Goal: Transaction & Acquisition: Purchase product/service

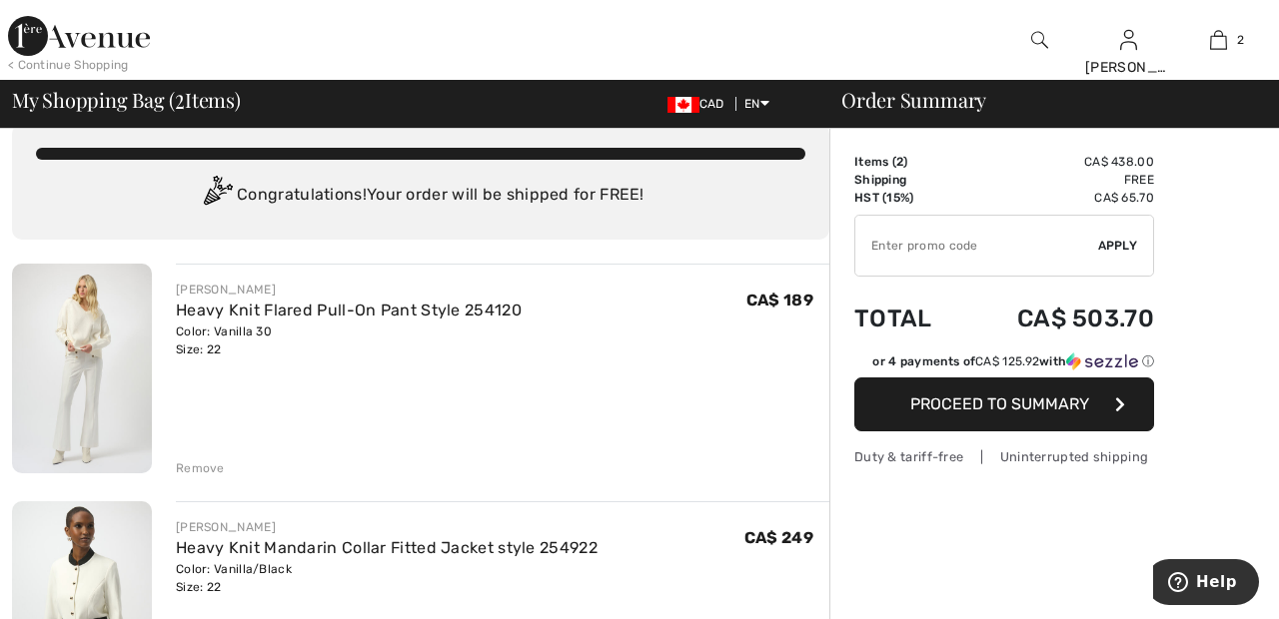
scroll to position [15, 0]
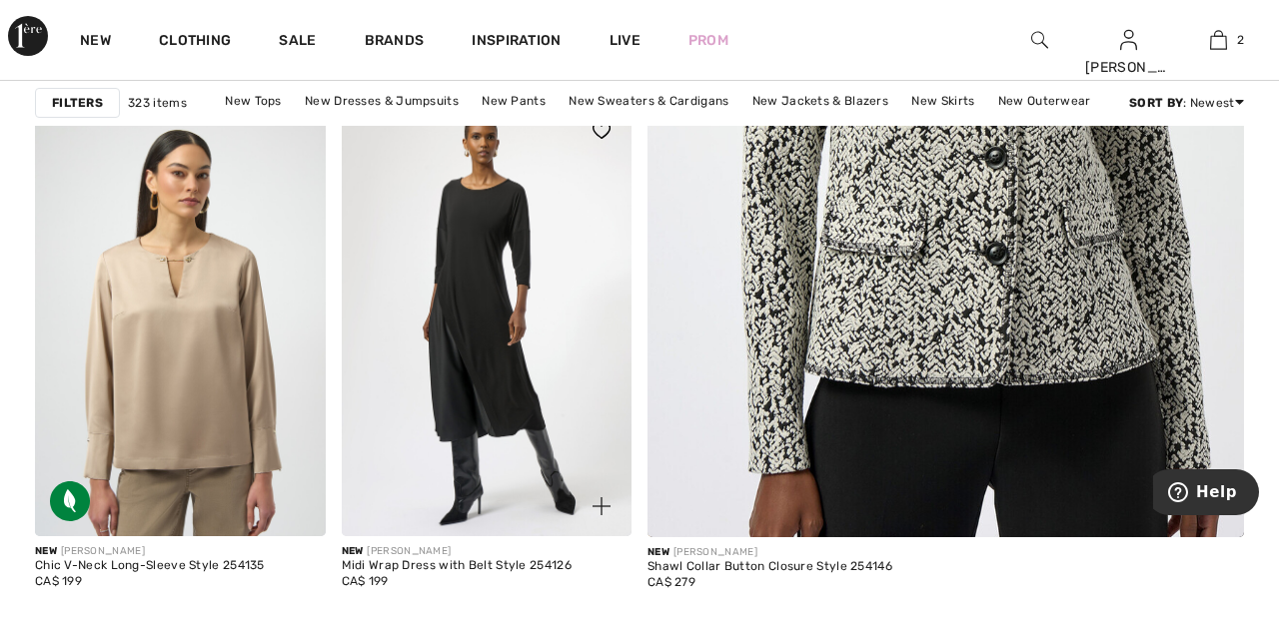
click at [508, 356] on img at bounding box center [487, 319] width 291 height 436
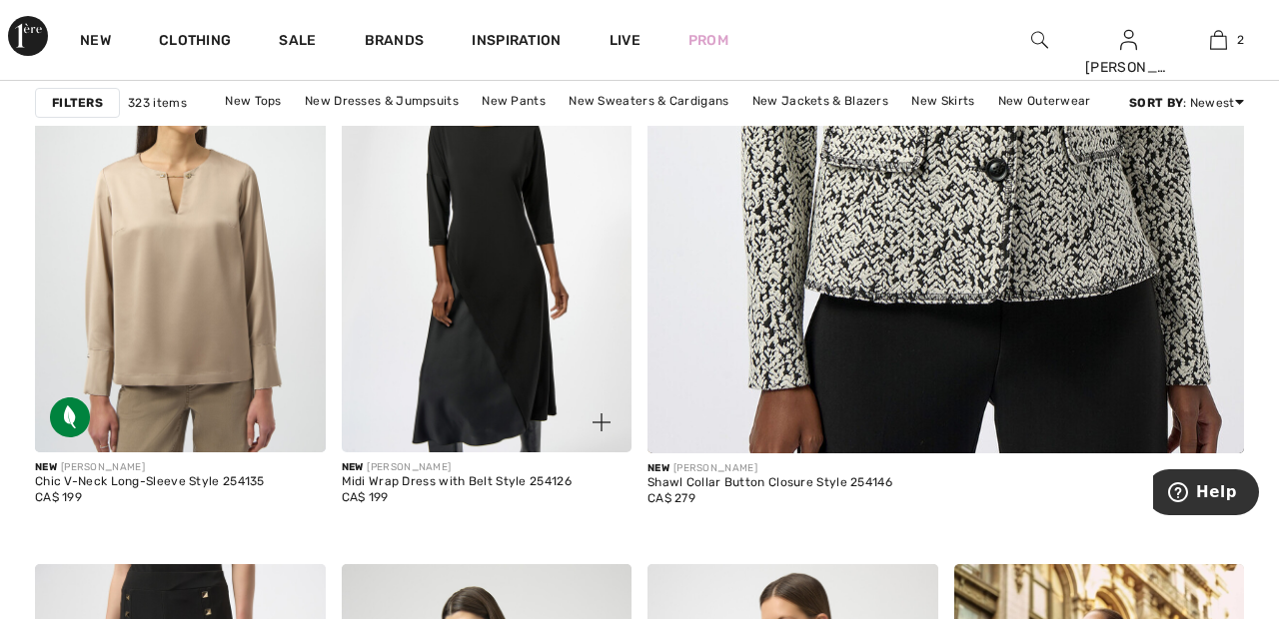
scroll to position [865, 0]
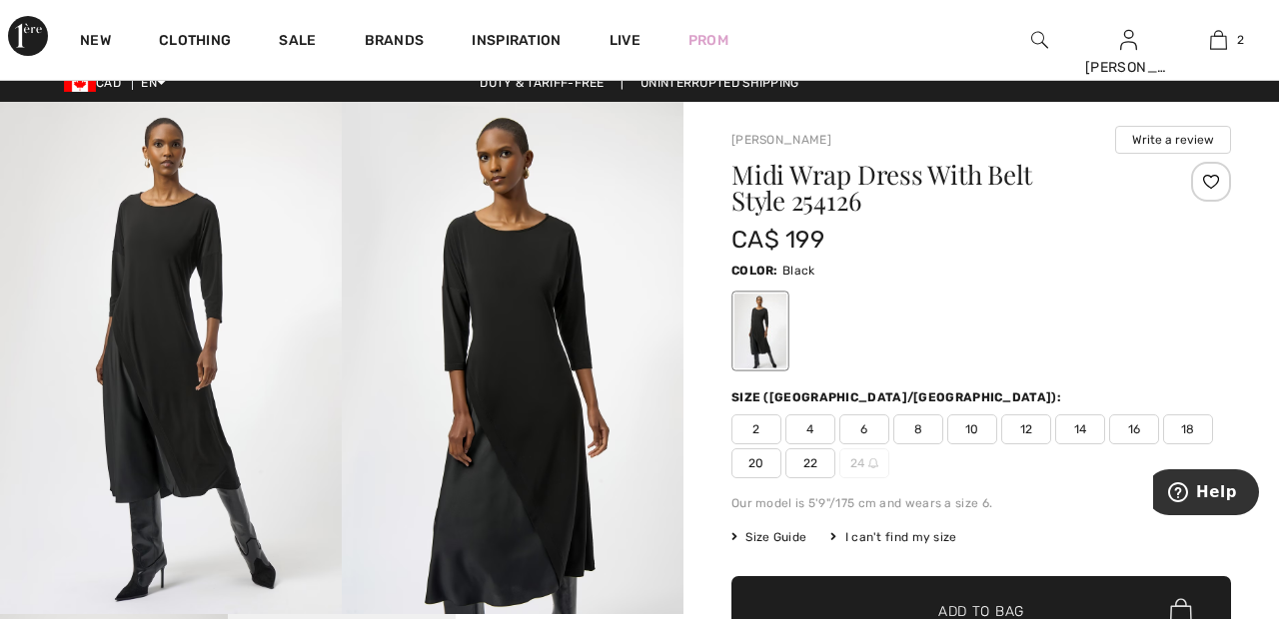
scroll to position [41, 0]
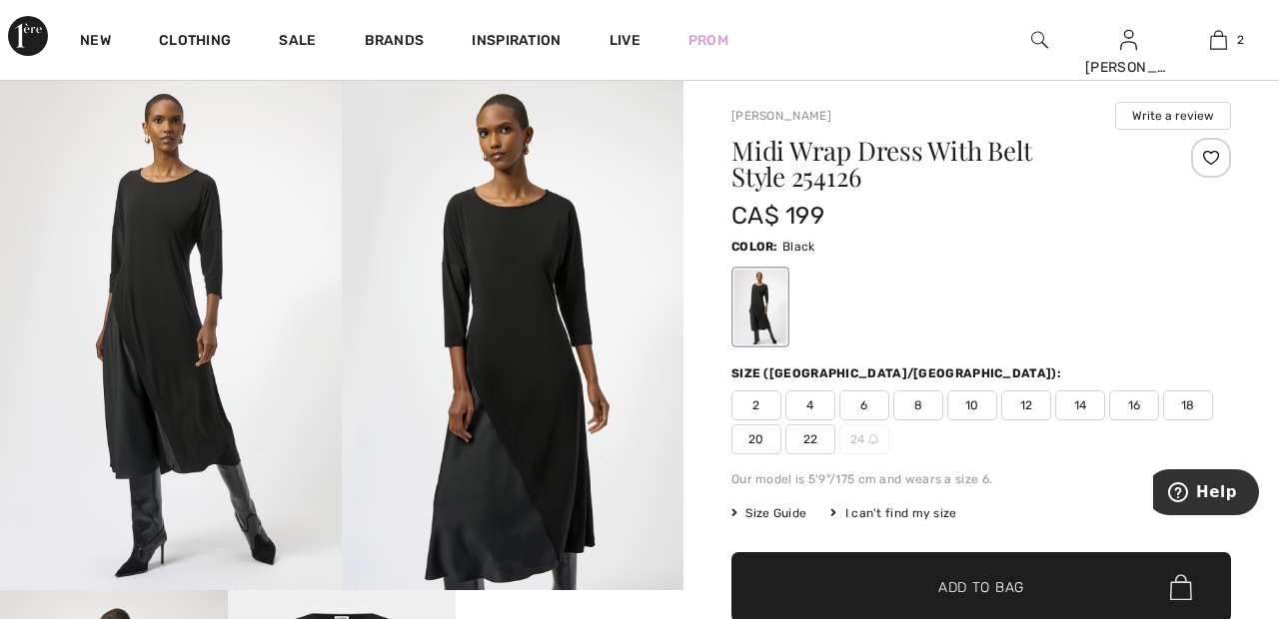
click at [158, 396] on img at bounding box center [171, 334] width 342 height 513
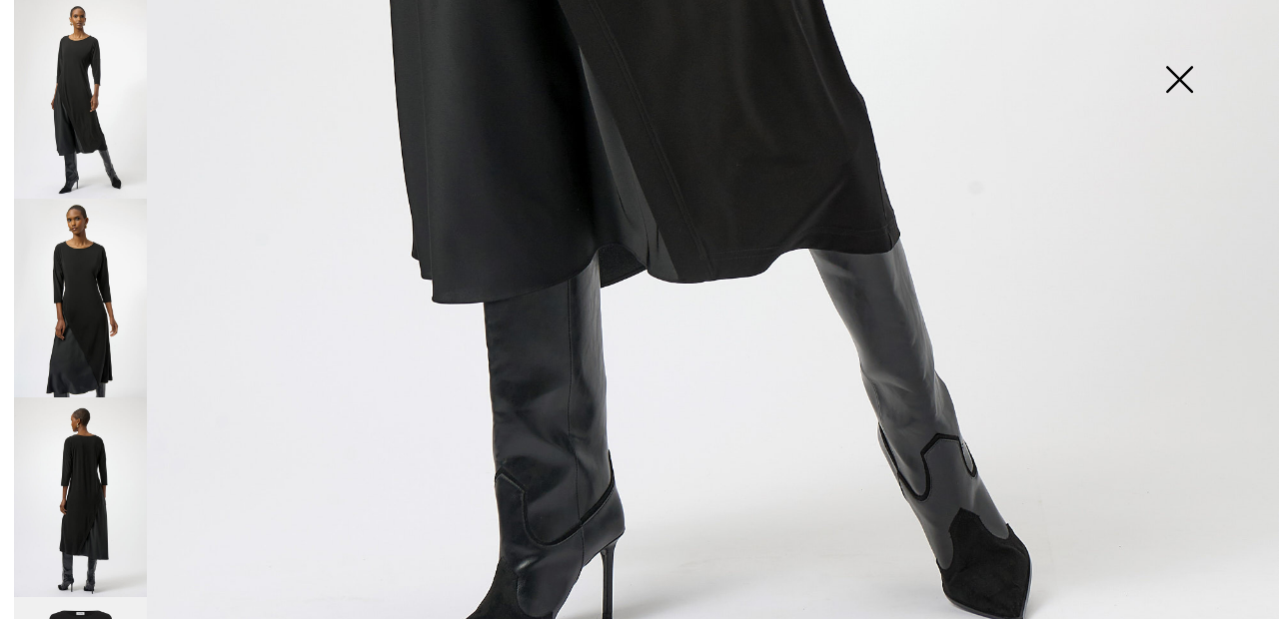
scroll to position [1201, 0]
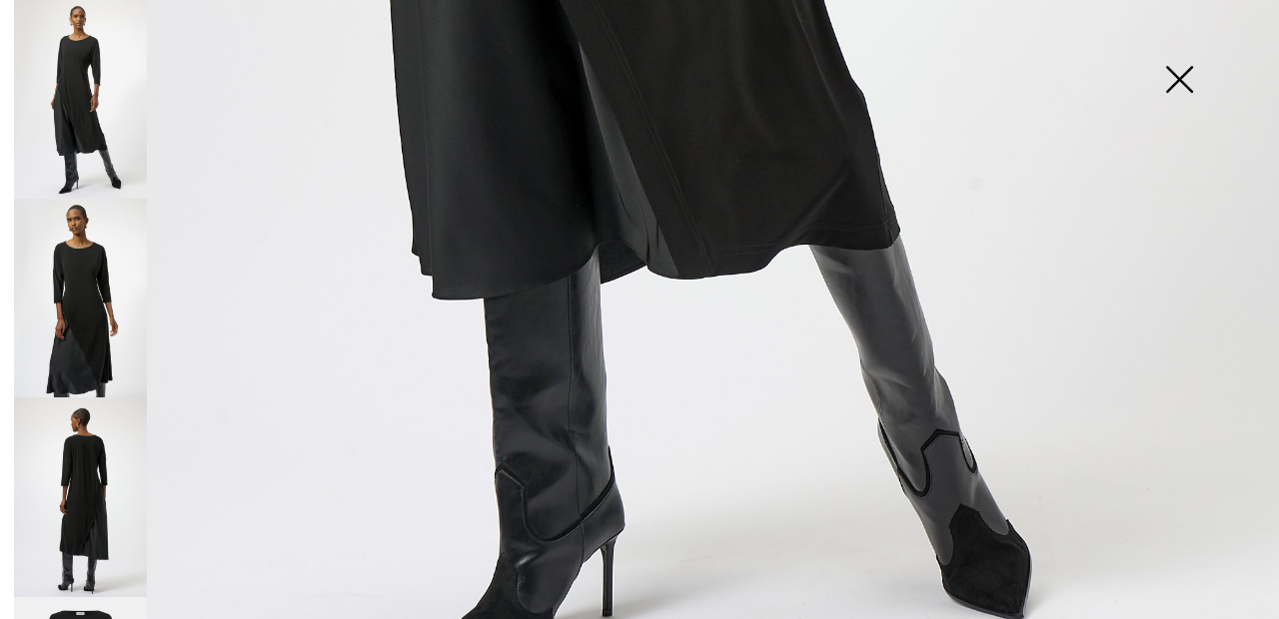
click at [104, 312] on img at bounding box center [80, 298] width 133 height 199
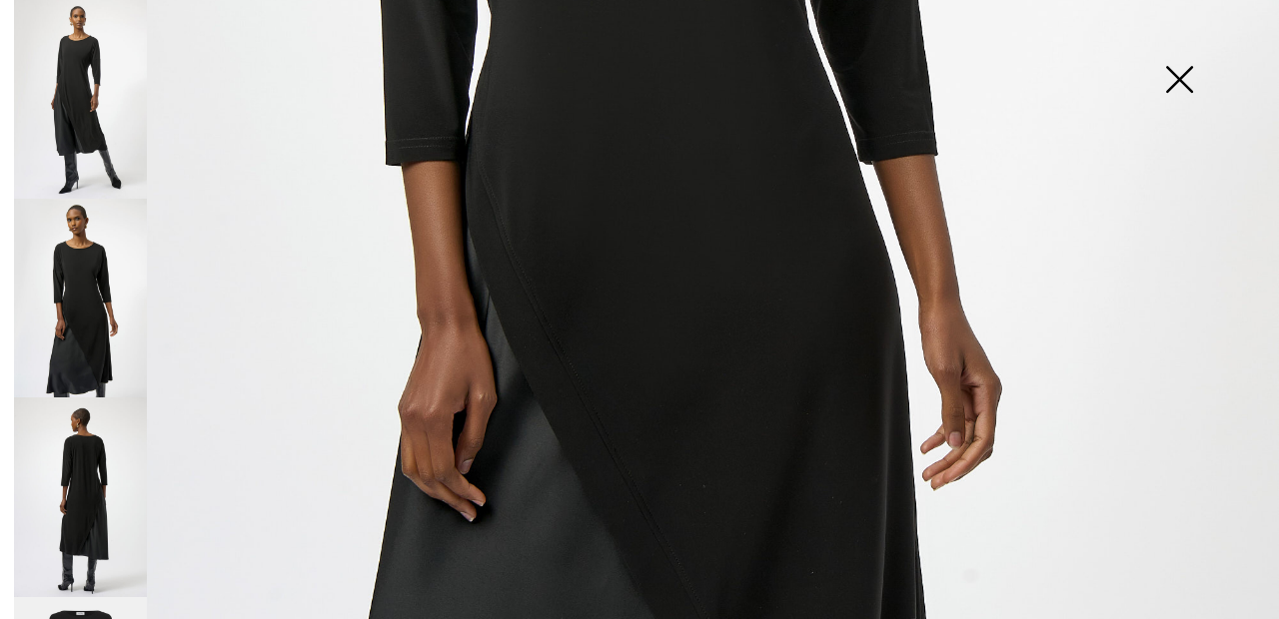
scroll to position [846, 0]
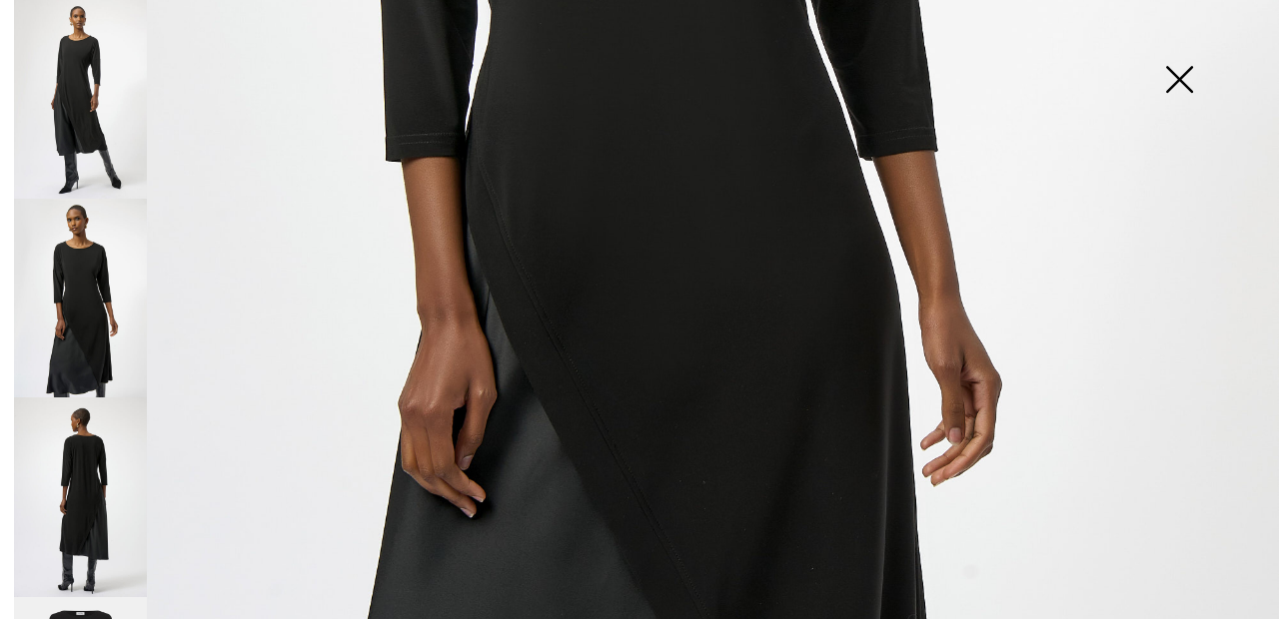
click at [99, 474] on img at bounding box center [80, 497] width 133 height 199
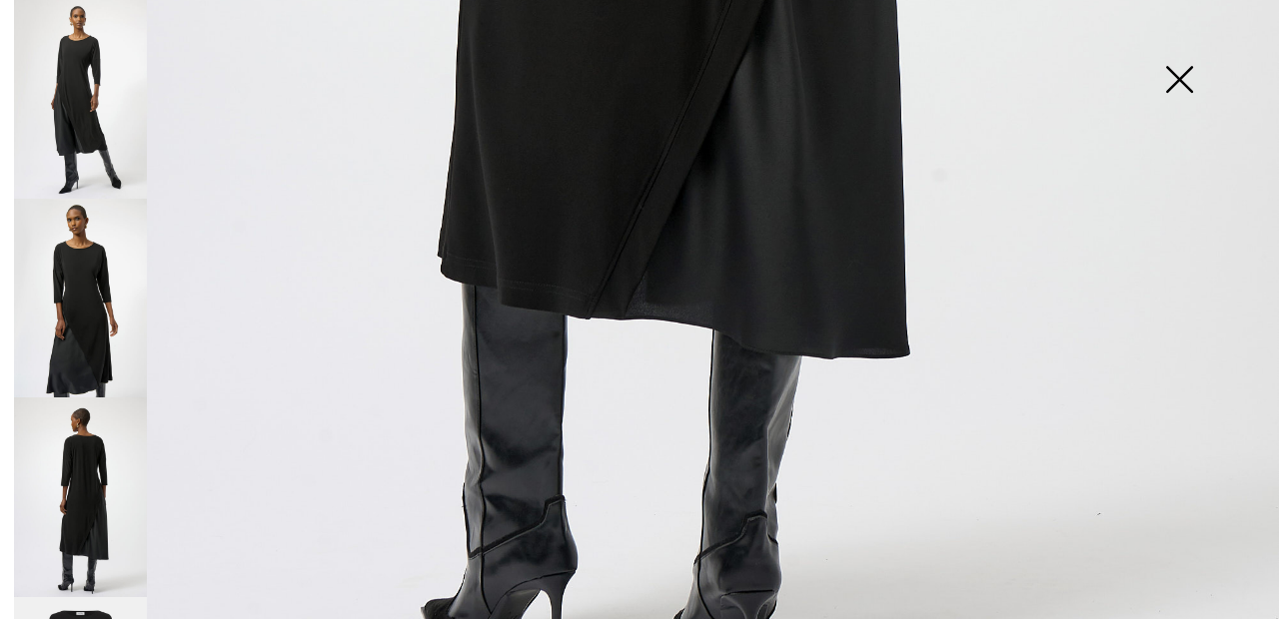
scroll to position [1201, 0]
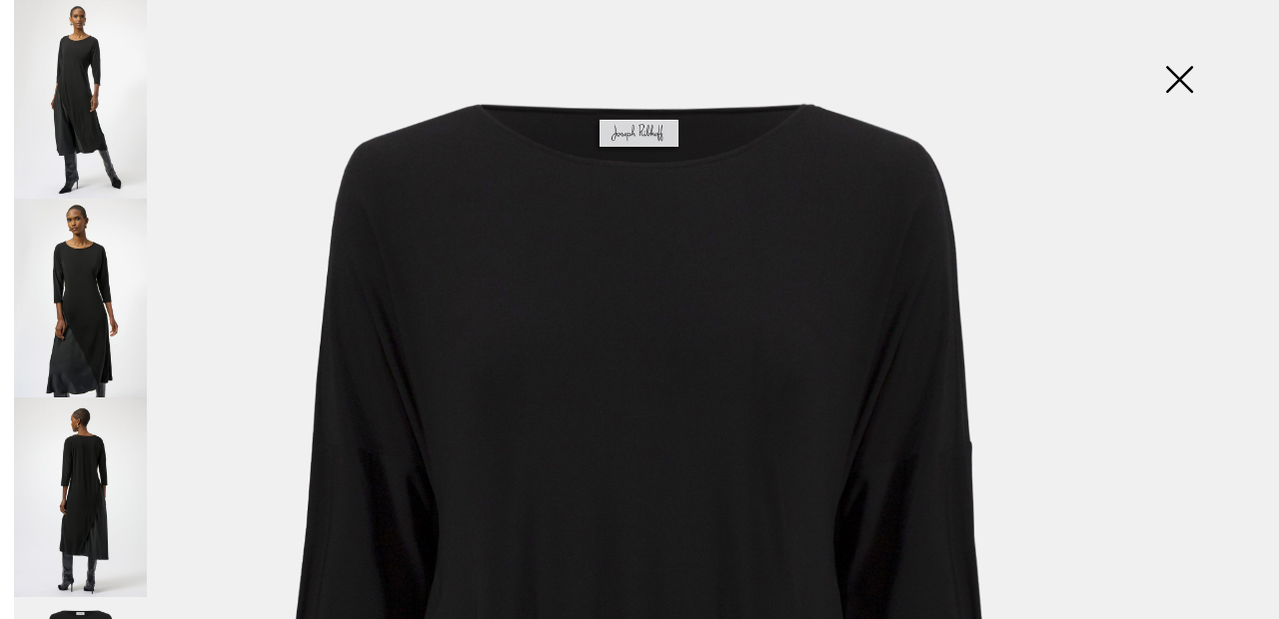
scroll to position [0, 0]
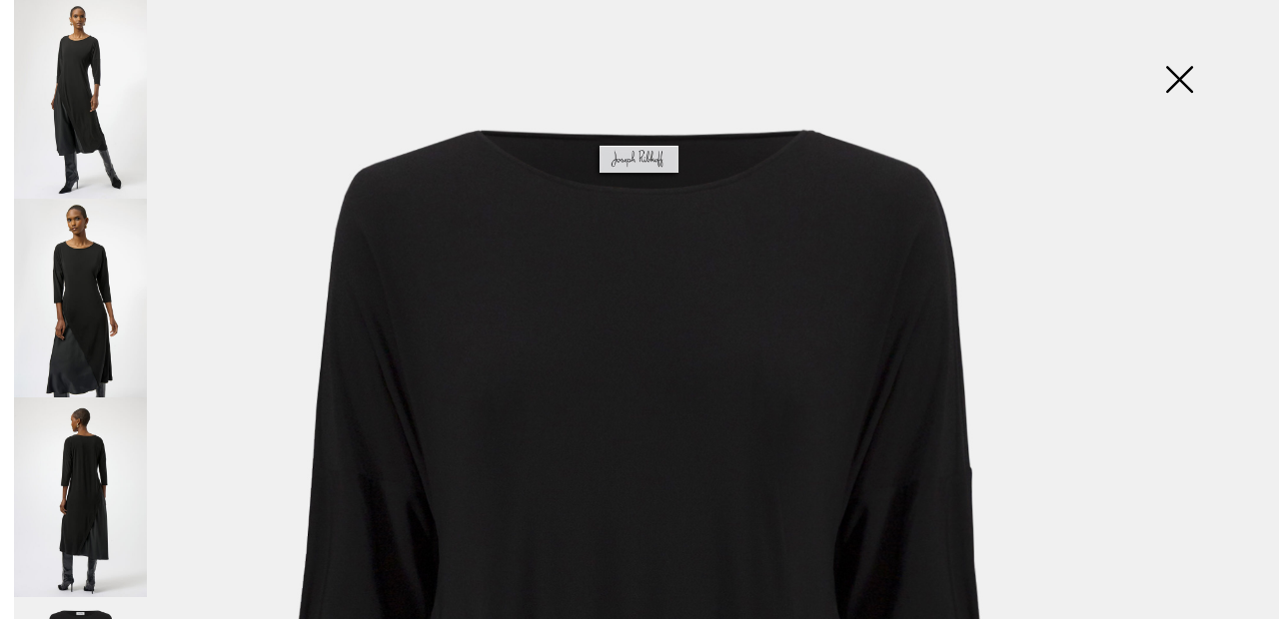
click at [1193, 97] on img at bounding box center [1179, 81] width 100 height 103
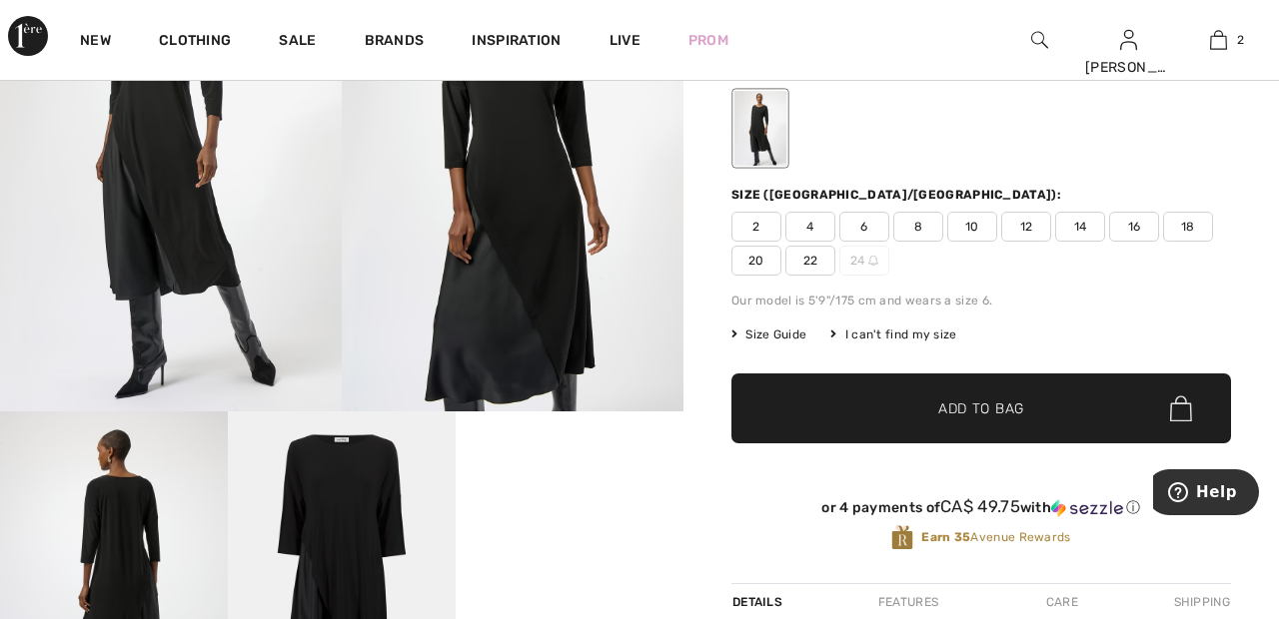
scroll to position [218, 0]
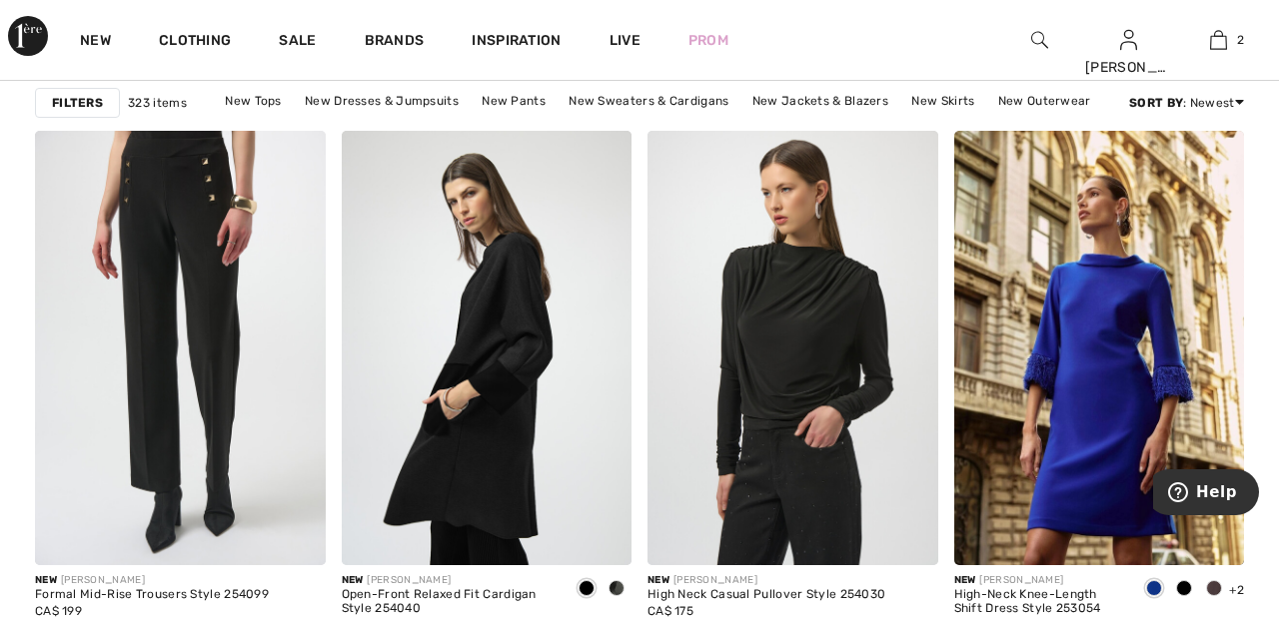
scroll to position [1291, 0]
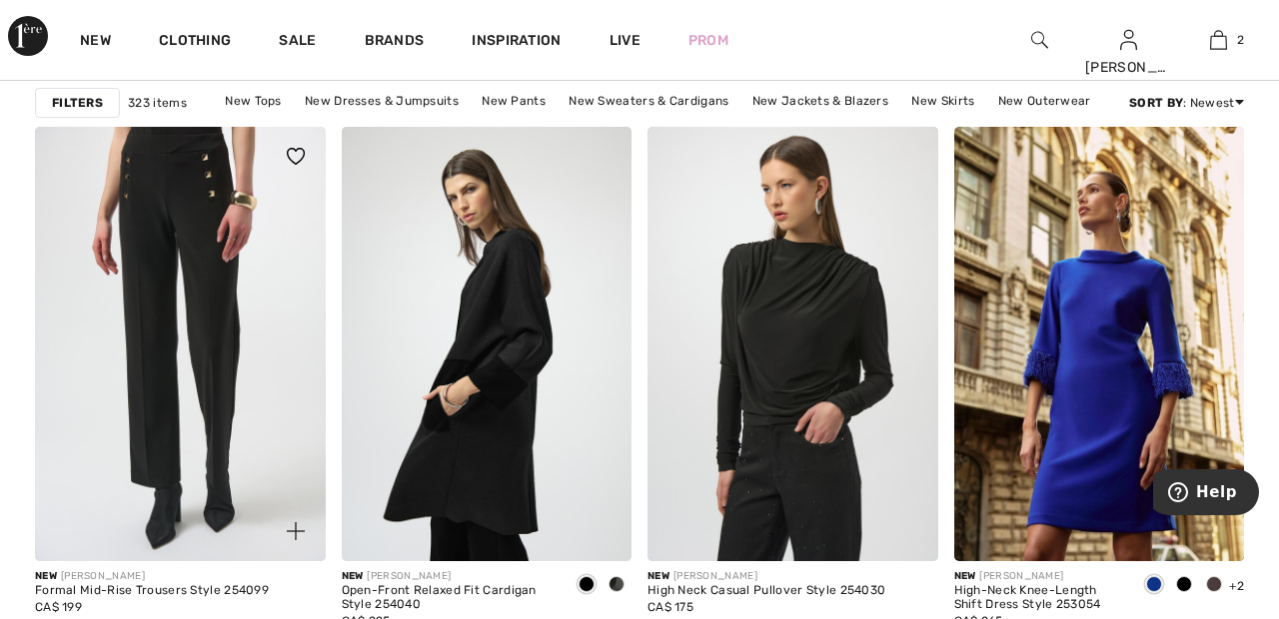
click at [210, 348] on img at bounding box center [180, 345] width 291 height 436
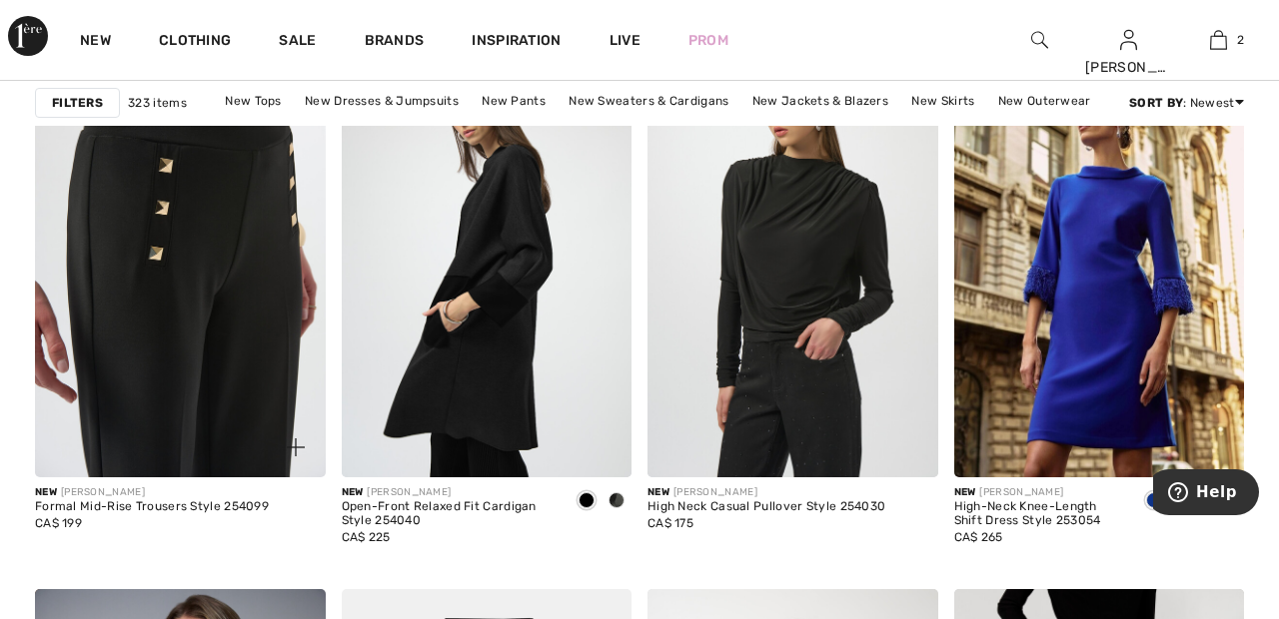
scroll to position [1387, 0]
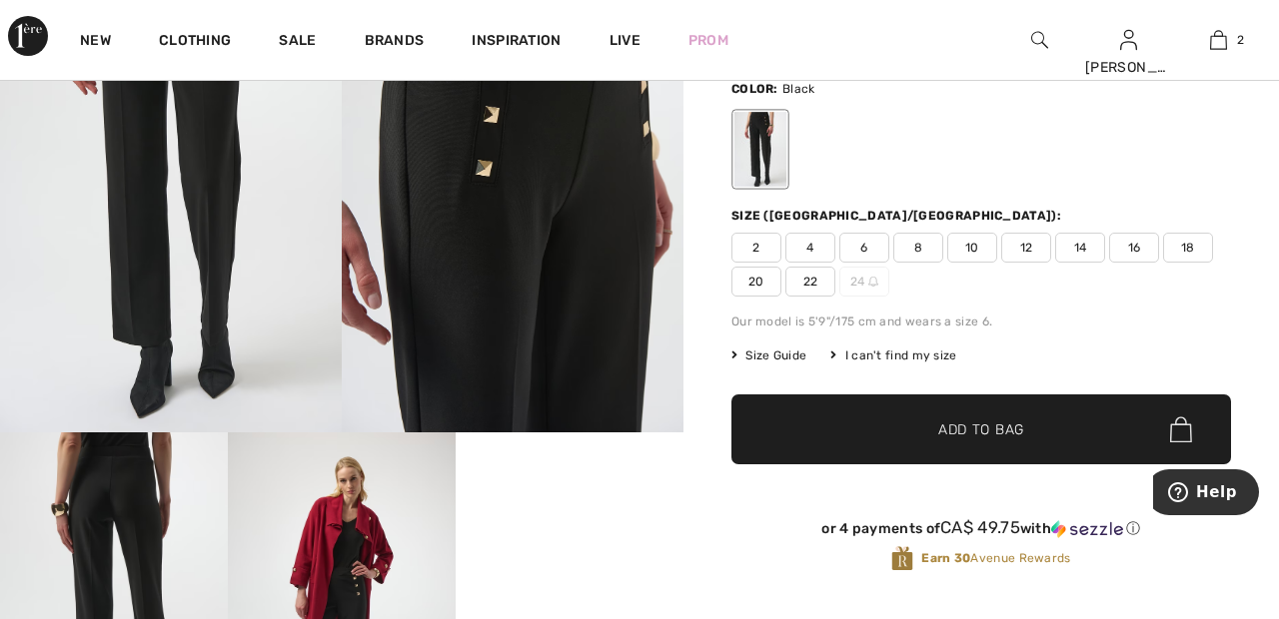
scroll to position [197, 0]
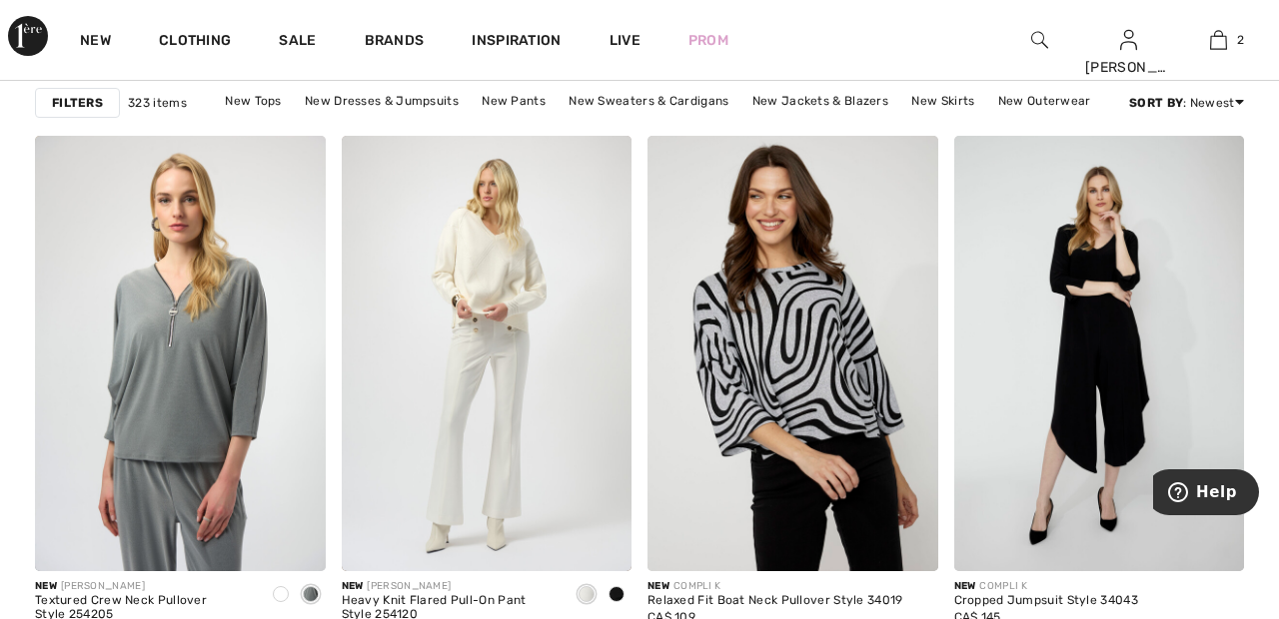
scroll to position [2586, 0]
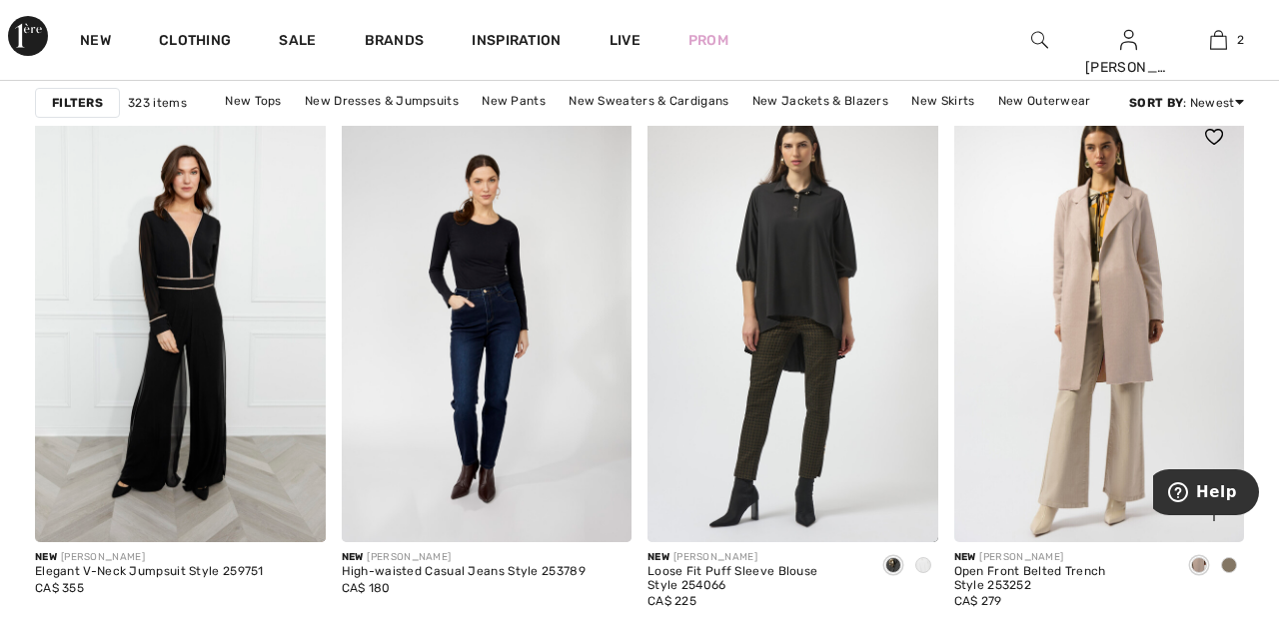
click at [1119, 321] on img at bounding box center [1099, 325] width 291 height 436
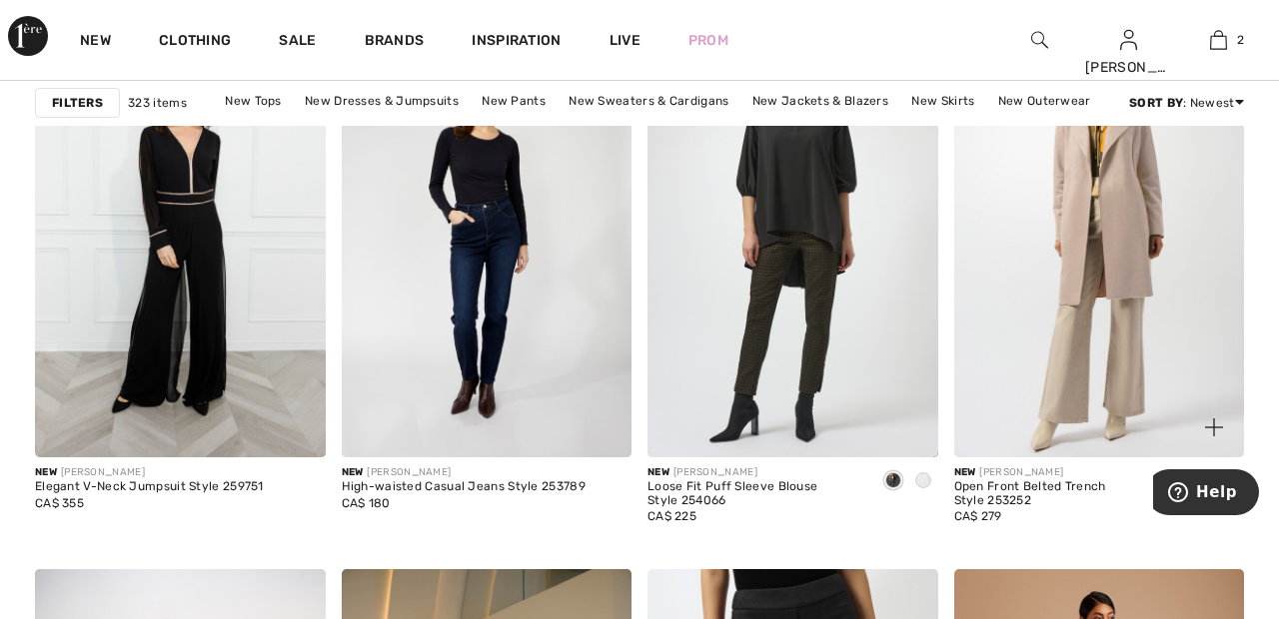
scroll to position [3255, 0]
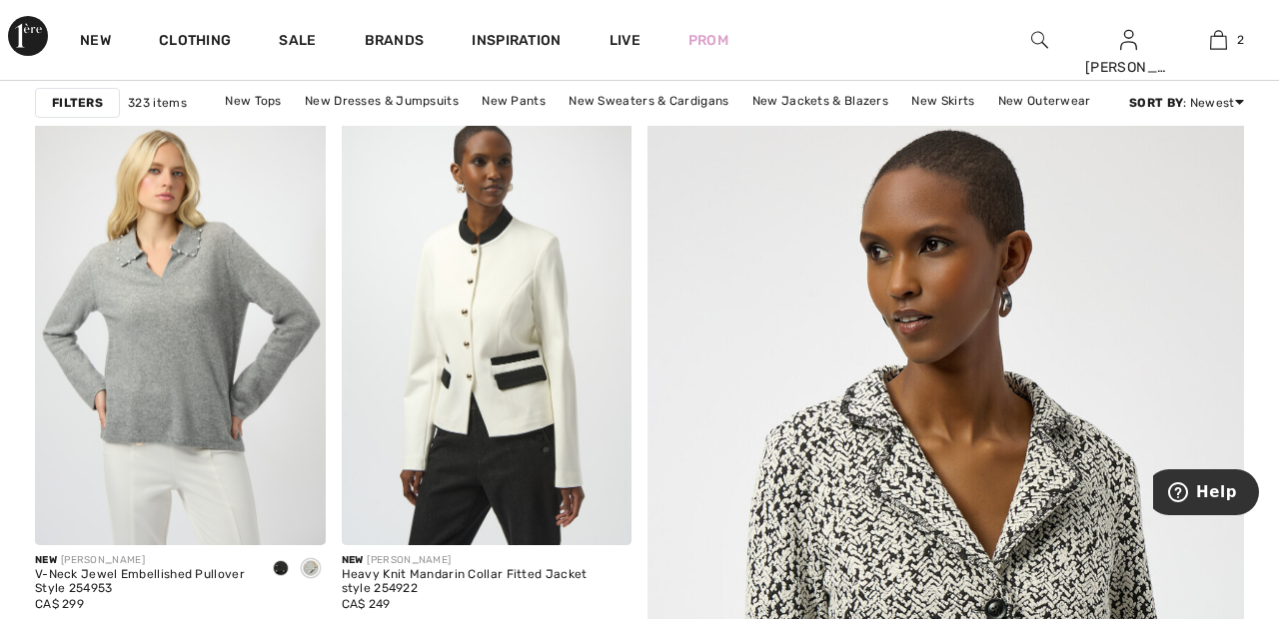
scroll to position [211, 0]
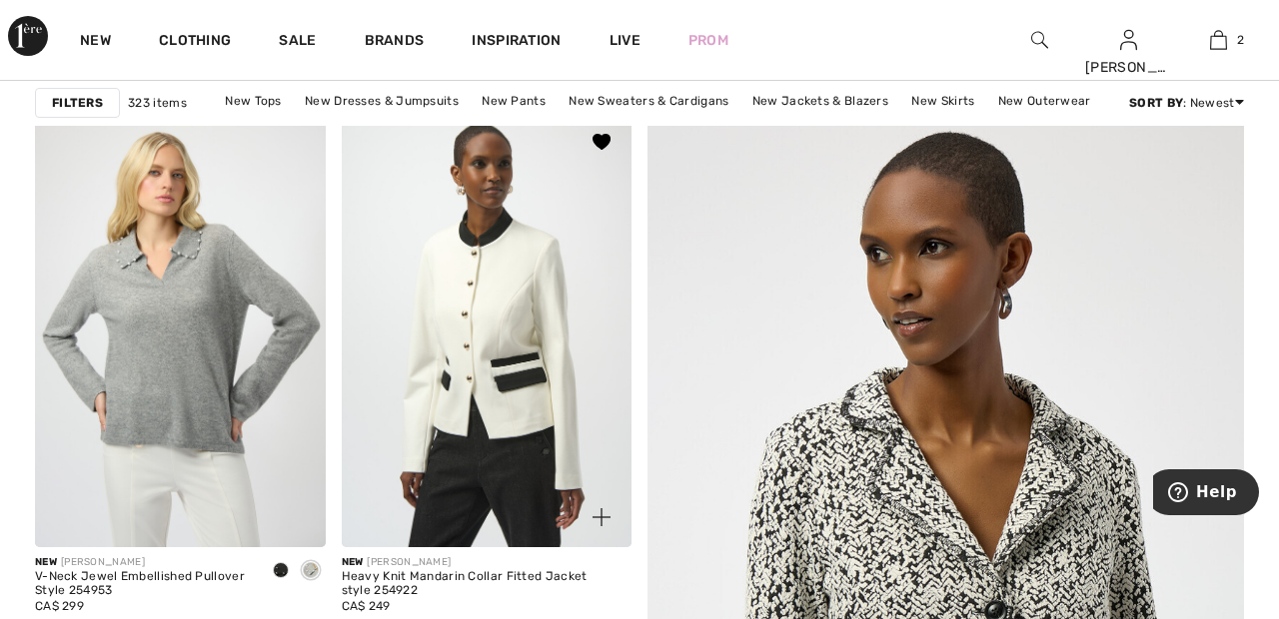
click at [500, 309] on img at bounding box center [487, 330] width 291 height 436
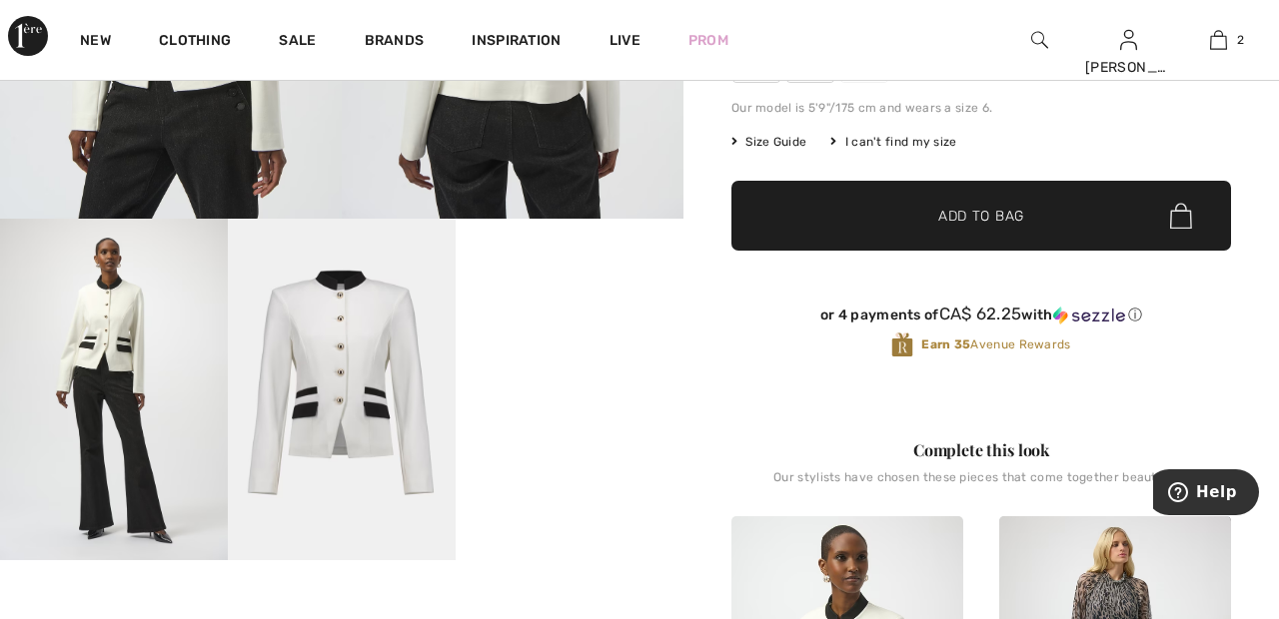
scroll to position [419, 0]
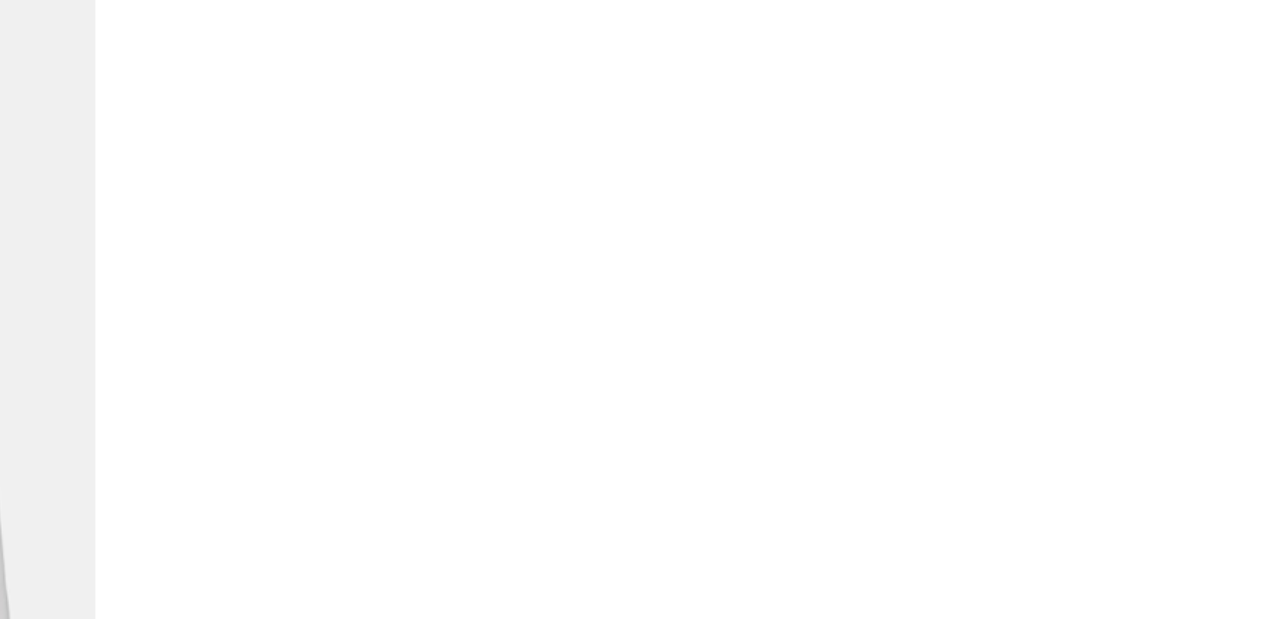
click at [577, 327] on video "Your browser does not support the video tag." at bounding box center [570, 270] width 228 height 114
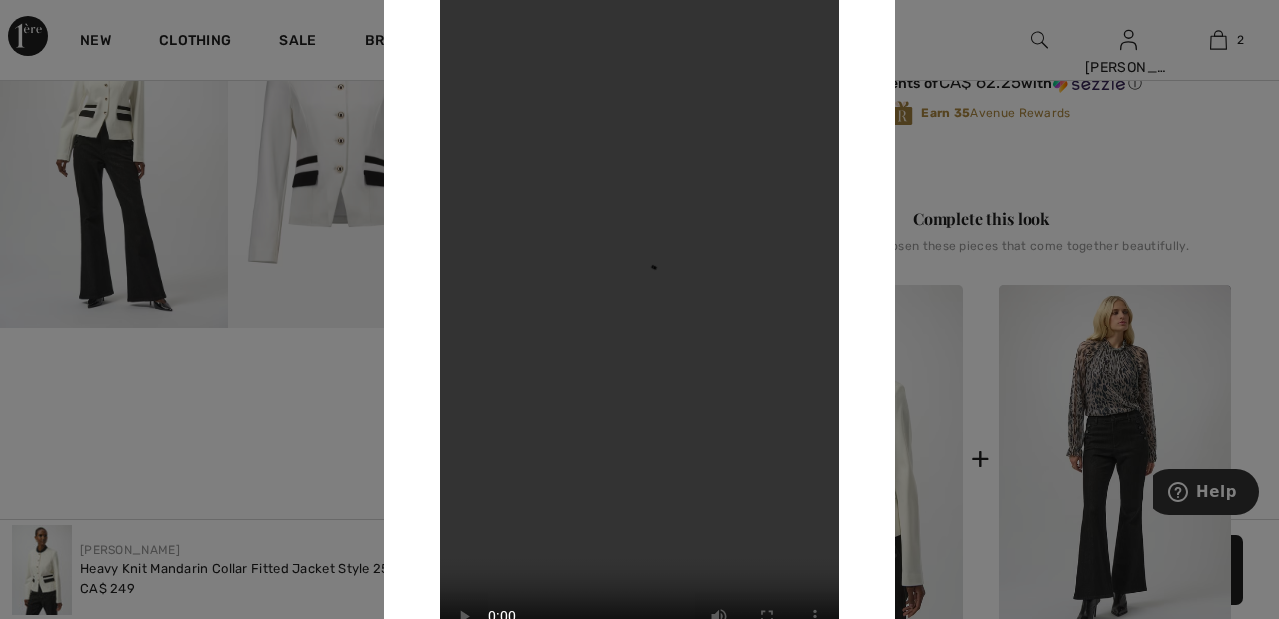
scroll to position [646, 0]
click at [120, 216] on div at bounding box center [639, 309] width 1279 height 619
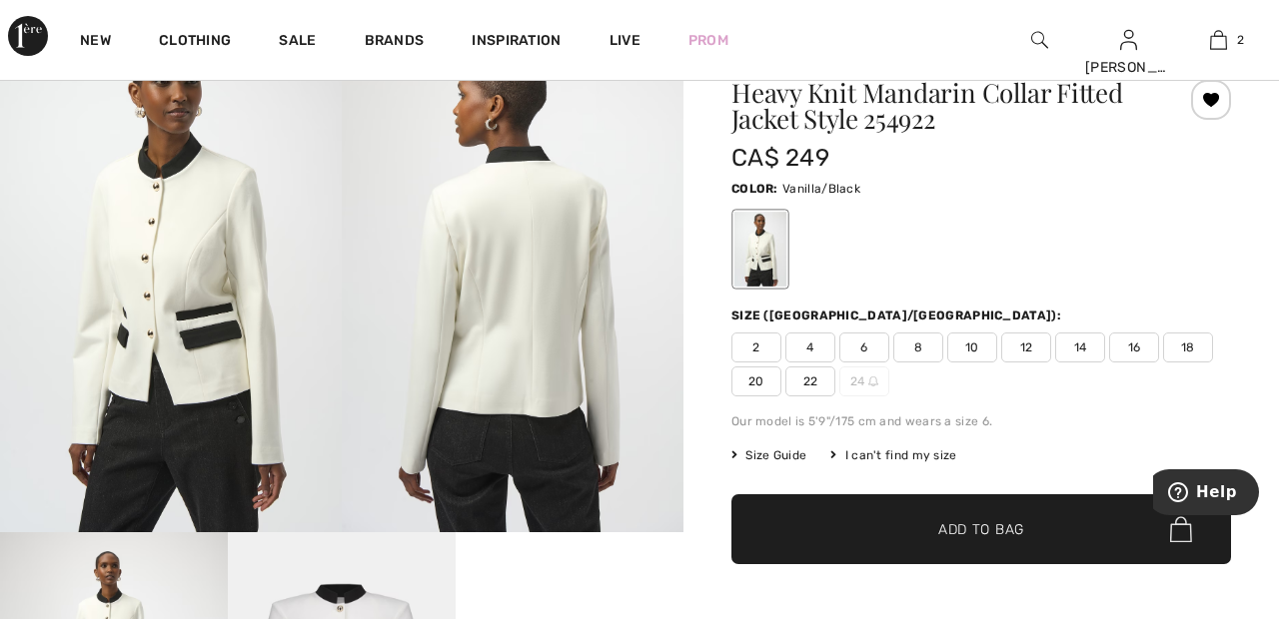
scroll to position [0, 0]
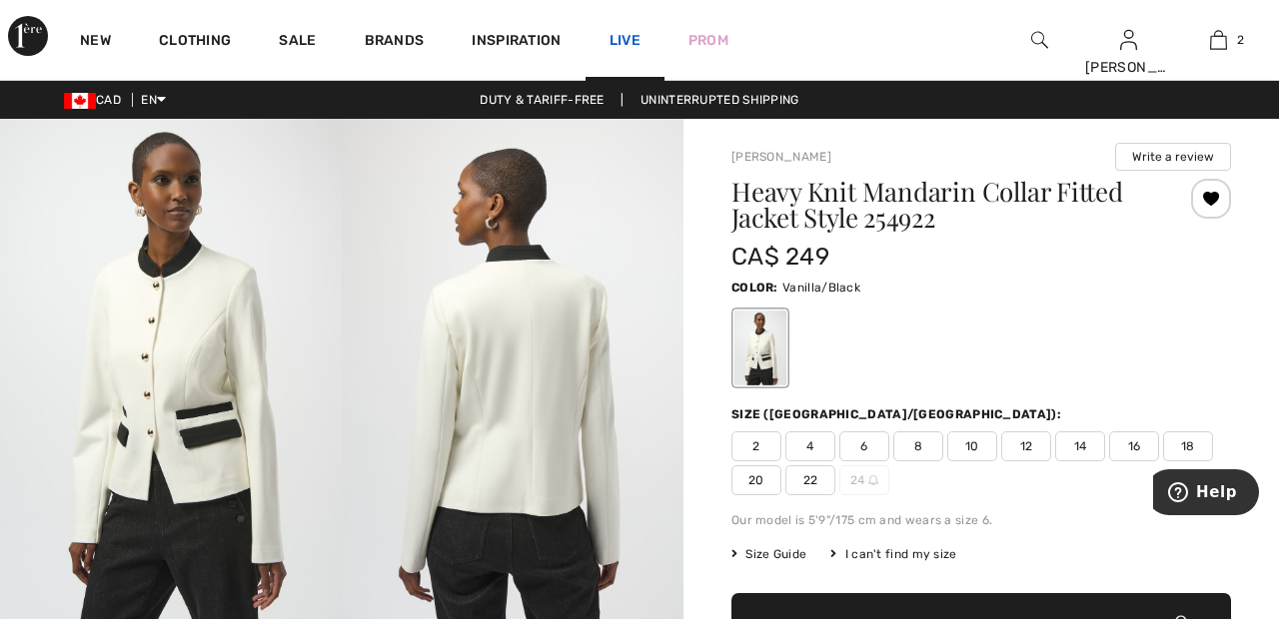
click at [613, 40] on link "Live" at bounding box center [624, 40] width 31 height 21
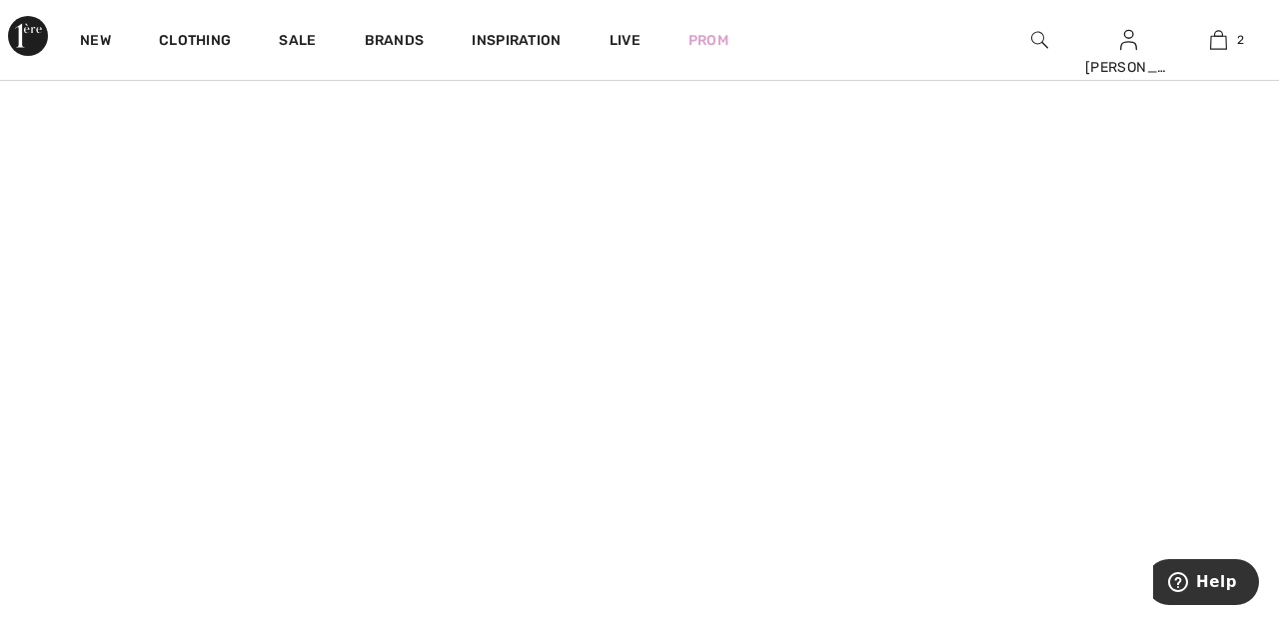
scroll to position [493, 0]
click at [1226, 46] on img at bounding box center [1218, 40] width 17 height 24
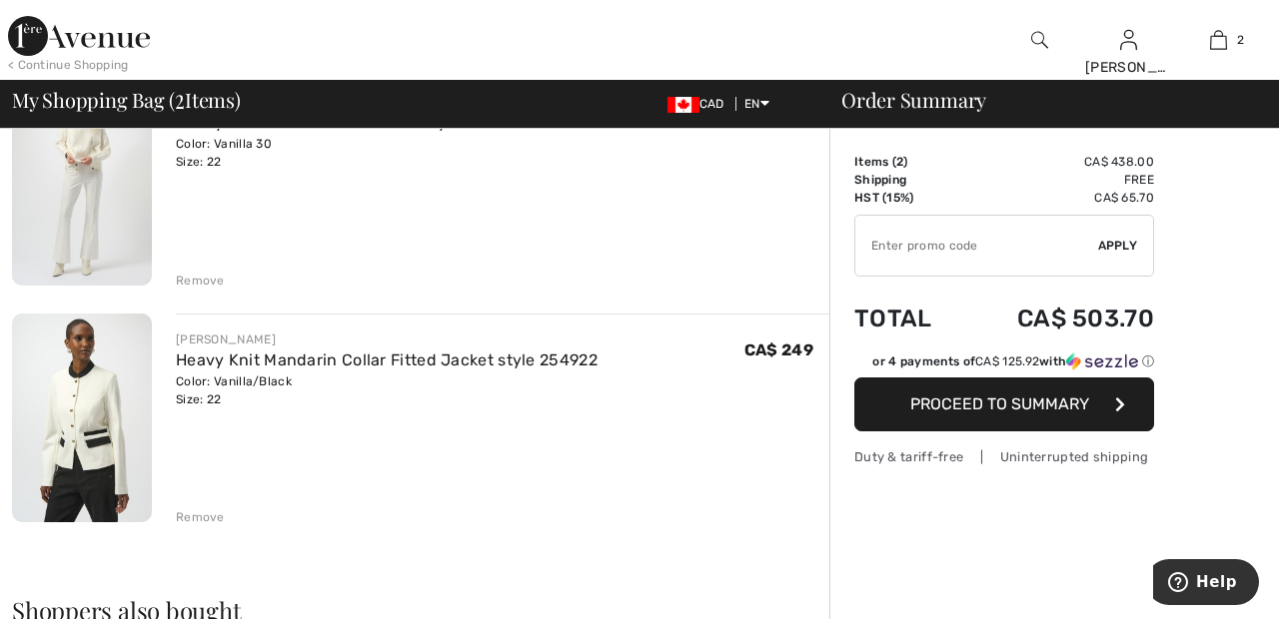
scroll to position [215, 0]
click at [209, 279] on div "Remove" at bounding box center [200, 283] width 49 height 18
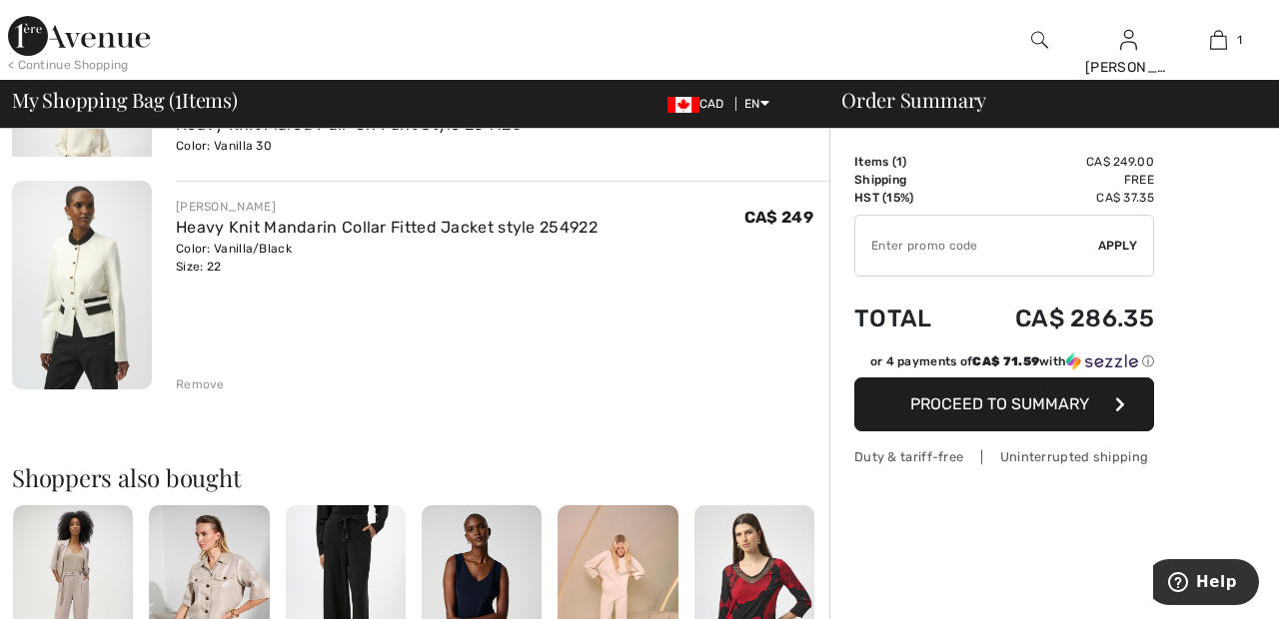
scroll to position [190, 0]
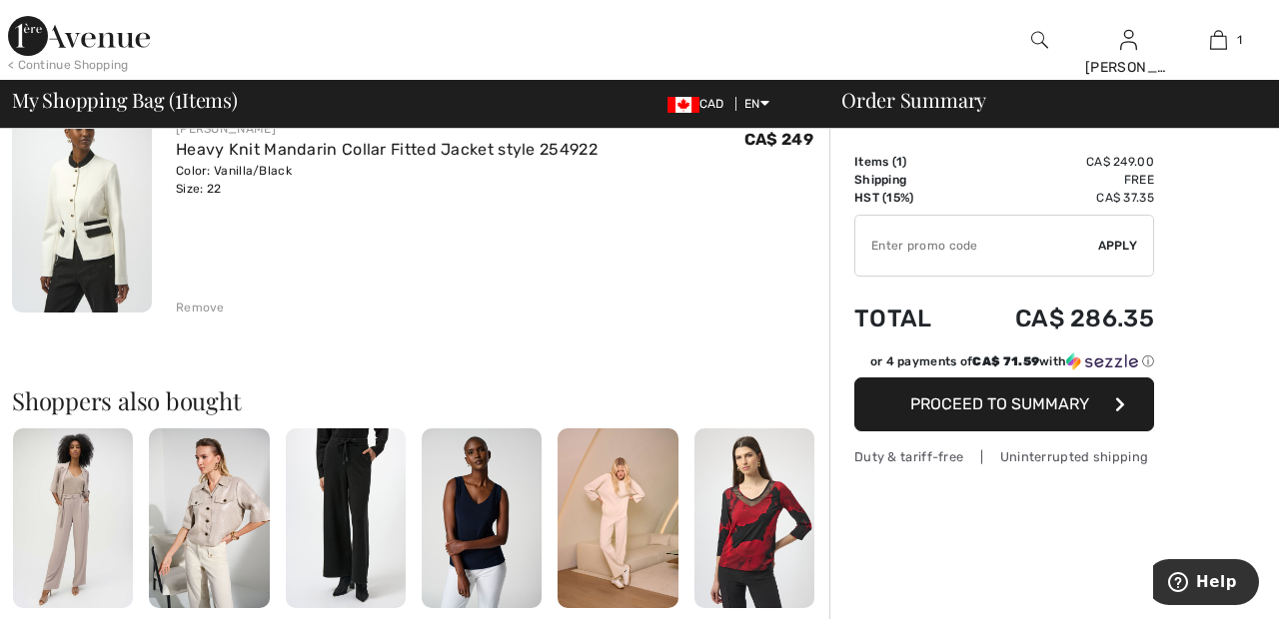
click at [209, 304] on div "Remove" at bounding box center [200, 308] width 49 height 18
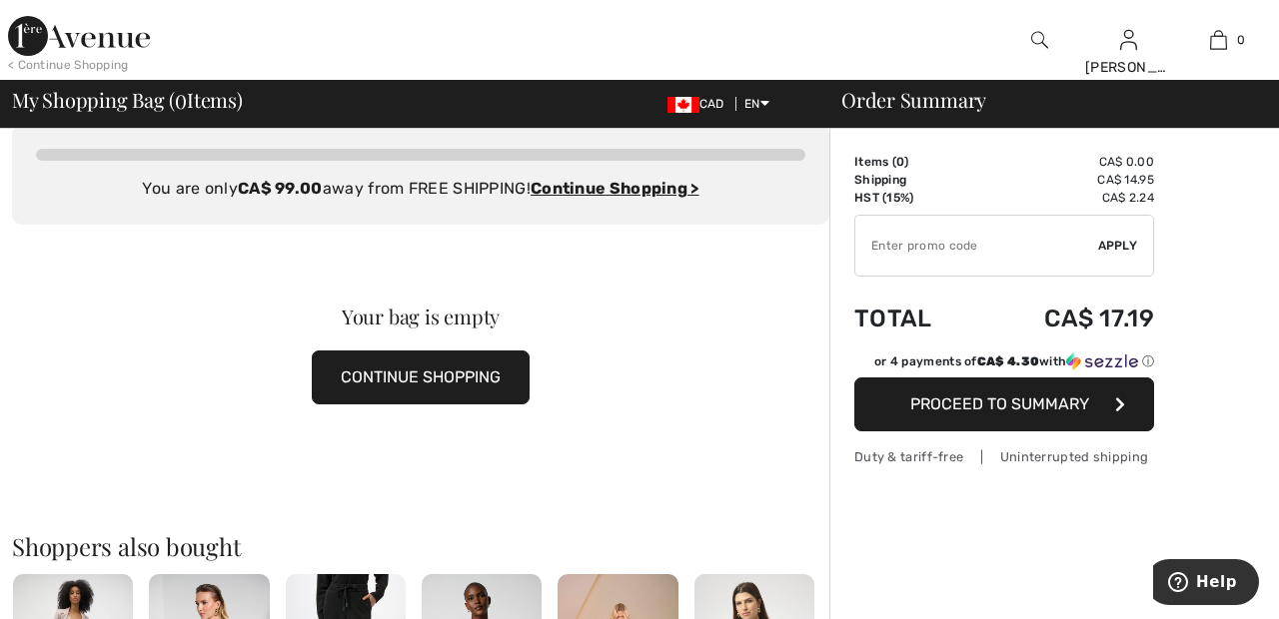
scroll to position [0, 0]
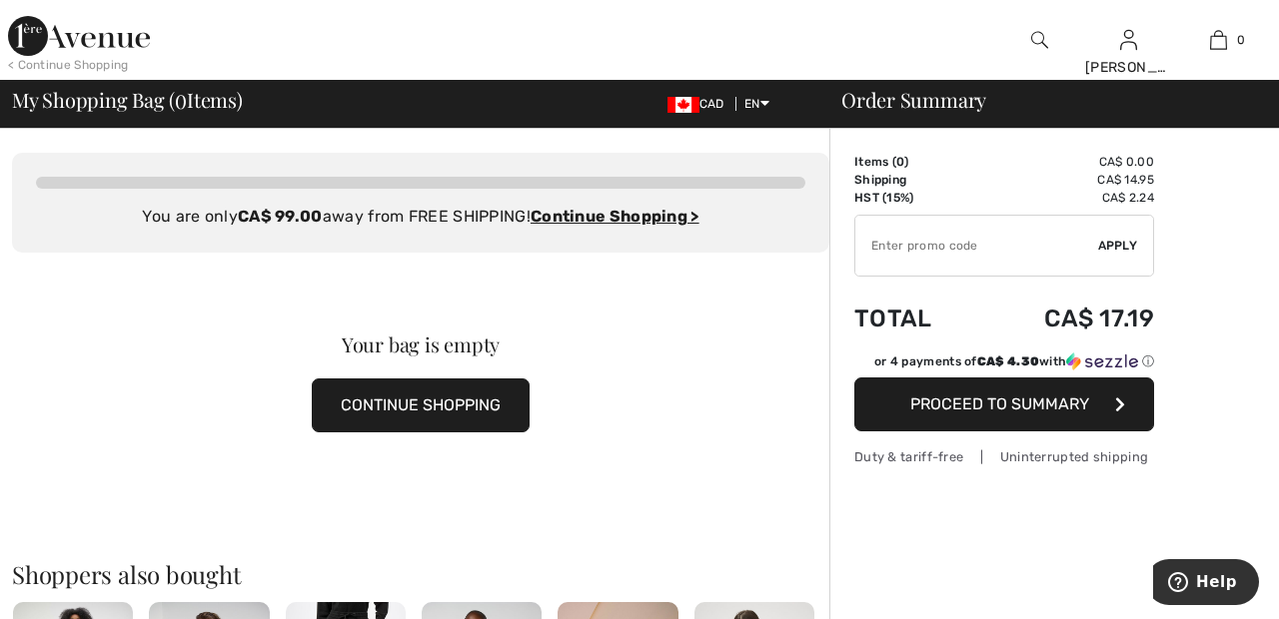
click at [105, 38] on img at bounding box center [79, 36] width 142 height 40
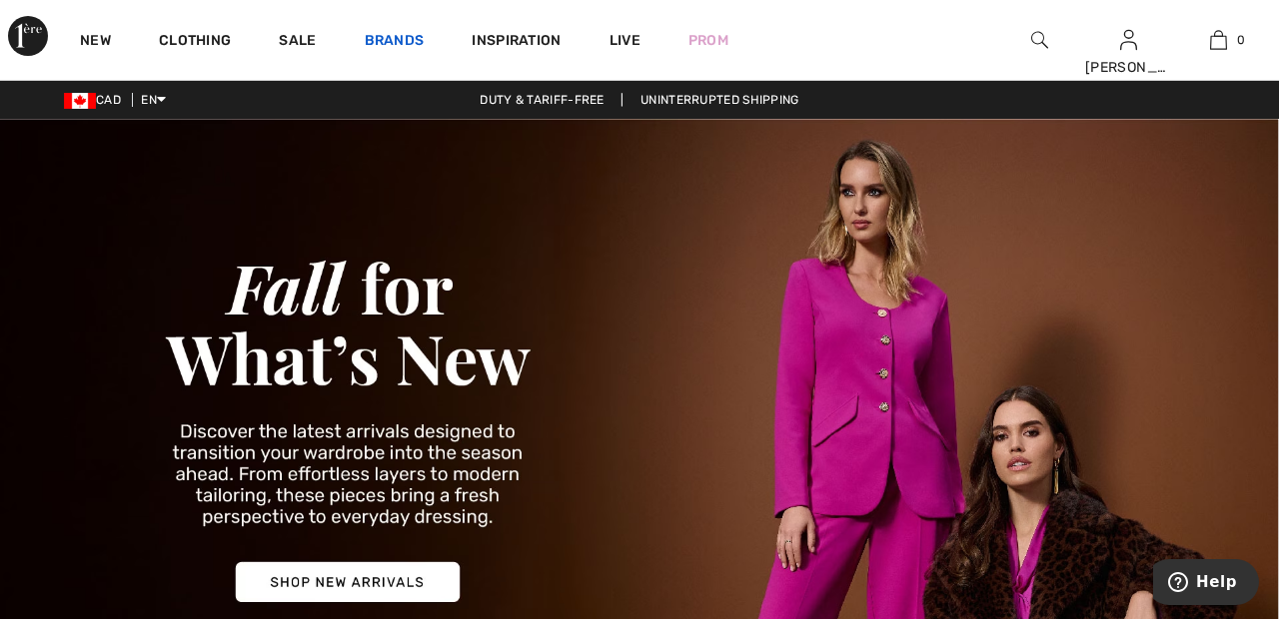
click at [410, 35] on link "Brands" at bounding box center [395, 42] width 60 height 21
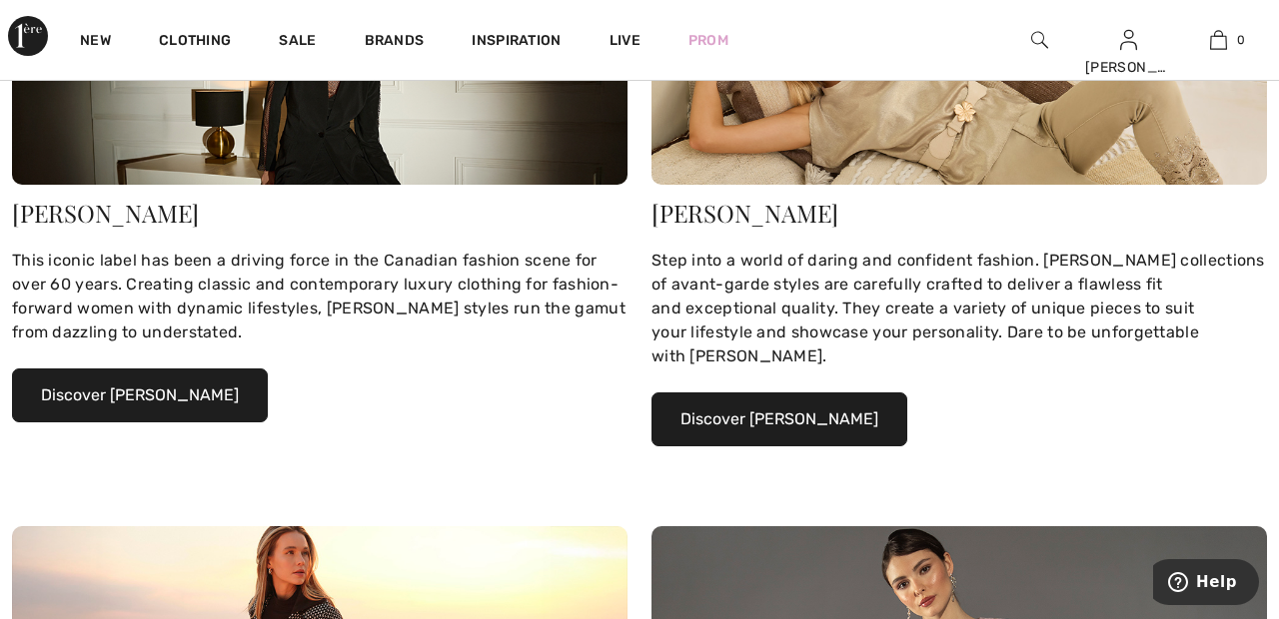
scroll to position [383, 0]
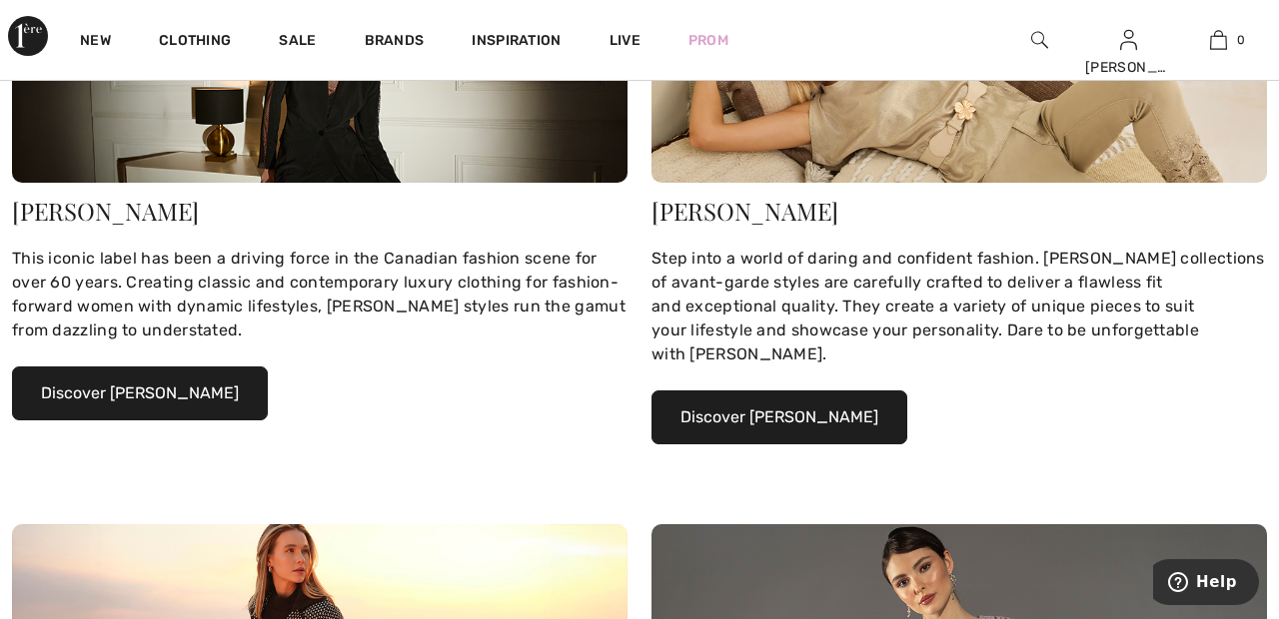
click at [205, 388] on button "Discover Joseph Ribkoff" at bounding box center [140, 394] width 256 height 54
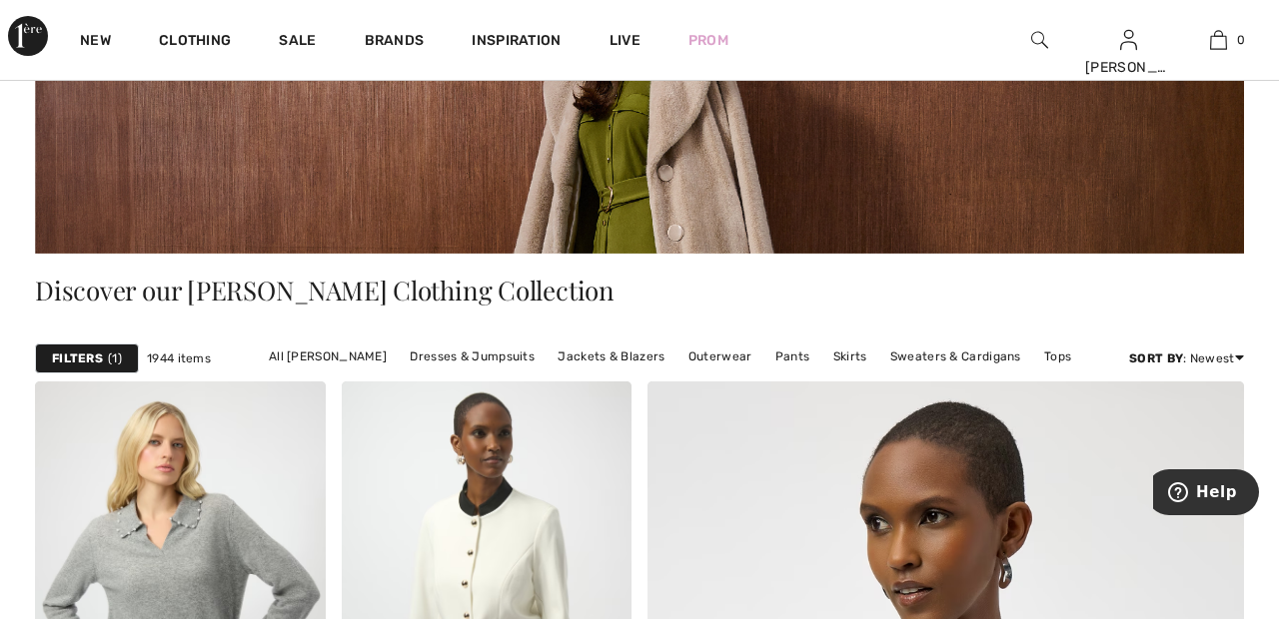
scroll to position [268, 0]
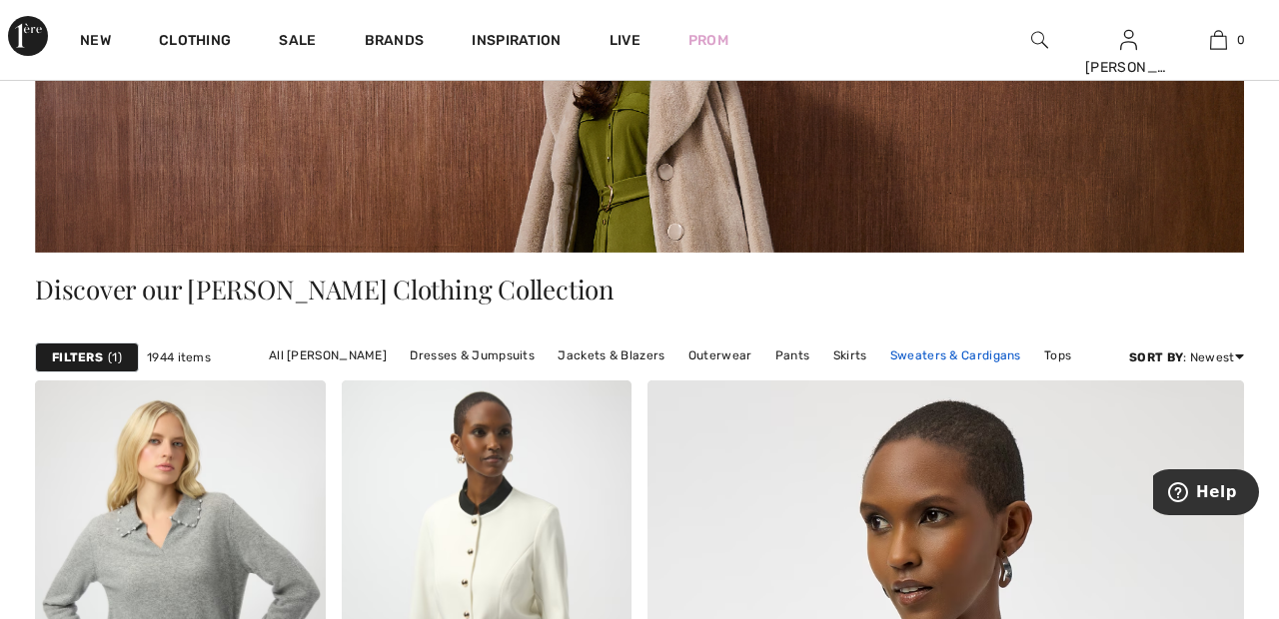
click at [963, 352] on link "Sweaters & Cardigans" at bounding box center [955, 356] width 151 height 26
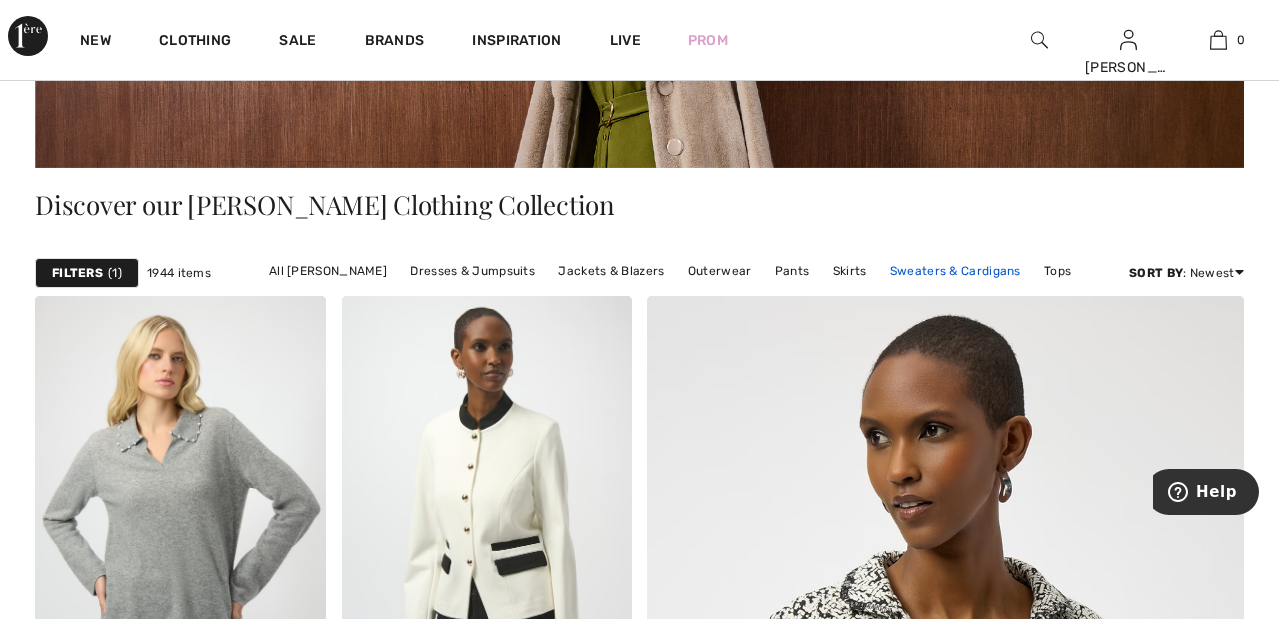
scroll to position [364, 0]
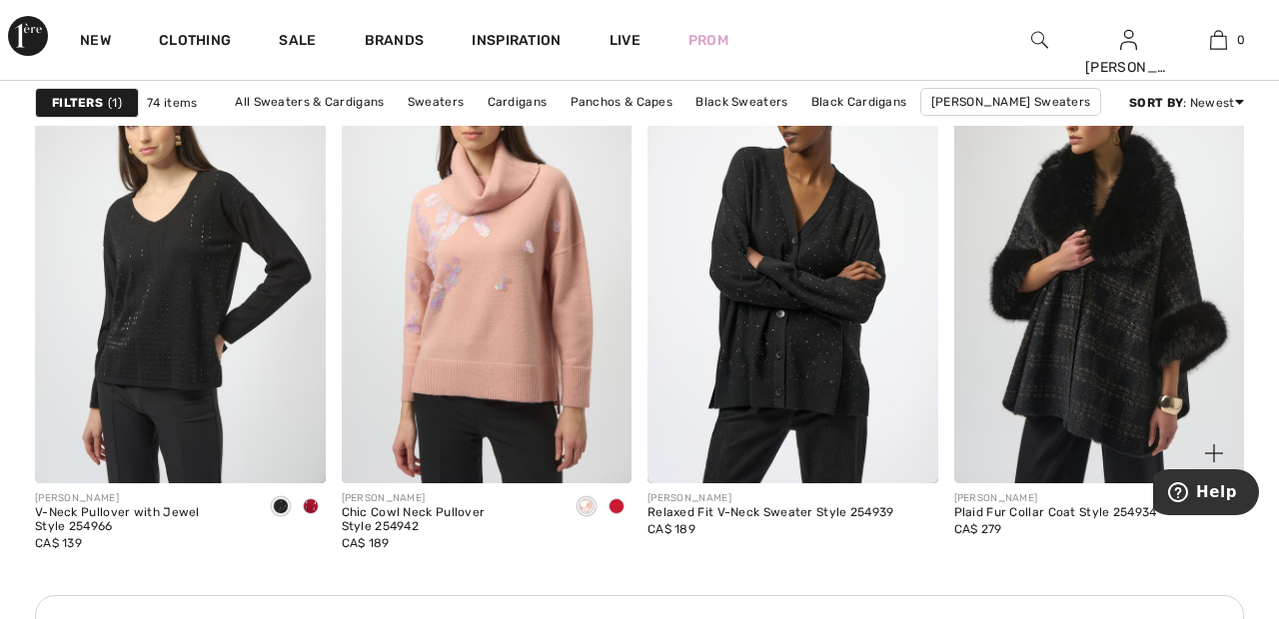
click at [1148, 353] on img at bounding box center [1099, 266] width 291 height 436
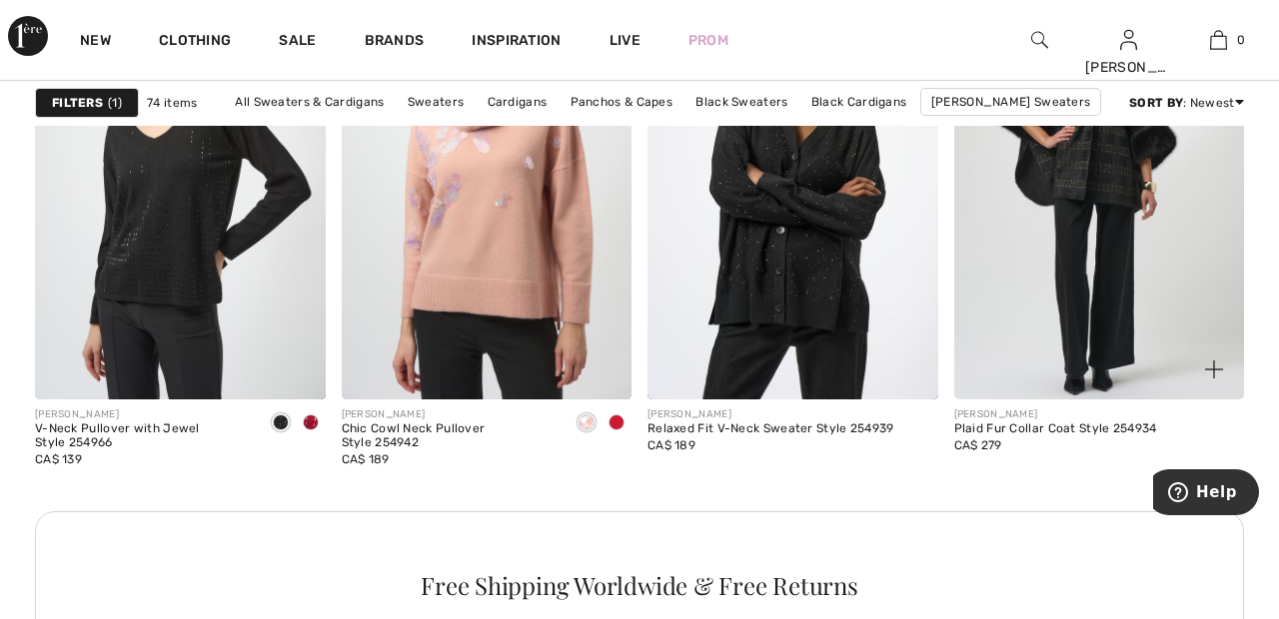
scroll to position [1984, 0]
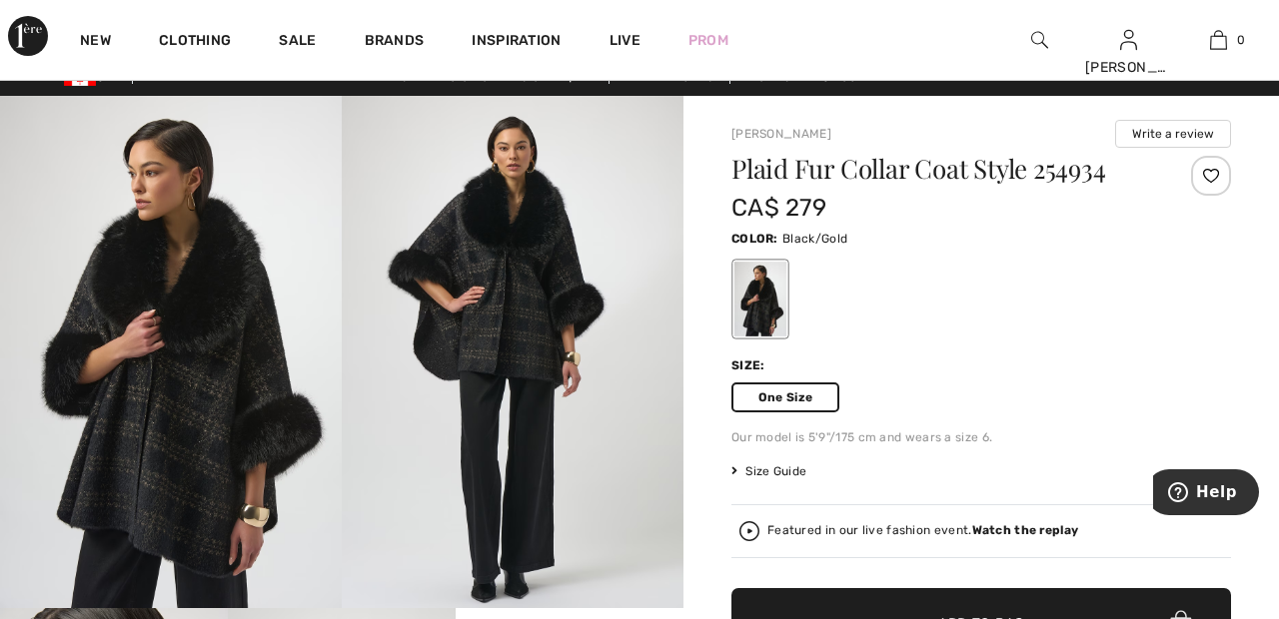
scroll to position [24, 0]
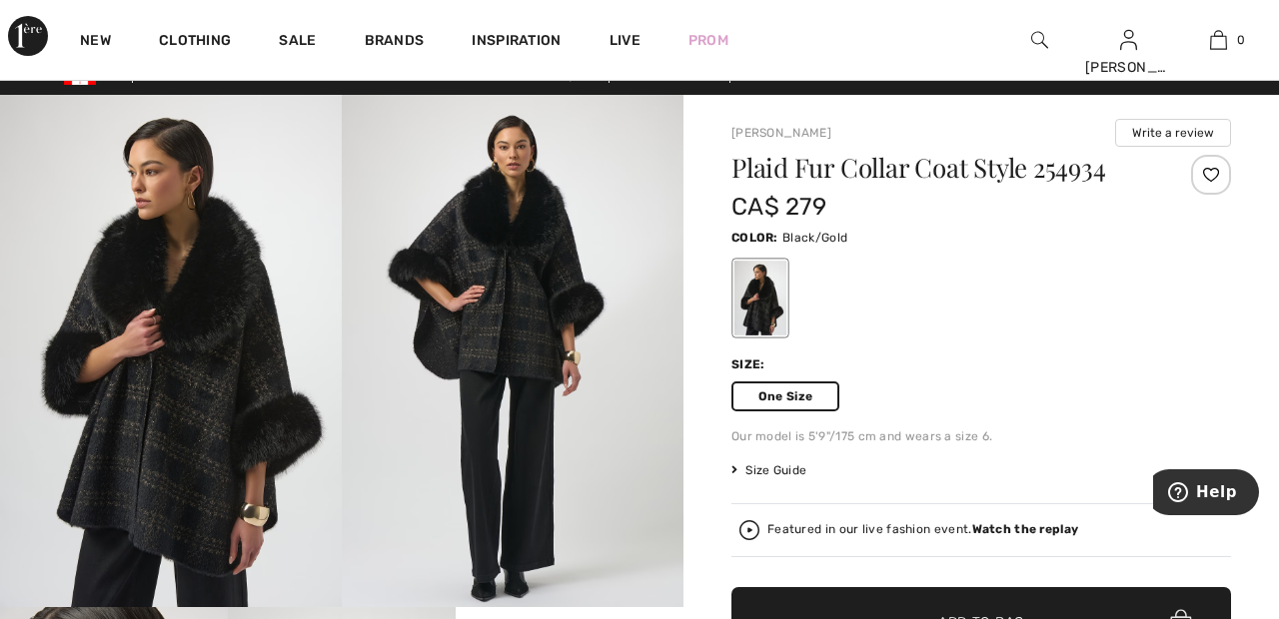
click at [1213, 171] on div at bounding box center [1211, 175] width 40 height 40
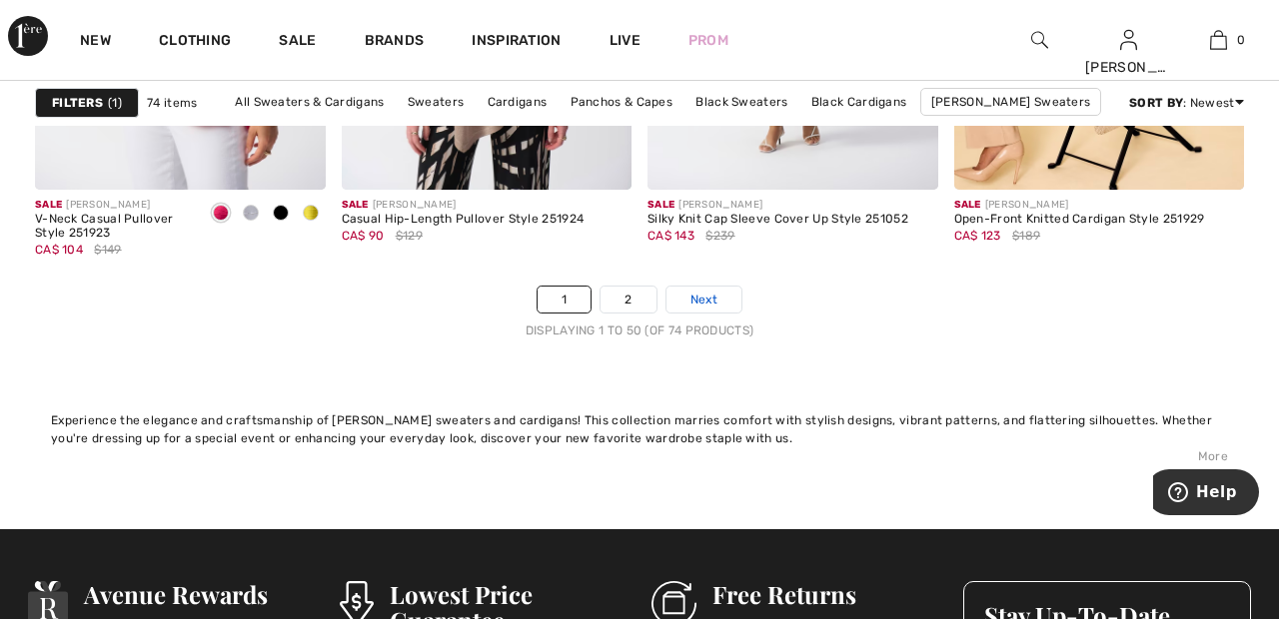
click at [717, 297] on span "Next" at bounding box center [703, 300] width 27 height 18
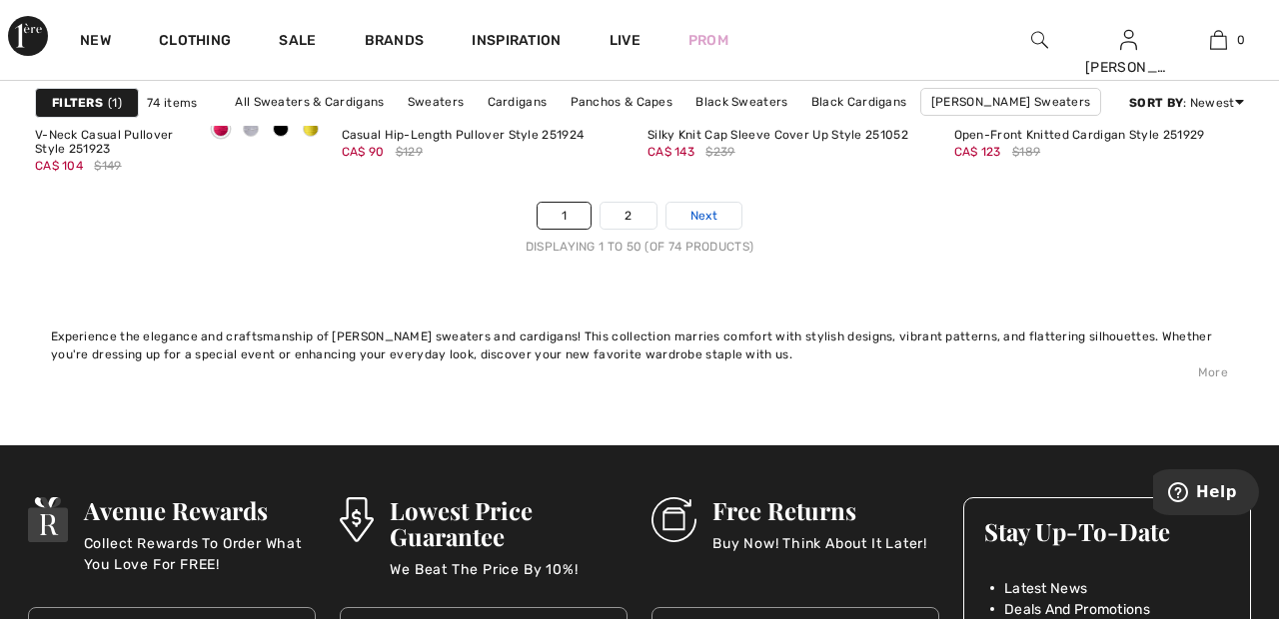
scroll to position [8372, 0]
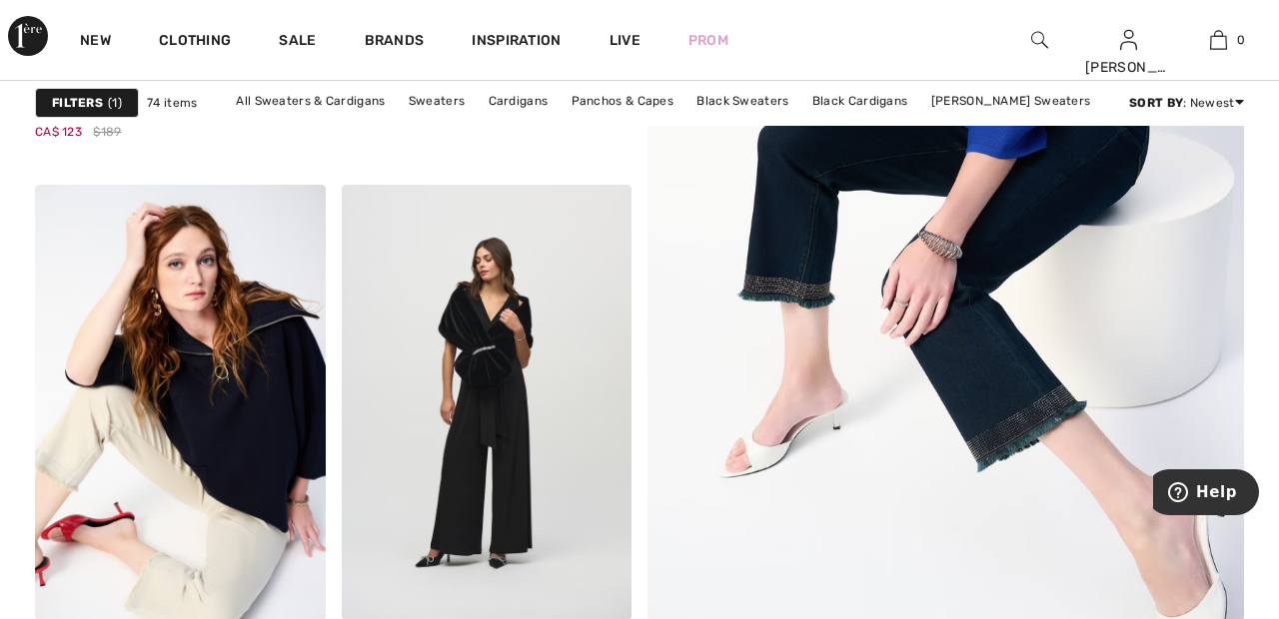
scroll to position [656, 0]
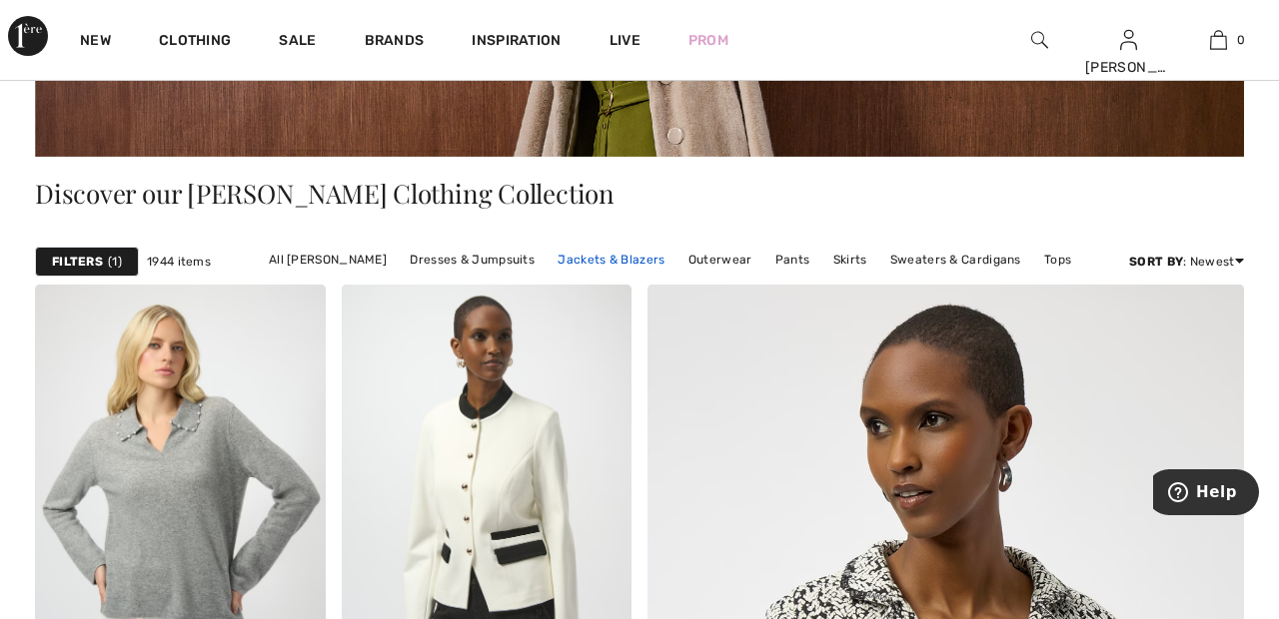
click at [628, 255] on link "Jackets & Blazers" at bounding box center [611, 260] width 127 height 26
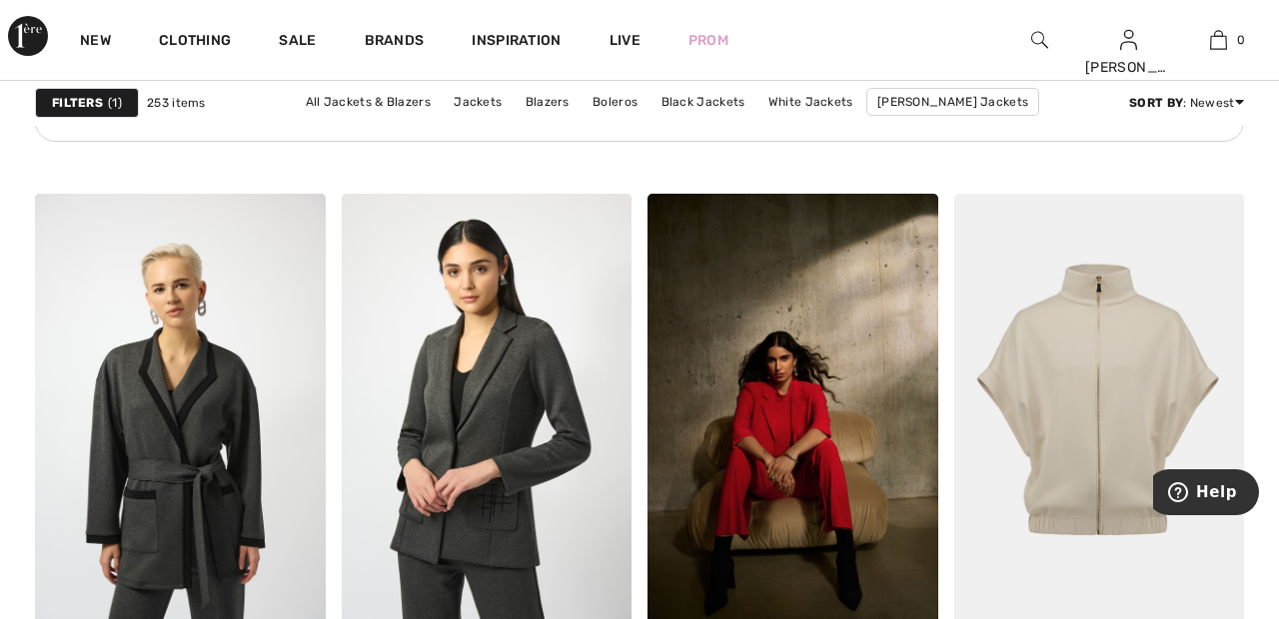
scroll to position [2508, 0]
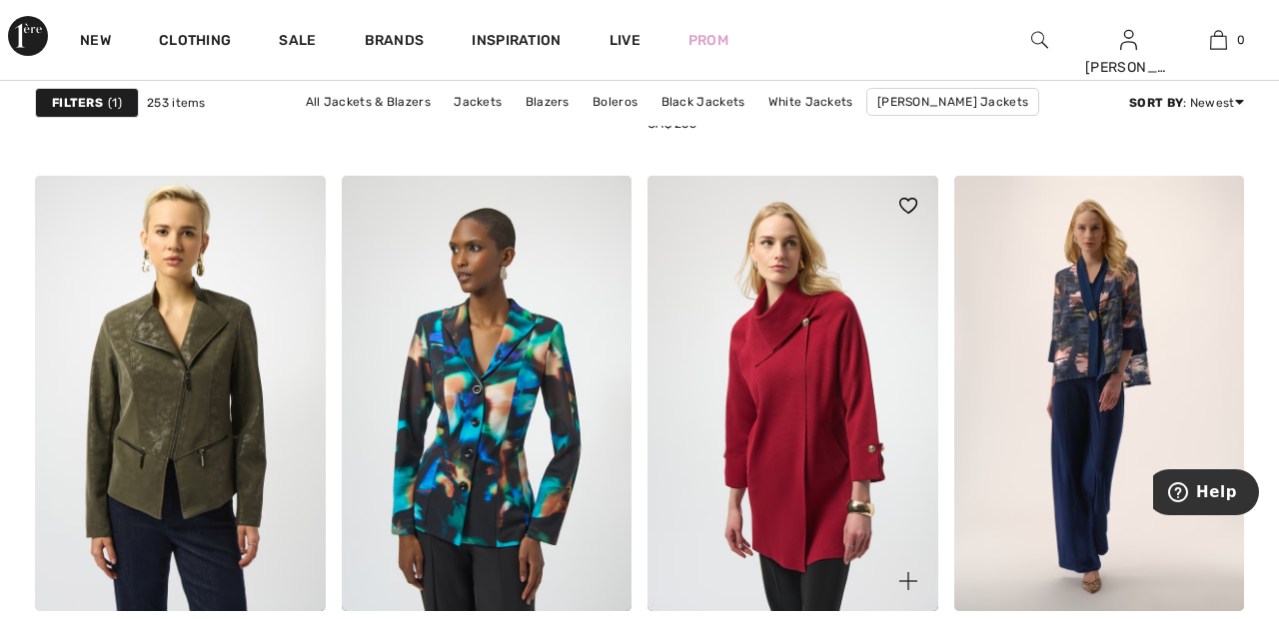
click at [823, 392] on img at bounding box center [792, 394] width 291 height 436
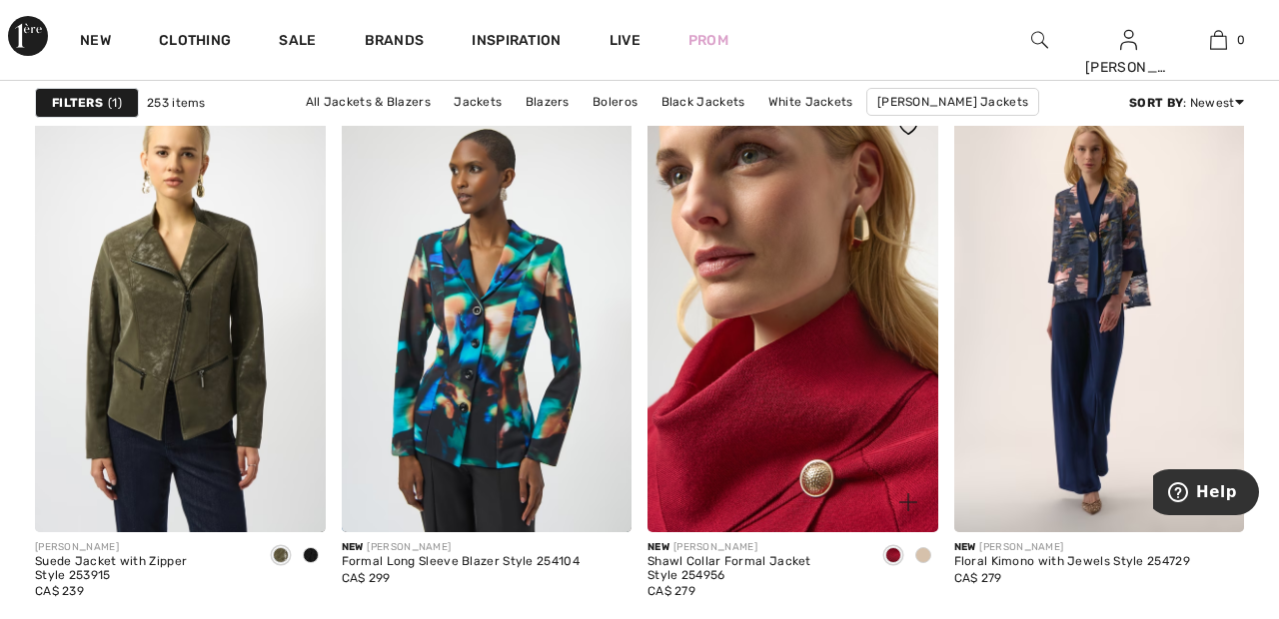
scroll to position [3158, 0]
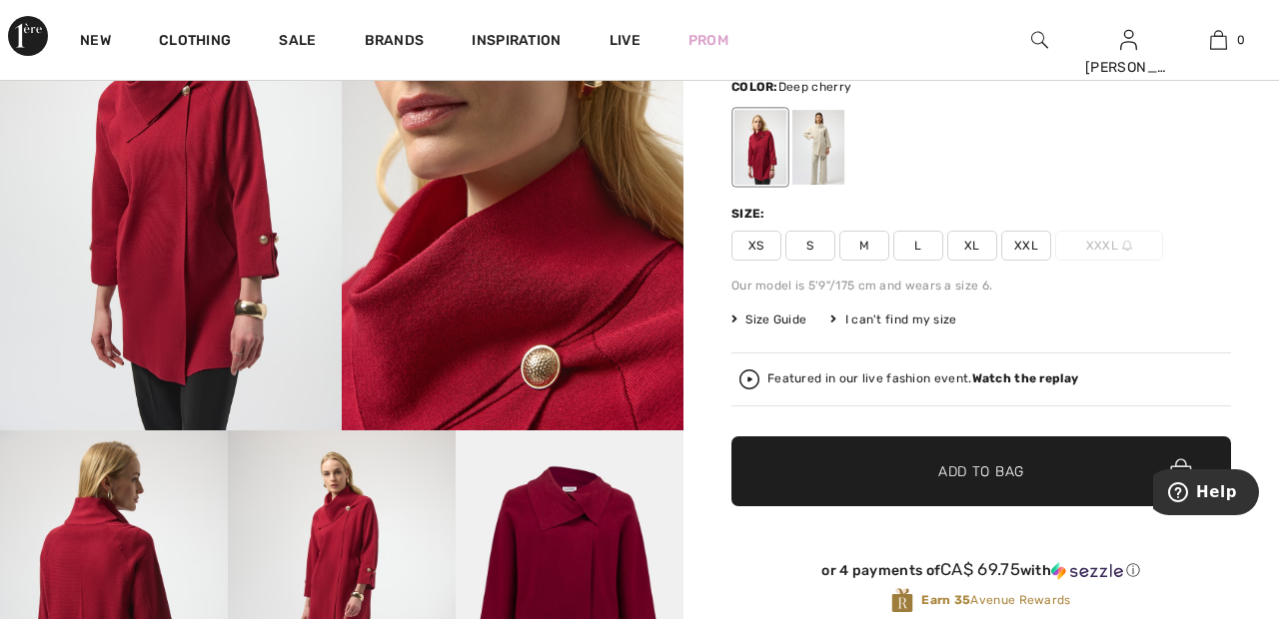
click at [830, 142] on div at bounding box center [818, 147] width 52 height 75
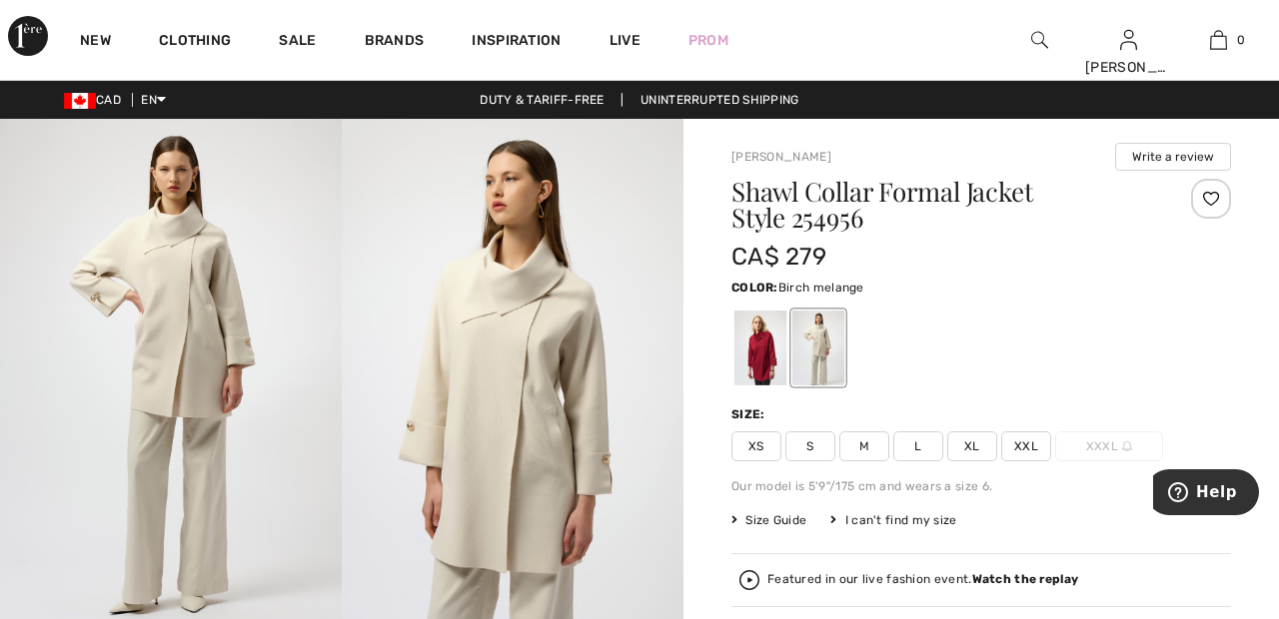
click at [1212, 196] on div at bounding box center [1211, 199] width 40 height 40
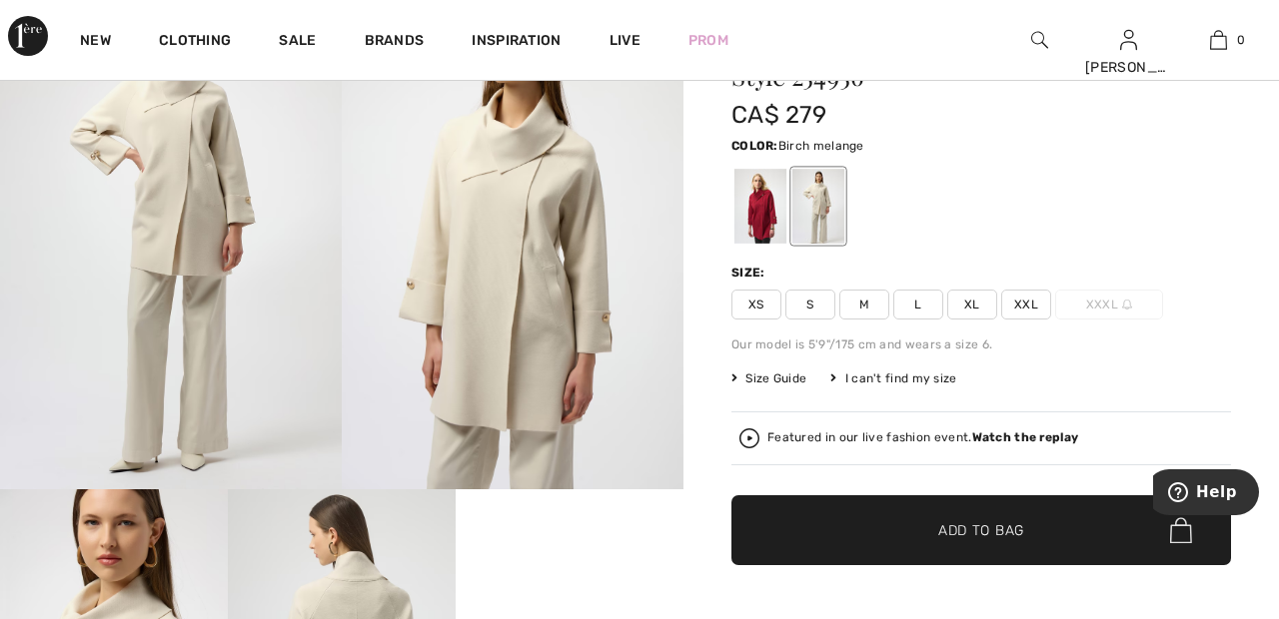
scroll to position [146, 0]
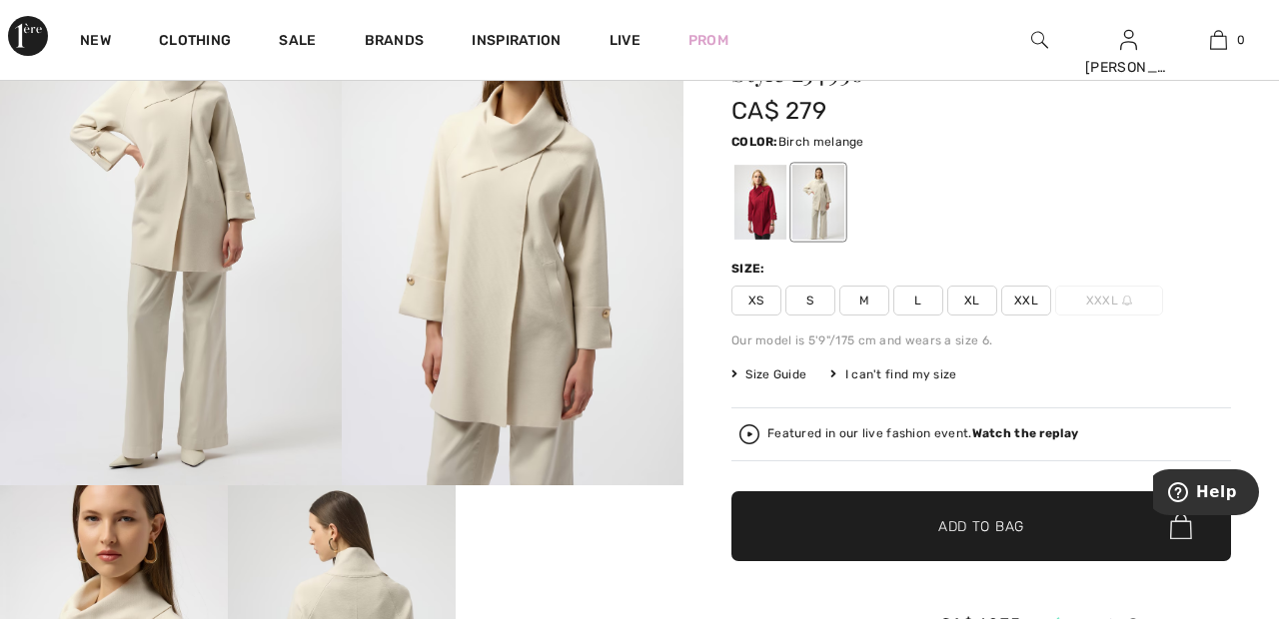
click at [1037, 296] on span "XXL" at bounding box center [1026, 301] width 50 height 30
click at [991, 534] on span "Add to Bag" at bounding box center [981, 527] width 86 height 21
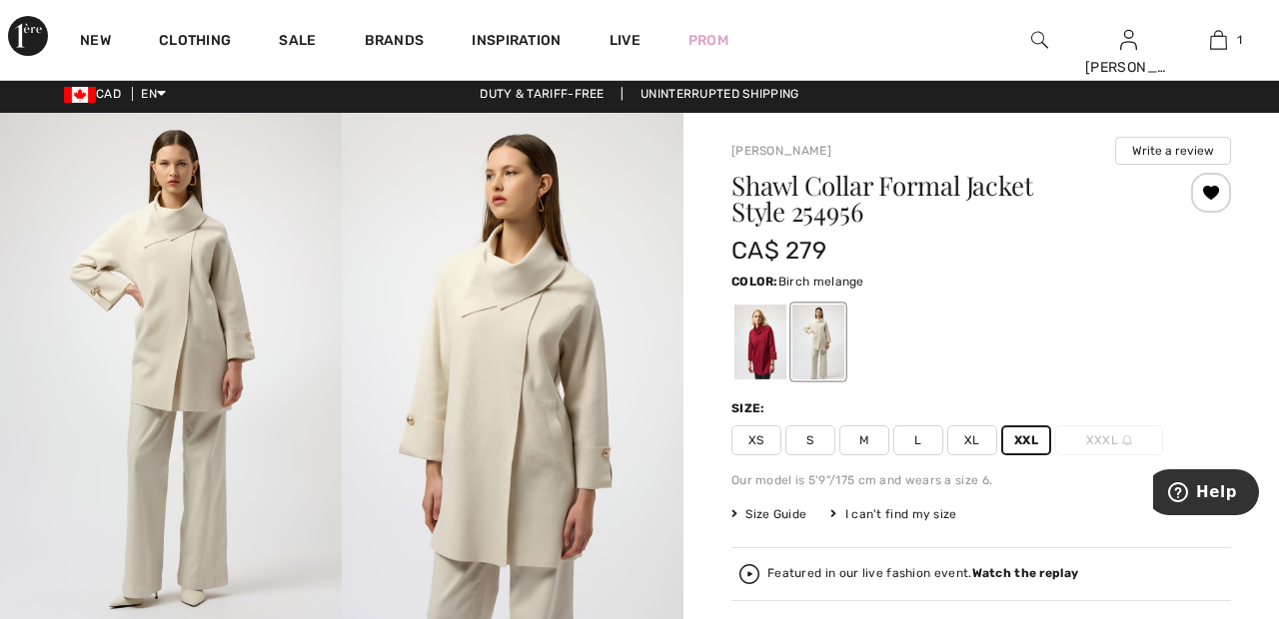
scroll to position [0, 0]
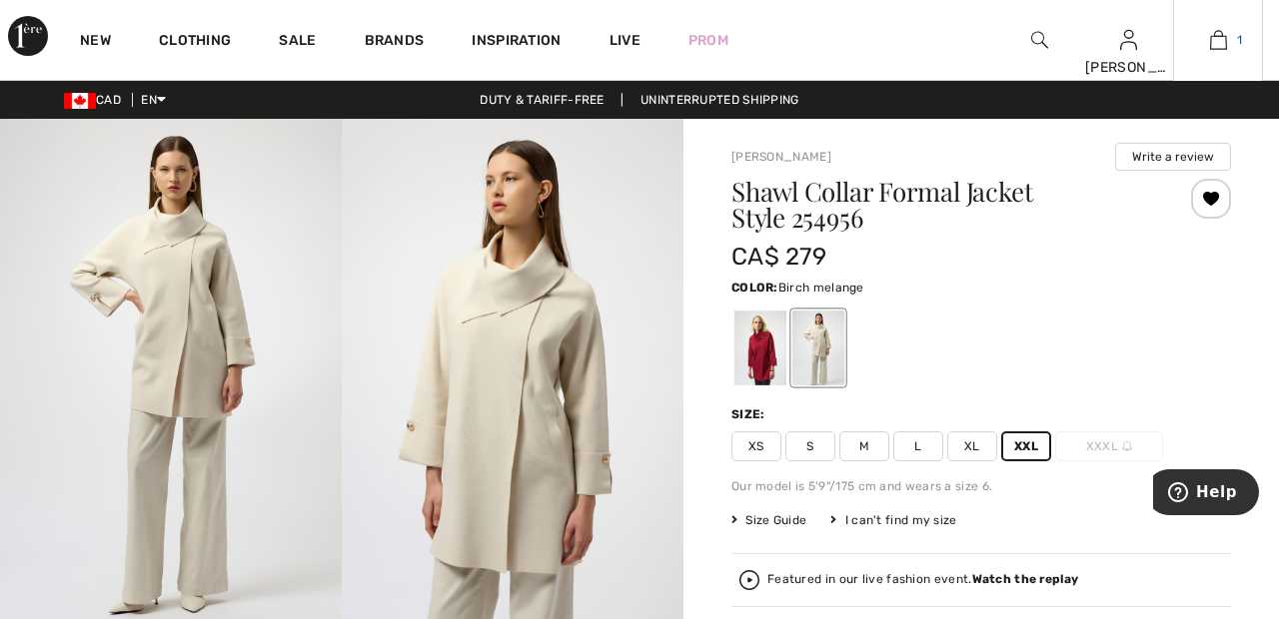
click at [1239, 40] on span "1" at bounding box center [1239, 40] width 5 height 18
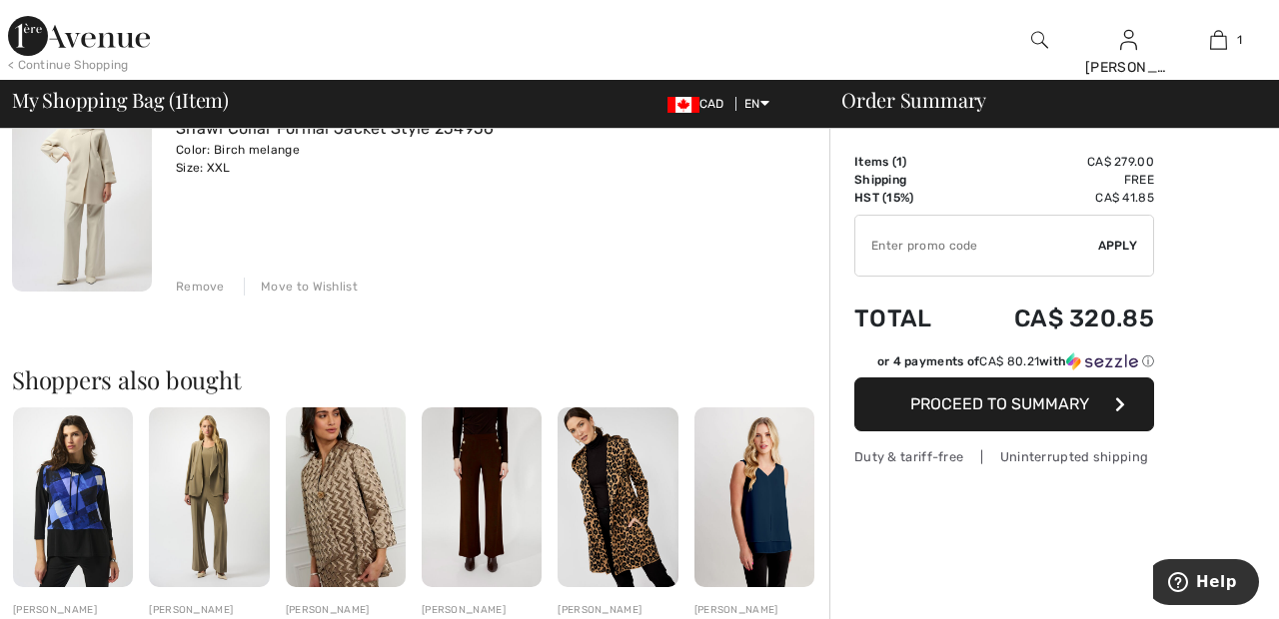
scroll to position [199, 0]
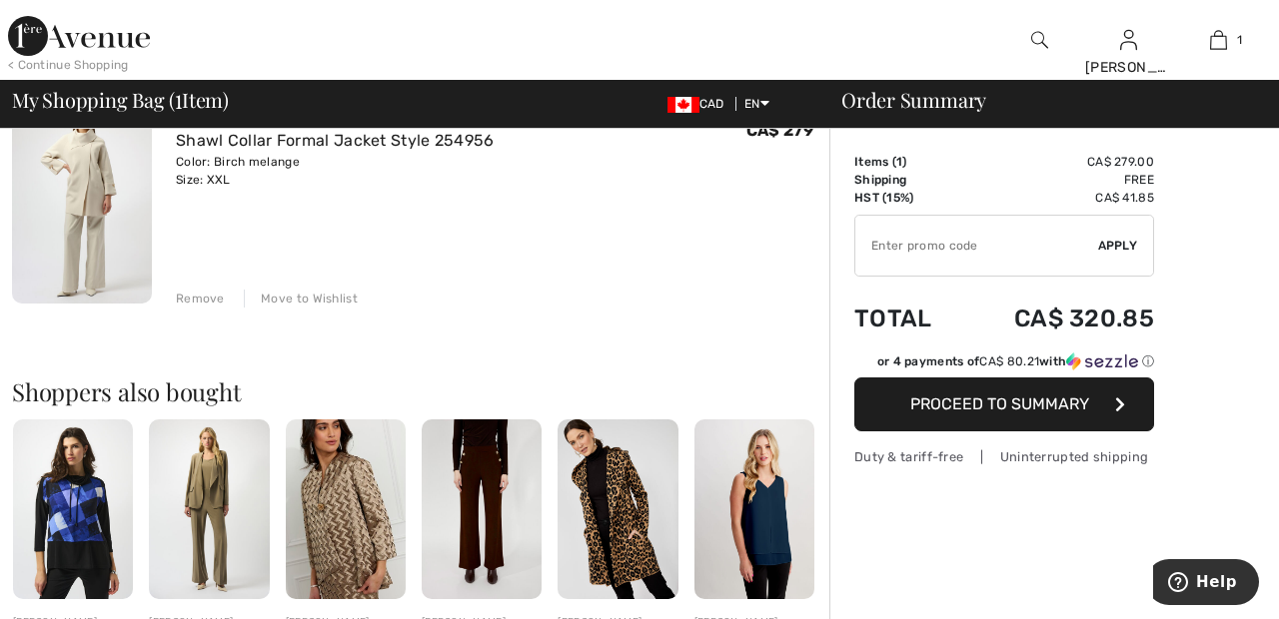
click at [1006, 246] on input "TEXT" at bounding box center [976, 246] width 243 height 60
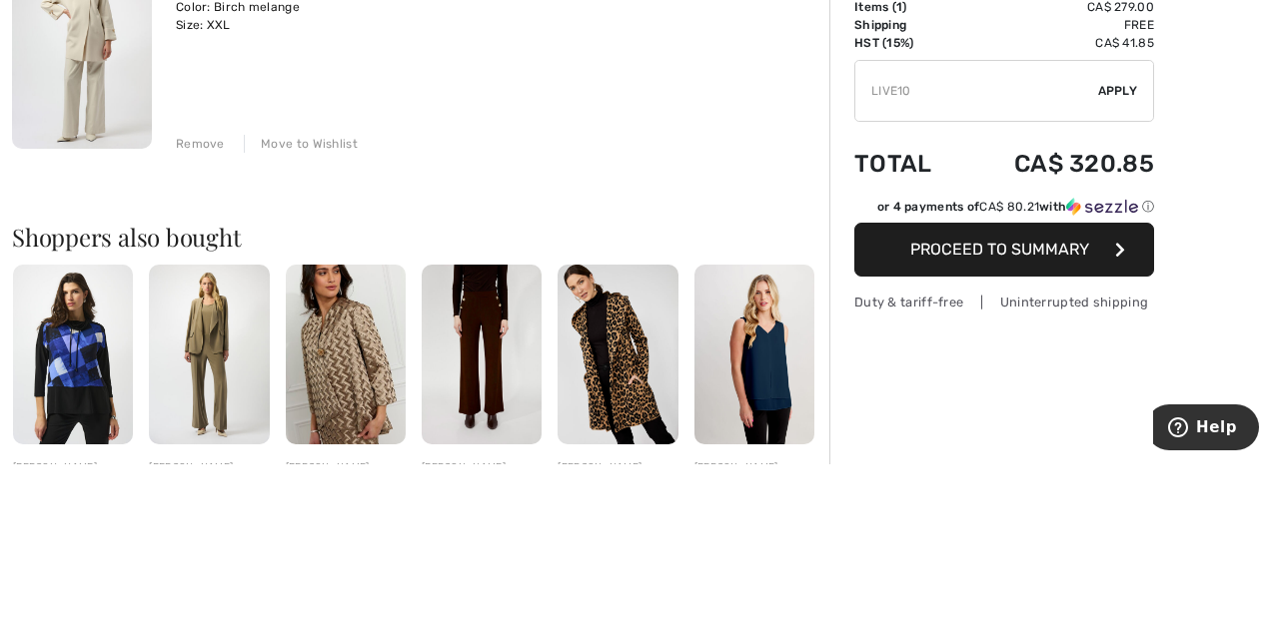
type input "LIVE10"
click at [1126, 253] on span "Apply" at bounding box center [1118, 246] width 40 height 18
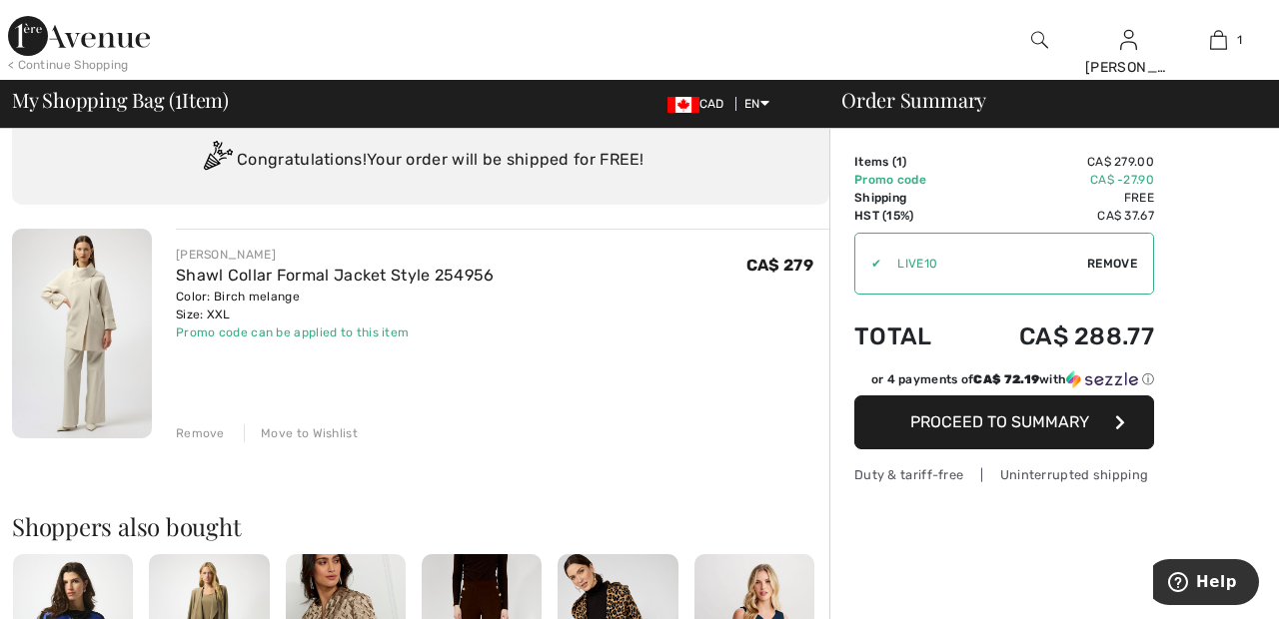
scroll to position [0, 0]
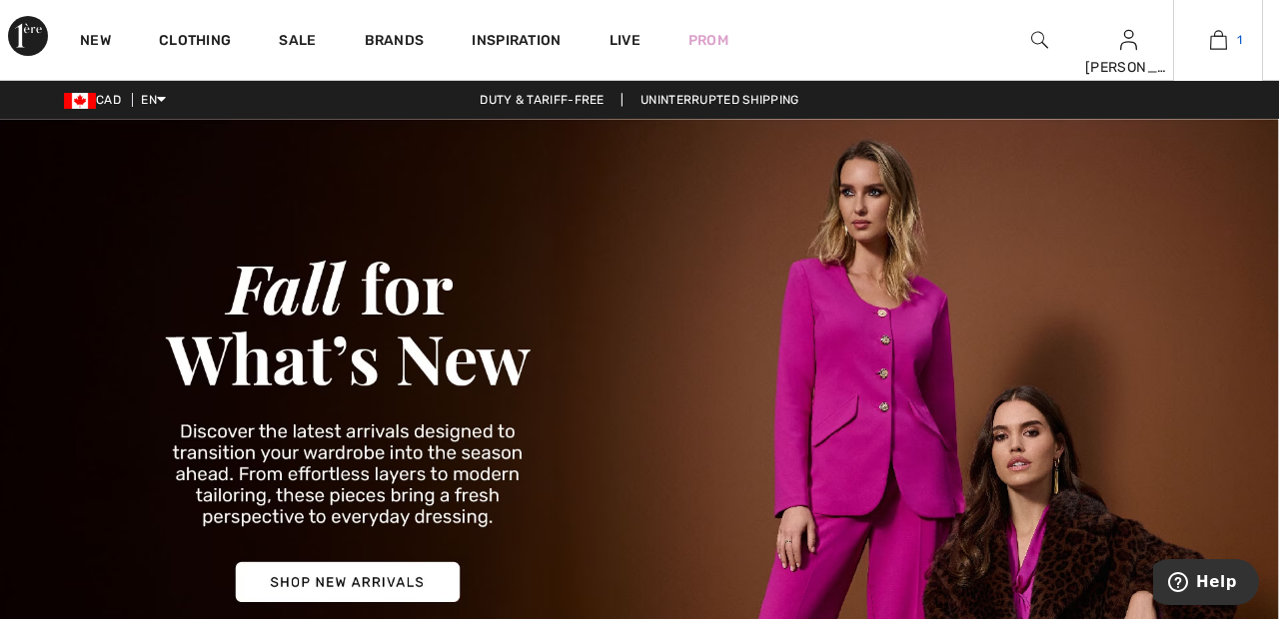
click at [1213, 49] on img at bounding box center [1218, 40] width 17 height 24
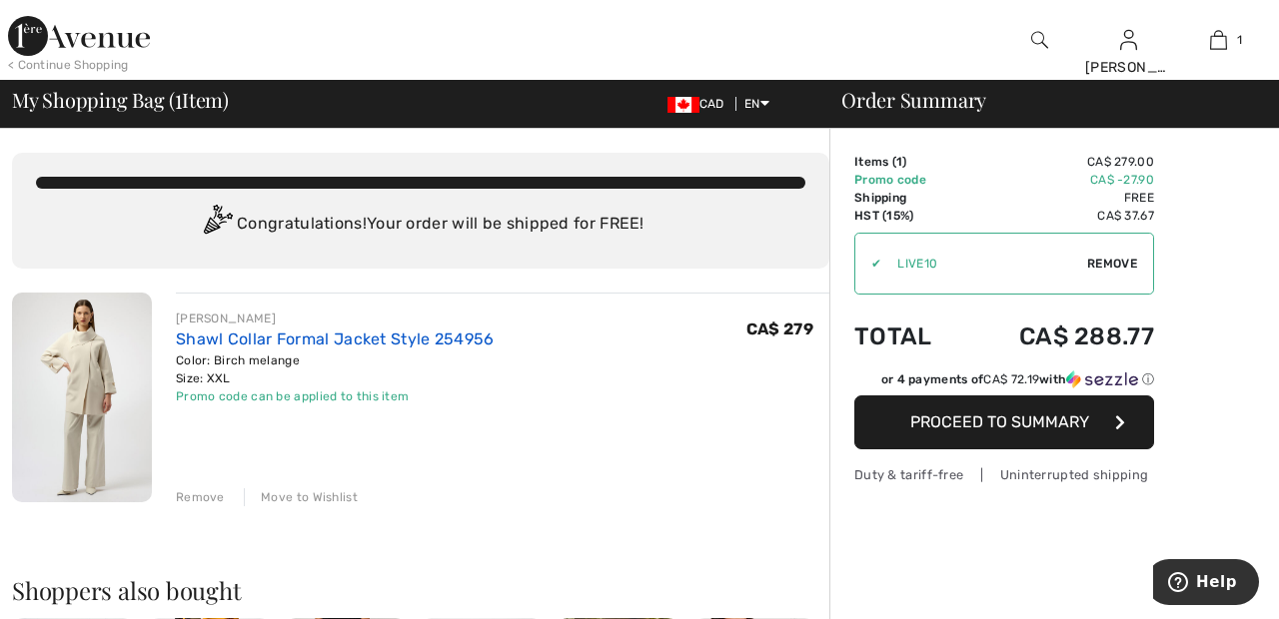
click at [307, 340] on link "Shawl Collar Formal Jacket Style 254956" at bounding box center [335, 339] width 319 height 19
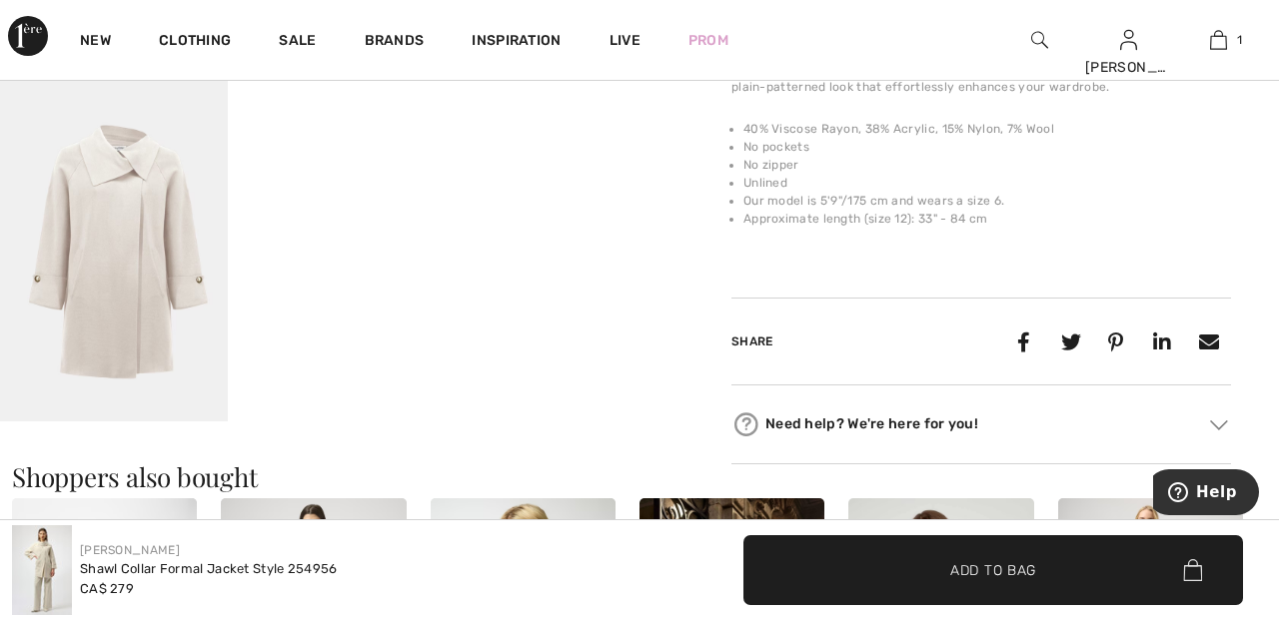
scroll to position [893, 0]
click at [116, 278] on img at bounding box center [114, 251] width 228 height 342
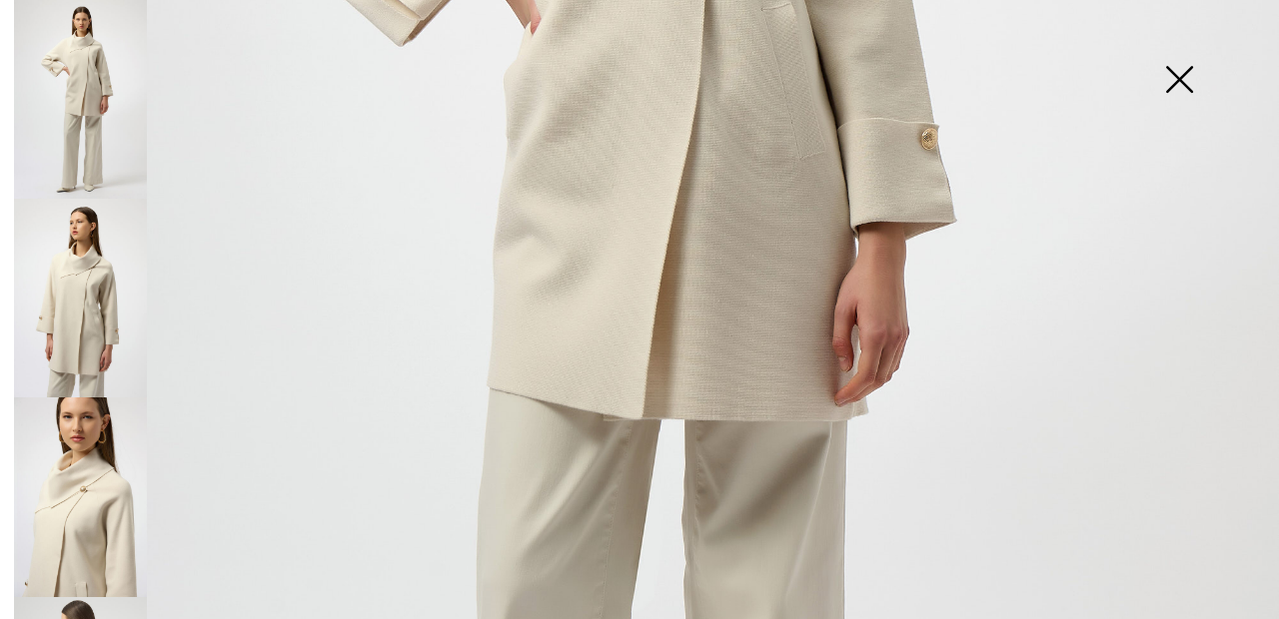
scroll to position [0, 0]
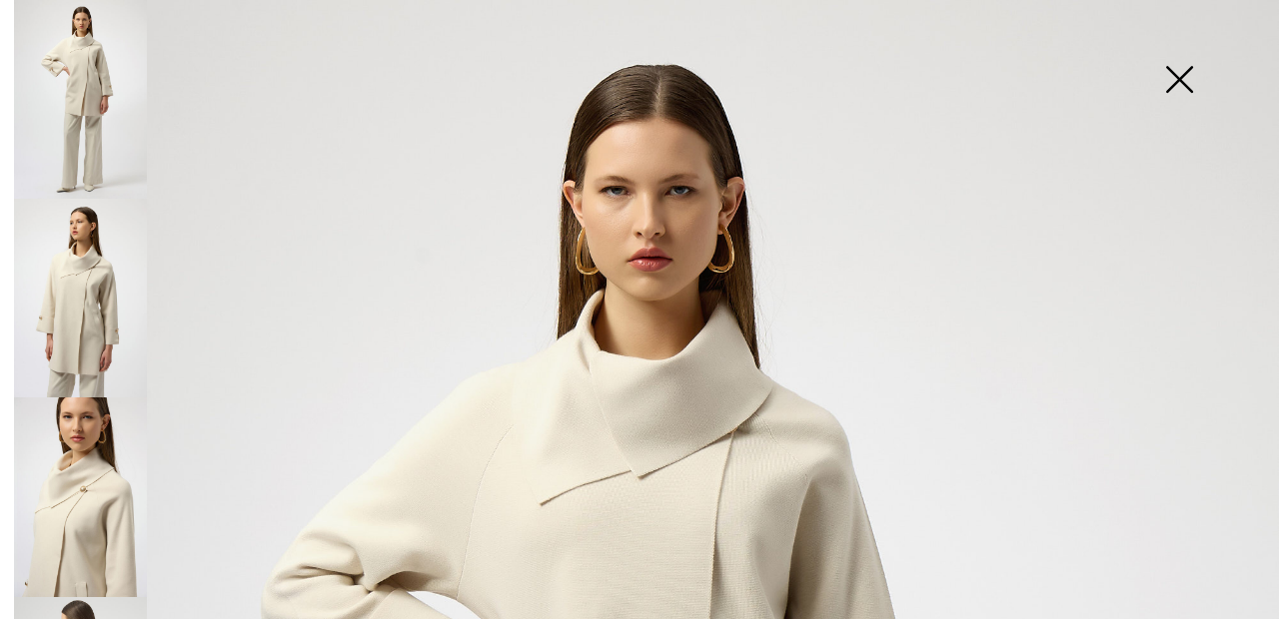
click at [83, 115] on img at bounding box center [80, 99] width 133 height 199
click at [101, 296] on img at bounding box center [80, 298] width 133 height 199
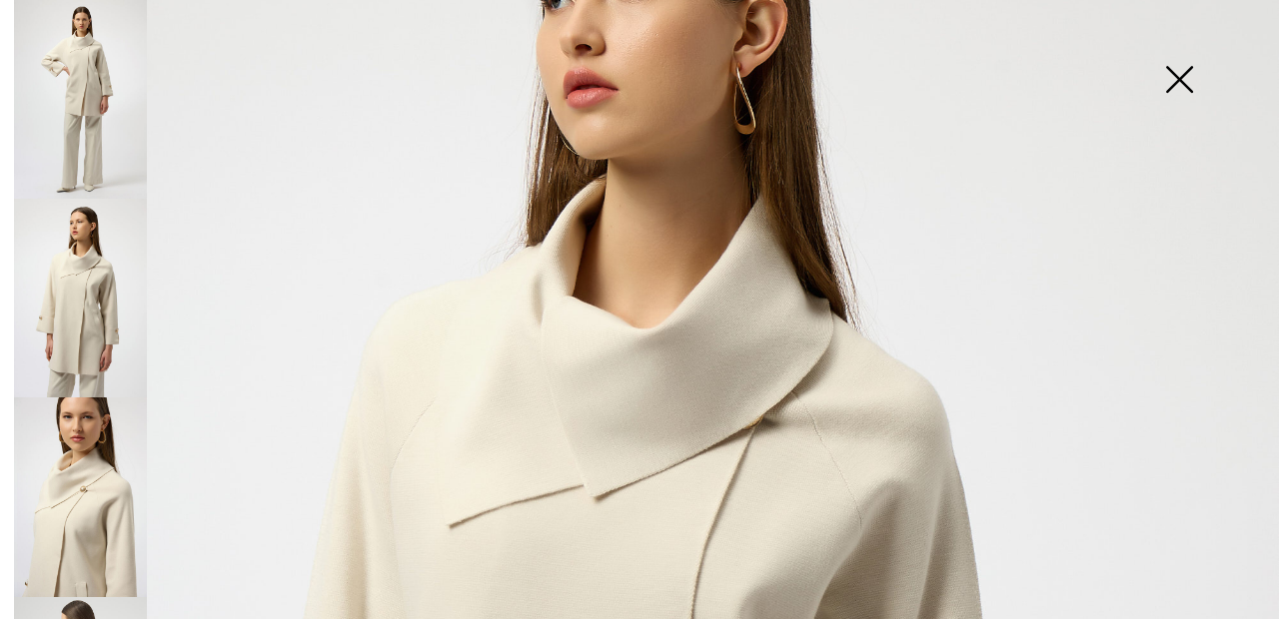
scroll to position [235, 0]
click at [90, 489] on img at bounding box center [80, 497] width 133 height 199
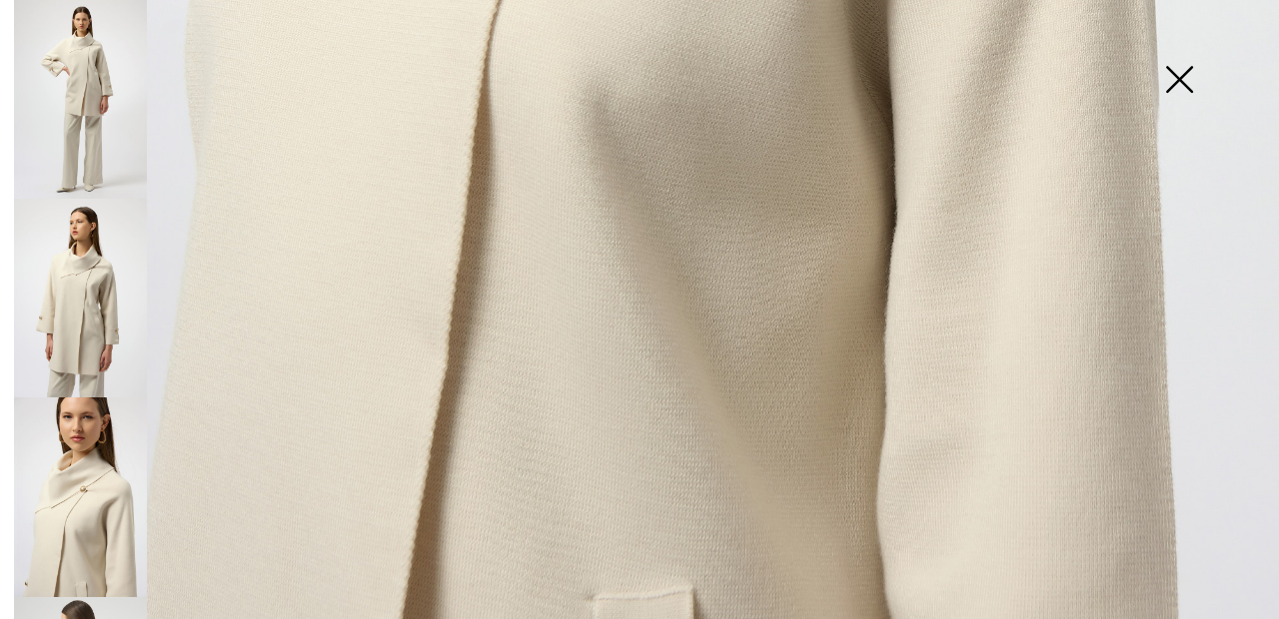
scroll to position [1201, 0]
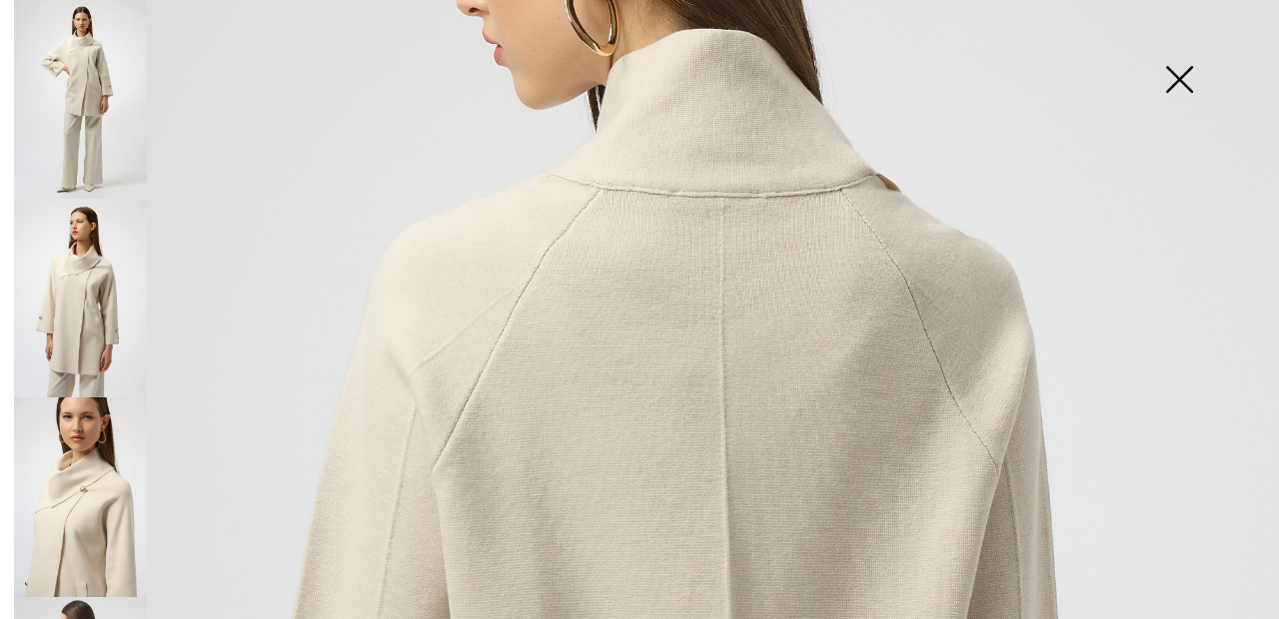
scroll to position [323, 0]
click at [1179, 81] on img at bounding box center [1179, 81] width 100 height 103
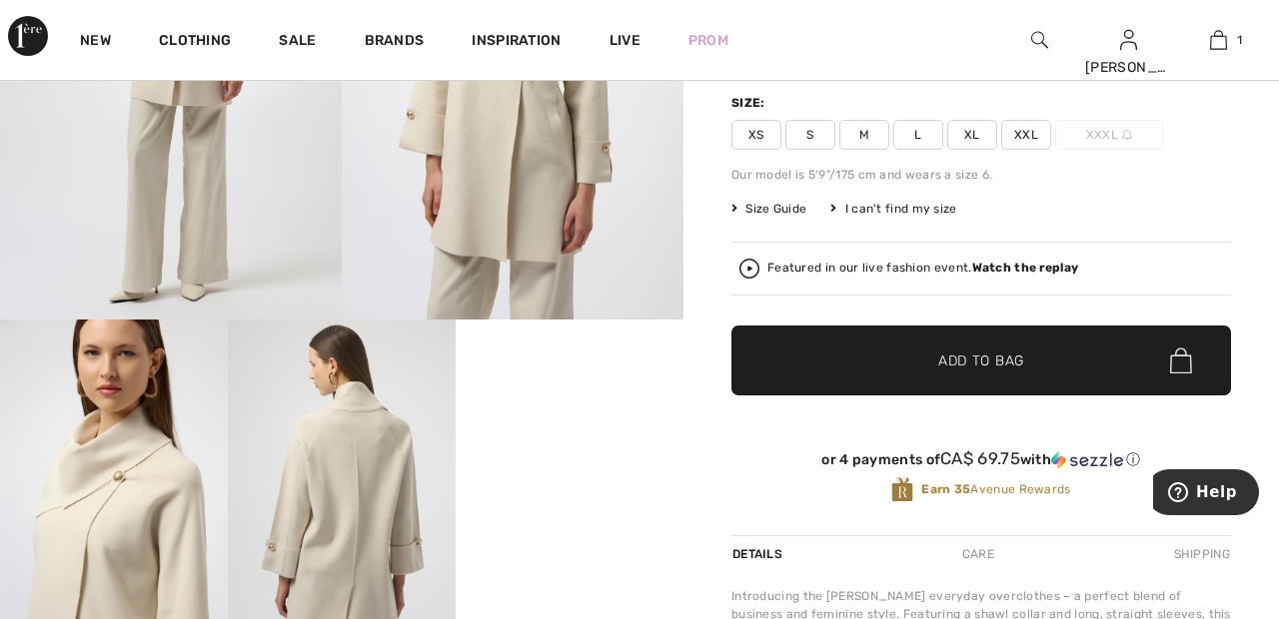
scroll to position [321, 0]
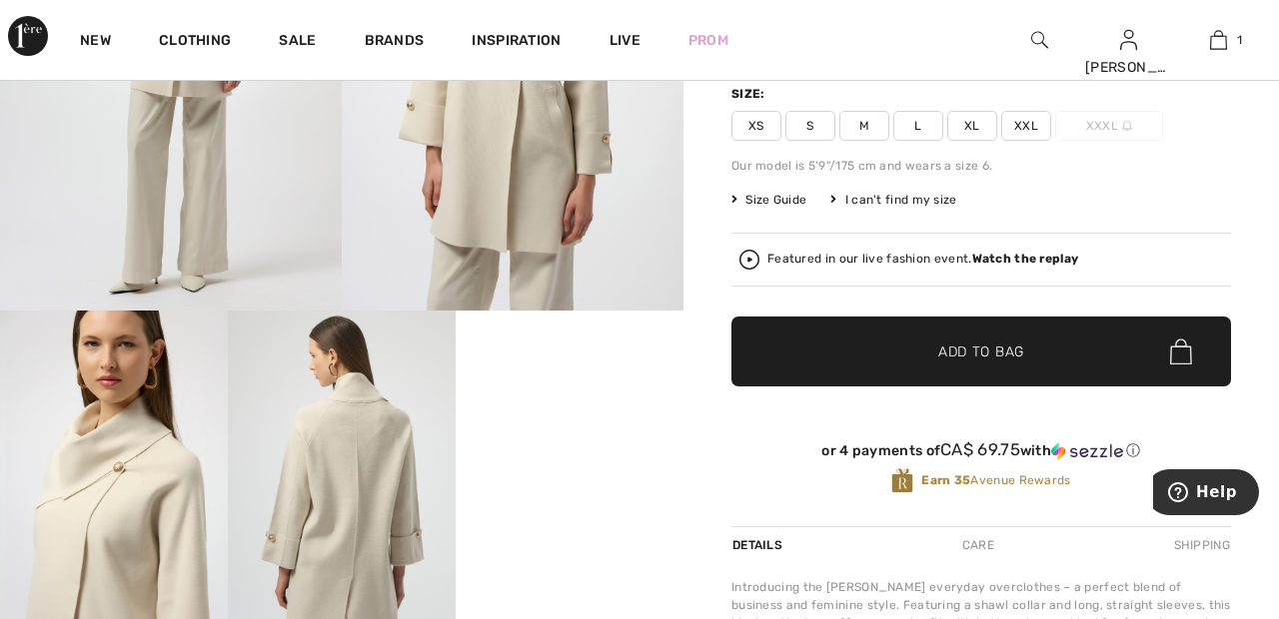
click at [576, 425] on video "Your browser does not support the video tag." at bounding box center [570, 368] width 228 height 114
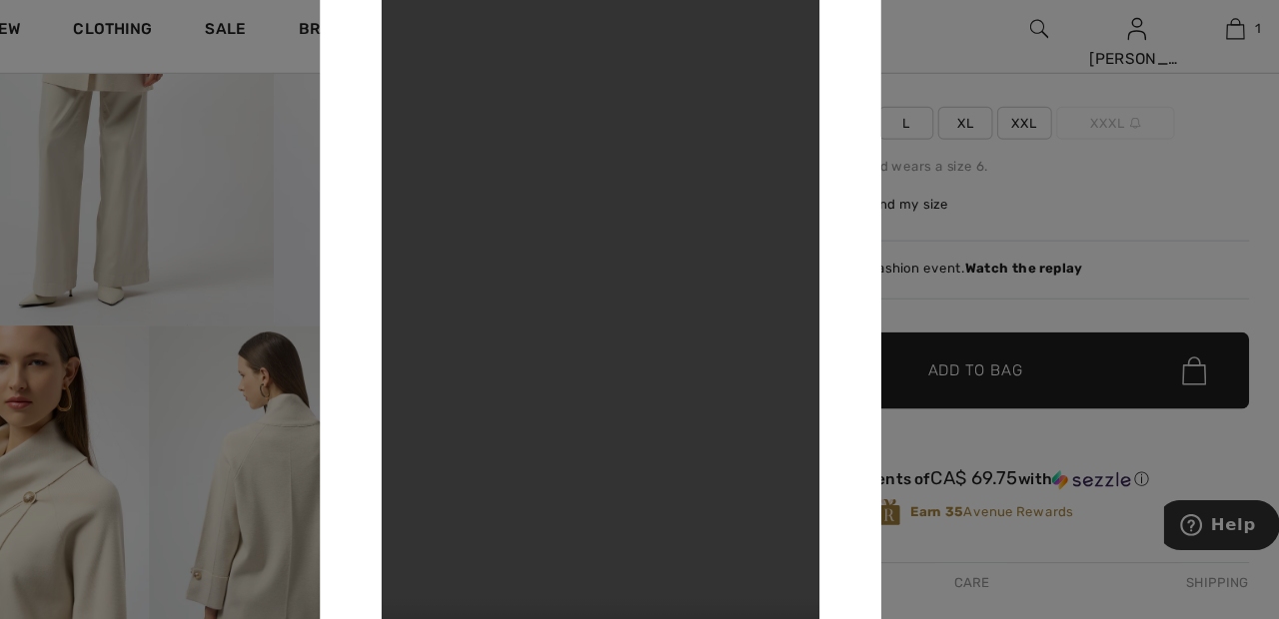
click at [971, 50] on div at bounding box center [639, 309] width 1279 height 619
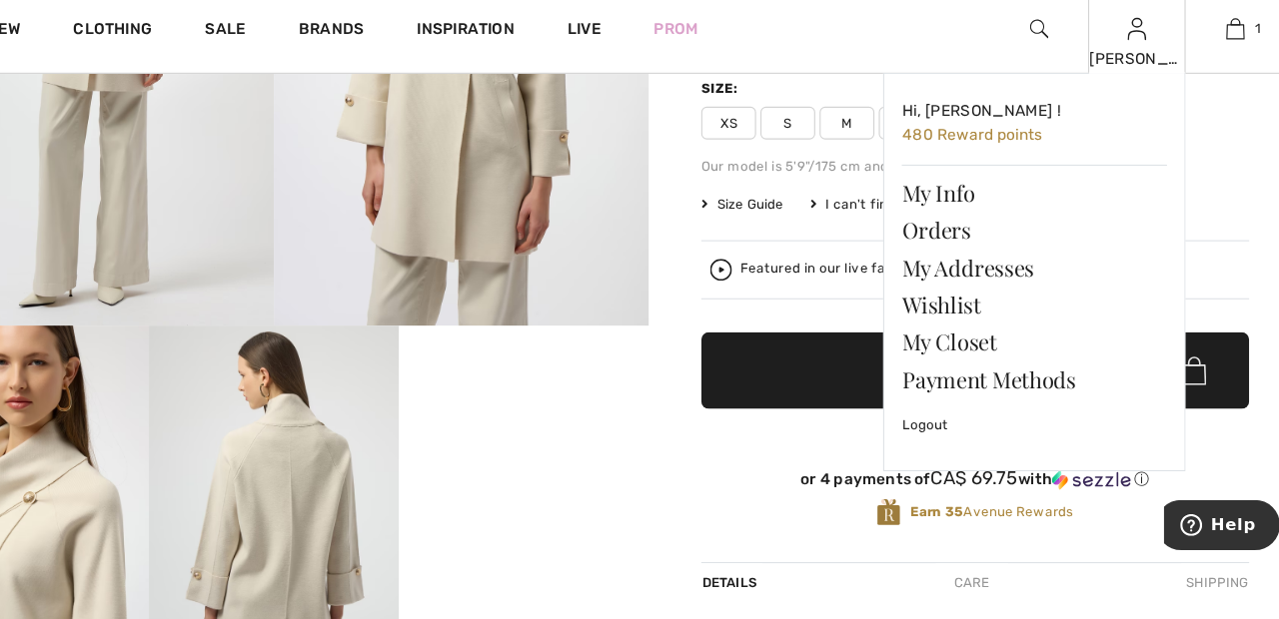
click at [1137, 67] on div "[PERSON_NAME]" at bounding box center [1129, 67] width 88 height 21
click at [967, 292] on link "Wishlist" at bounding box center [1035, 292] width 242 height 34
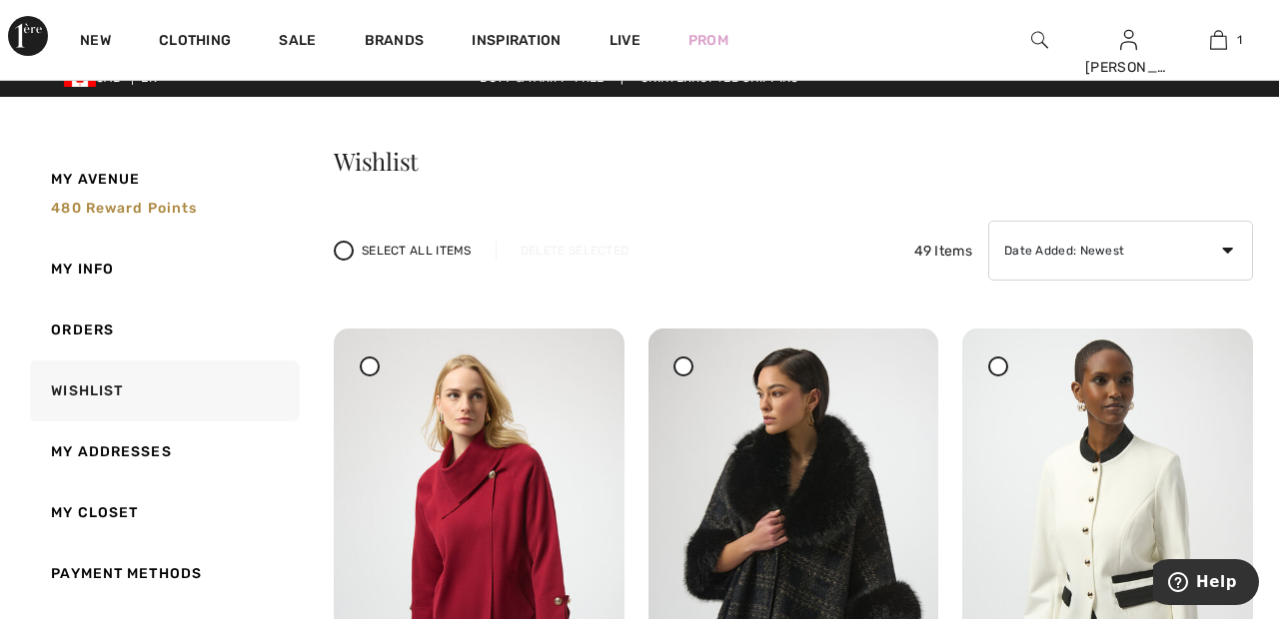
scroll to position [23, 0]
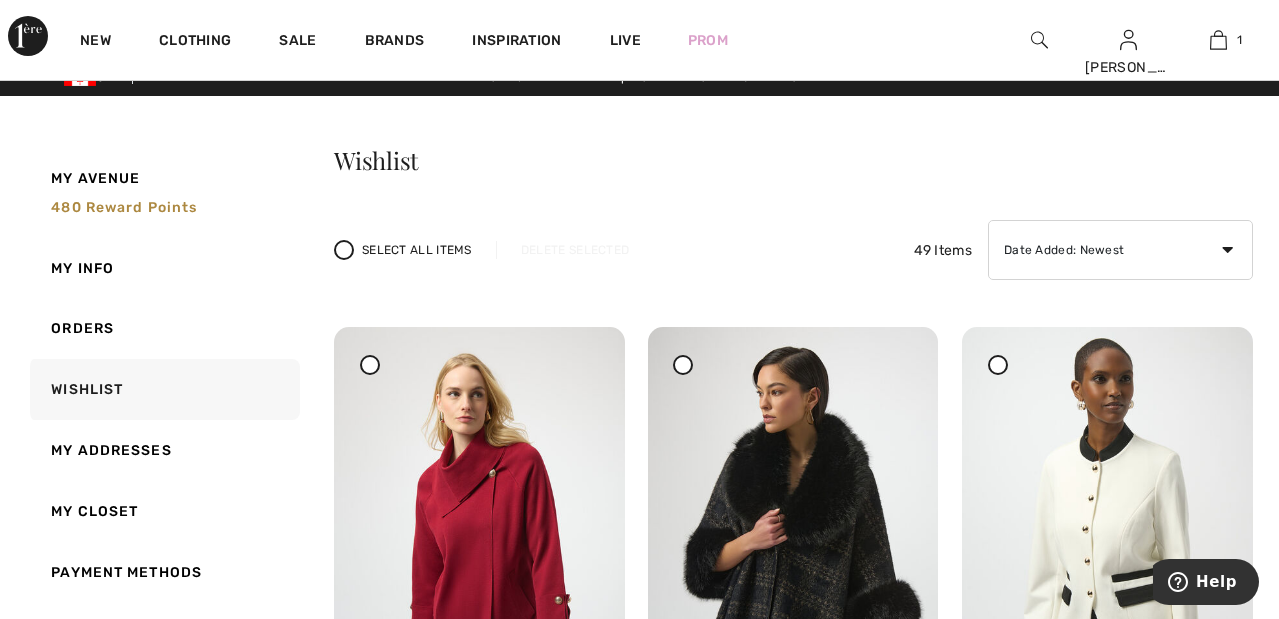
click at [373, 368] on icon at bounding box center [370, 365] width 8 height 8
click at [581, 254] on div "Delete Selected" at bounding box center [575, 250] width 158 height 18
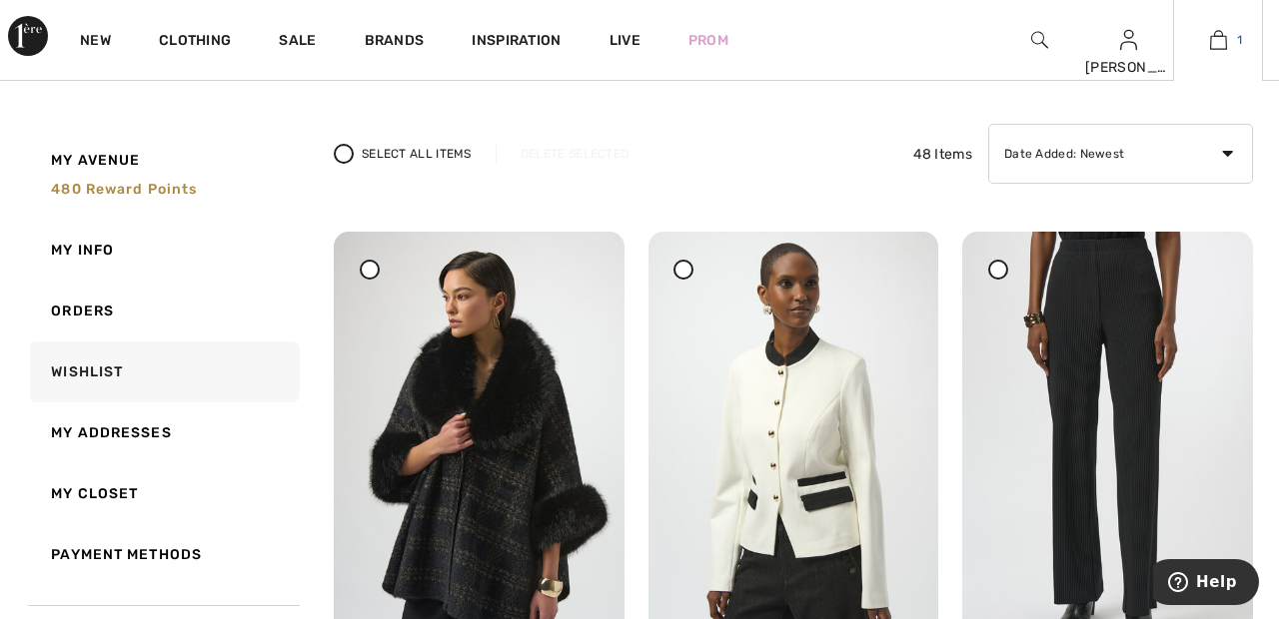
click at [1223, 41] on img at bounding box center [1218, 40] width 17 height 24
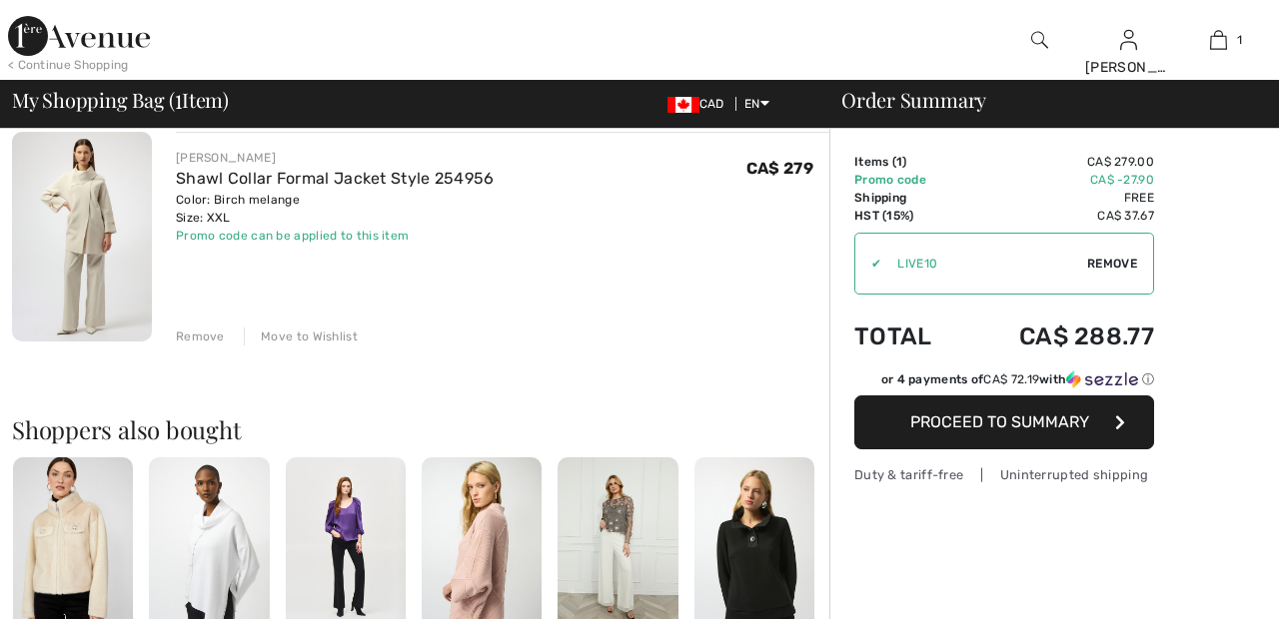
scroll to position [171, 0]
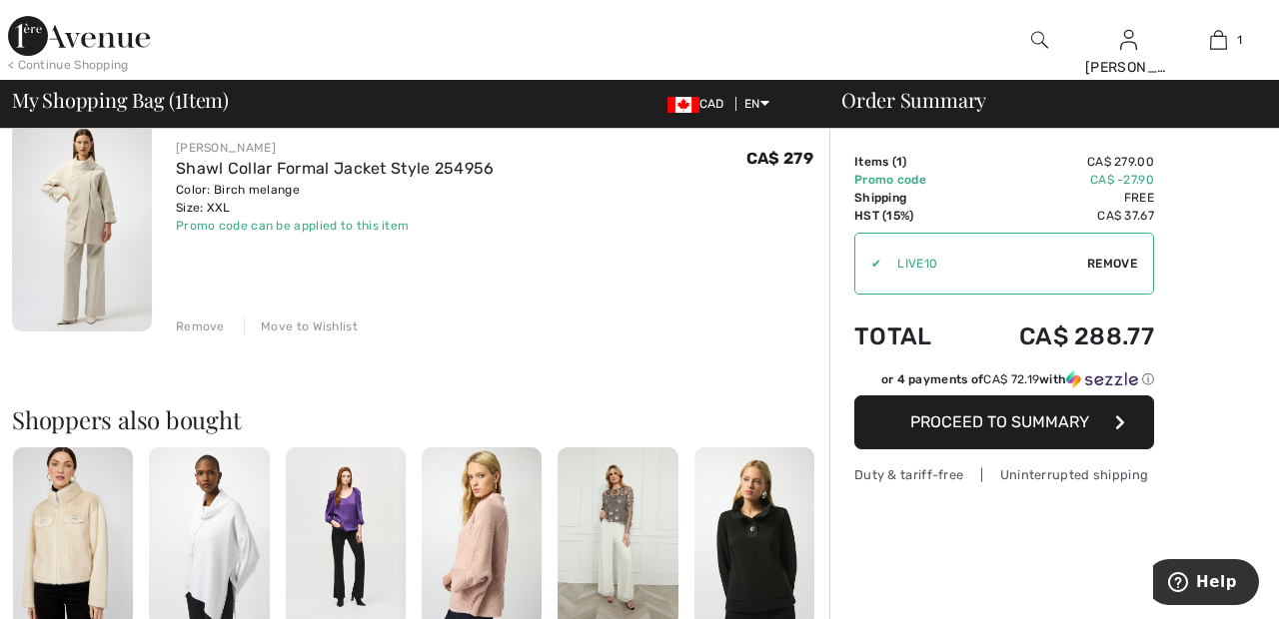
click at [314, 328] on div "Move to Wishlist" at bounding box center [301, 327] width 114 height 18
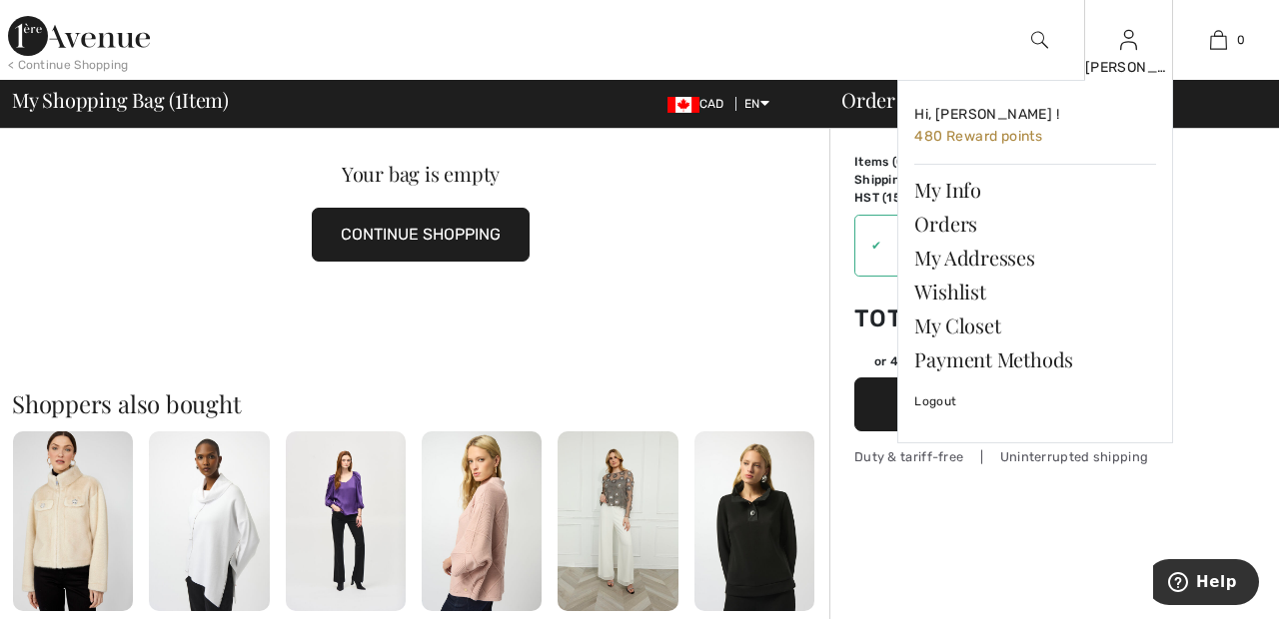
click at [1128, 52] on img at bounding box center [1128, 40] width 17 height 24
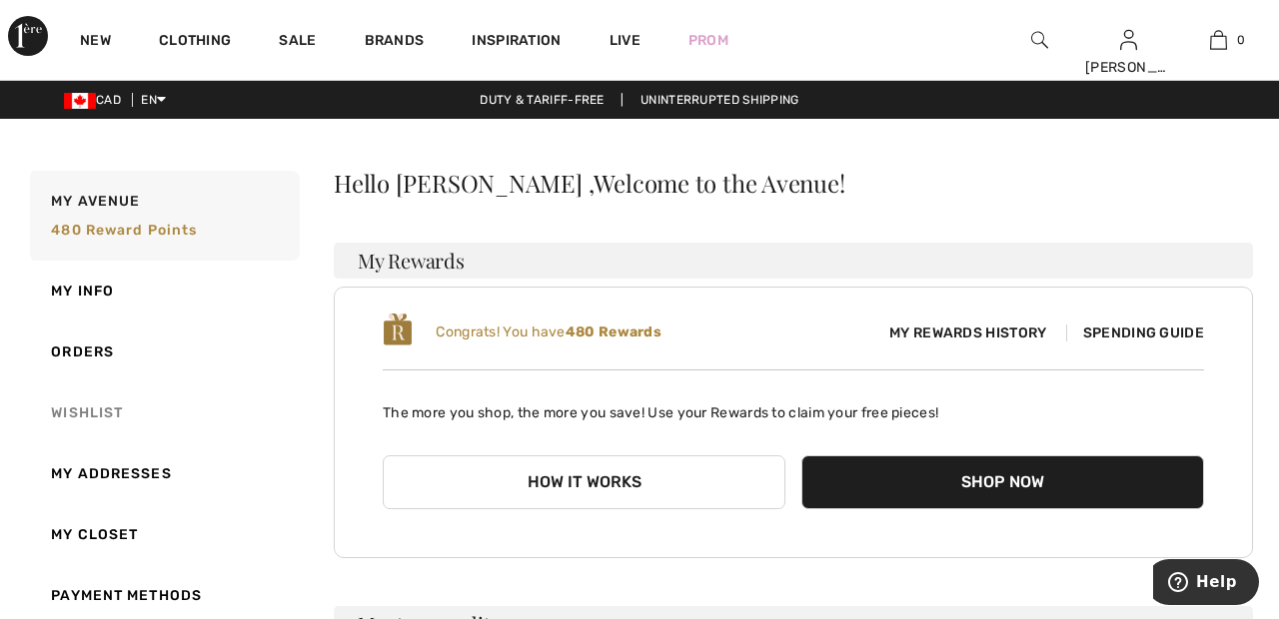
click at [95, 409] on link "Wishlist" at bounding box center [163, 413] width 274 height 61
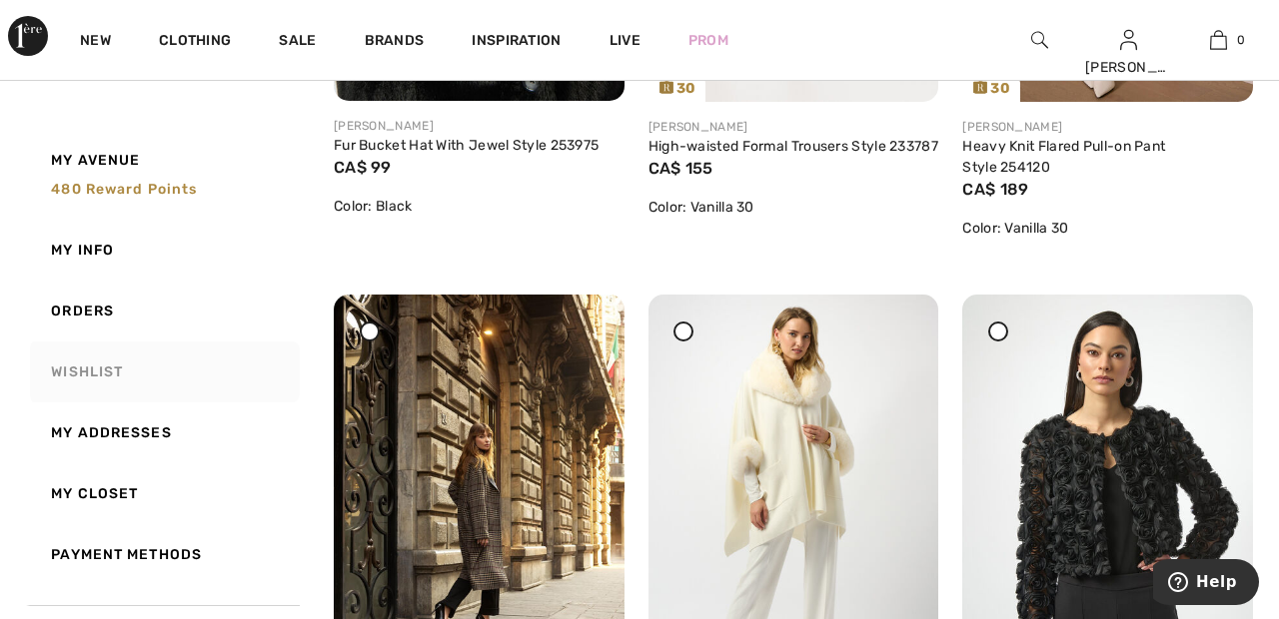
scroll to position [1943, 0]
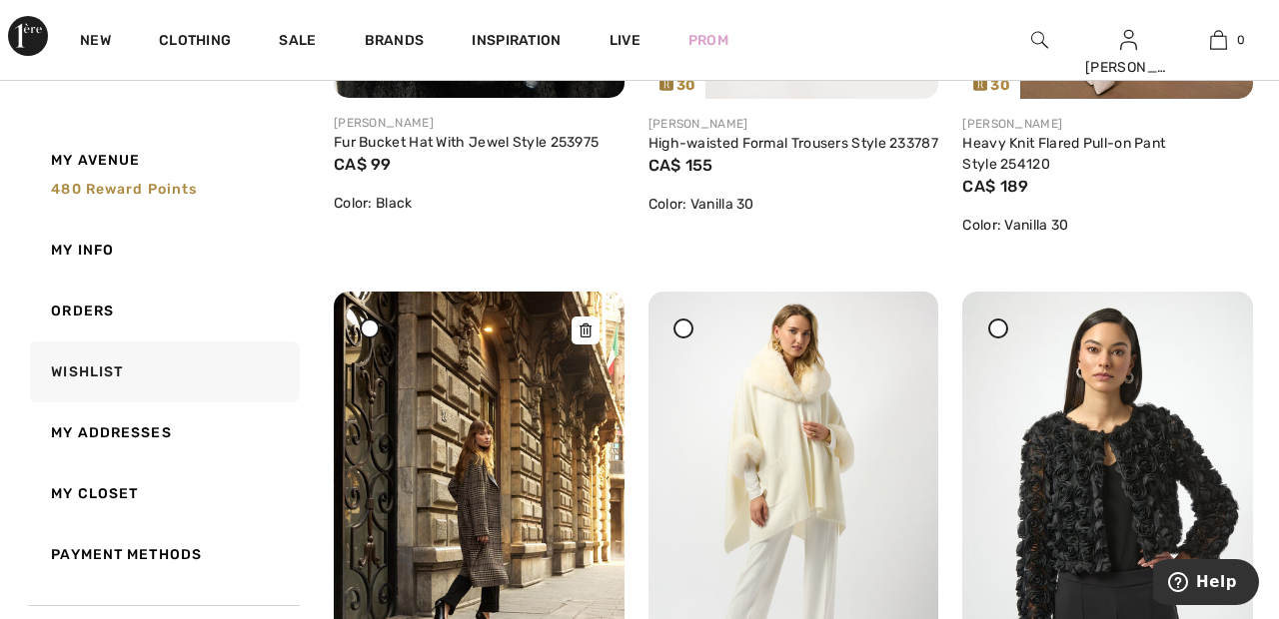
click at [493, 505] on img at bounding box center [479, 509] width 291 height 435
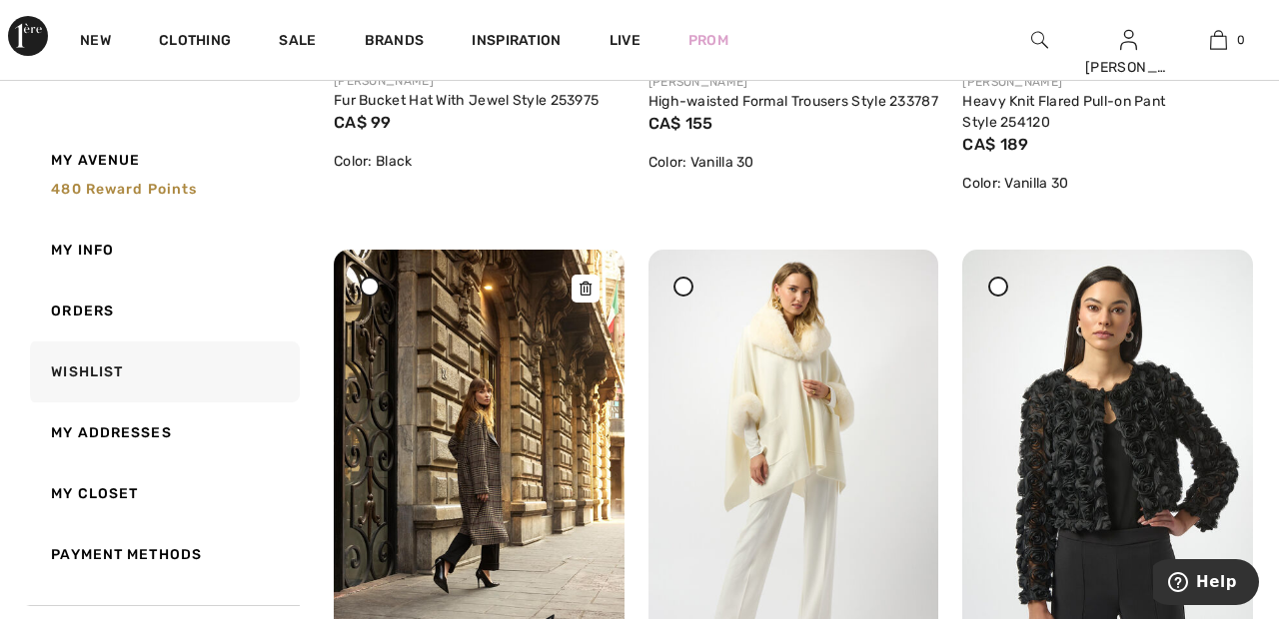
scroll to position [2039, 0]
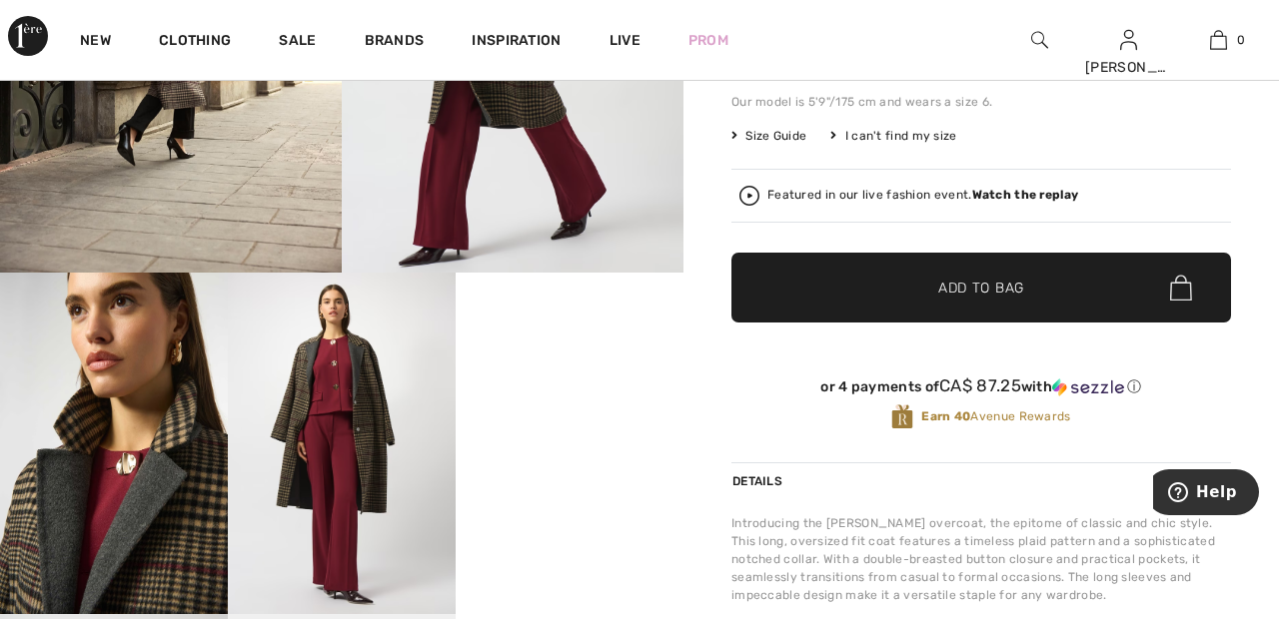
scroll to position [365, 0]
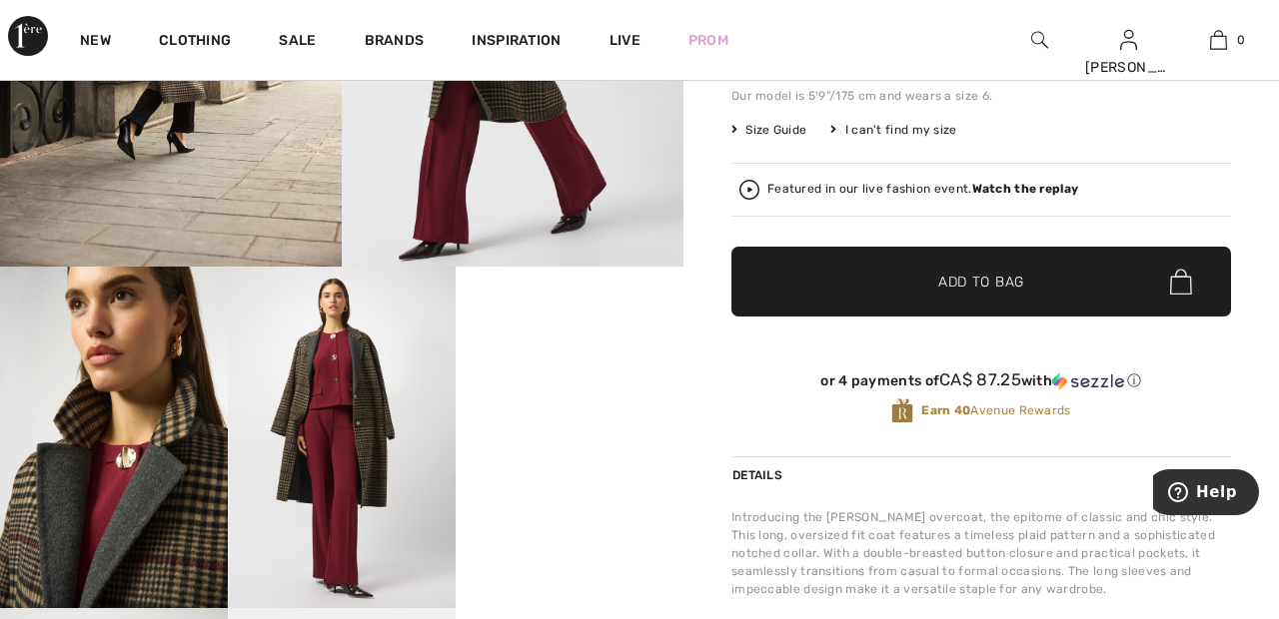
click at [579, 381] on video "Your browser does not support the video tag." at bounding box center [570, 324] width 228 height 114
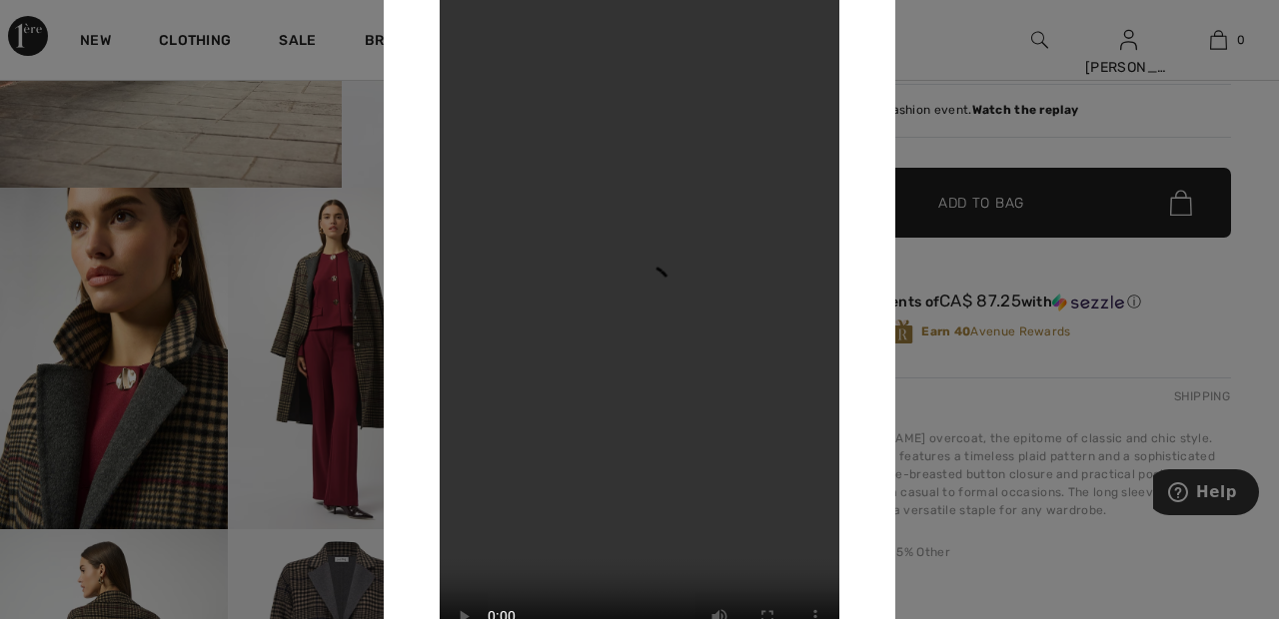
scroll to position [447, 0]
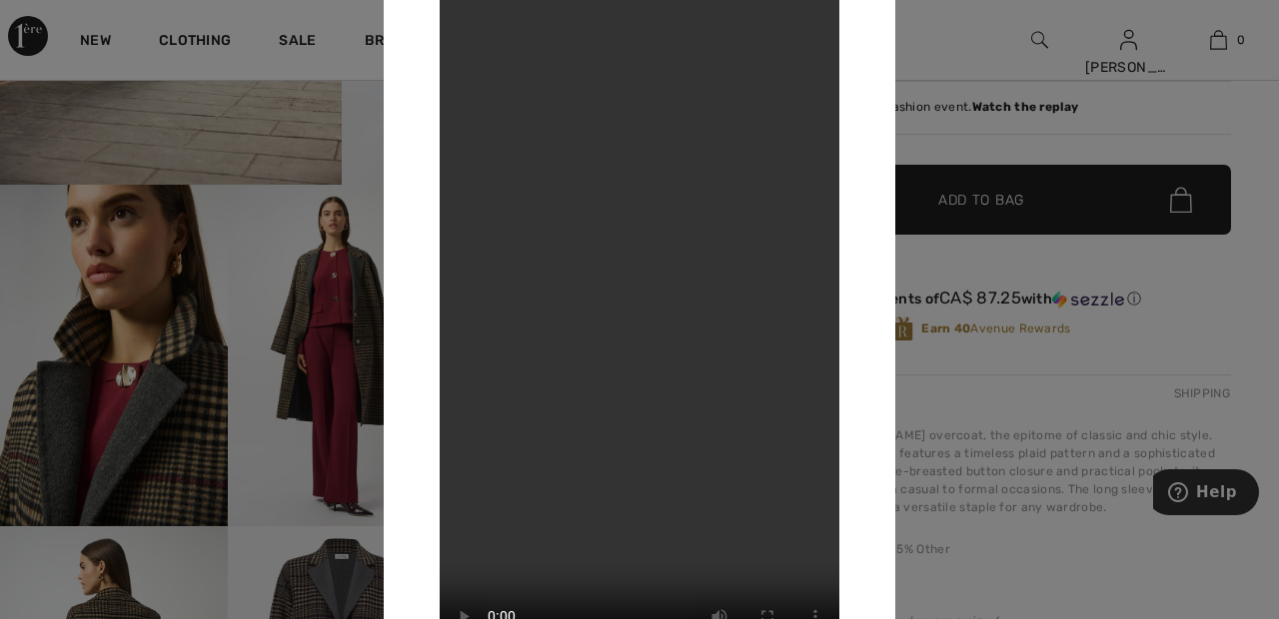
click at [953, 46] on div at bounding box center [639, 309] width 1279 height 619
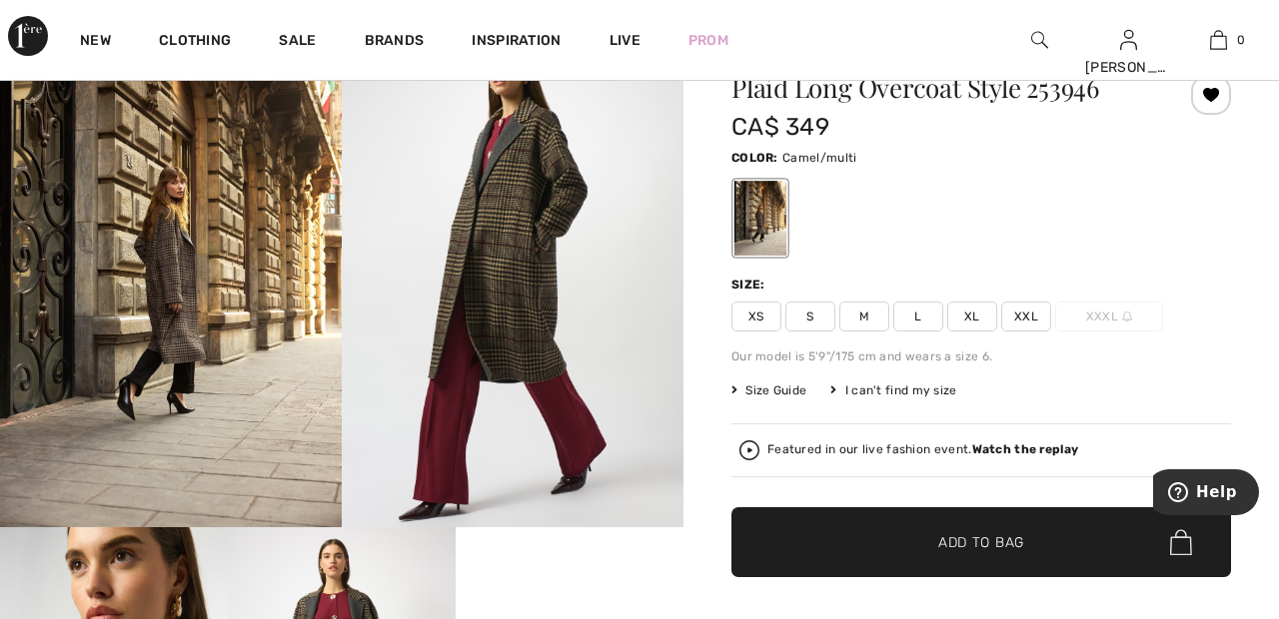
scroll to position [0, 0]
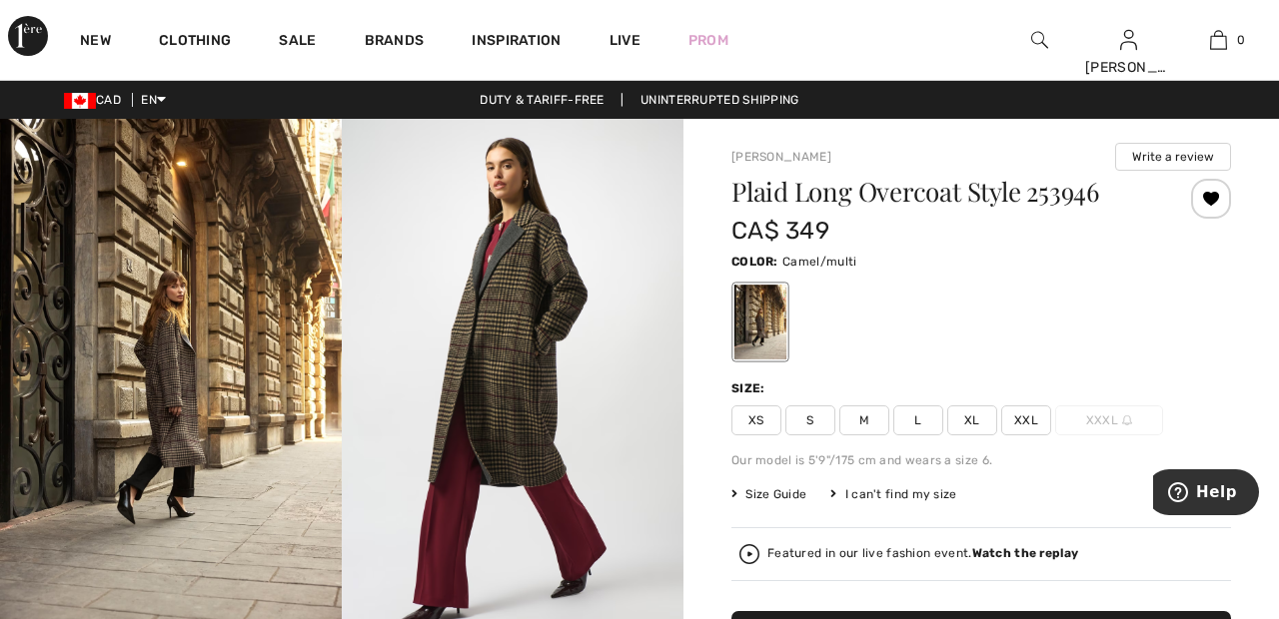
click at [1031, 422] on span "XXL" at bounding box center [1026, 421] width 50 height 30
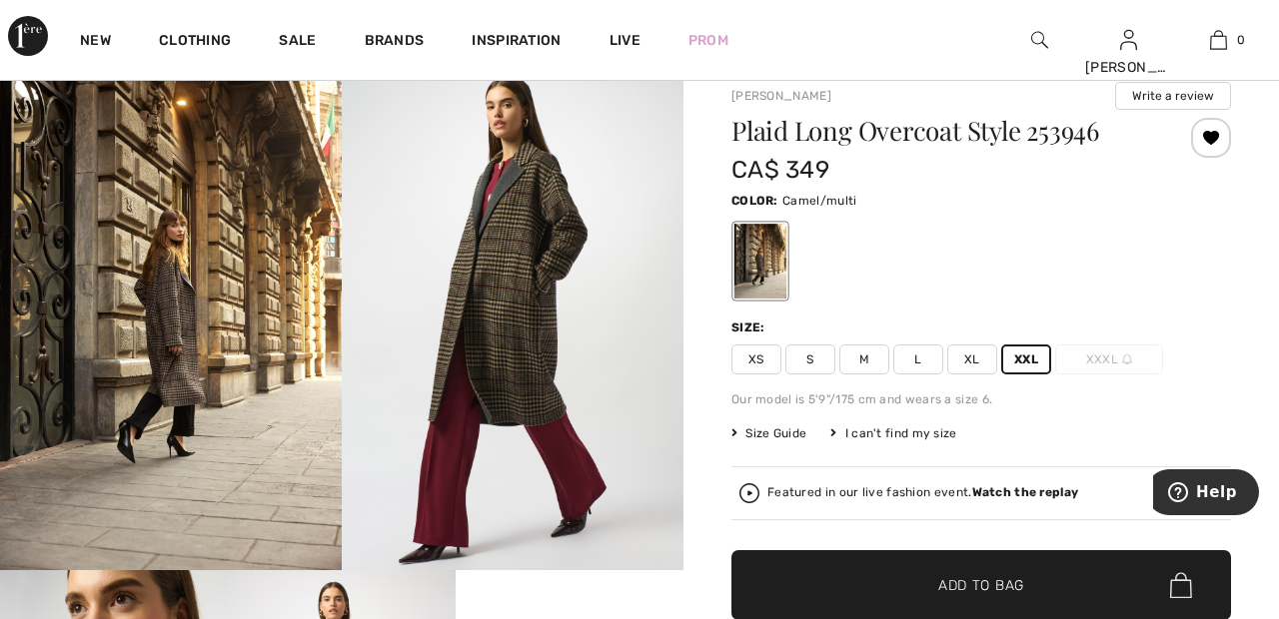
scroll to position [62, 0]
click at [1067, 588] on span "✔ Added to Bag Add to Bag" at bounding box center [981, 585] width 500 height 70
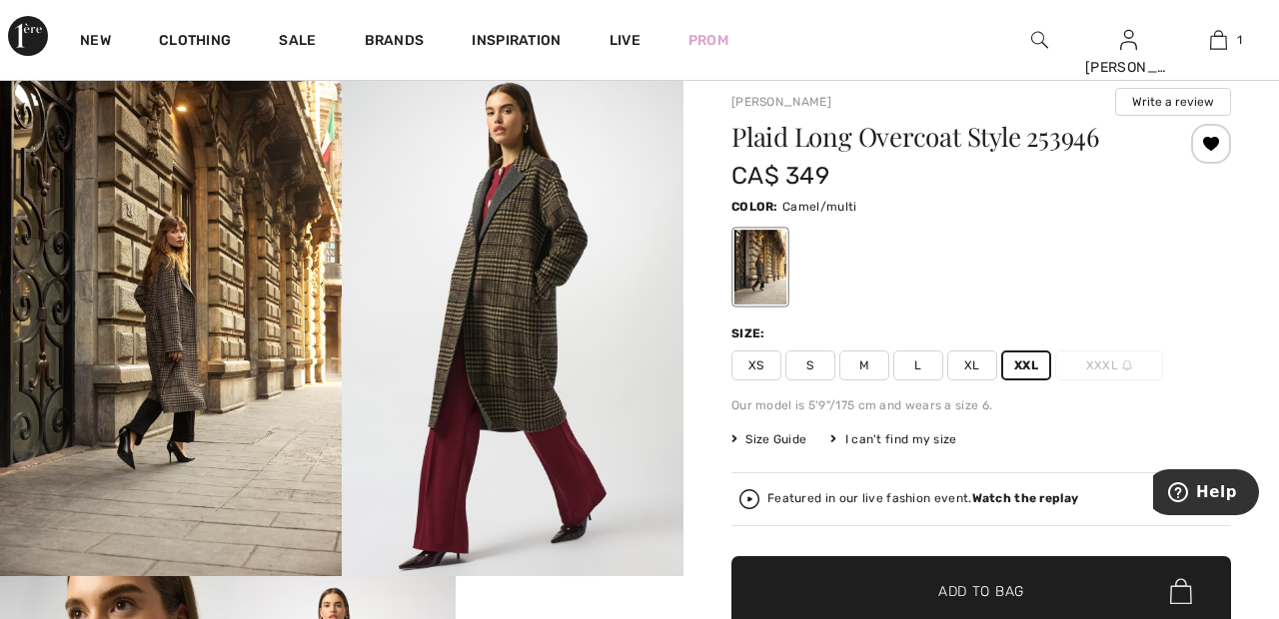
scroll to position [0, 0]
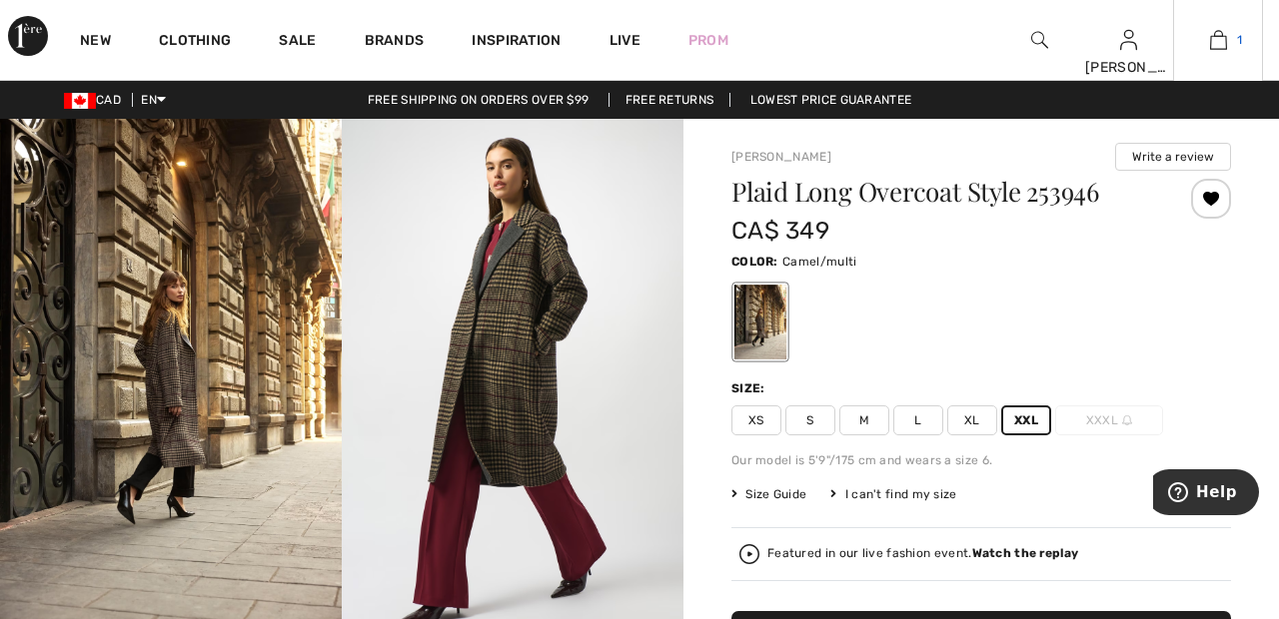
click at [1217, 33] on img at bounding box center [1218, 40] width 17 height 24
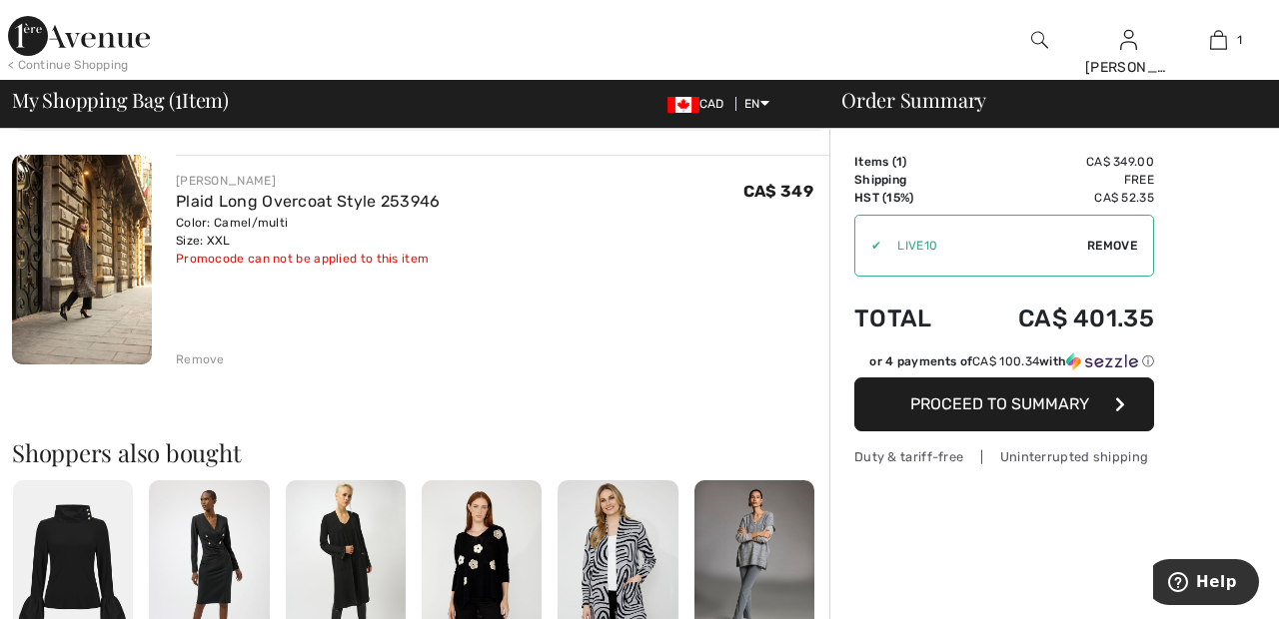
scroll to position [137, 0]
click at [209, 360] on div "Remove" at bounding box center [200, 361] width 49 height 18
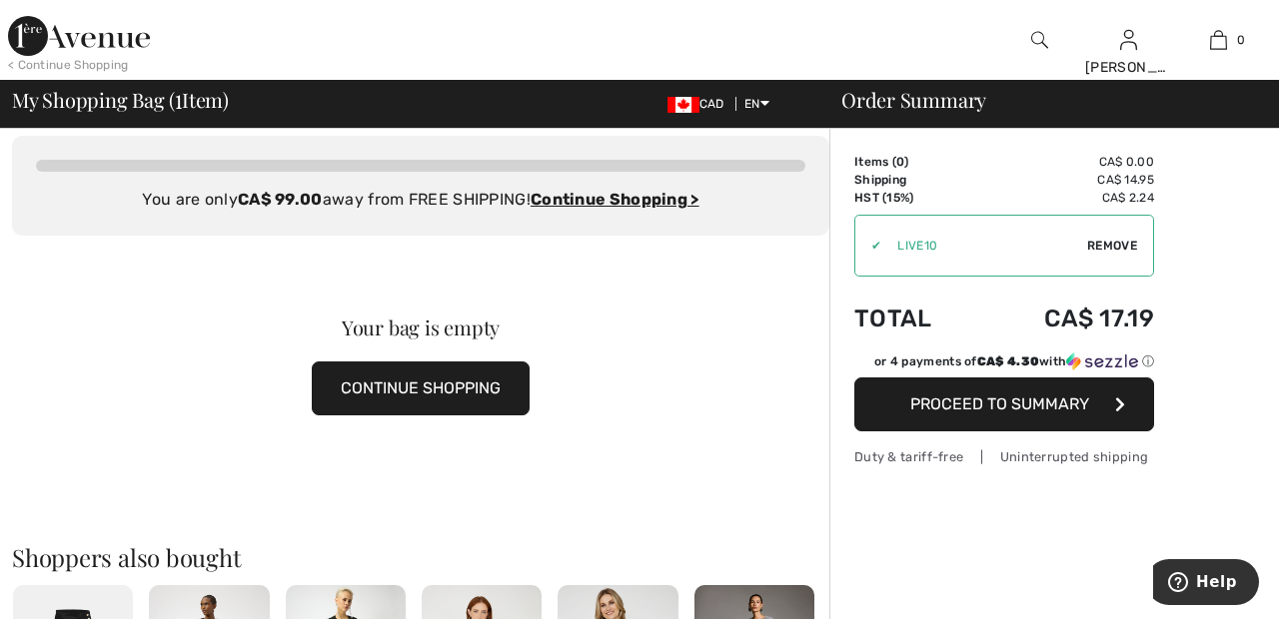
scroll to position [0, 0]
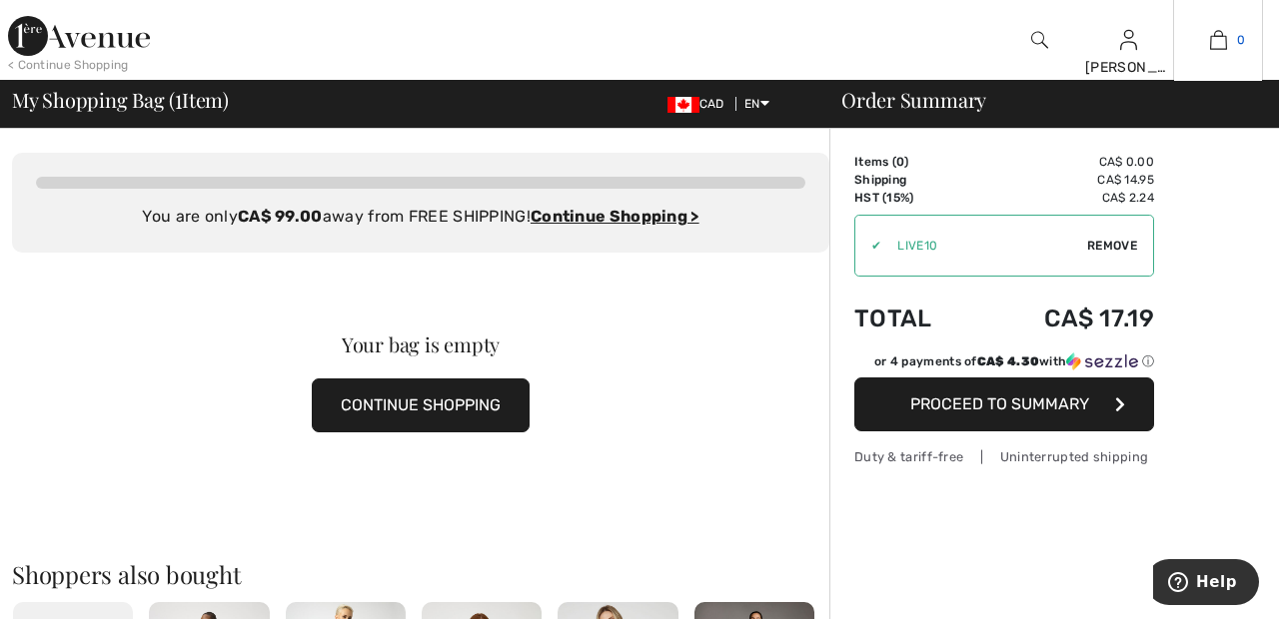
click at [1240, 38] on span "0" at bounding box center [1241, 40] width 8 height 18
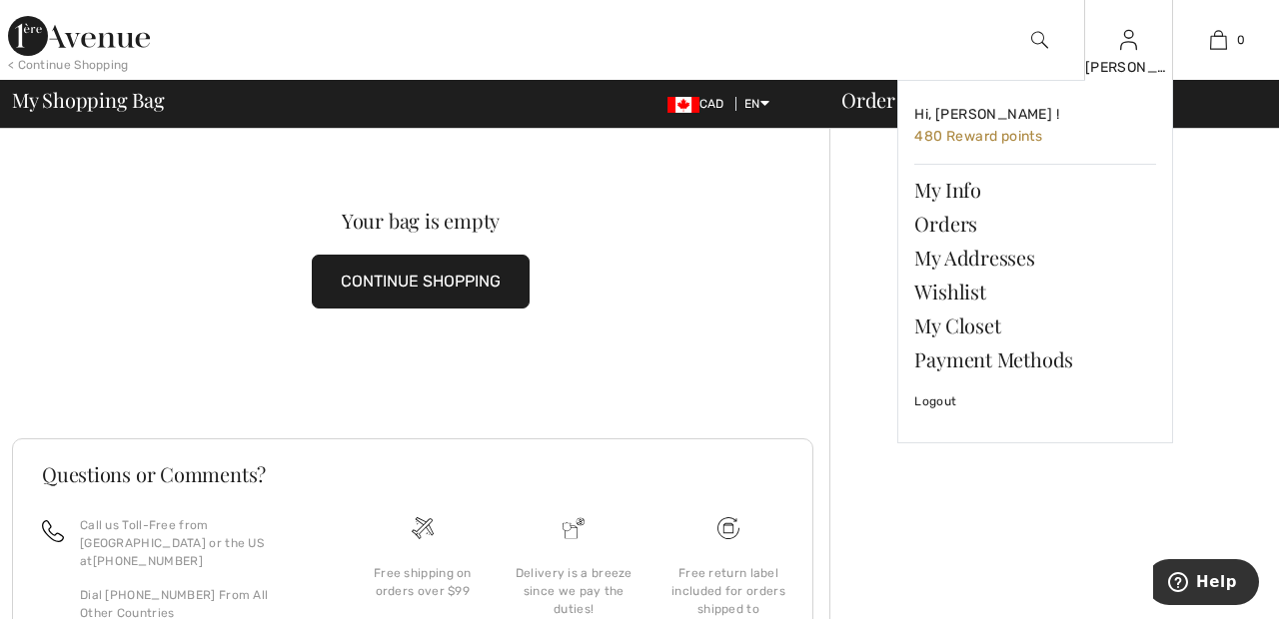
click at [1127, 47] on img at bounding box center [1128, 40] width 17 height 24
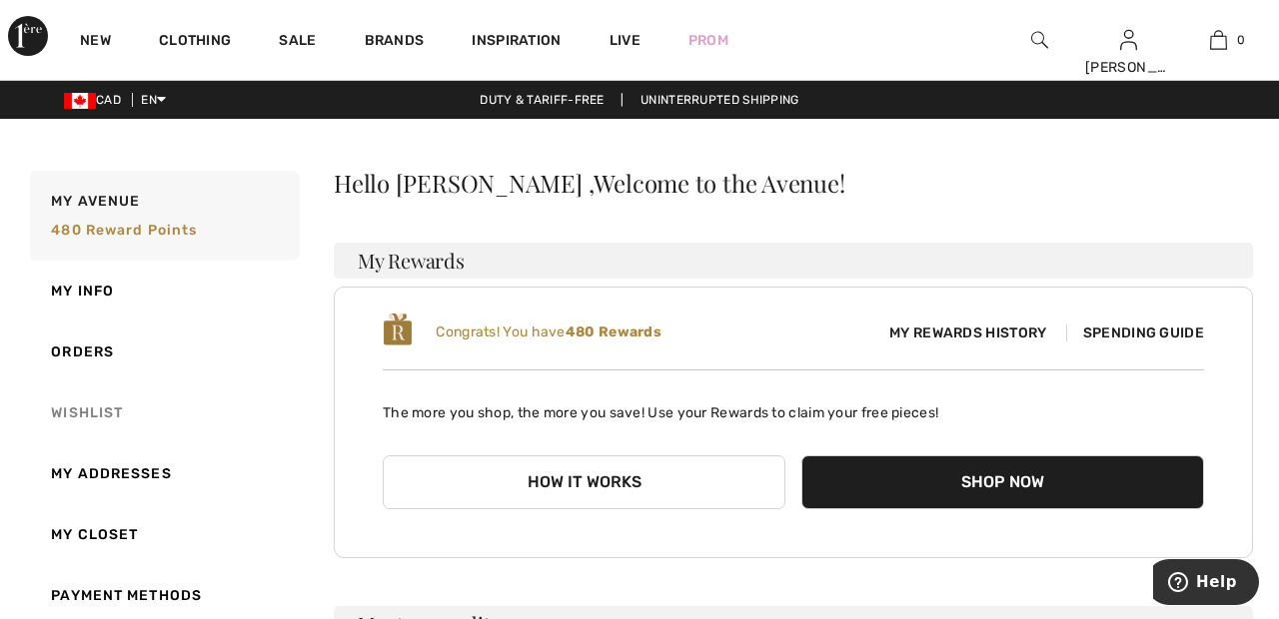
click at [110, 414] on link "Wishlist" at bounding box center [163, 413] width 274 height 61
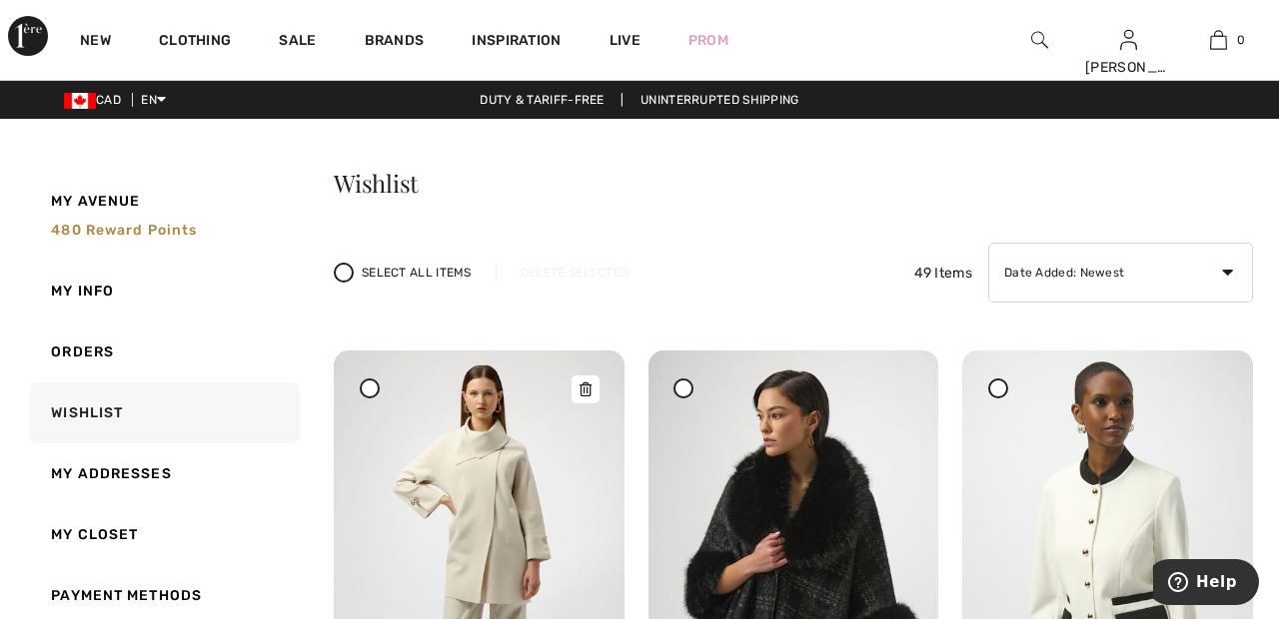
click at [487, 486] on img at bounding box center [479, 568] width 291 height 435
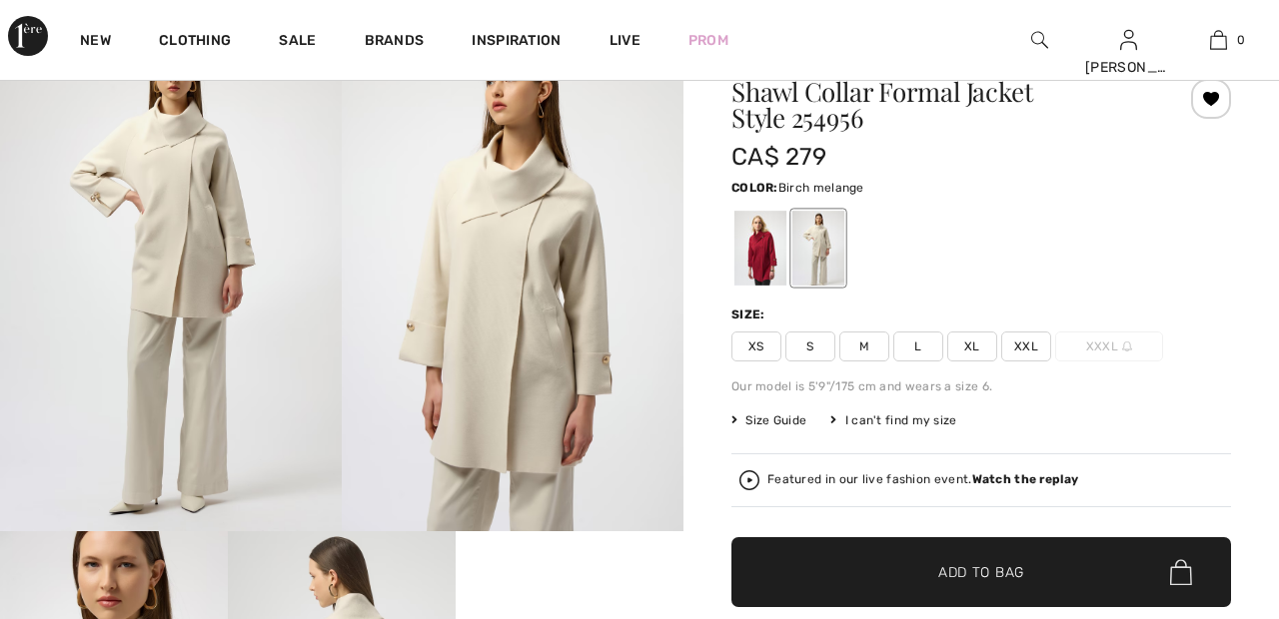
click at [1040, 349] on span "XXL" at bounding box center [1026, 347] width 50 height 30
click at [1084, 577] on span "✔ Added to Bag Add to Bag" at bounding box center [981, 573] width 500 height 70
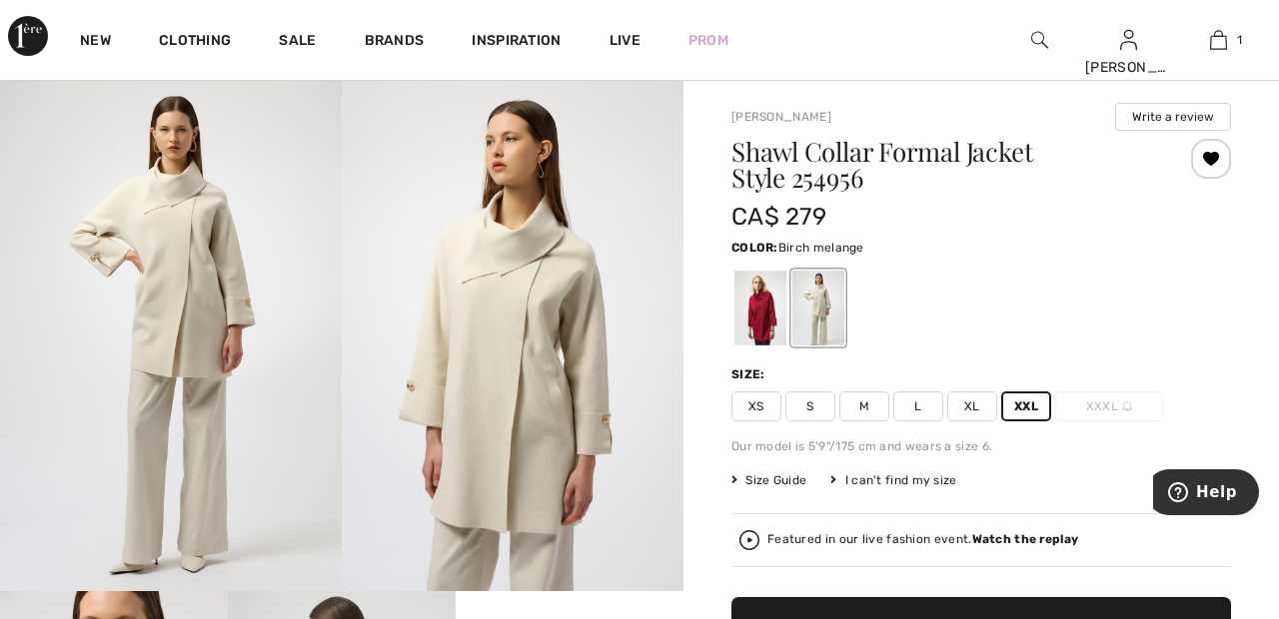
scroll to position [50, 0]
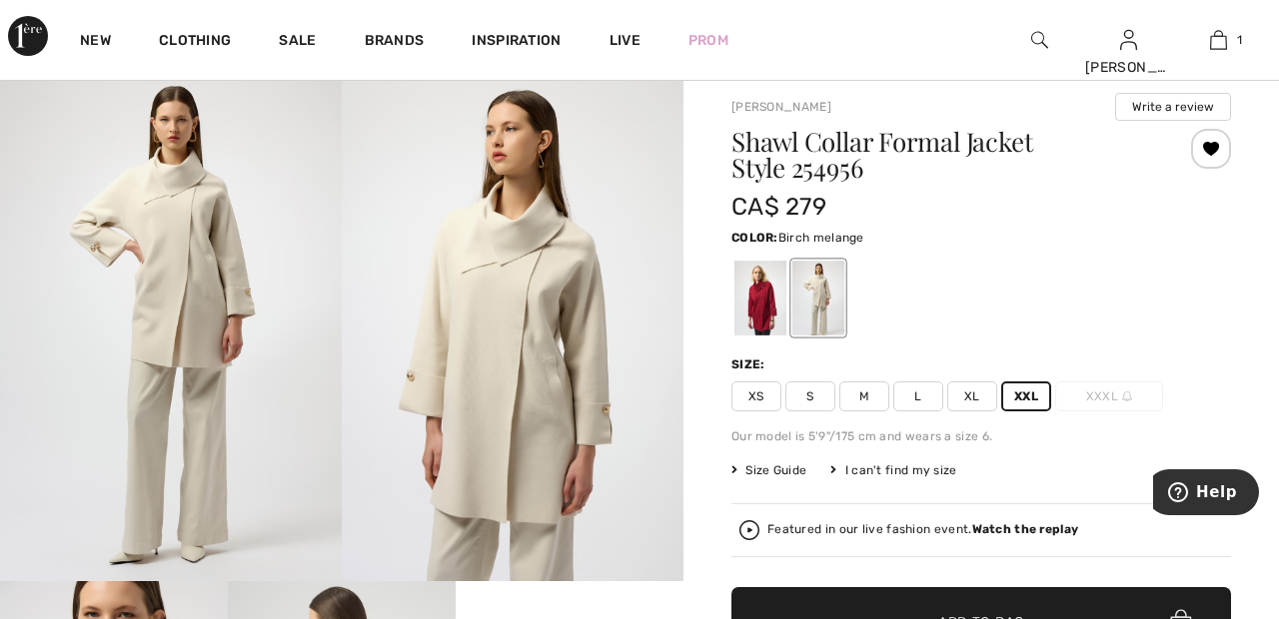
click at [1060, 618] on span "✔ Added to Bag Add to Bag" at bounding box center [981, 622] width 500 height 70
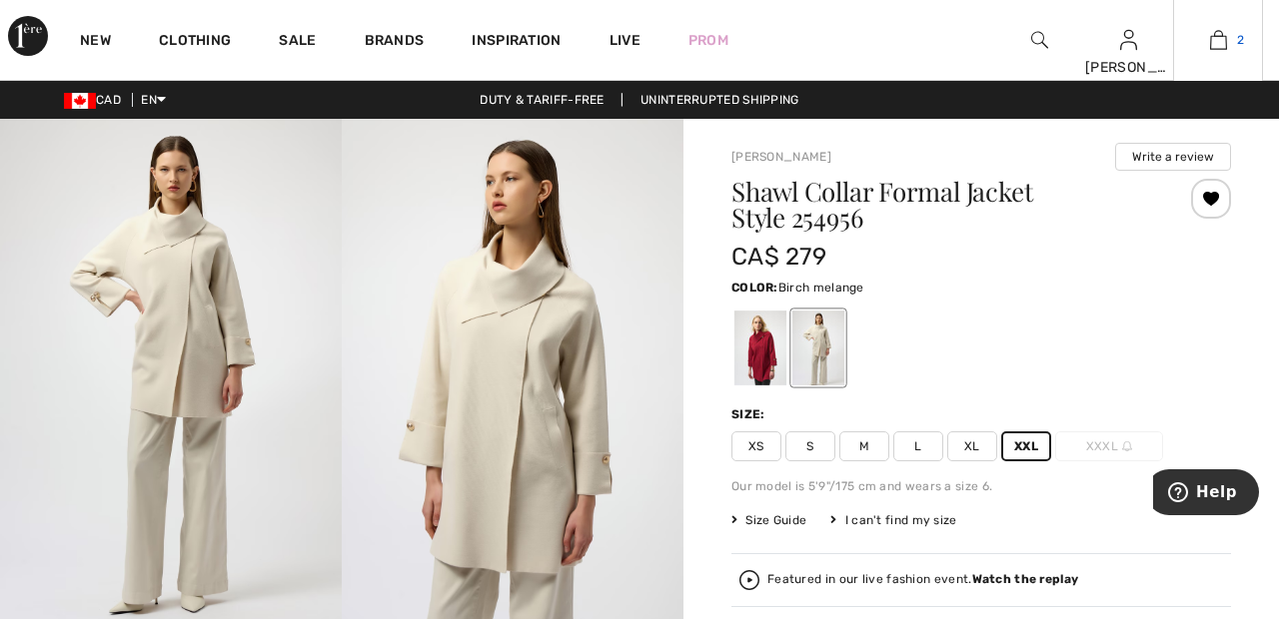
click at [1222, 44] on img at bounding box center [1218, 40] width 17 height 24
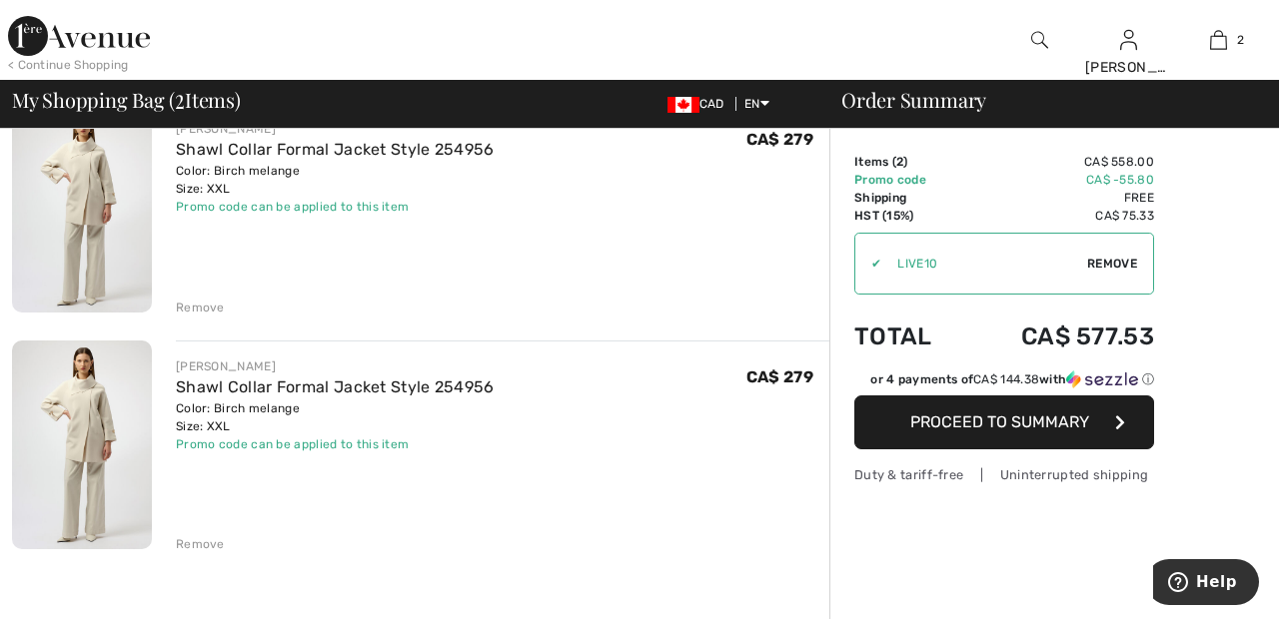
scroll to position [192, 0]
click at [205, 544] on div "Remove" at bounding box center [200, 543] width 49 height 18
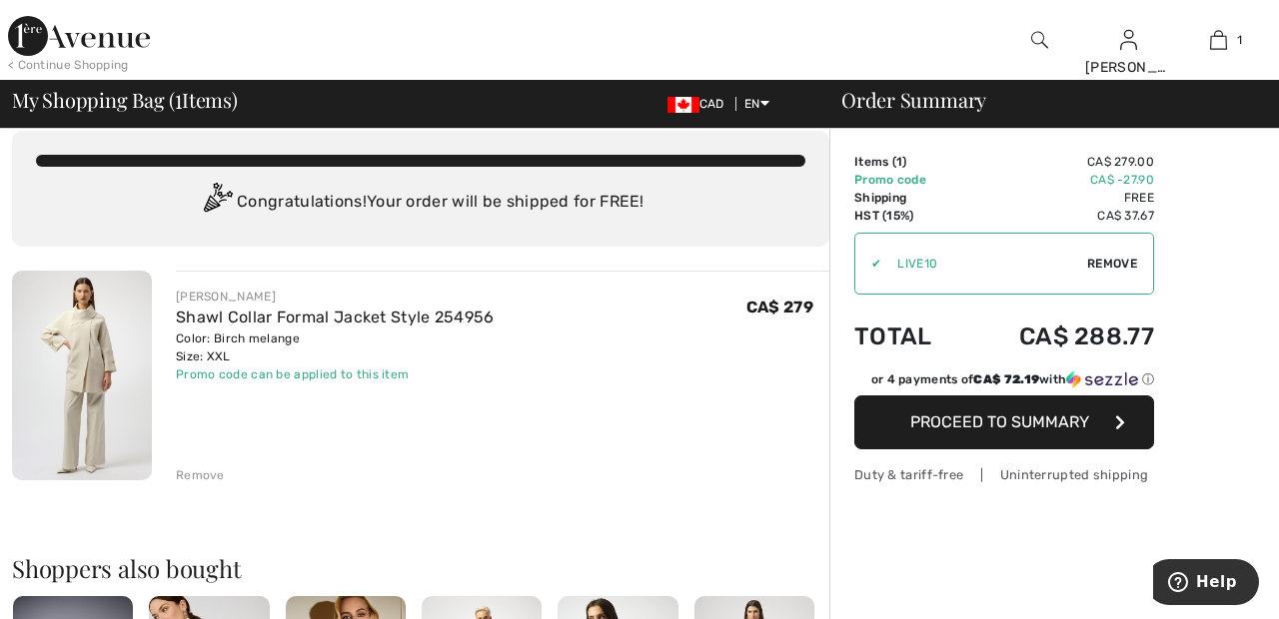
scroll to position [0, 0]
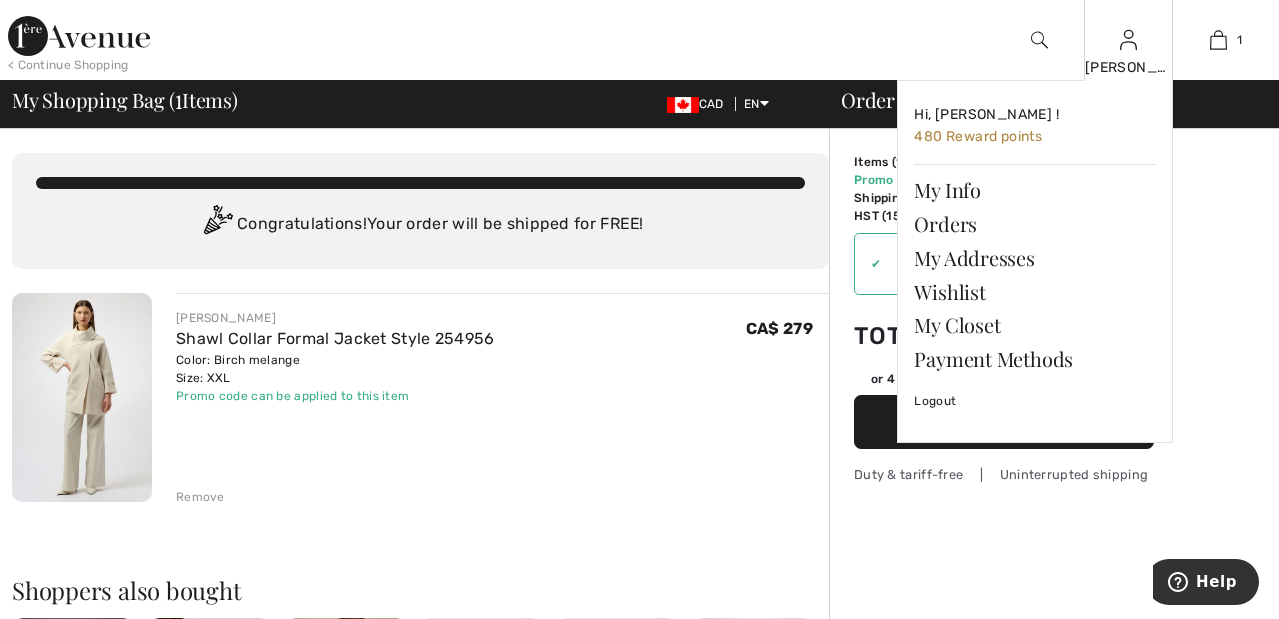
click at [1137, 45] on img at bounding box center [1128, 40] width 17 height 24
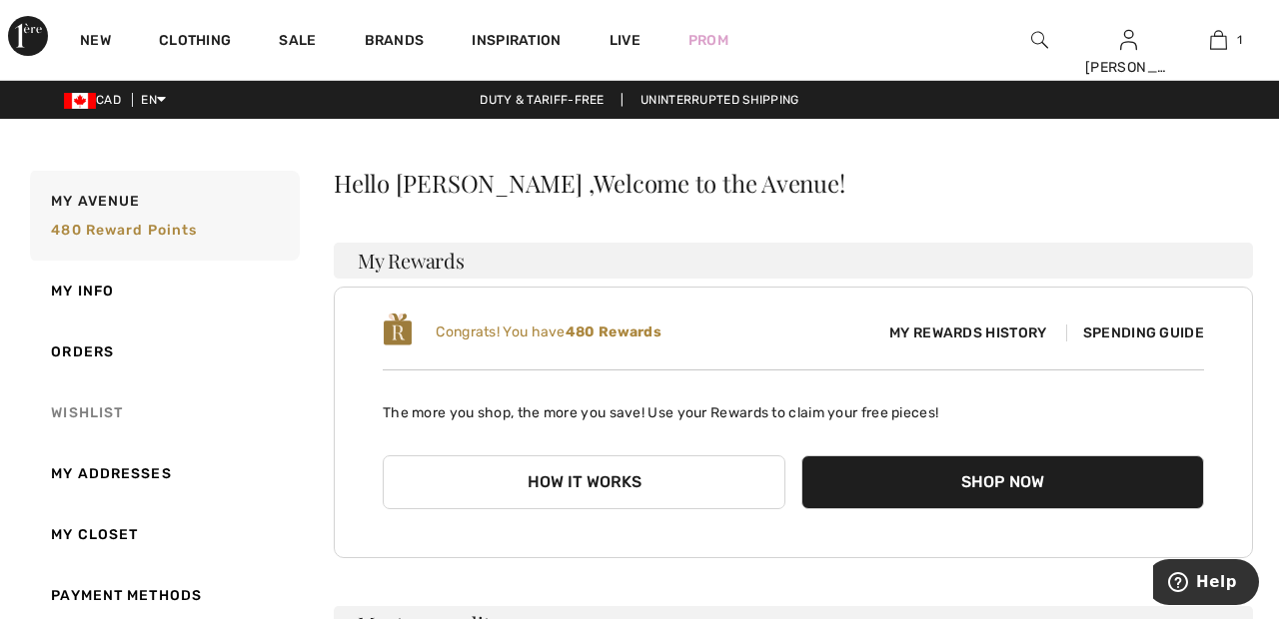
click at [96, 416] on link "Wishlist" at bounding box center [163, 413] width 274 height 61
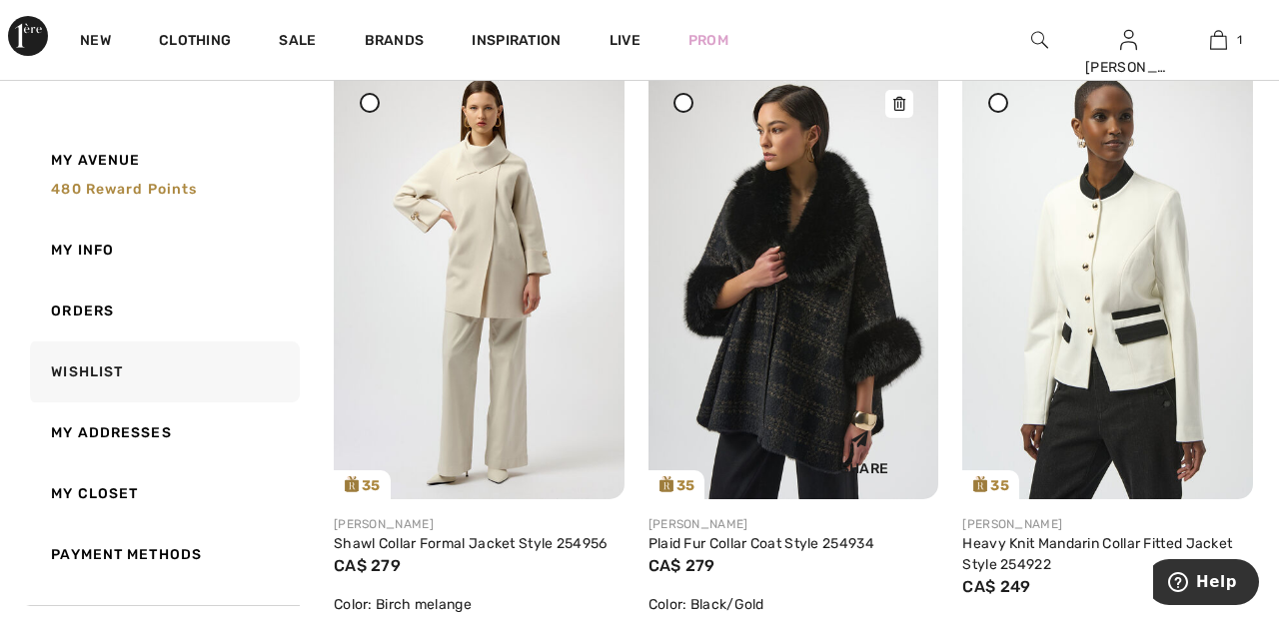
click at [819, 339] on img at bounding box center [793, 282] width 291 height 435
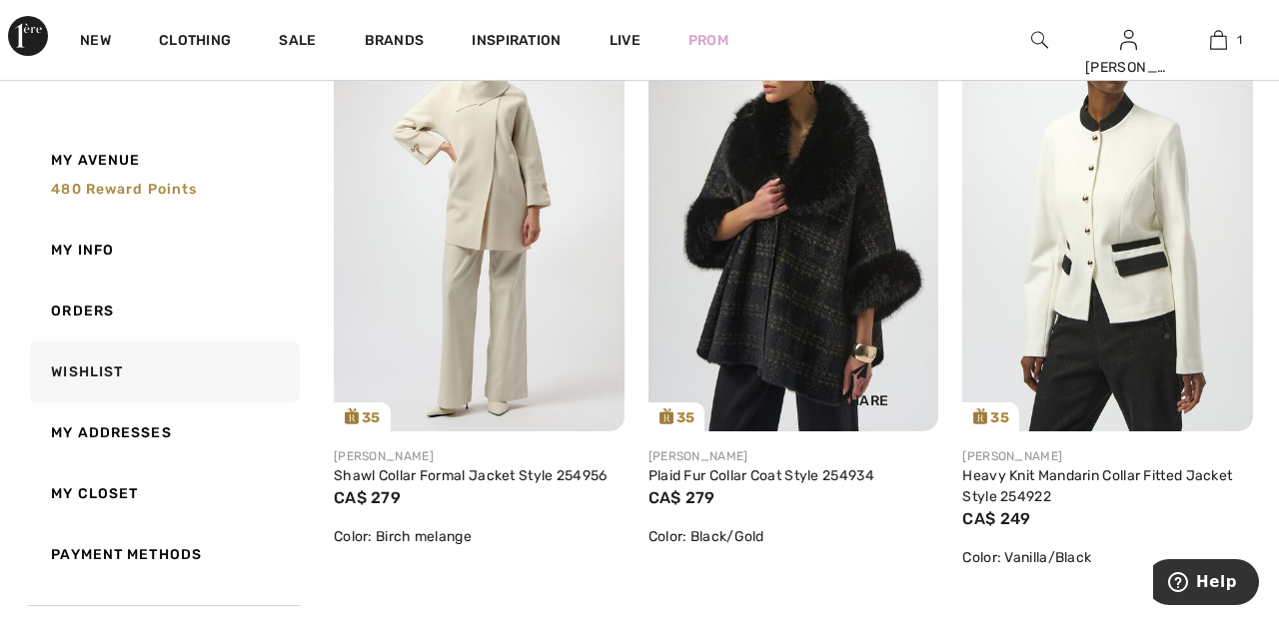
scroll to position [382, 0]
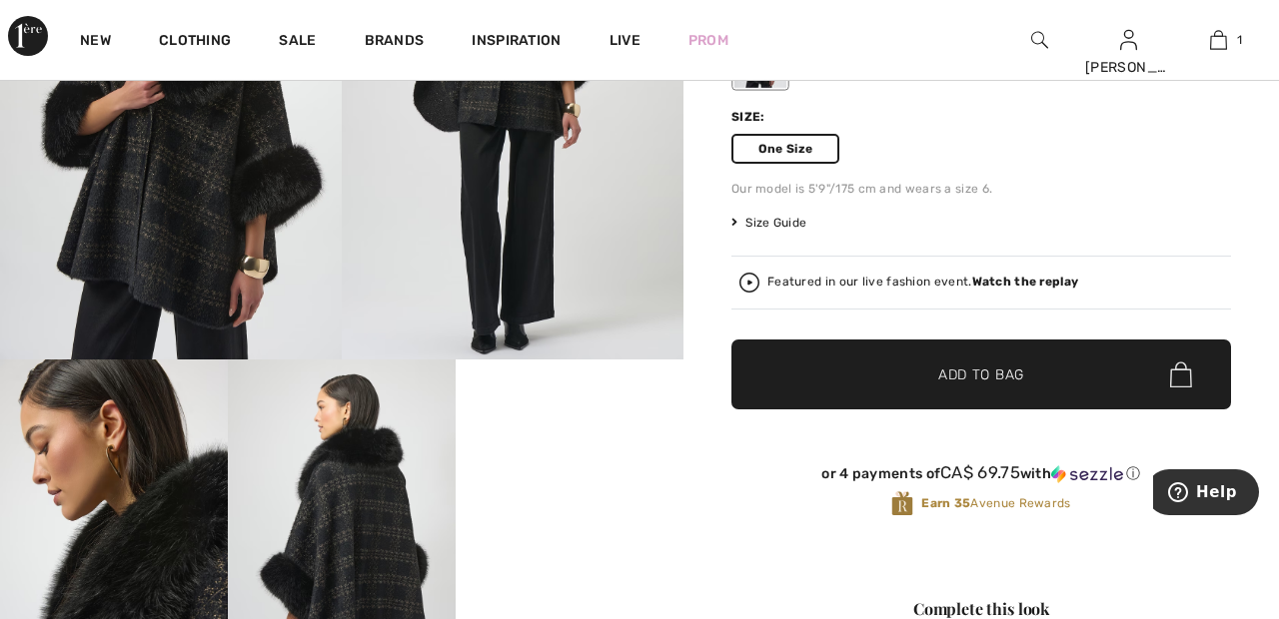
click at [1003, 384] on span "Add to Bag" at bounding box center [981, 375] width 86 height 21
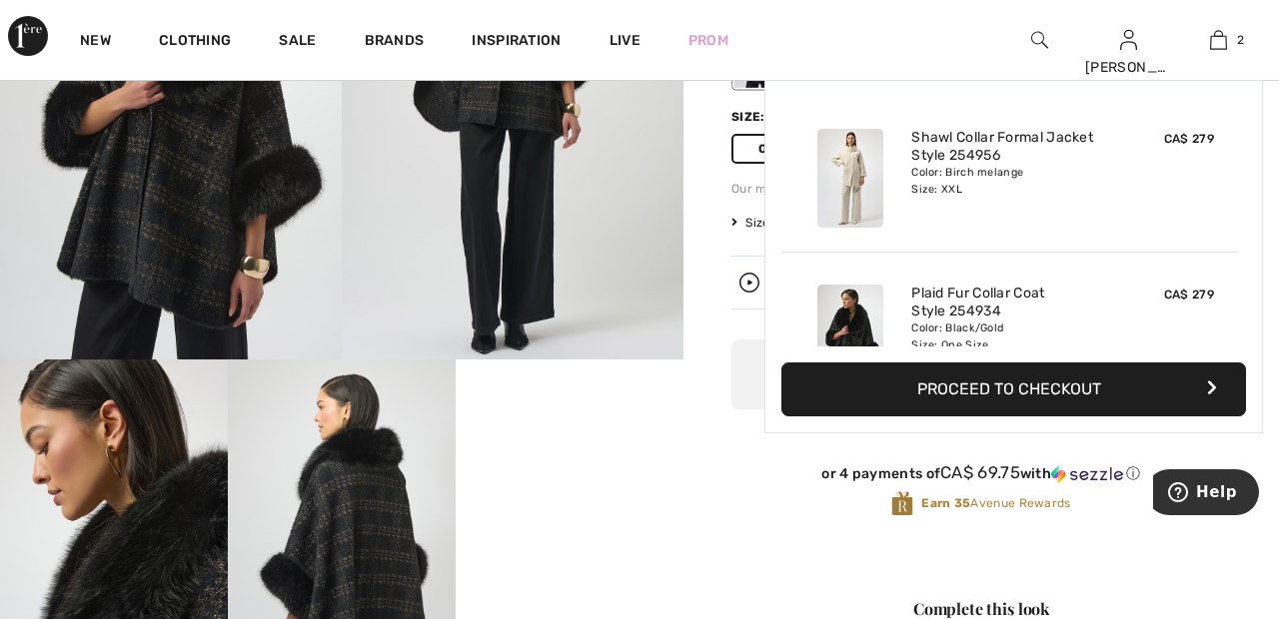
scroll to position [62, 0]
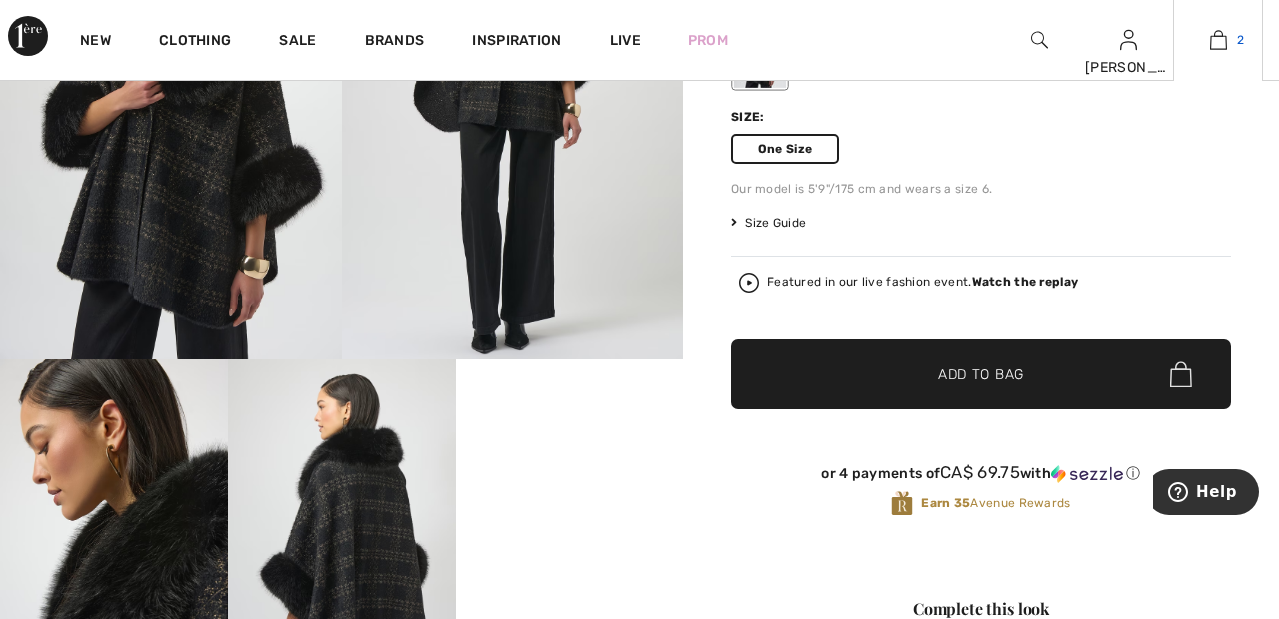
click at [1228, 39] on link "2" at bounding box center [1218, 40] width 88 height 24
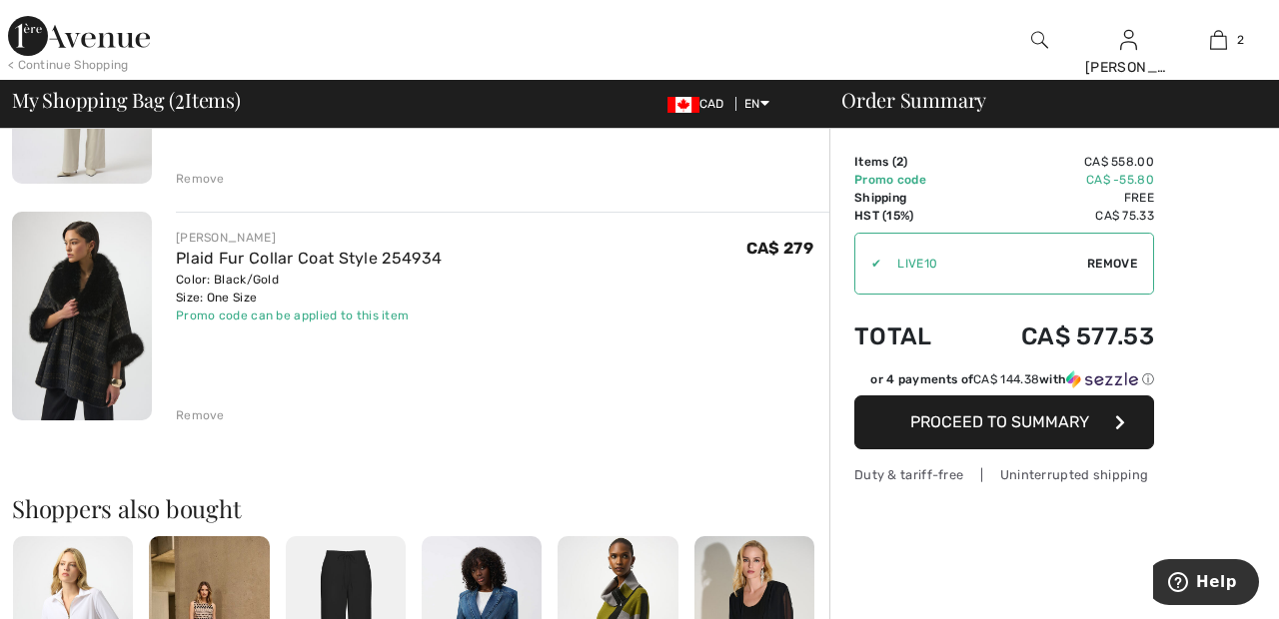
scroll to position [321, 0]
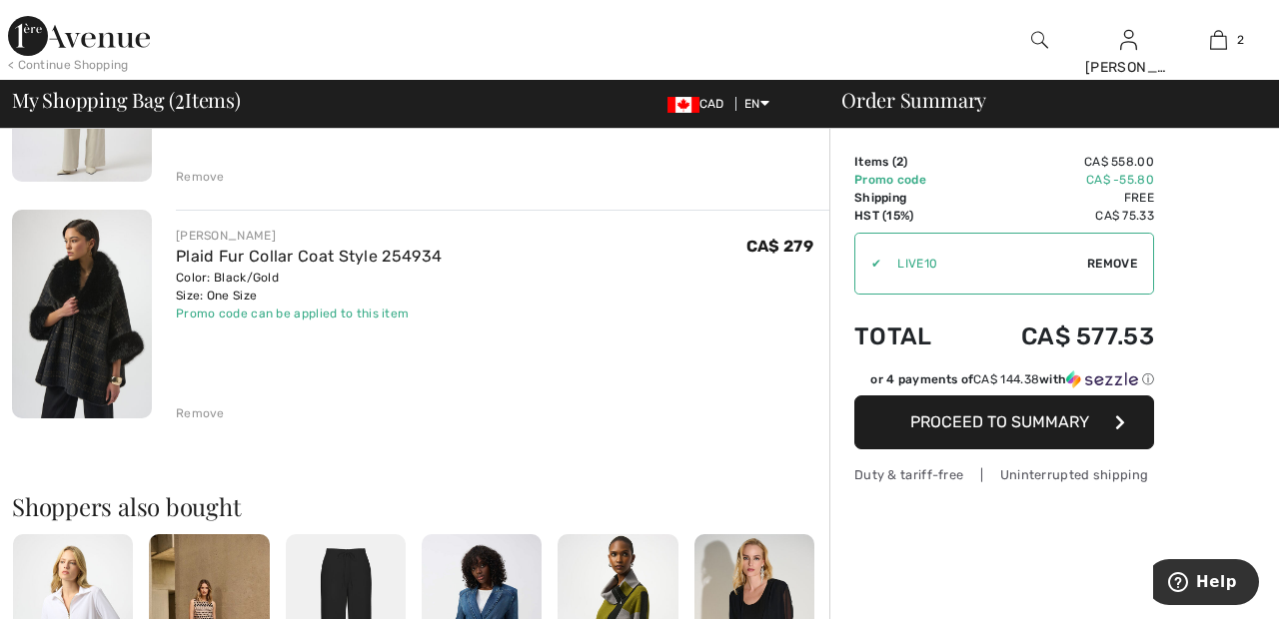
click at [201, 414] on div "Remove" at bounding box center [200, 414] width 49 height 18
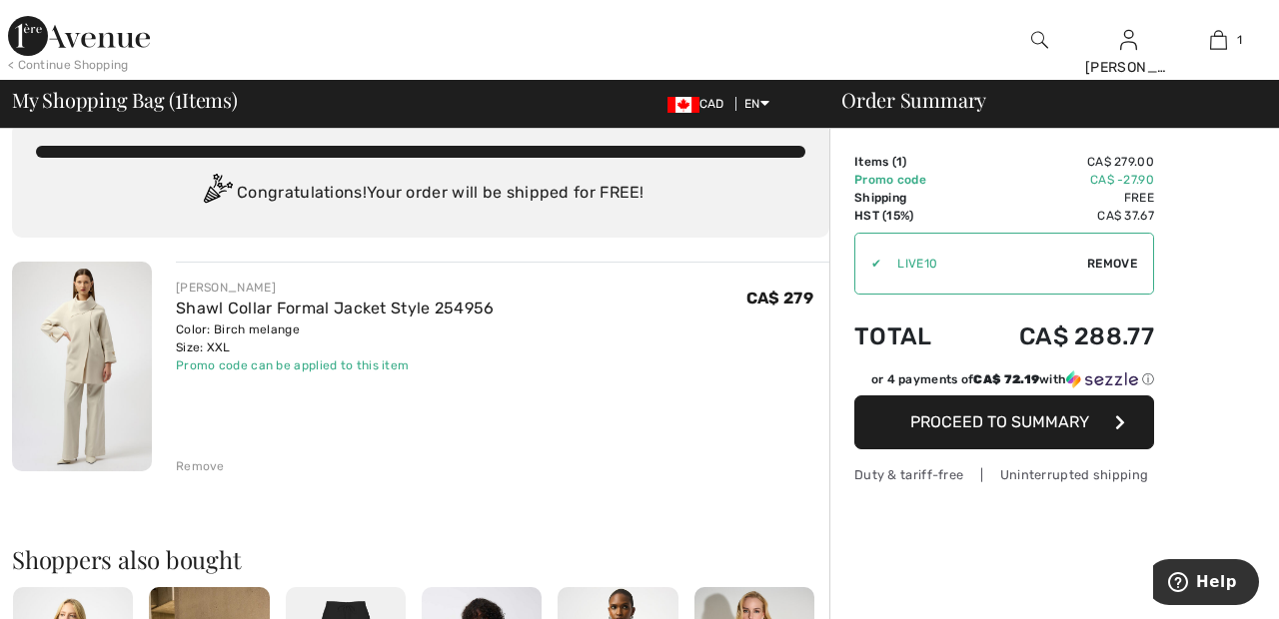
scroll to position [0, 0]
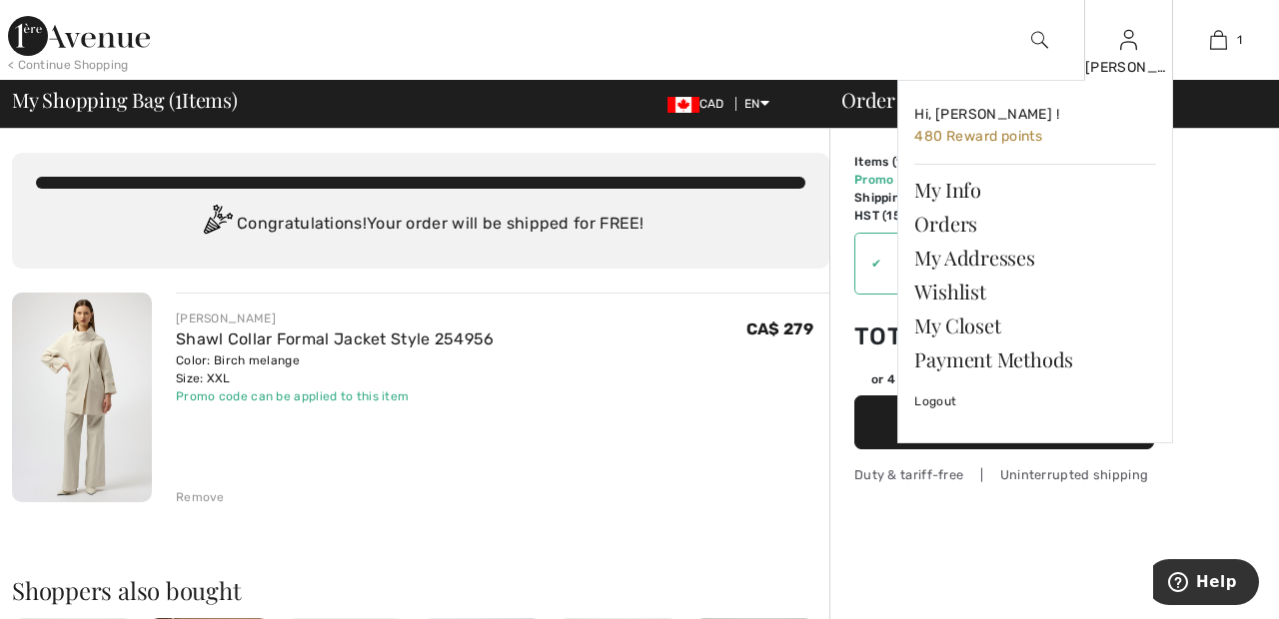
click at [1125, 43] on img at bounding box center [1128, 40] width 17 height 24
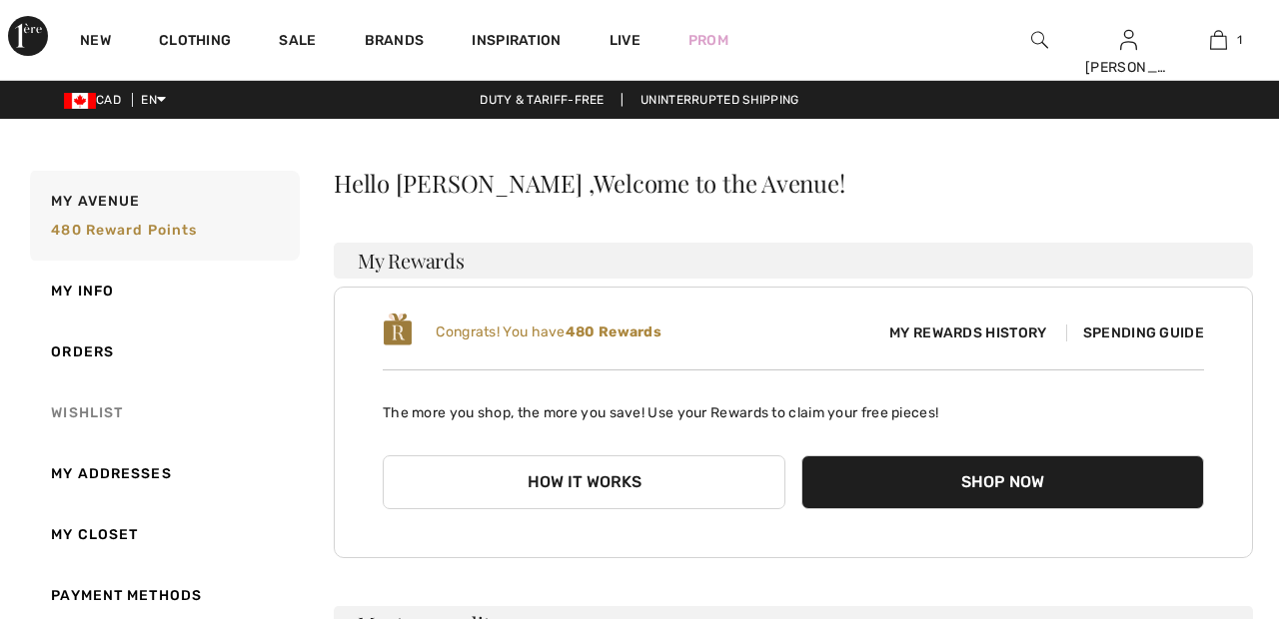
click at [88, 413] on link "Wishlist" at bounding box center [163, 413] width 274 height 61
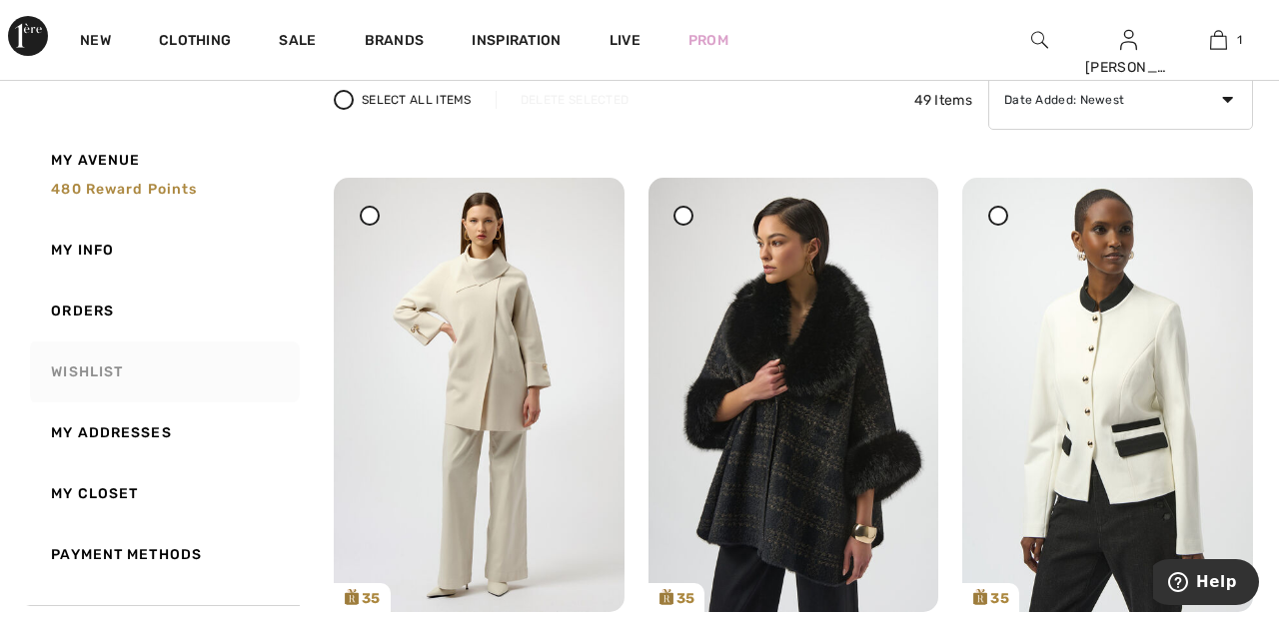
scroll to position [174, 0]
click at [992, 219] on div at bounding box center [998, 215] width 20 height 20
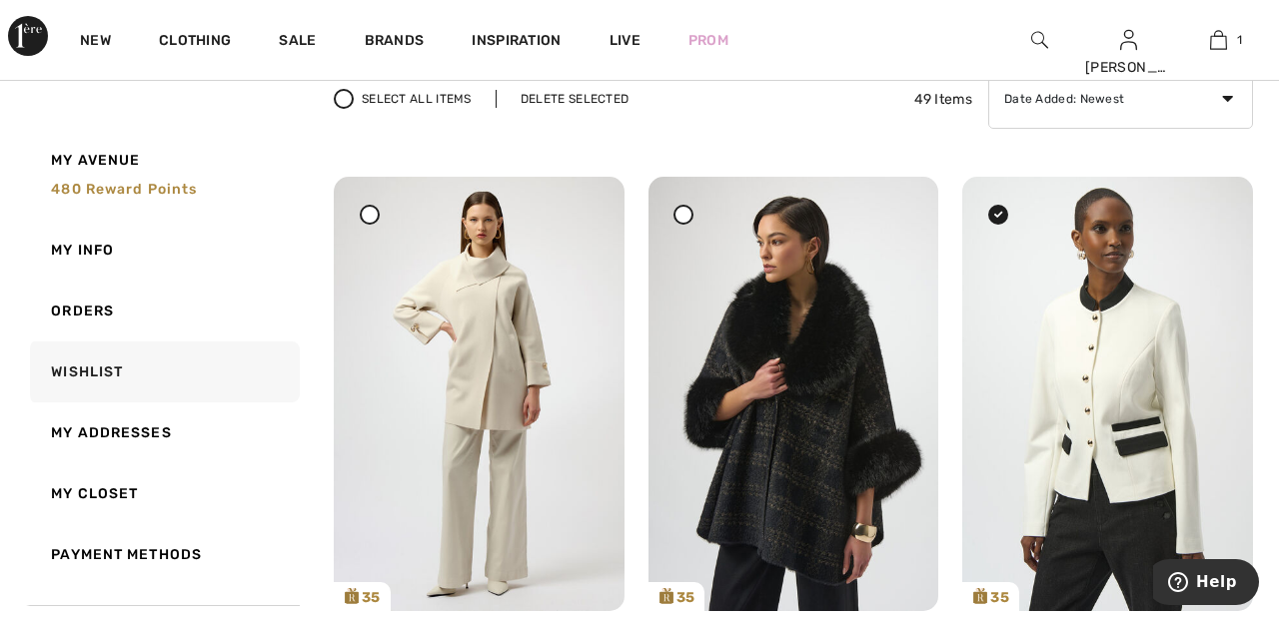
click at [568, 98] on div "Delete Selected" at bounding box center [575, 99] width 158 height 18
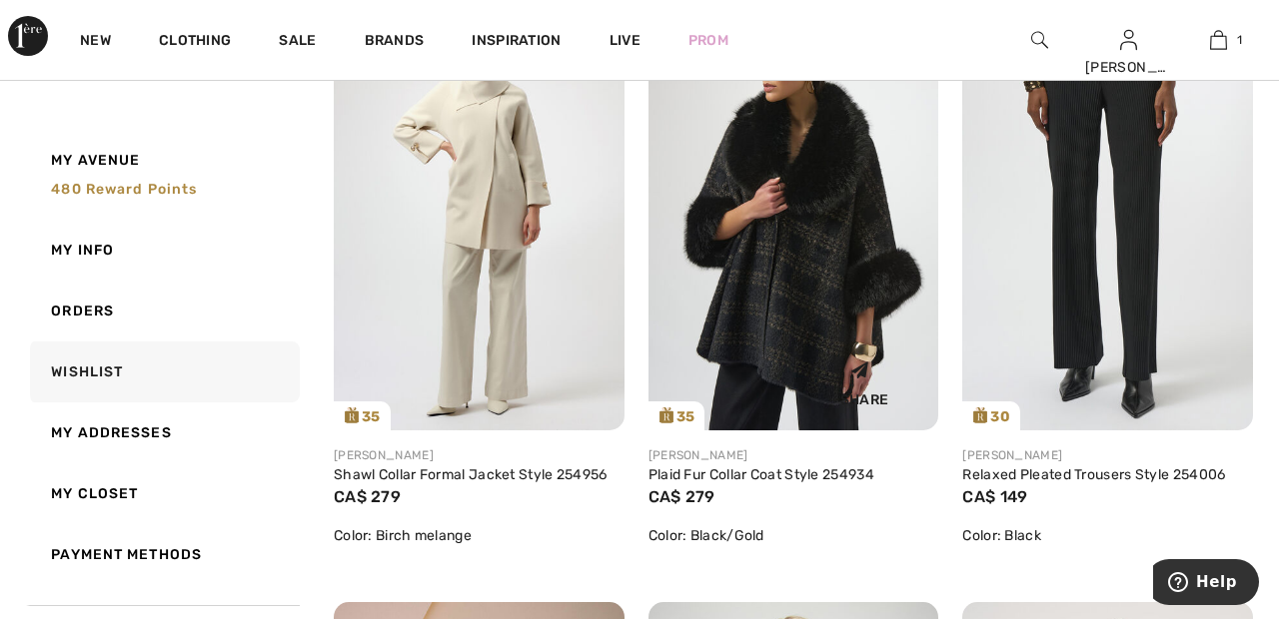
click at [809, 286] on img at bounding box center [793, 213] width 291 height 435
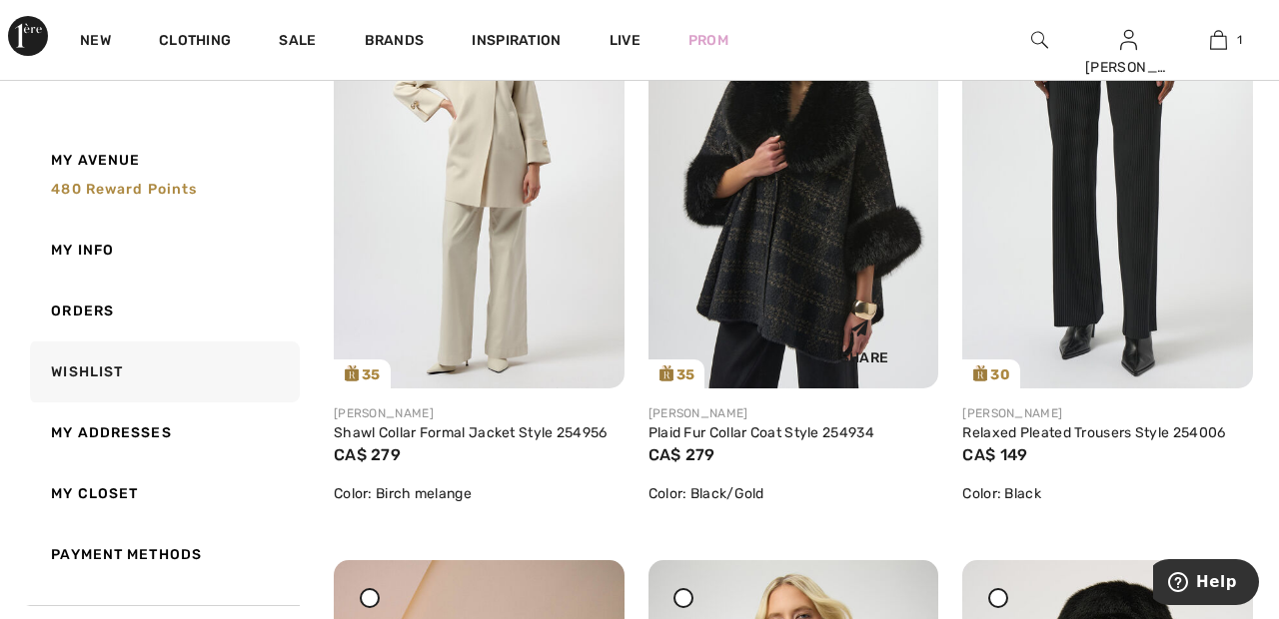
scroll to position [451, 0]
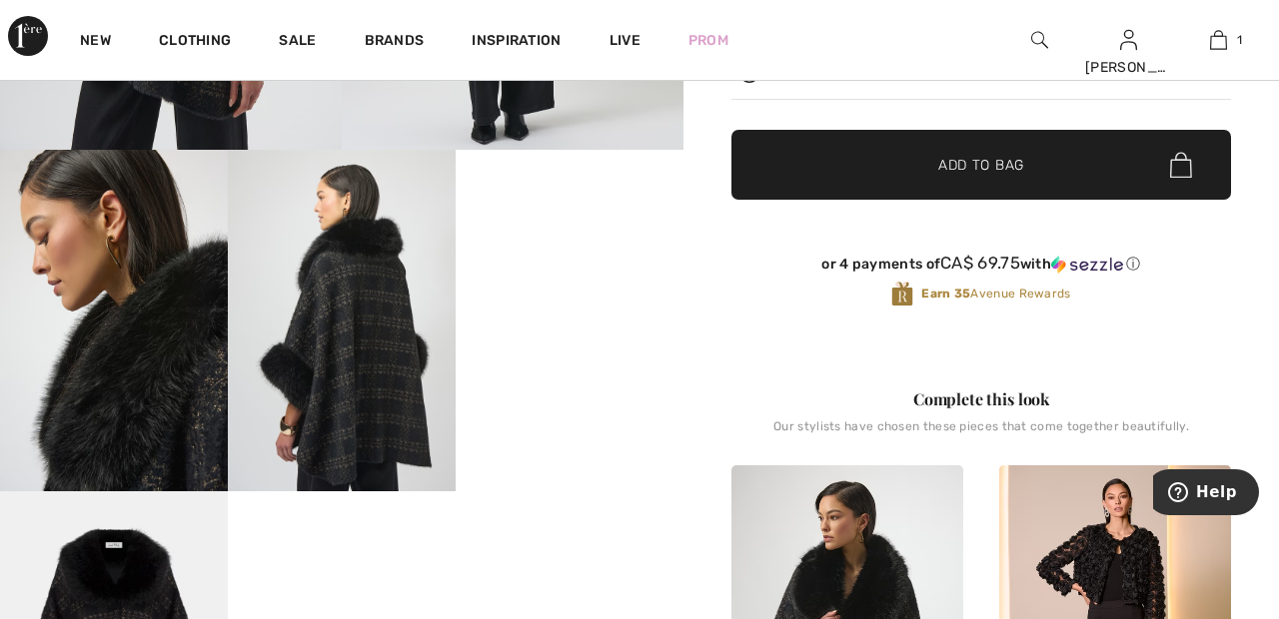
scroll to position [486, 0]
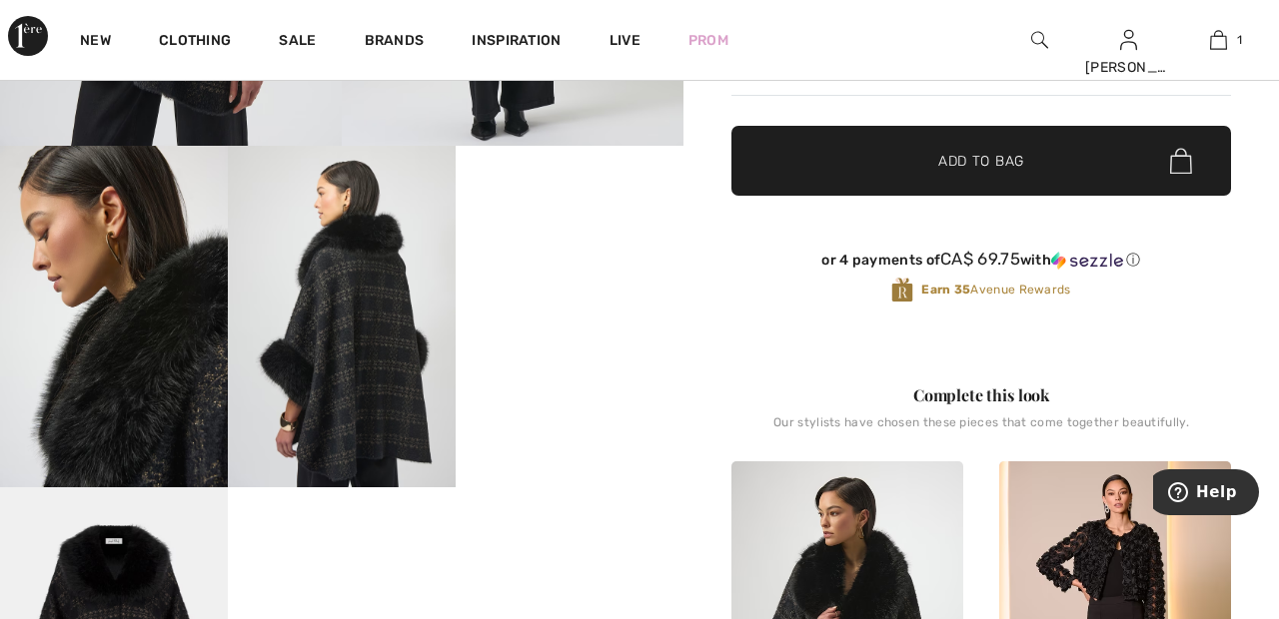
click at [564, 260] on video "Your browser does not support the video tag." at bounding box center [570, 203] width 228 height 114
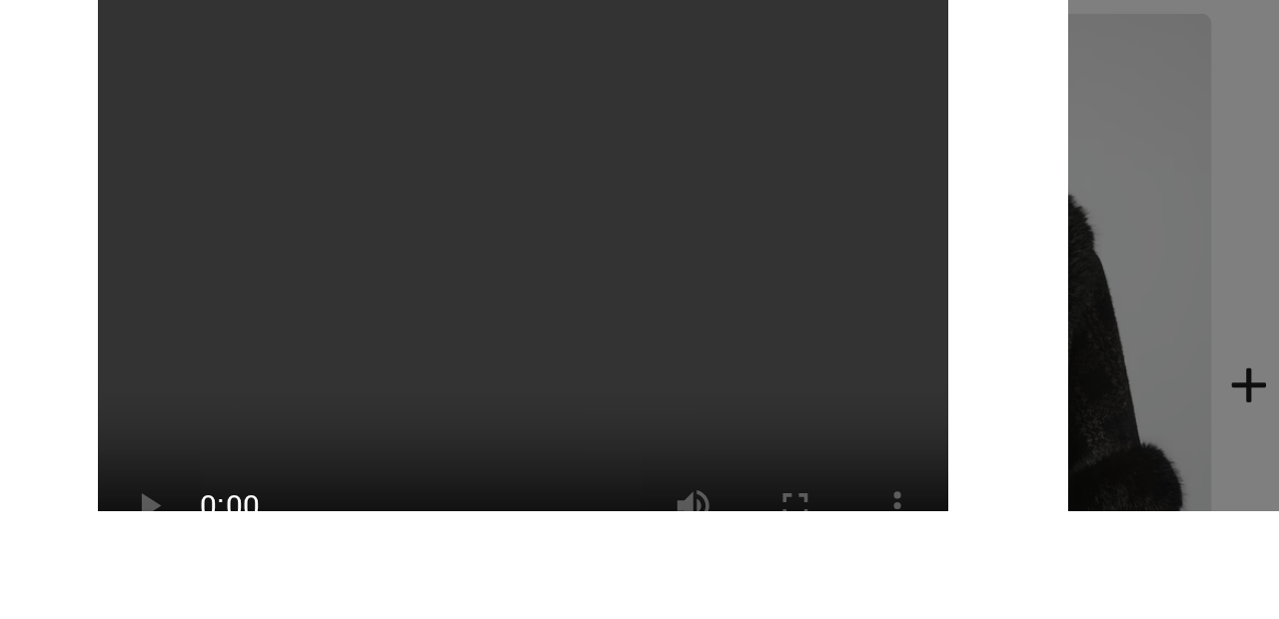
scroll to position [662, 0]
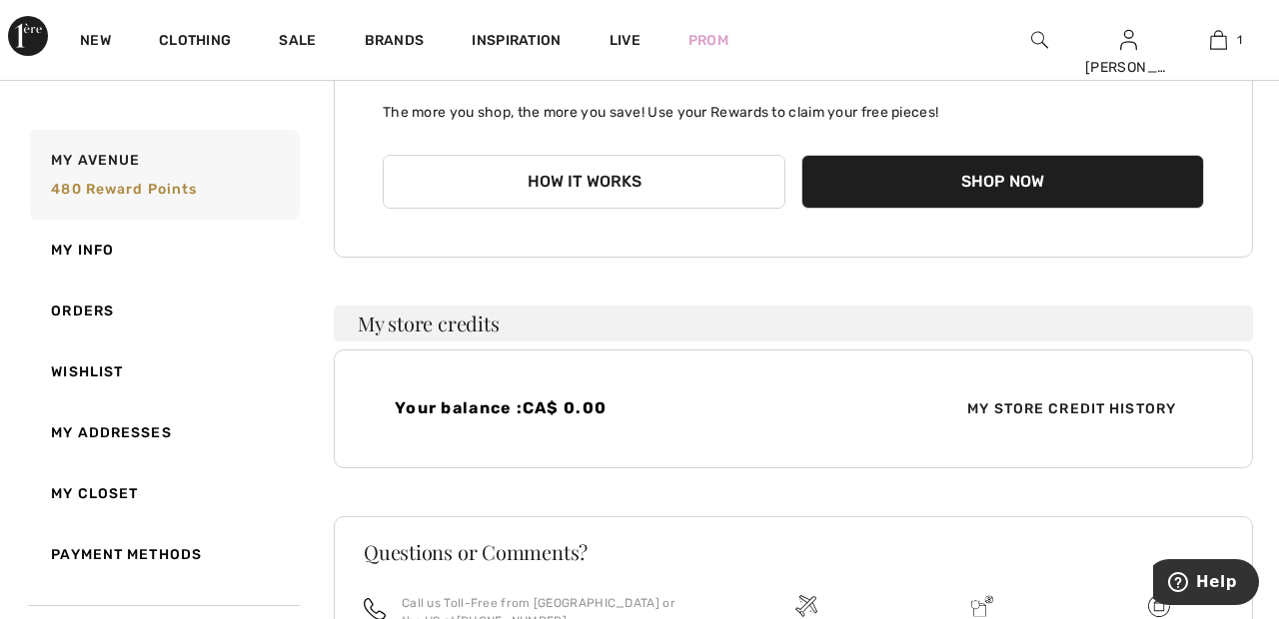
scroll to position [318, 0]
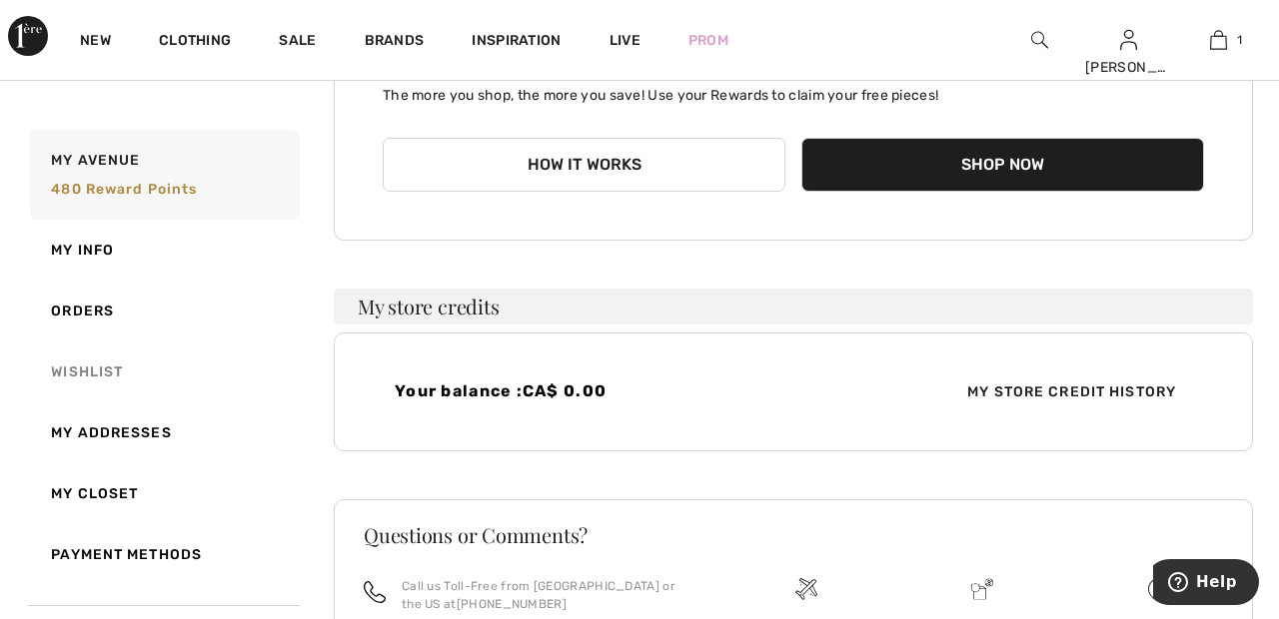
click at [75, 378] on link "Wishlist" at bounding box center [163, 372] width 274 height 61
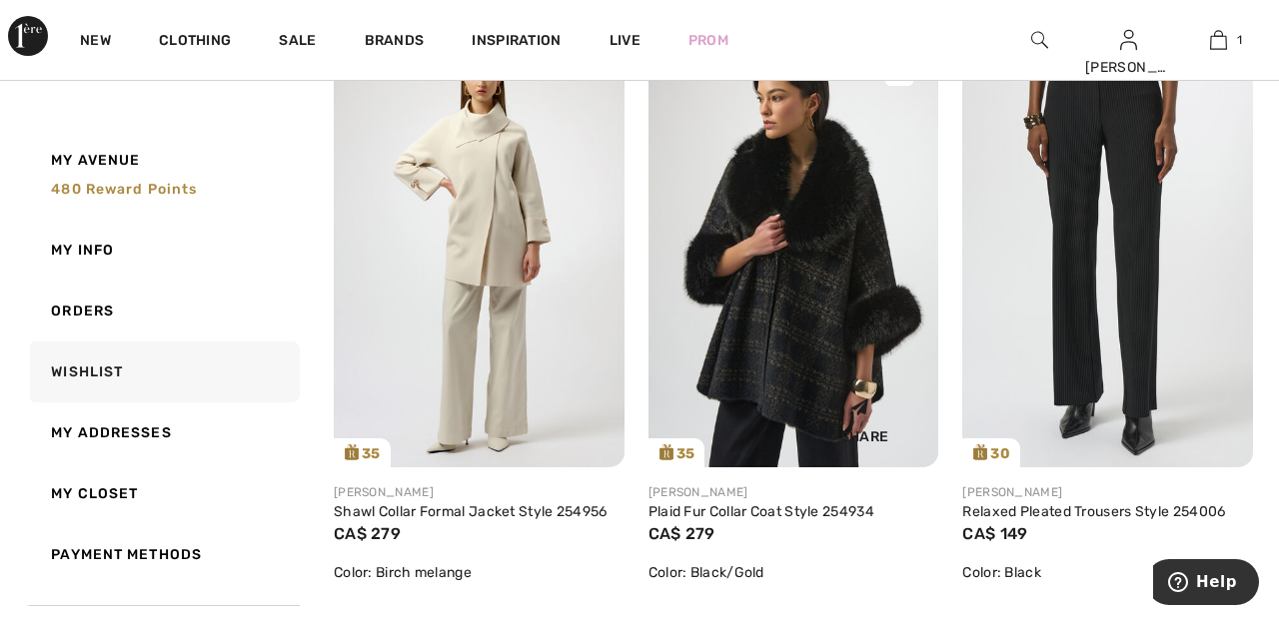
click at [841, 290] on img at bounding box center [793, 250] width 291 height 435
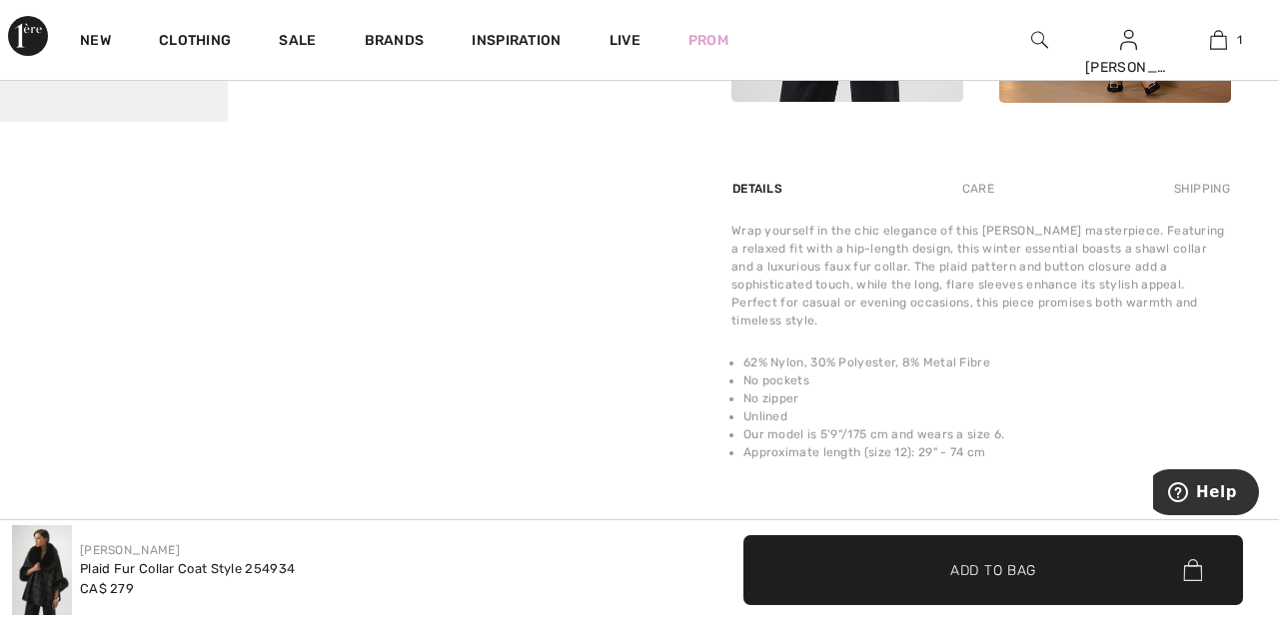
scroll to position [1196, 0]
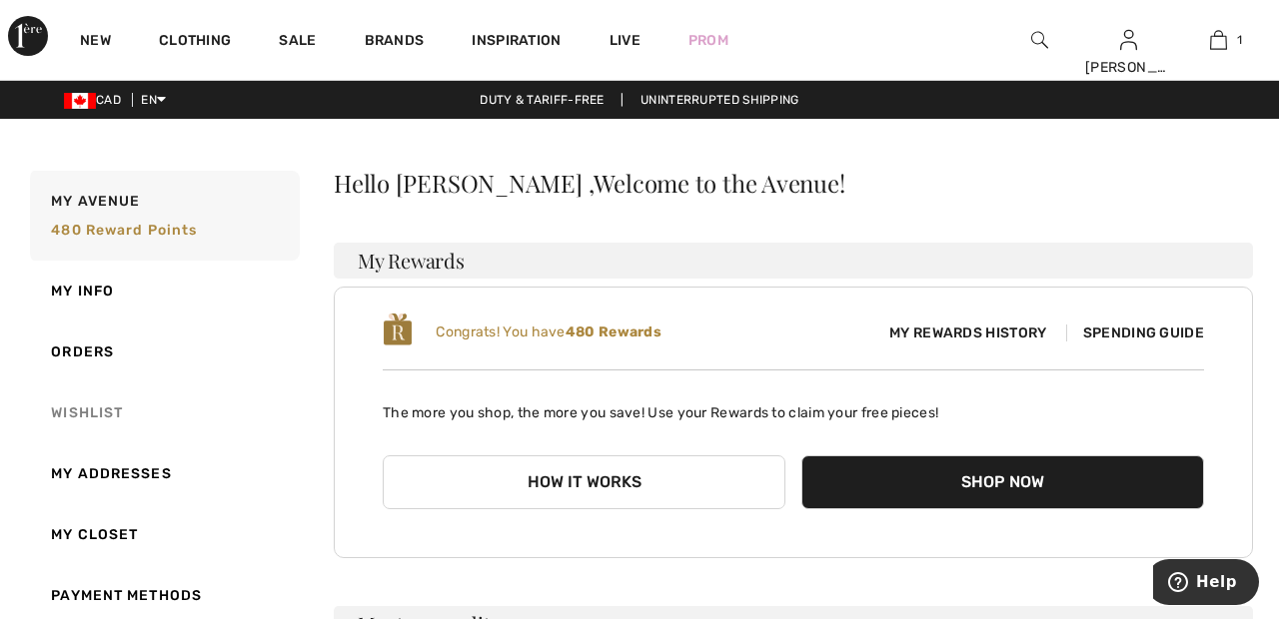
click at [79, 413] on link "Wishlist" at bounding box center [163, 413] width 274 height 61
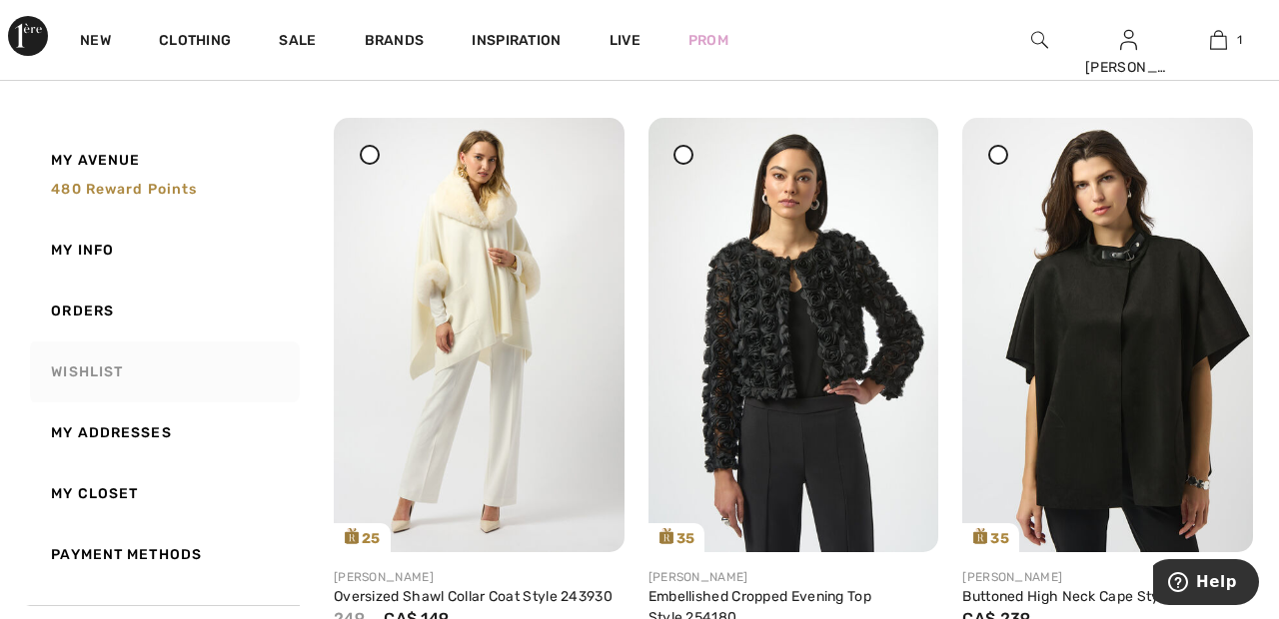
scroll to position [2097, 0]
click at [683, 167] on img at bounding box center [793, 334] width 291 height 435
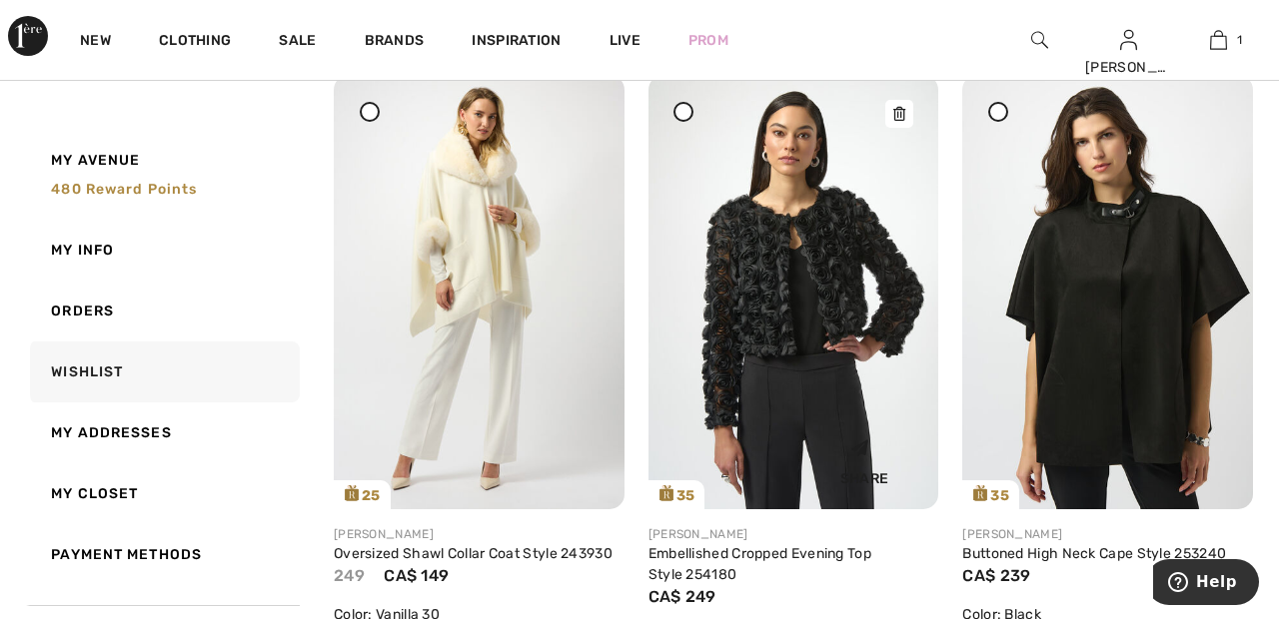
scroll to position [2193, 0]
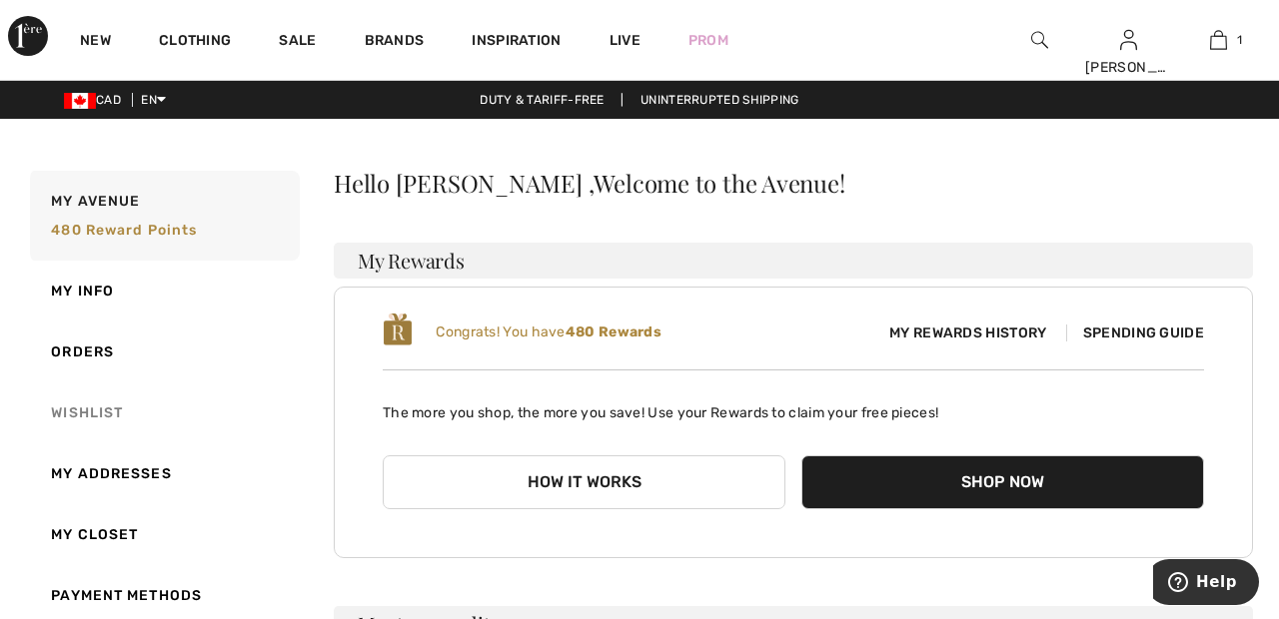
click at [88, 414] on link "Wishlist" at bounding box center [163, 413] width 274 height 61
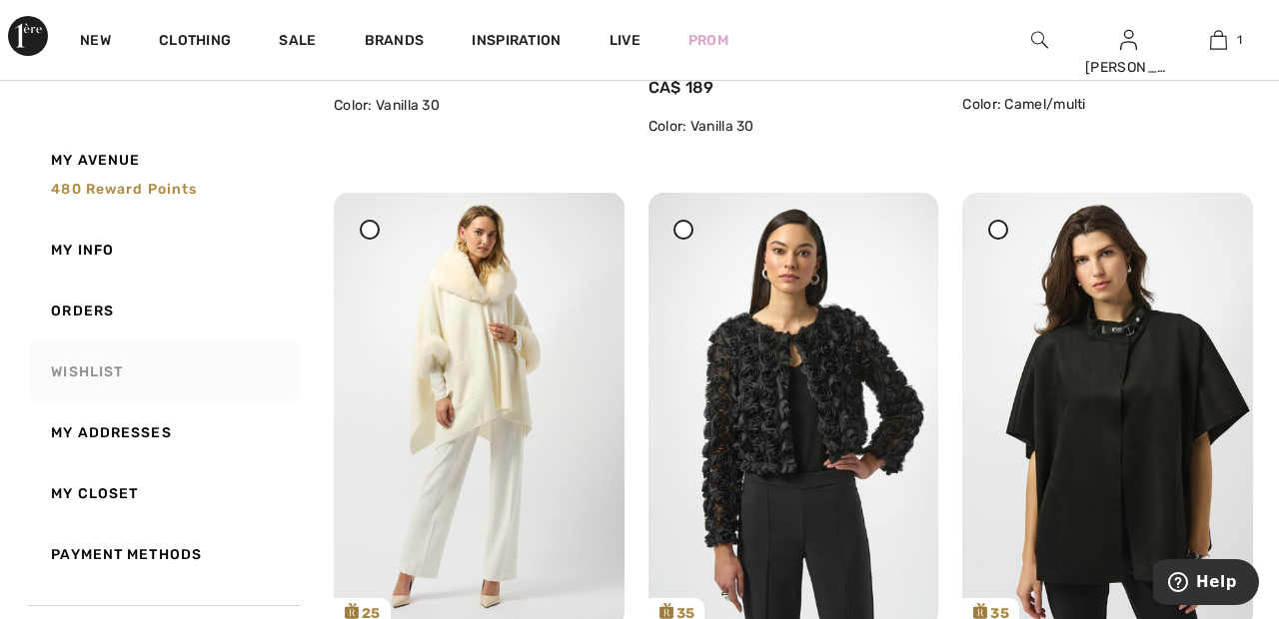
scroll to position [2024, 0]
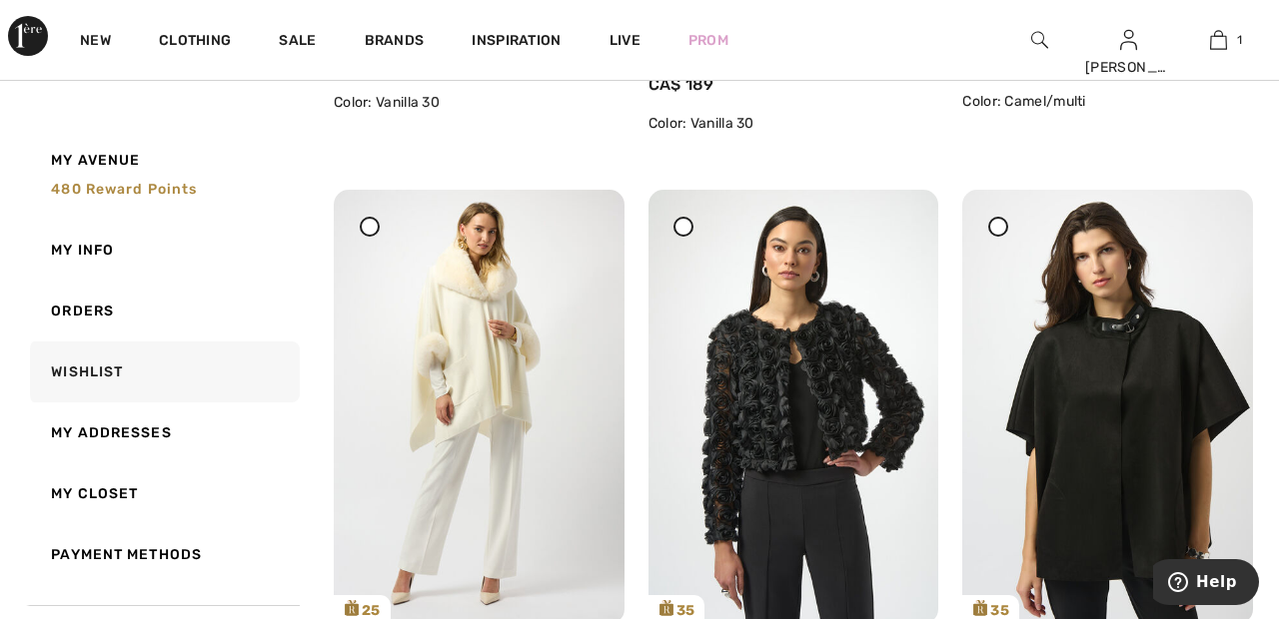
click at [681, 226] on icon at bounding box center [683, 227] width 8 height 8
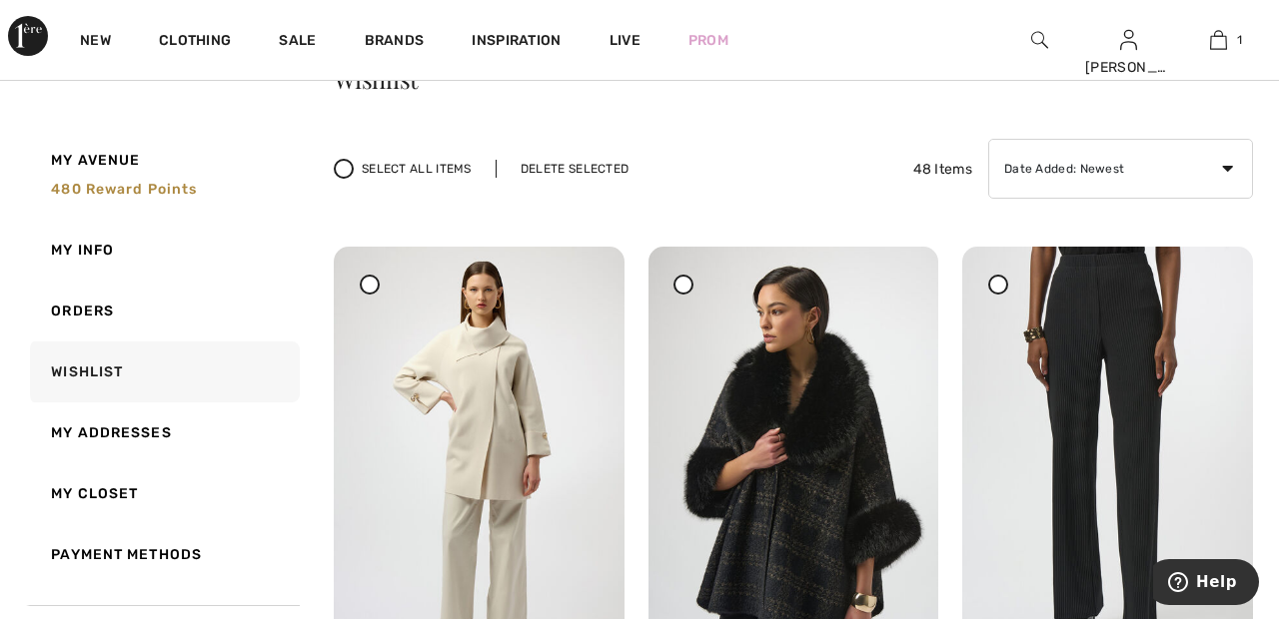
scroll to position [0, 0]
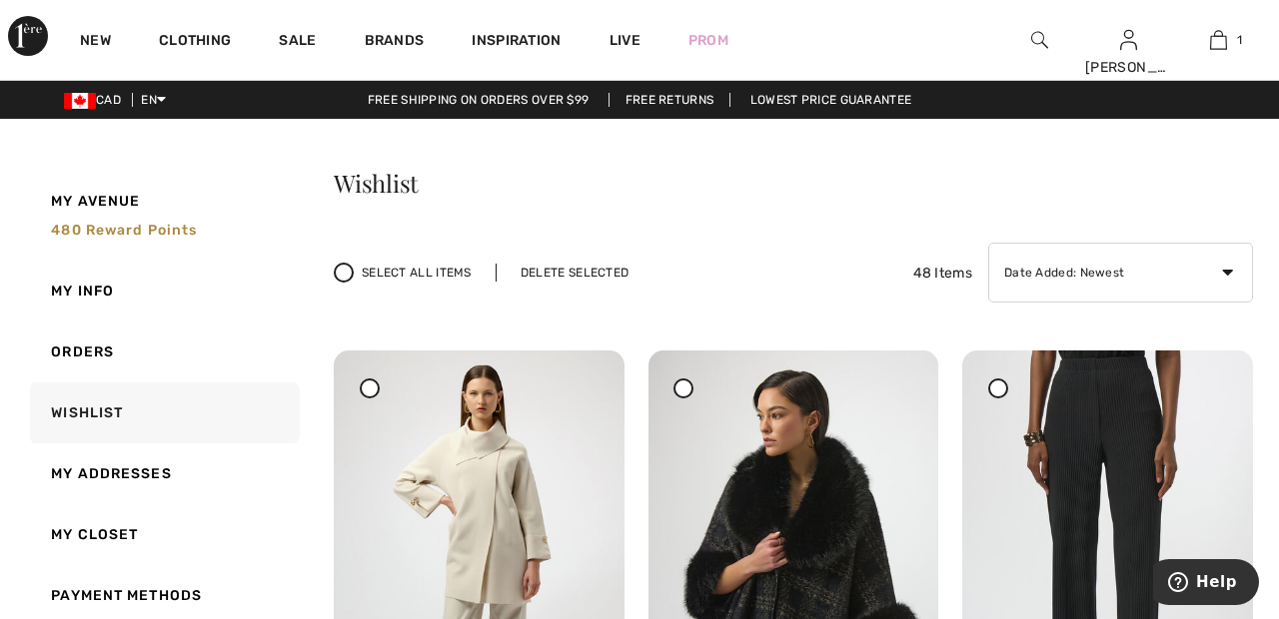
click at [607, 272] on div "Delete Selected" at bounding box center [575, 273] width 158 height 18
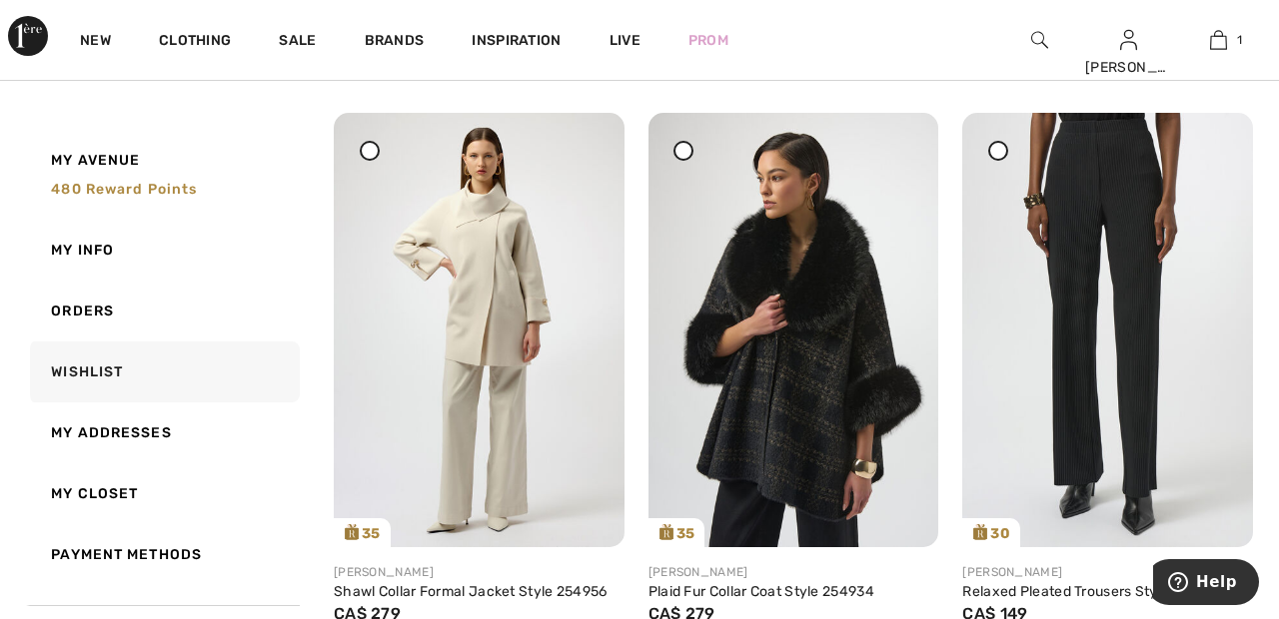
scroll to position [242, 0]
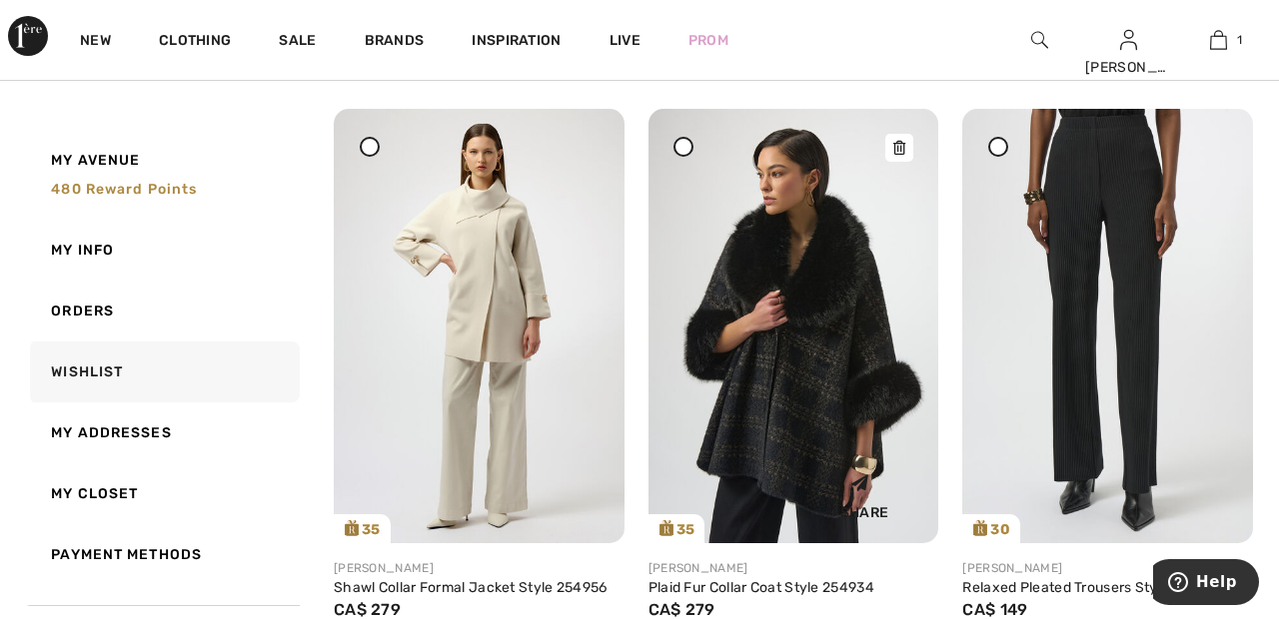
click at [831, 328] on img at bounding box center [793, 326] width 291 height 435
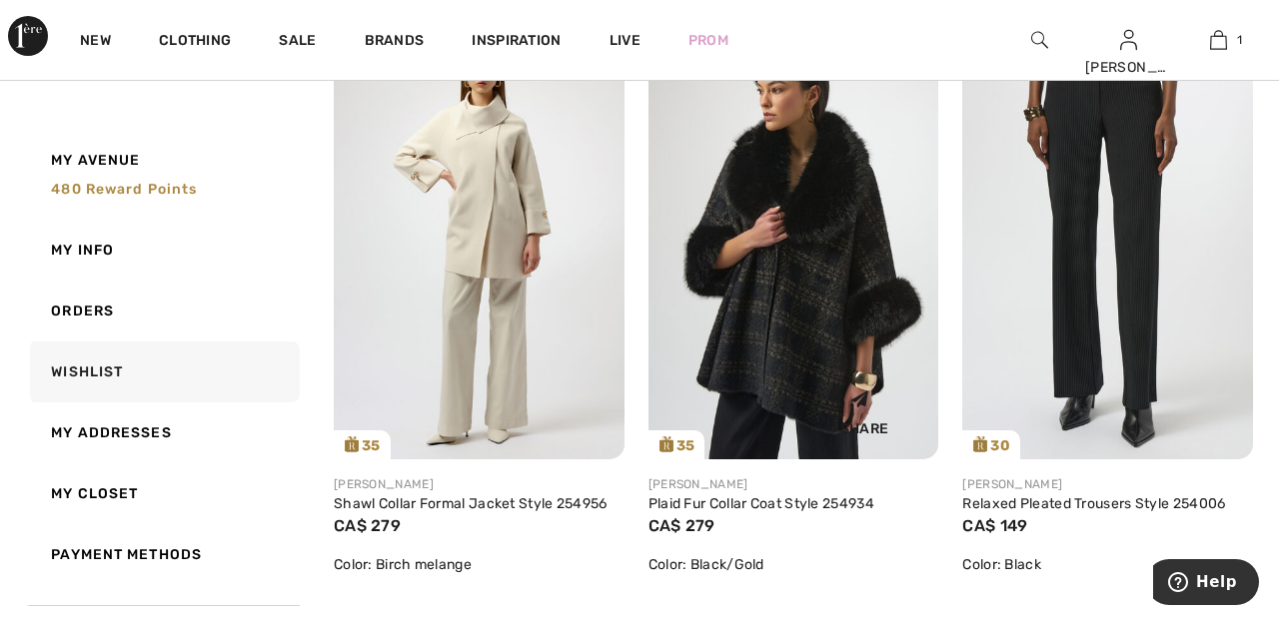
scroll to position [338, 0]
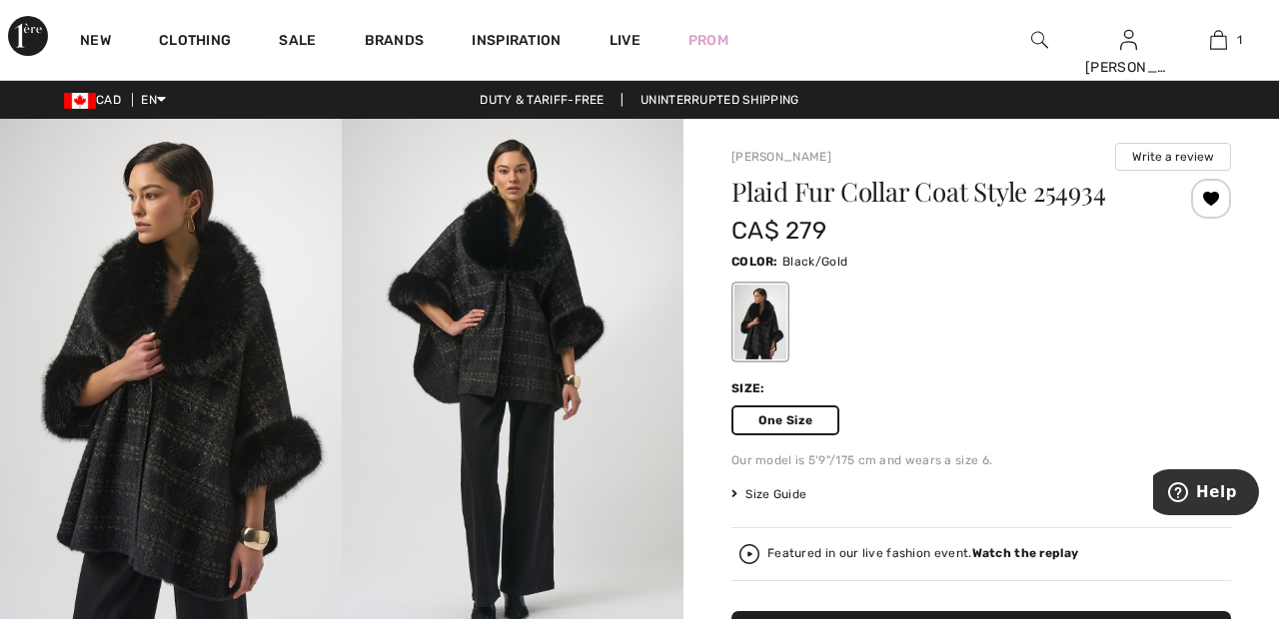
click at [1216, 195] on div at bounding box center [1211, 199] width 40 height 40
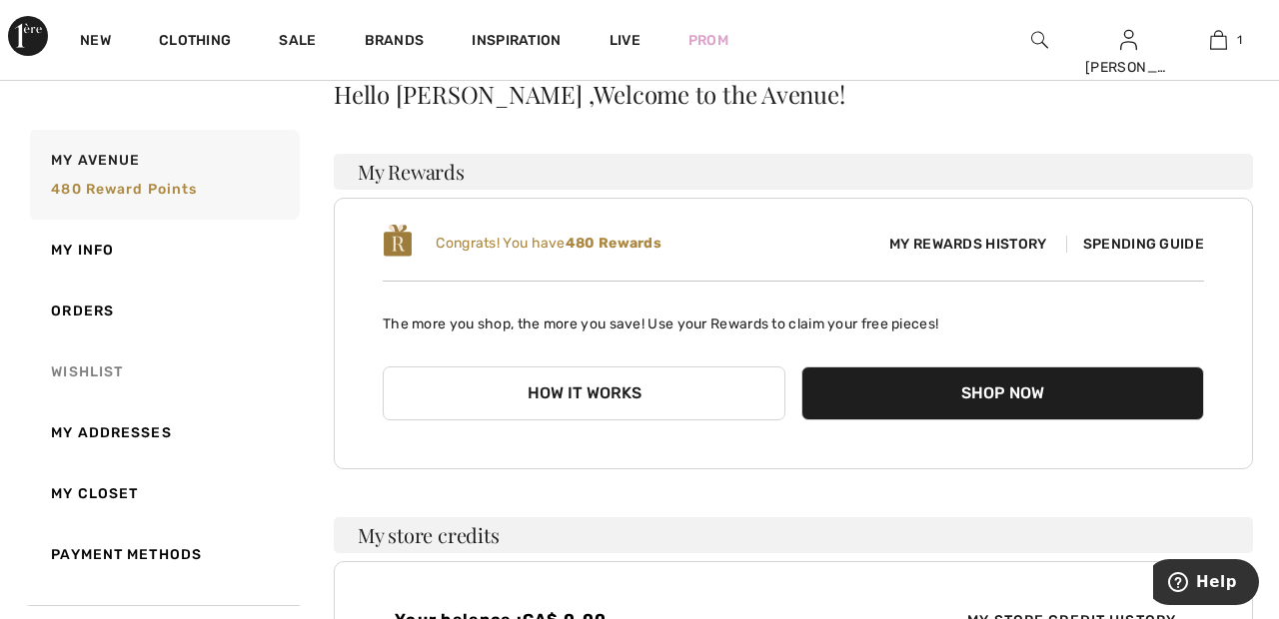
click at [90, 376] on link "Wishlist" at bounding box center [163, 372] width 274 height 61
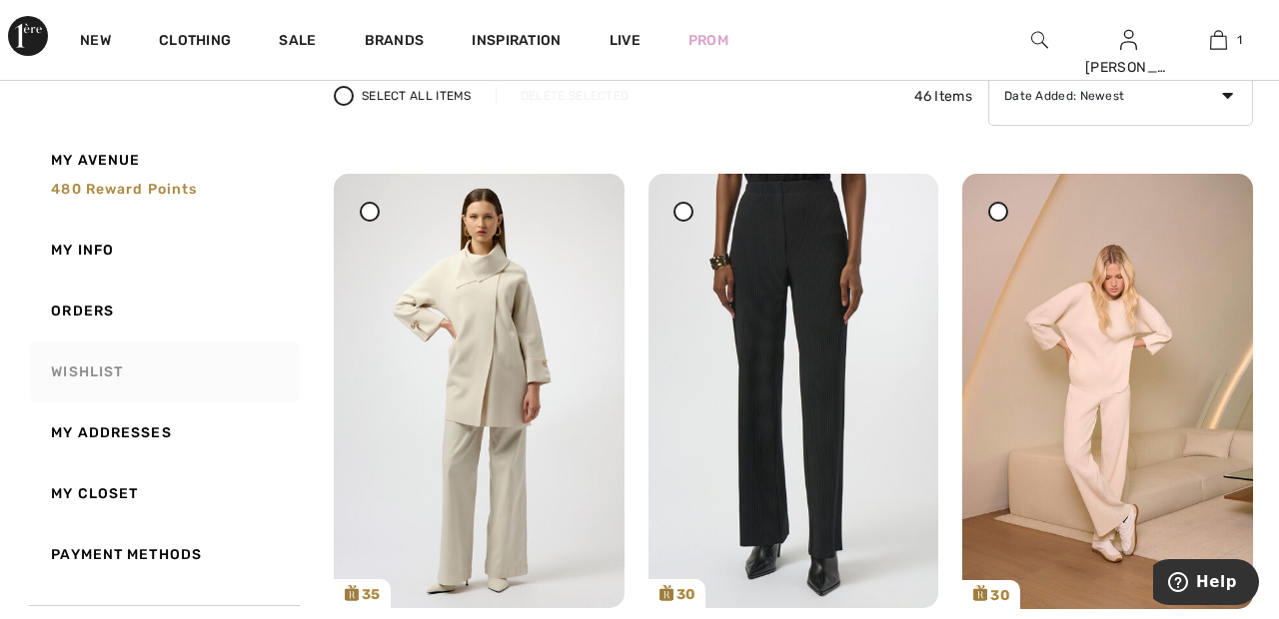
scroll to position [169, 0]
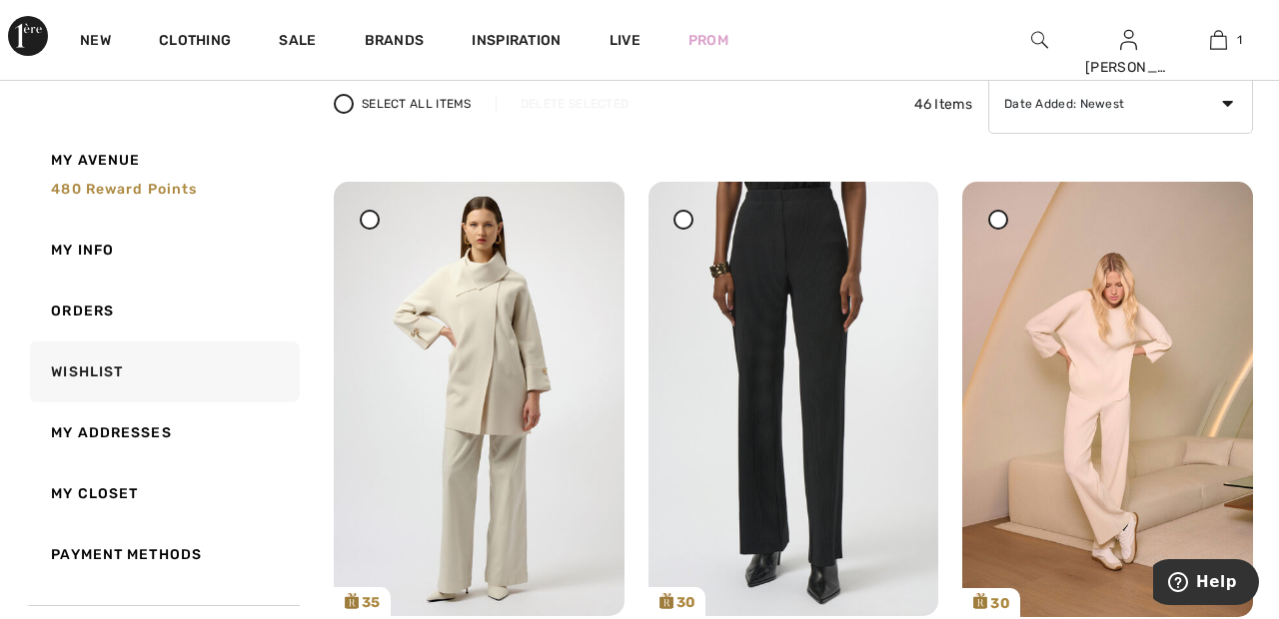
click at [685, 225] on div at bounding box center [683, 220] width 20 height 20
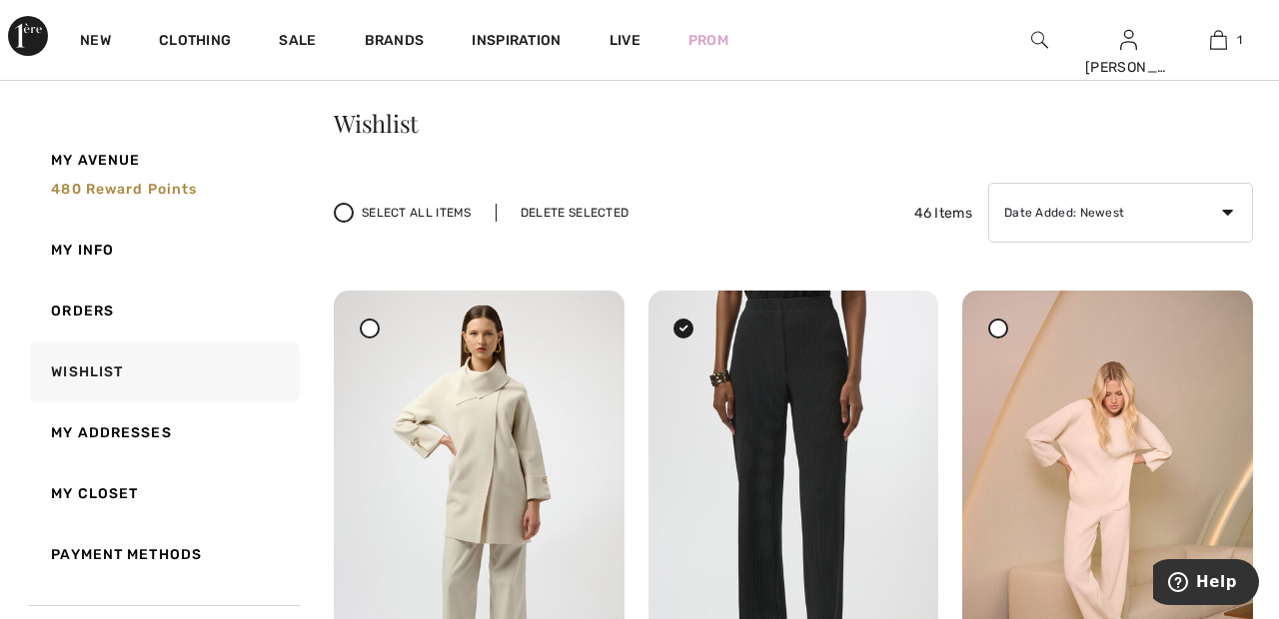
scroll to position [0, 0]
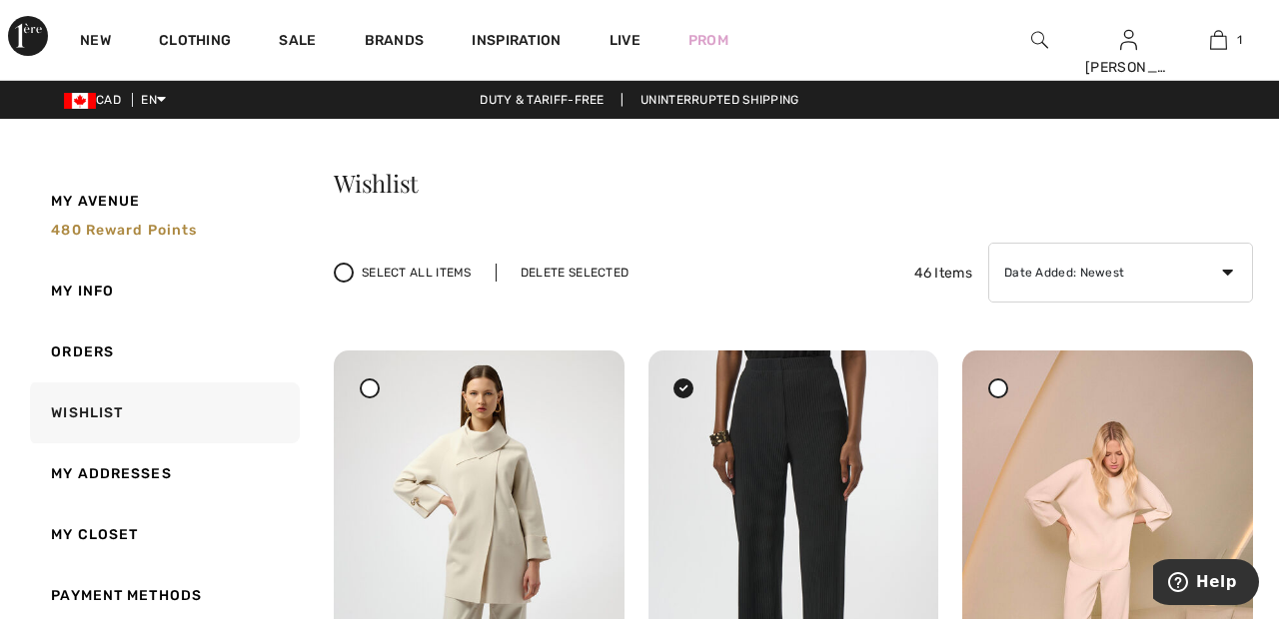
click at [585, 265] on div "Delete Selected" at bounding box center [575, 273] width 158 height 18
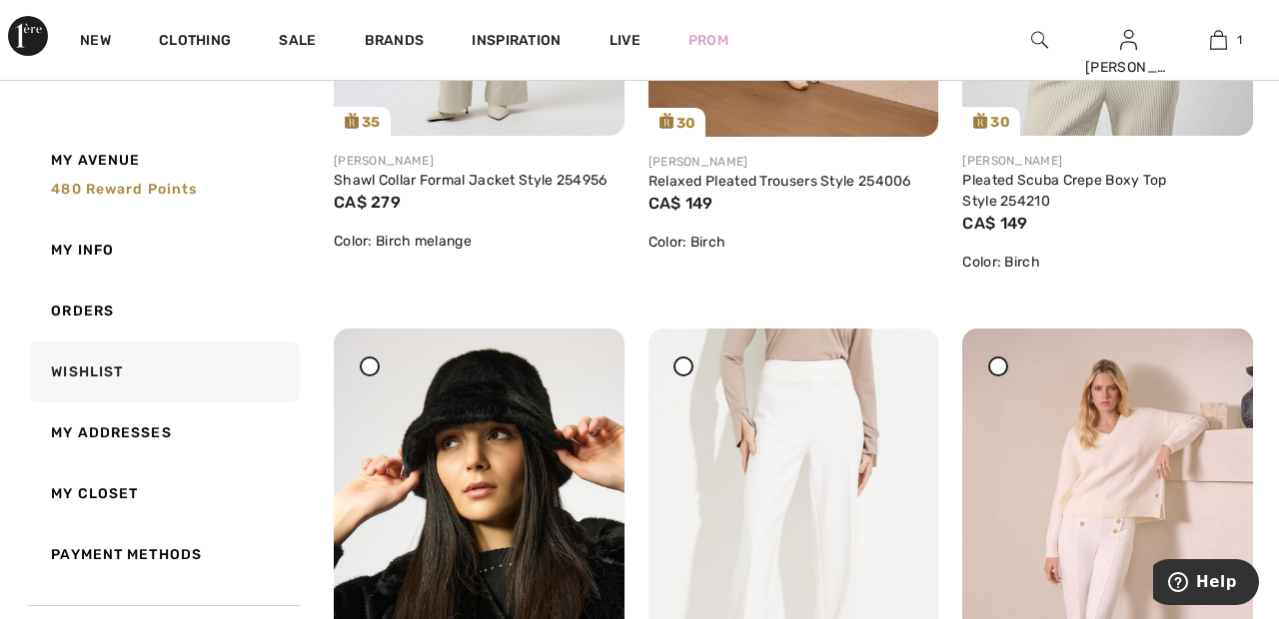
scroll to position [647, 0]
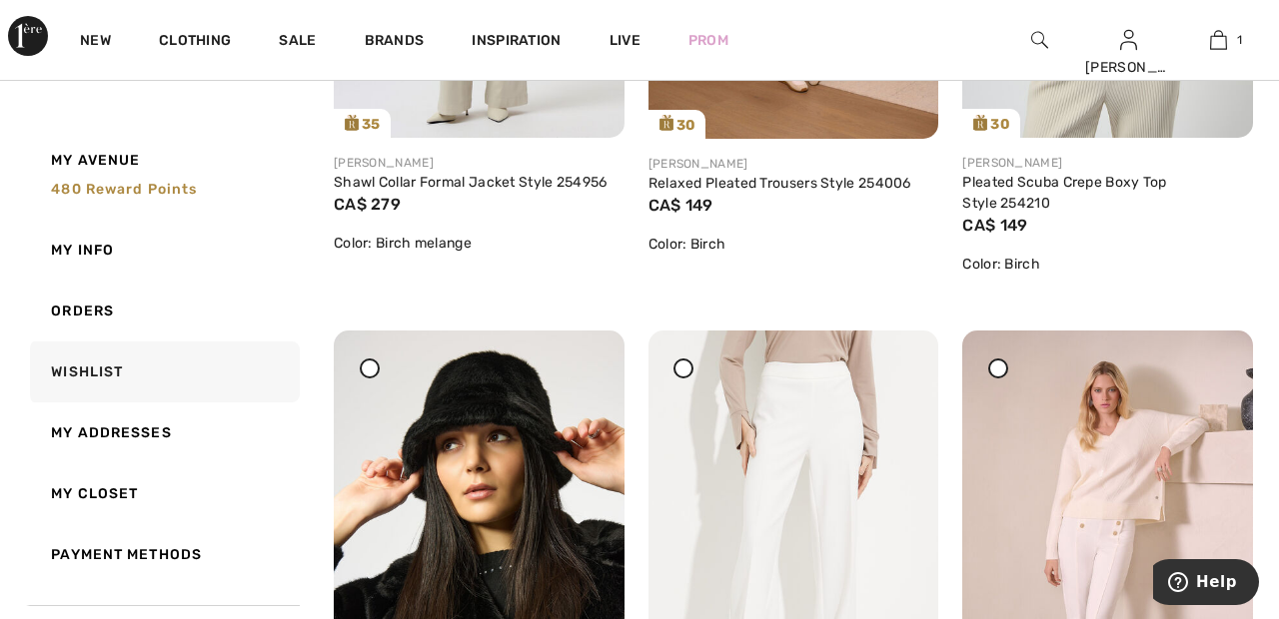
click at [690, 373] on div at bounding box center [683, 369] width 20 height 20
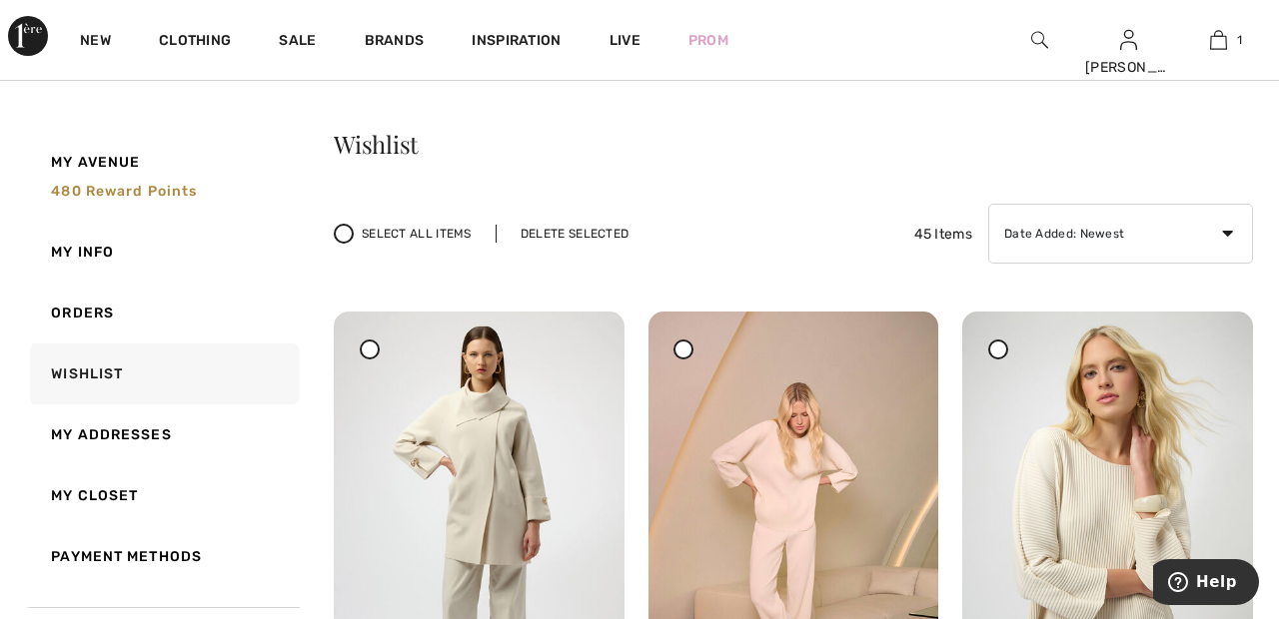
scroll to position [0, 0]
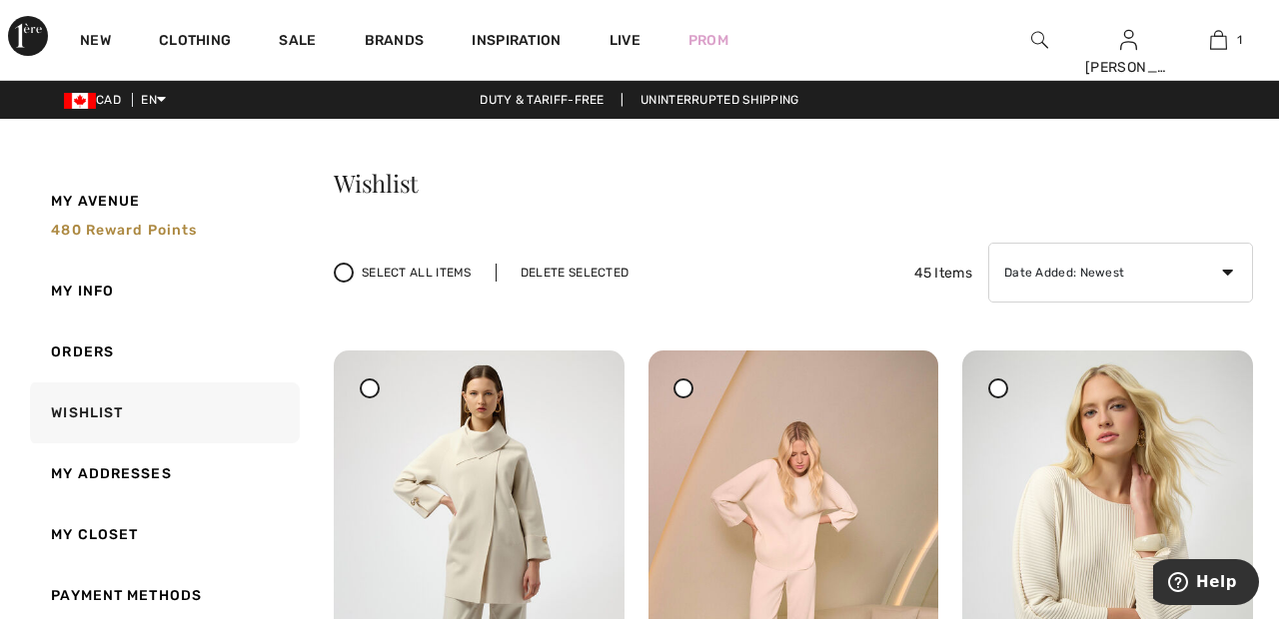
click at [591, 268] on div "Delete Selected" at bounding box center [575, 273] width 158 height 18
click at [625, 41] on link "Live" at bounding box center [624, 40] width 31 height 21
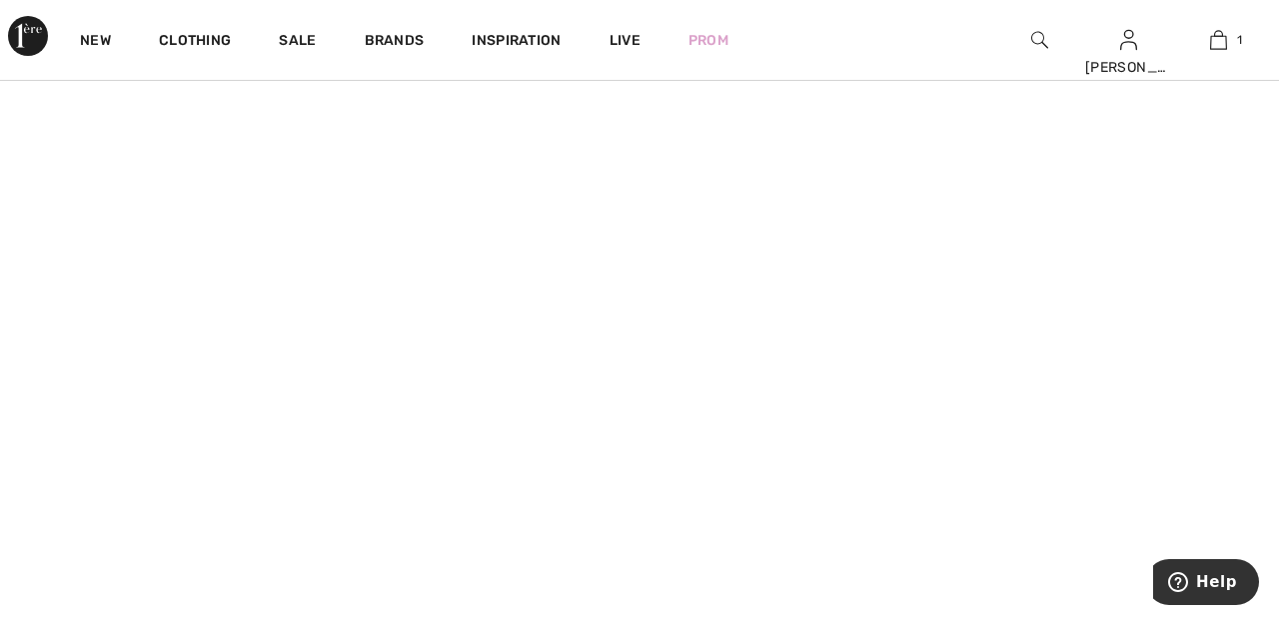
scroll to position [1375, 0]
click at [1228, 43] on link "1" at bounding box center [1218, 40] width 88 height 24
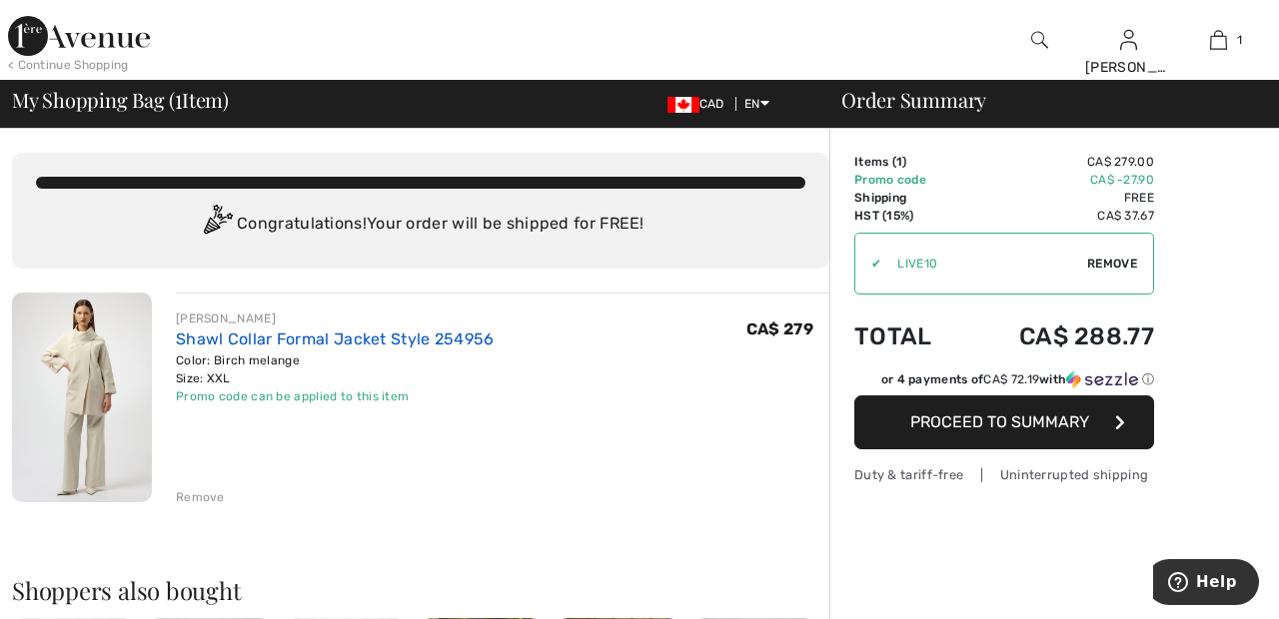
click at [396, 340] on link "Shawl Collar Formal Jacket Style 254956" at bounding box center [335, 339] width 319 height 19
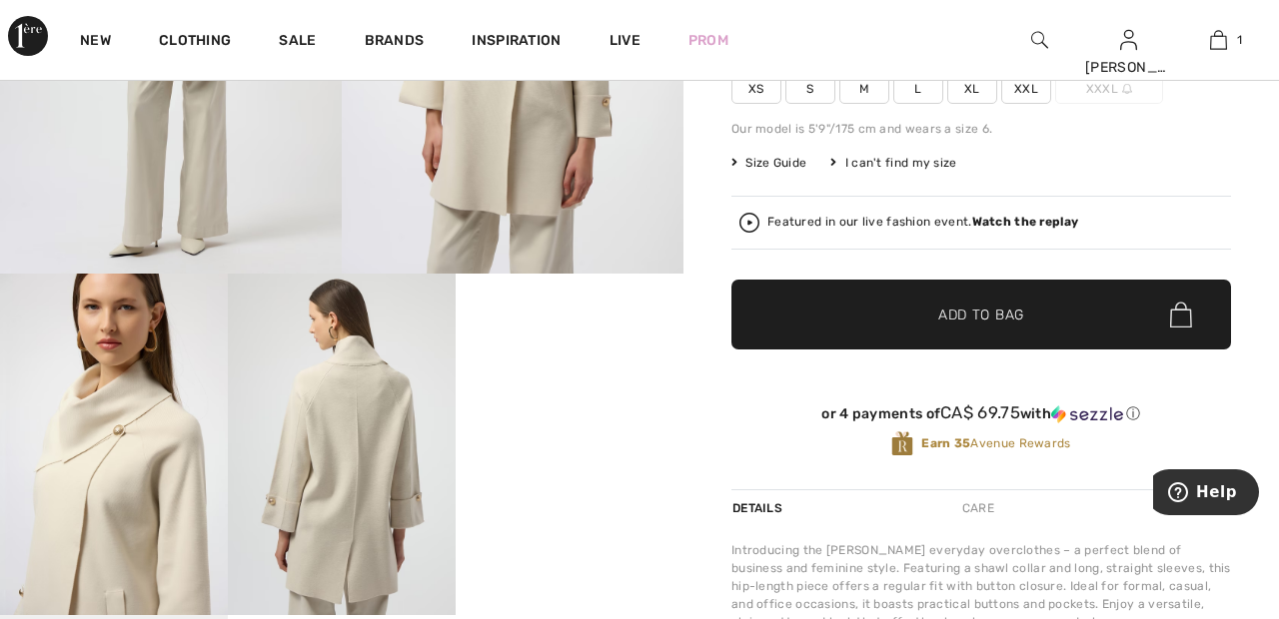
scroll to position [361, 0]
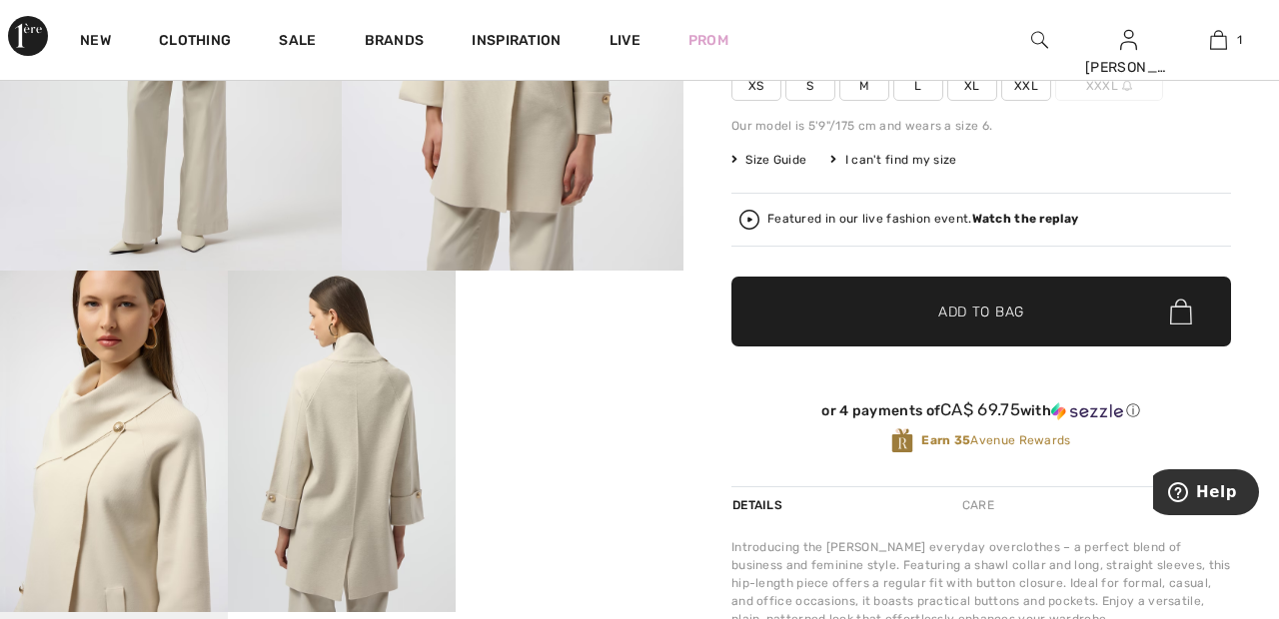
click at [1021, 214] on strong "Watch the replay" at bounding box center [1025, 219] width 107 height 14
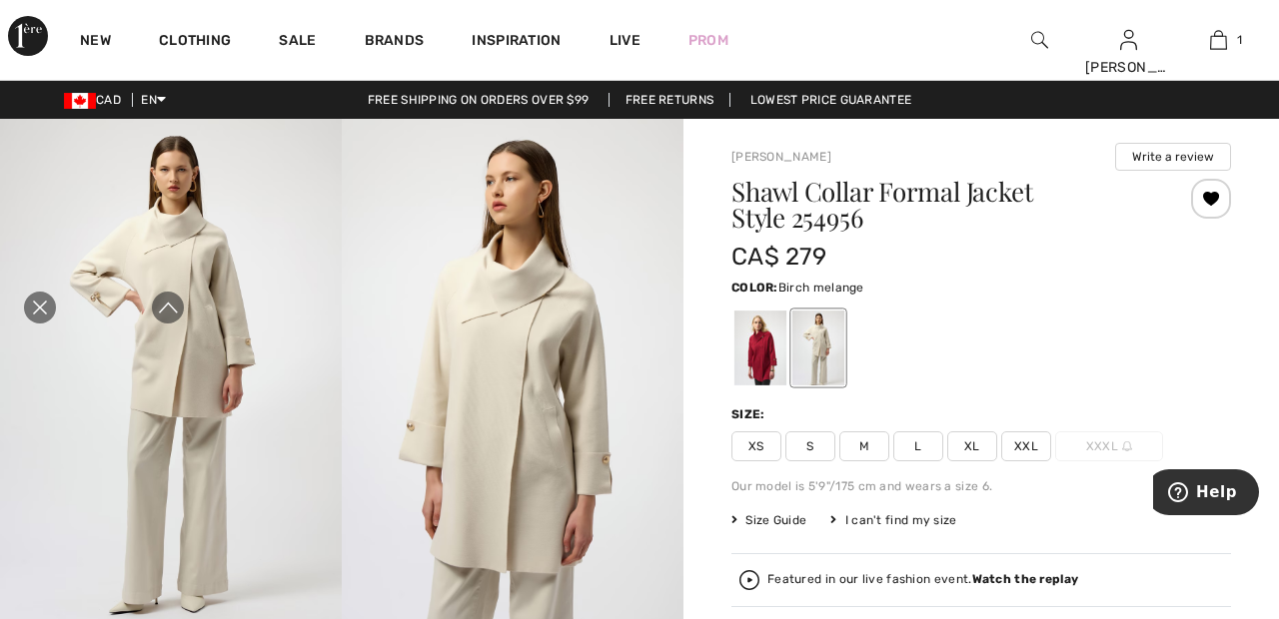
scroll to position [0, 0]
click at [40, 318] on icon "Close live curation" at bounding box center [40, 308] width 24 height 24
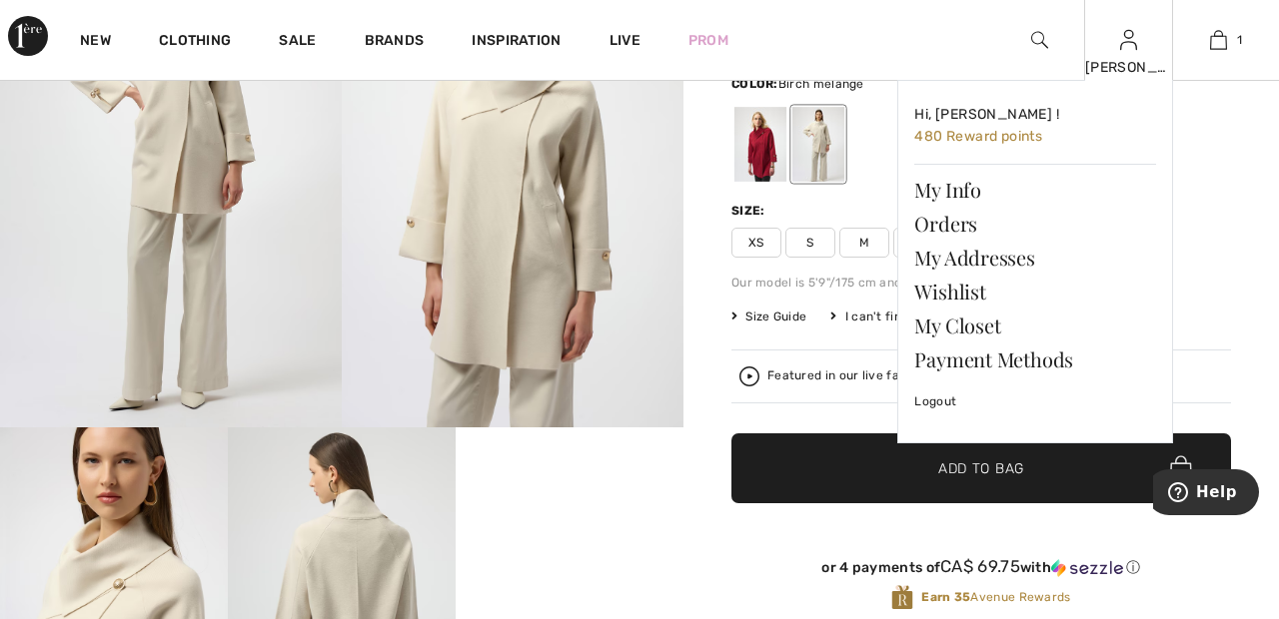
click at [1128, 47] on img at bounding box center [1128, 40] width 17 height 24
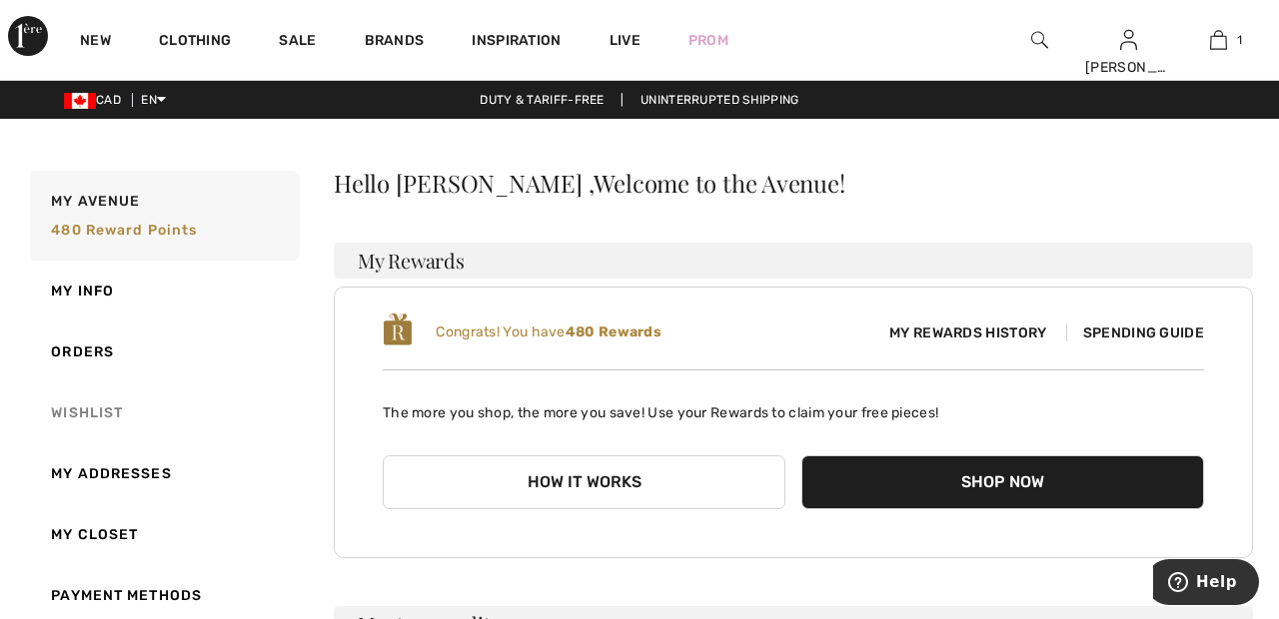
click at [98, 410] on link "Wishlist" at bounding box center [163, 413] width 274 height 61
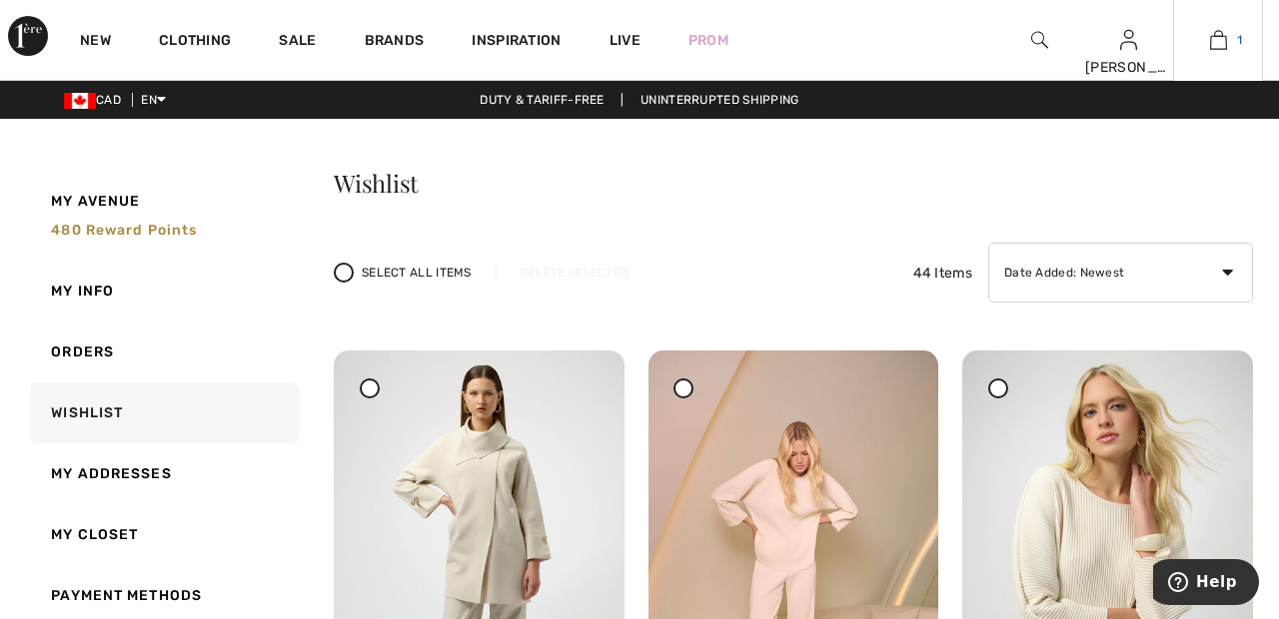
click at [1228, 44] on link "1" at bounding box center [1218, 40] width 88 height 24
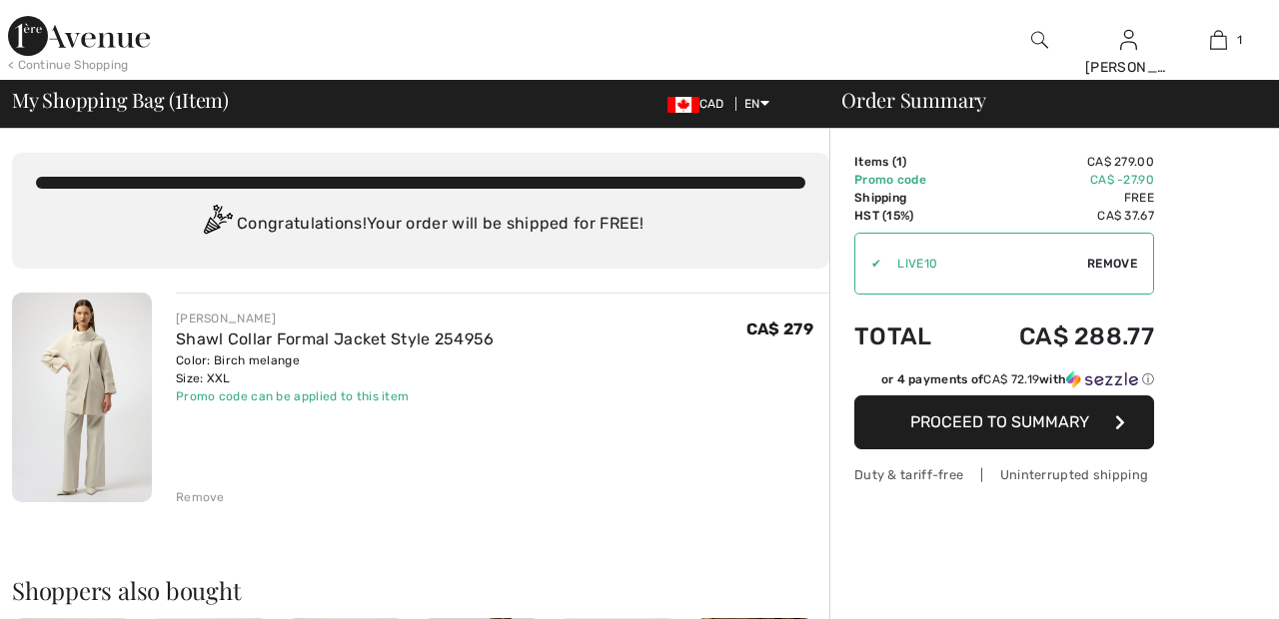
click at [932, 36] on div "< Continue Shopping [PERSON_NAME] Hi, [PERSON_NAME] ! 480 Reward points My Info…" at bounding box center [639, 40] width 1279 height 80
click at [87, 35] on img at bounding box center [79, 36] width 142 height 40
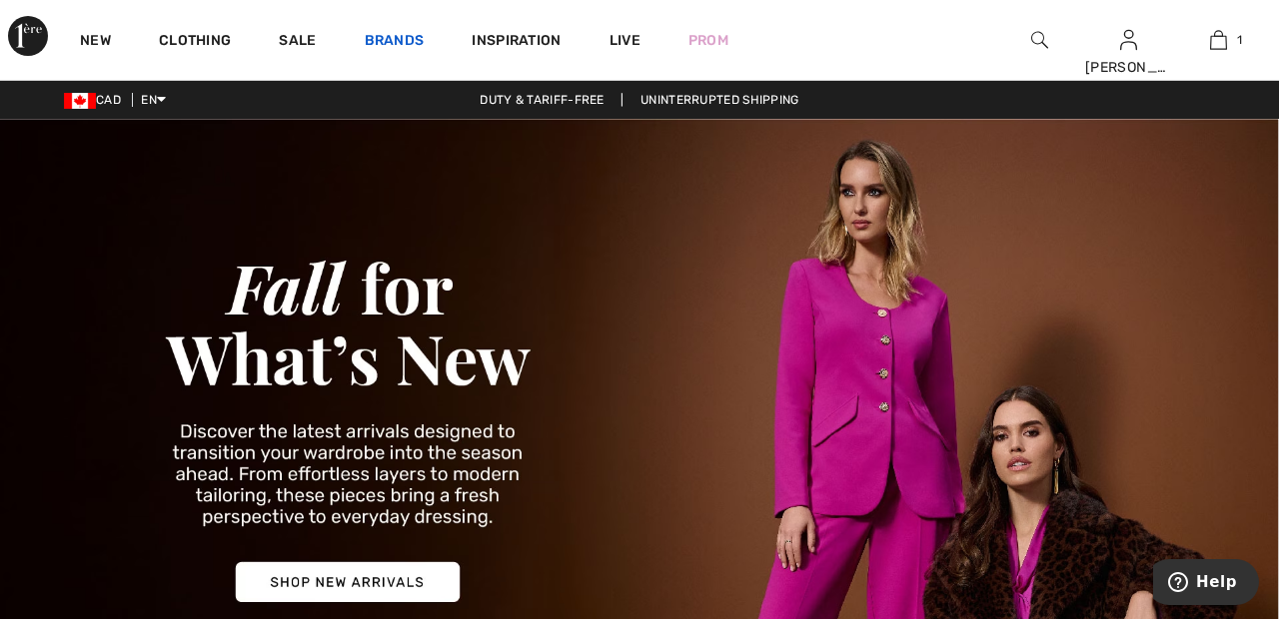
click at [374, 44] on link "Brands" at bounding box center [395, 42] width 60 height 21
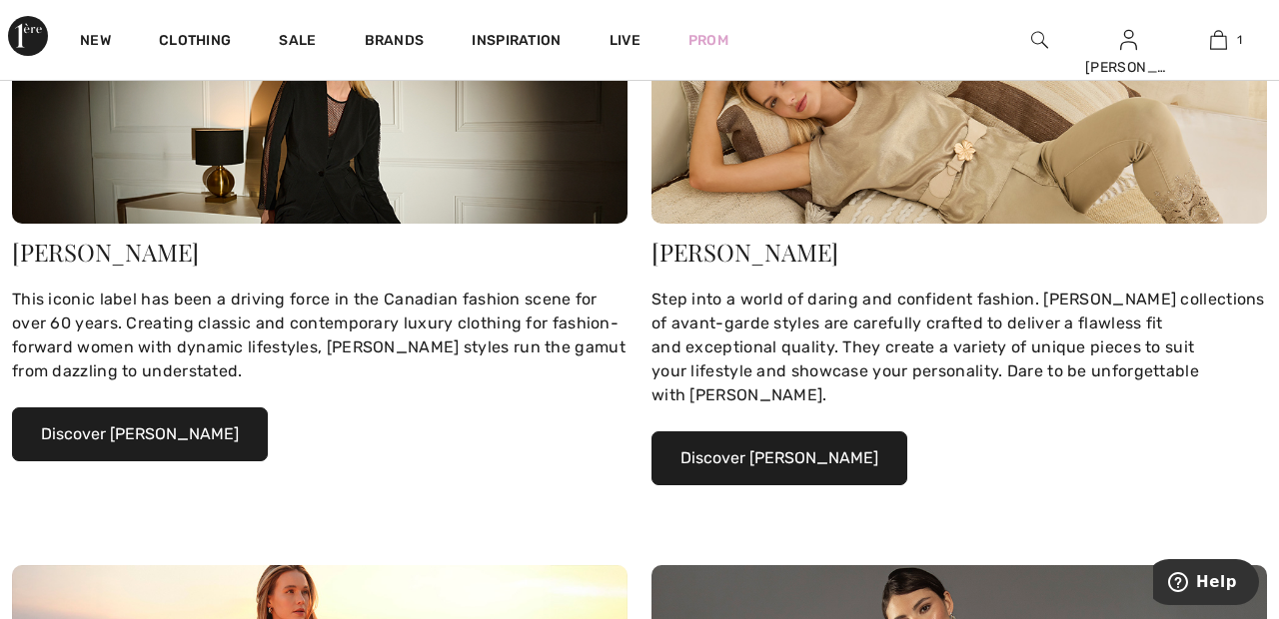
scroll to position [345, 0]
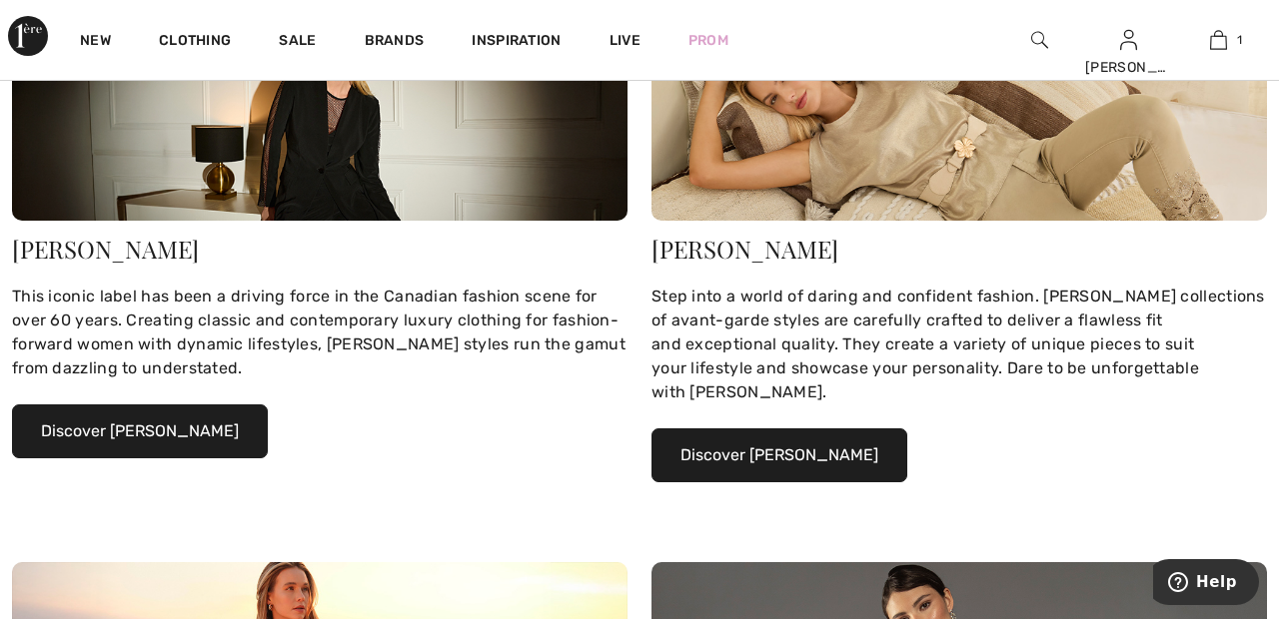
click at [197, 424] on button "Discover Joseph Ribkoff" at bounding box center [140, 432] width 256 height 54
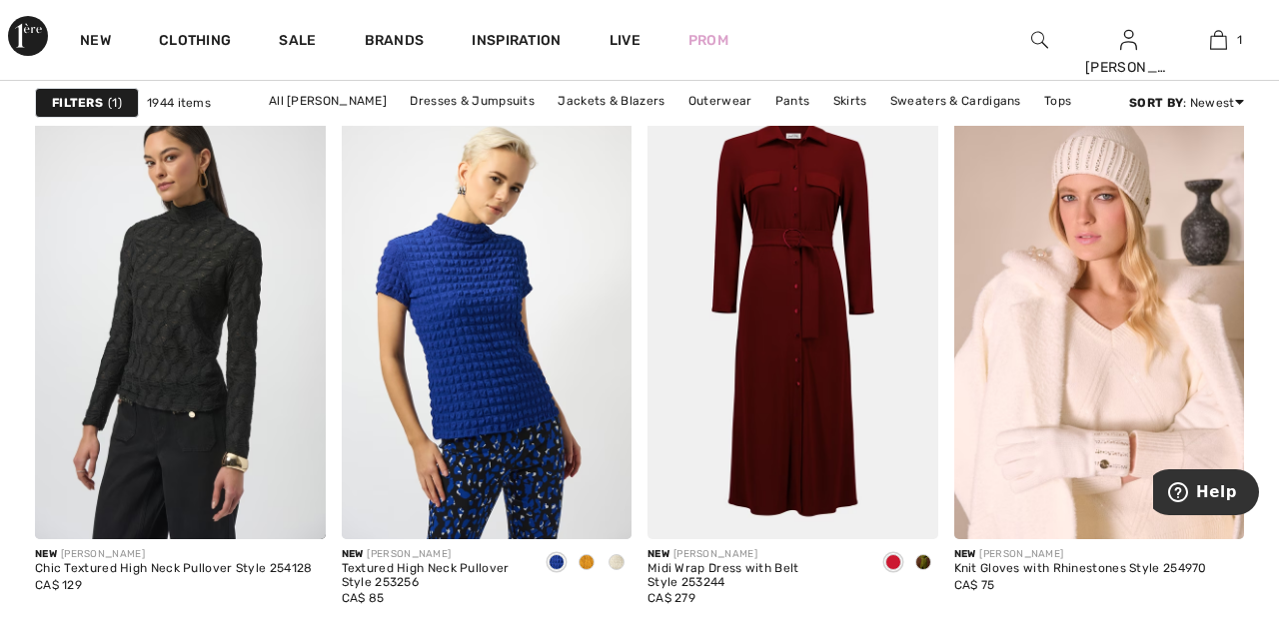
scroll to position [8281, 0]
click at [712, 98] on link "Outerwear" at bounding box center [720, 101] width 84 height 26
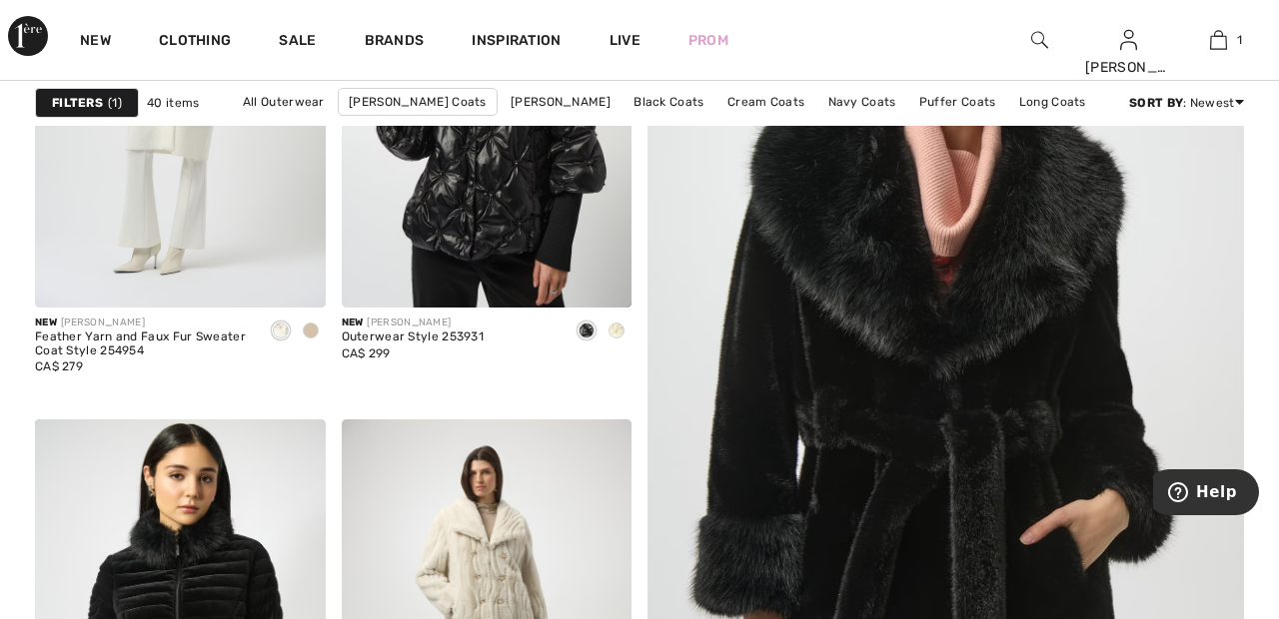
scroll to position [424, 0]
click at [548, 230] on img at bounding box center [487, 89] width 291 height 436
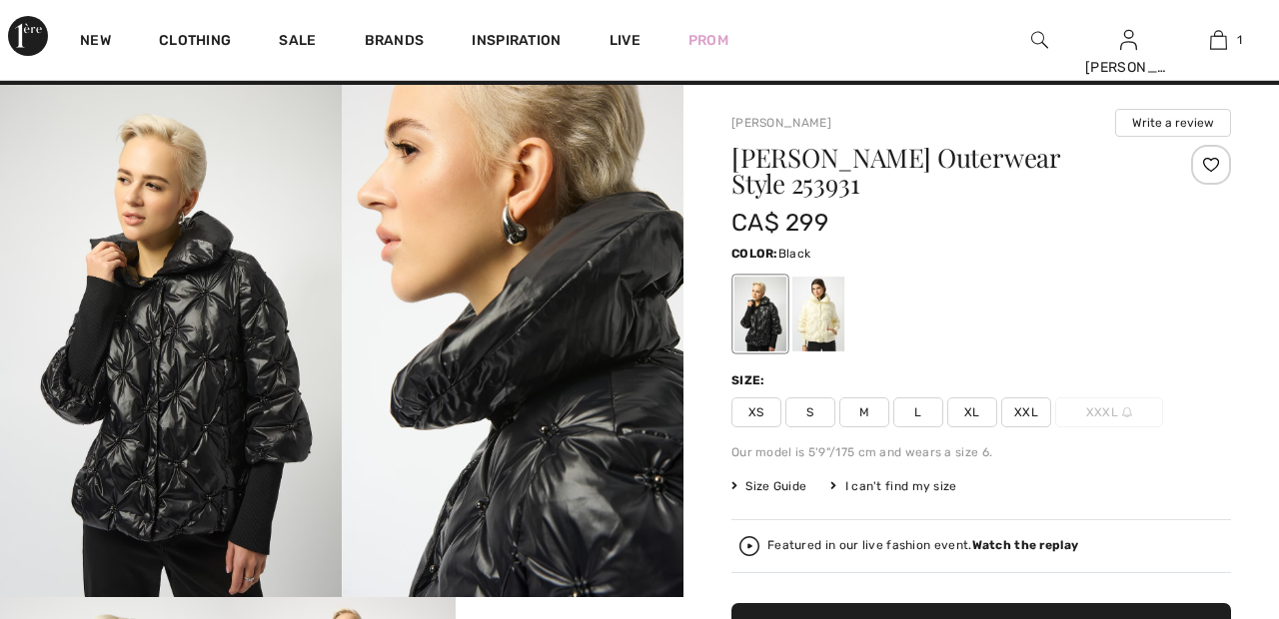
scroll to position [20, 0]
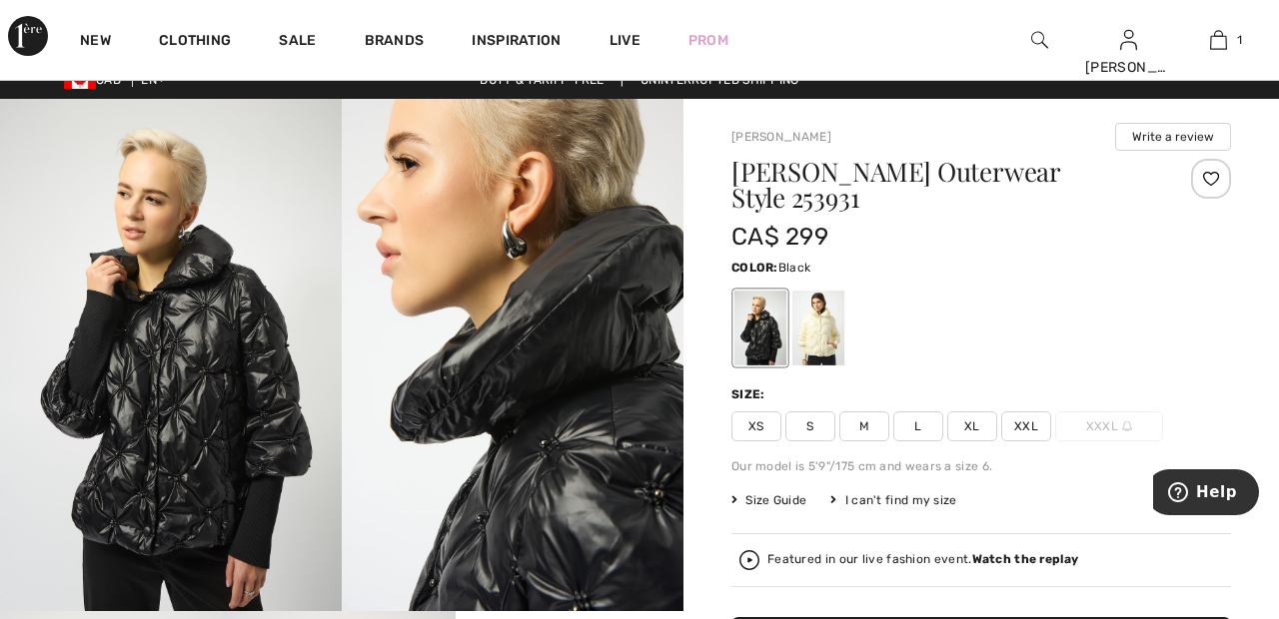
click at [824, 330] on div at bounding box center [818, 328] width 52 height 75
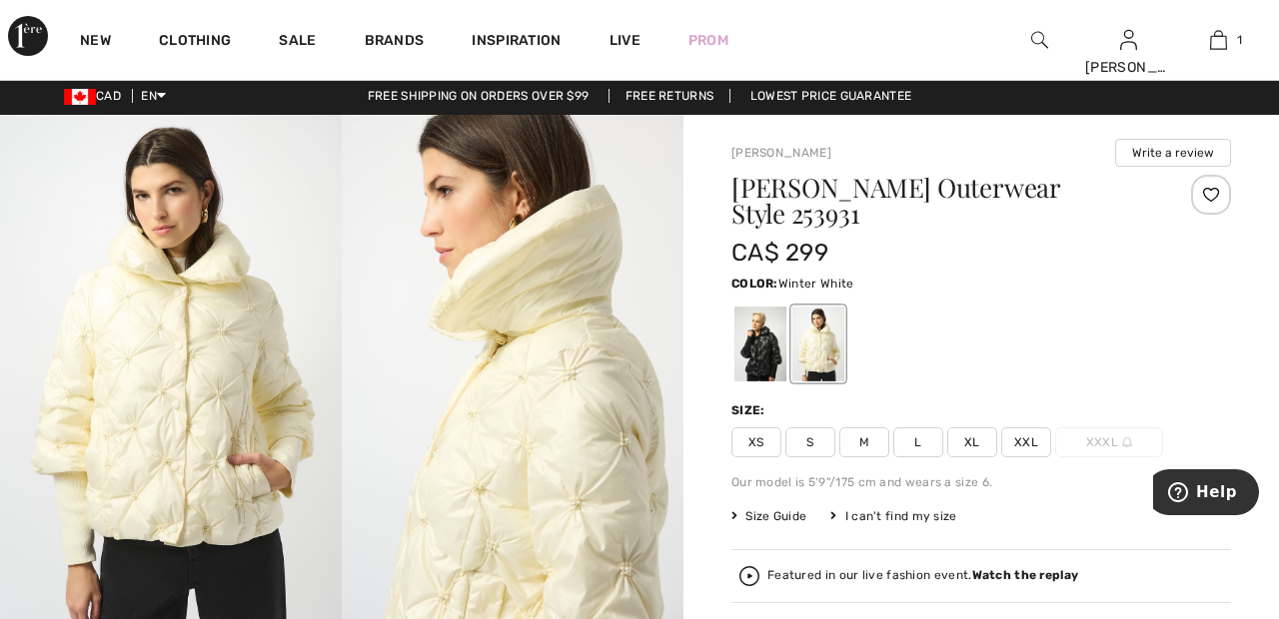
scroll to position [0, 0]
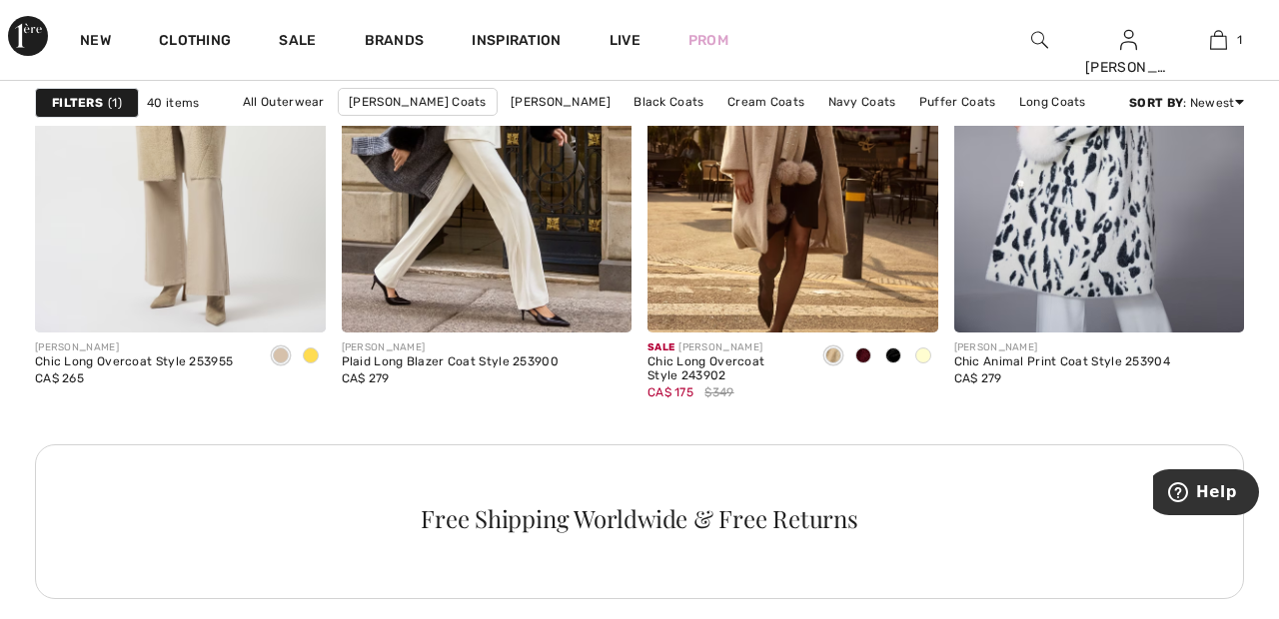
scroll to position [2038, 0]
click at [223, 228] on img at bounding box center [180, 116] width 291 height 436
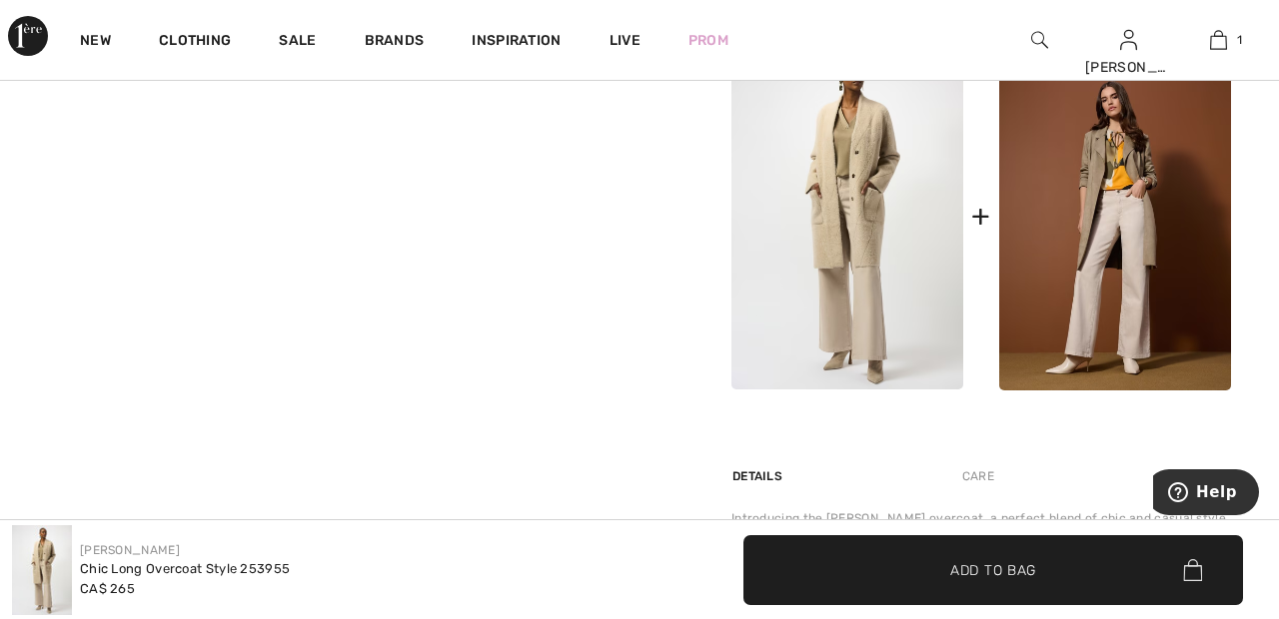
scroll to position [896, 0]
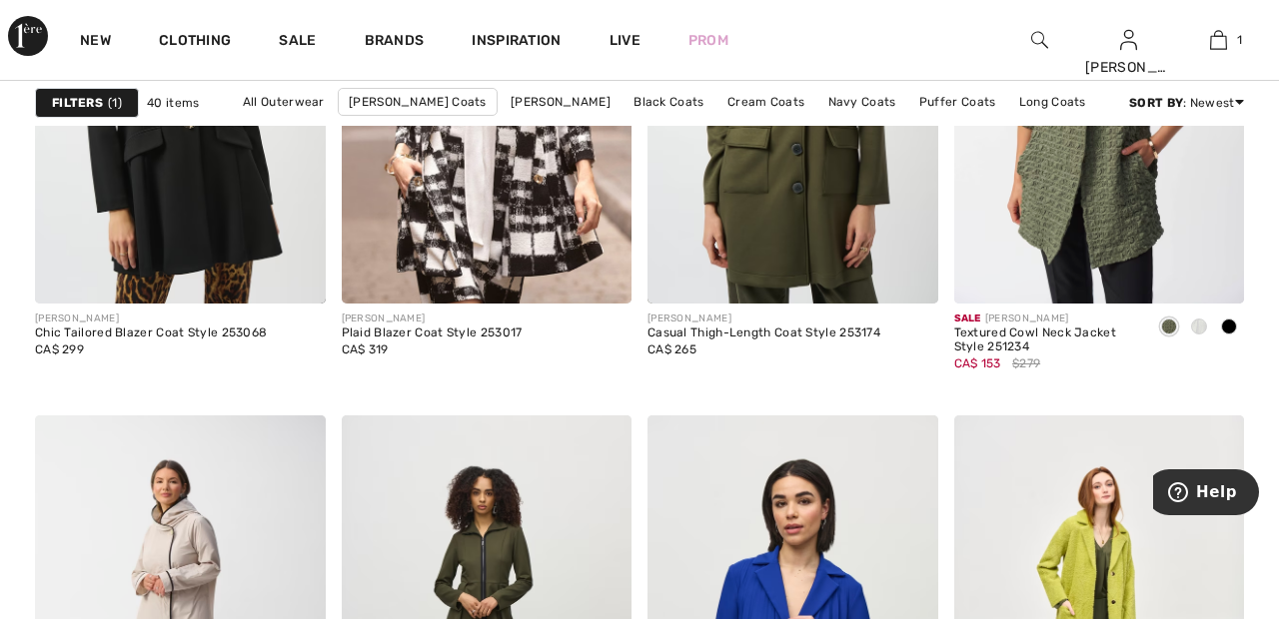
scroll to position [2823, 0]
click at [221, 193] on img at bounding box center [180, 86] width 291 height 436
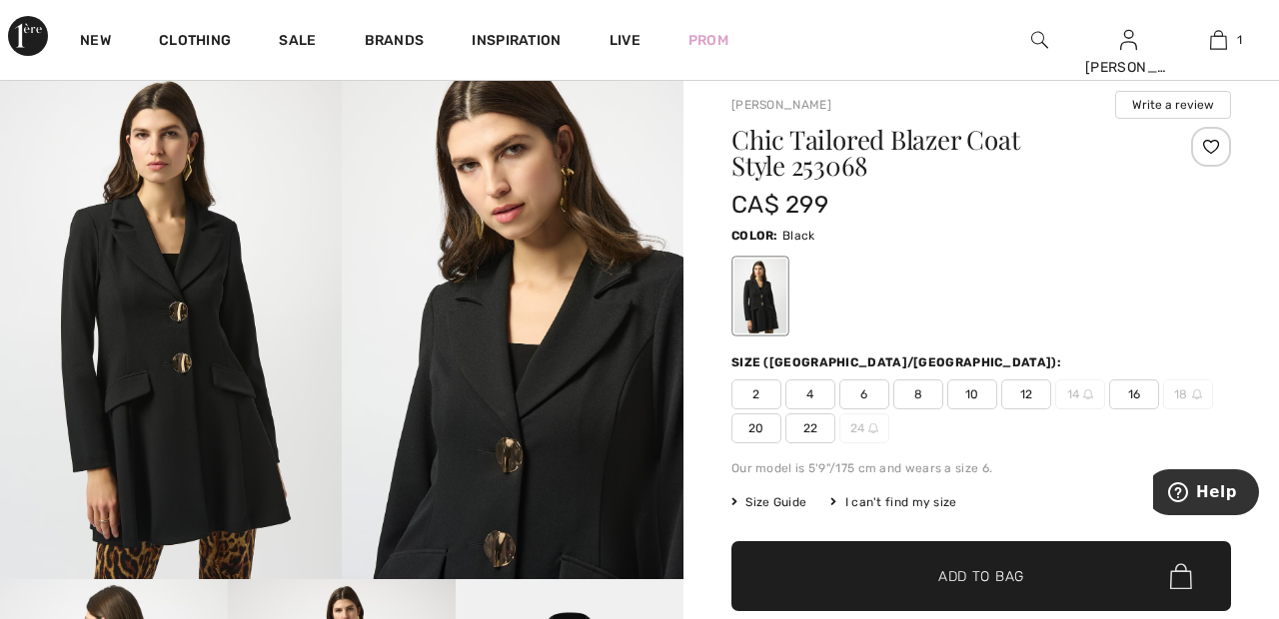
scroll to position [44, 0]
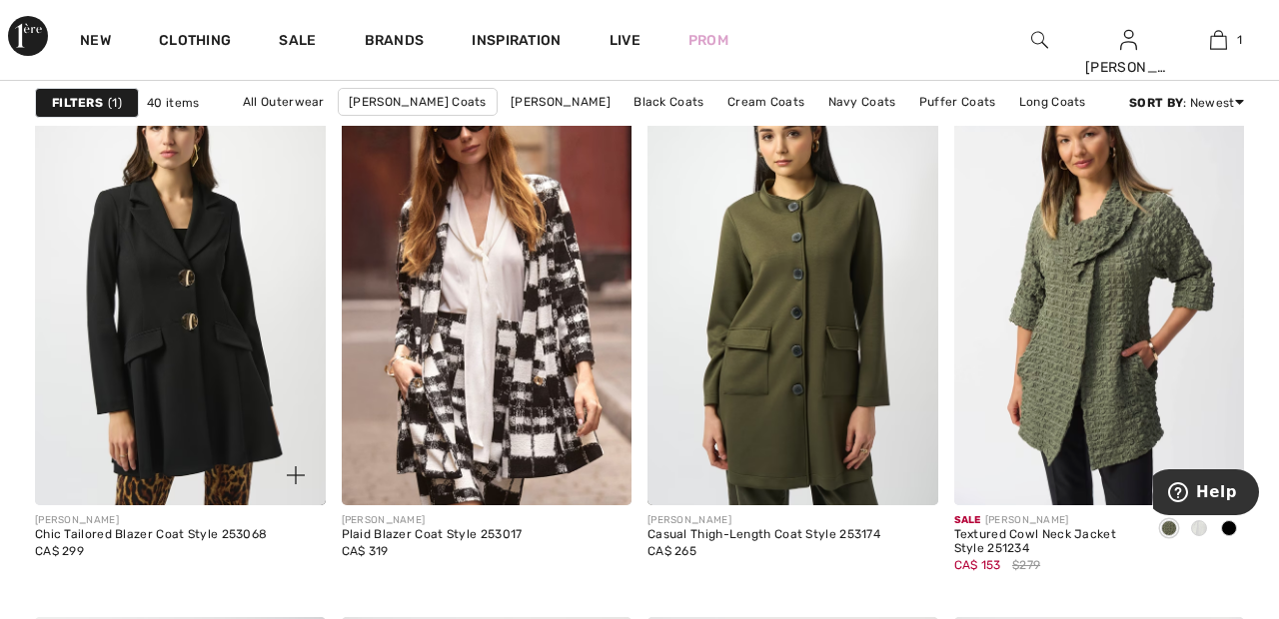
click at [190, 324] on img at bounding box center [180, 288] width 291 height 436
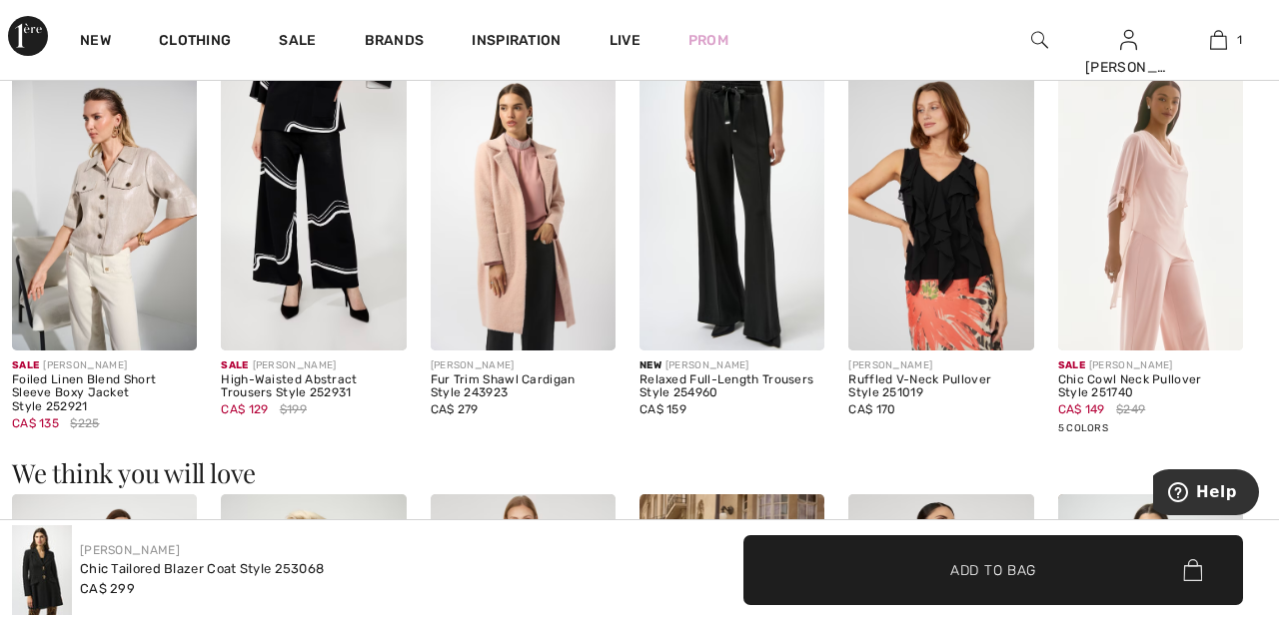
scroll to position [1839, 0]
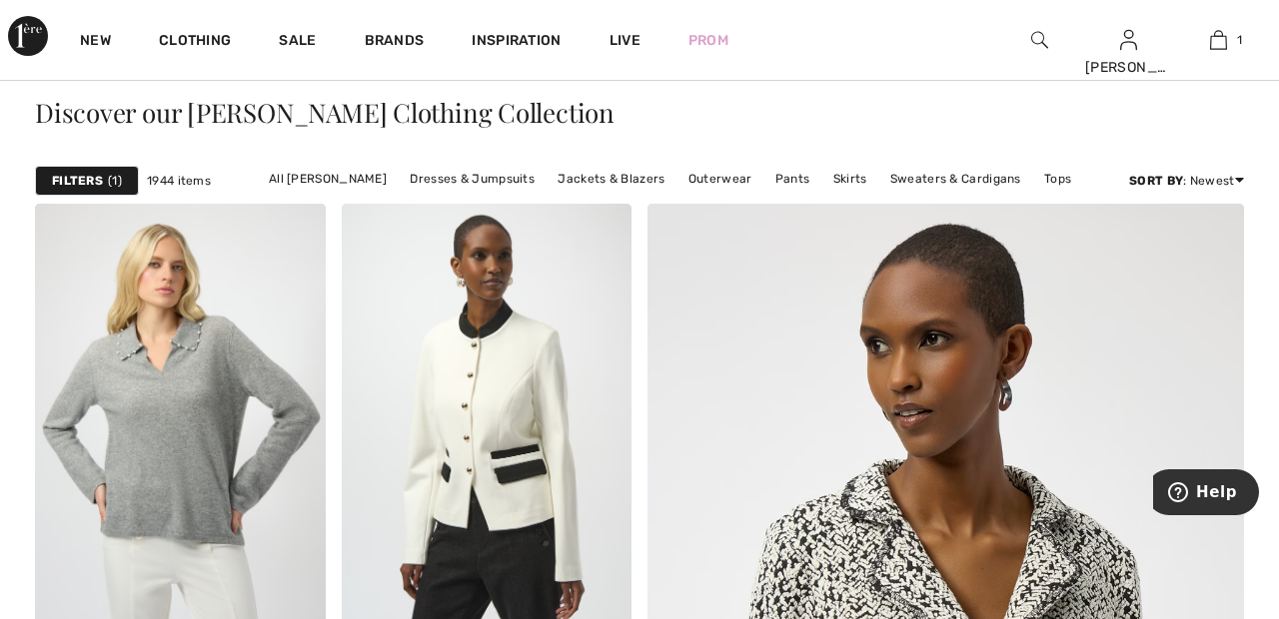
scroll to position [448, 0]
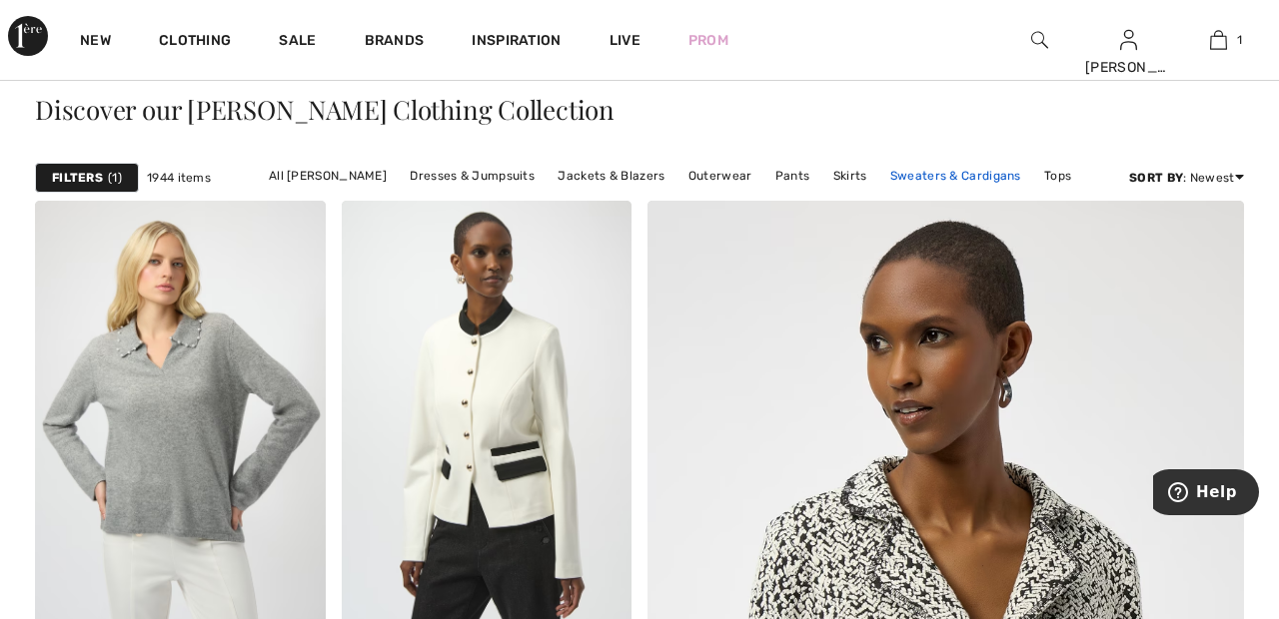
click at [948, 172] on link "Sweaters & Cardigans" at bounding box center [955, 176] width 151 height 26
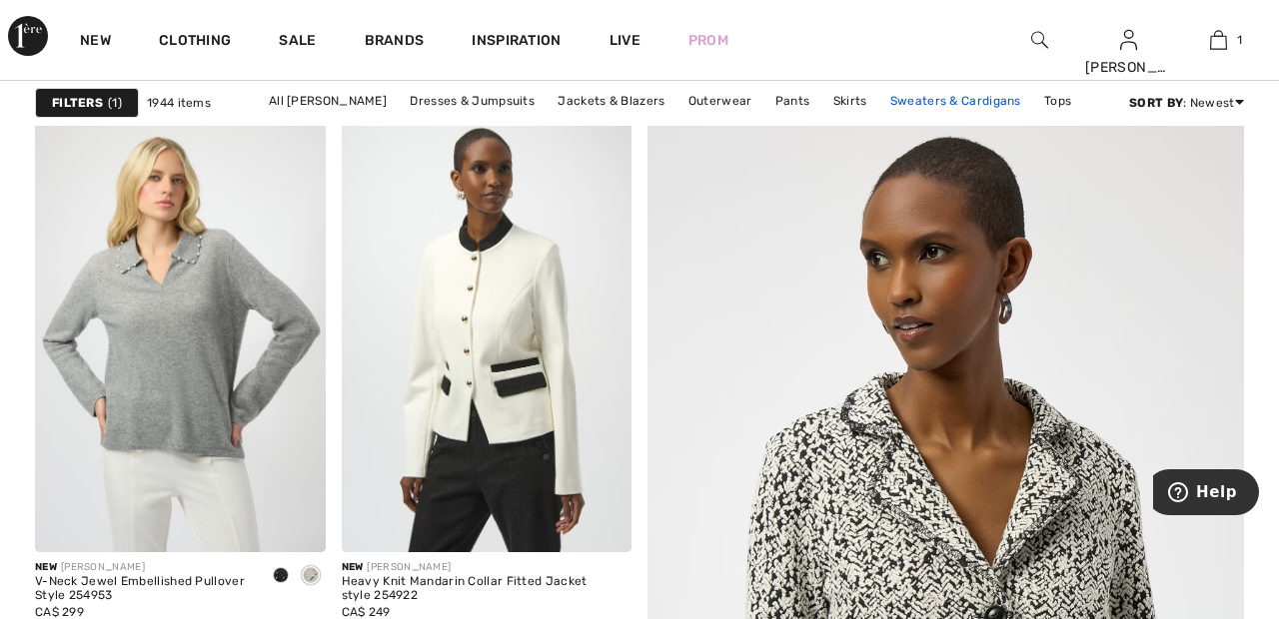
scroll to position [544, 0]
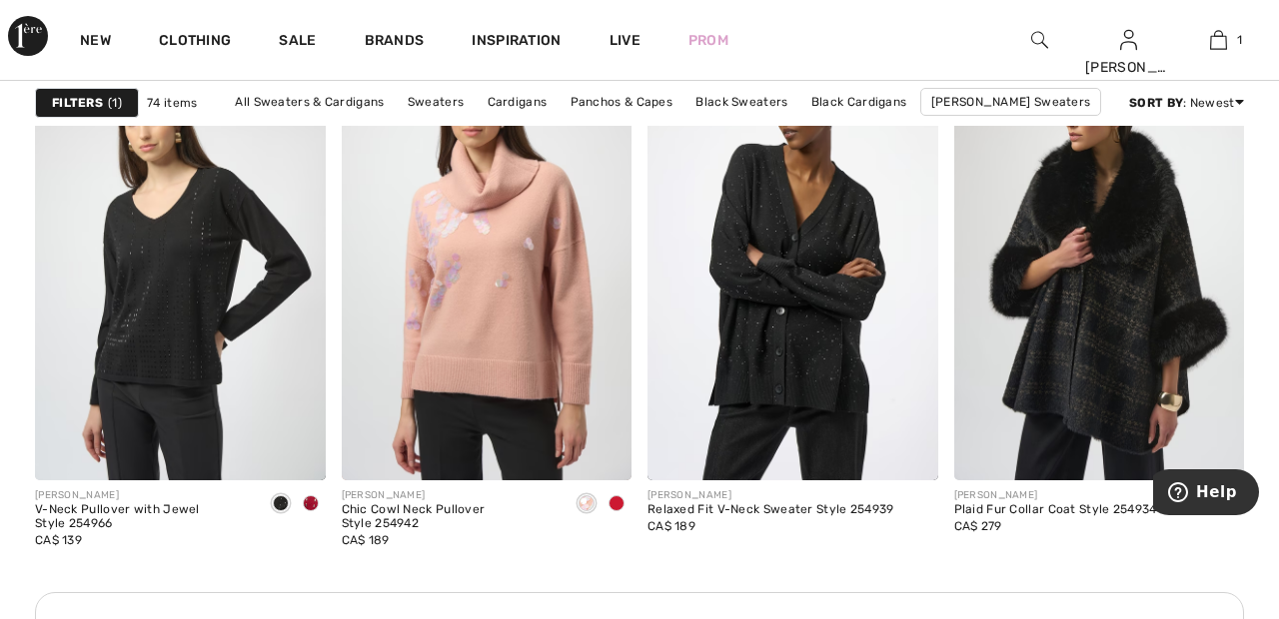
scroll to position [1892, 0]
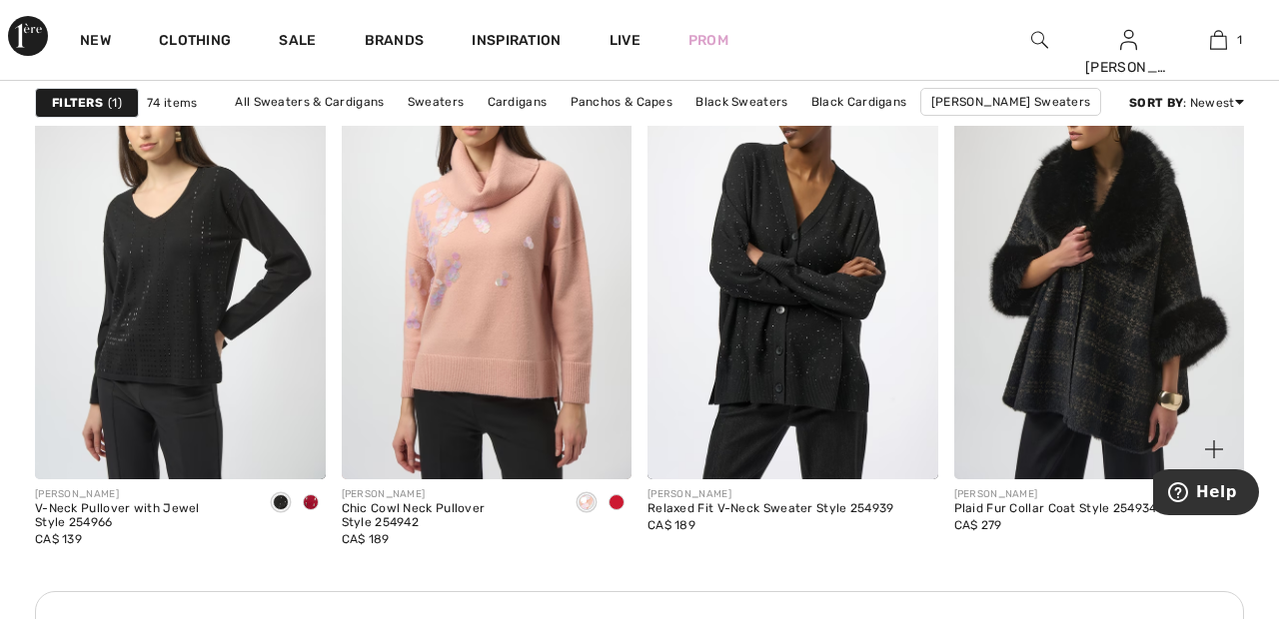
click at [1088, 330] on img at bounding box center [1099, 262] width 291 height 436
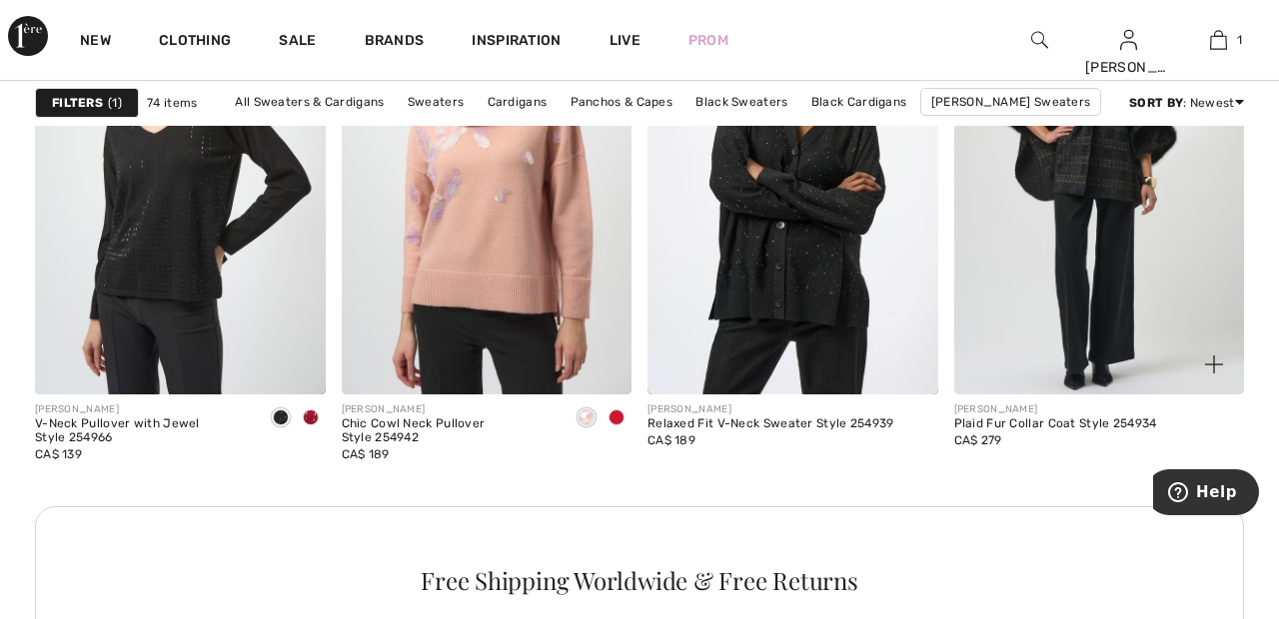
scroll to position [1988, 0]
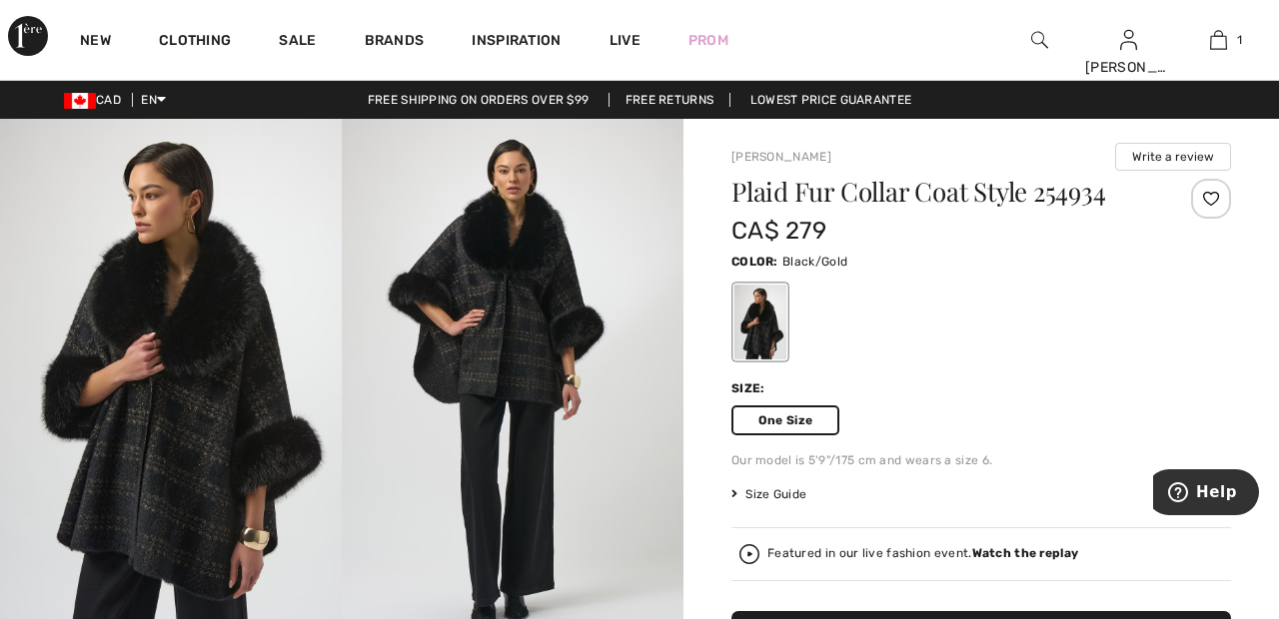
click at [1220, 188] on div at bounding box center [1211, 199] width 40 height 40
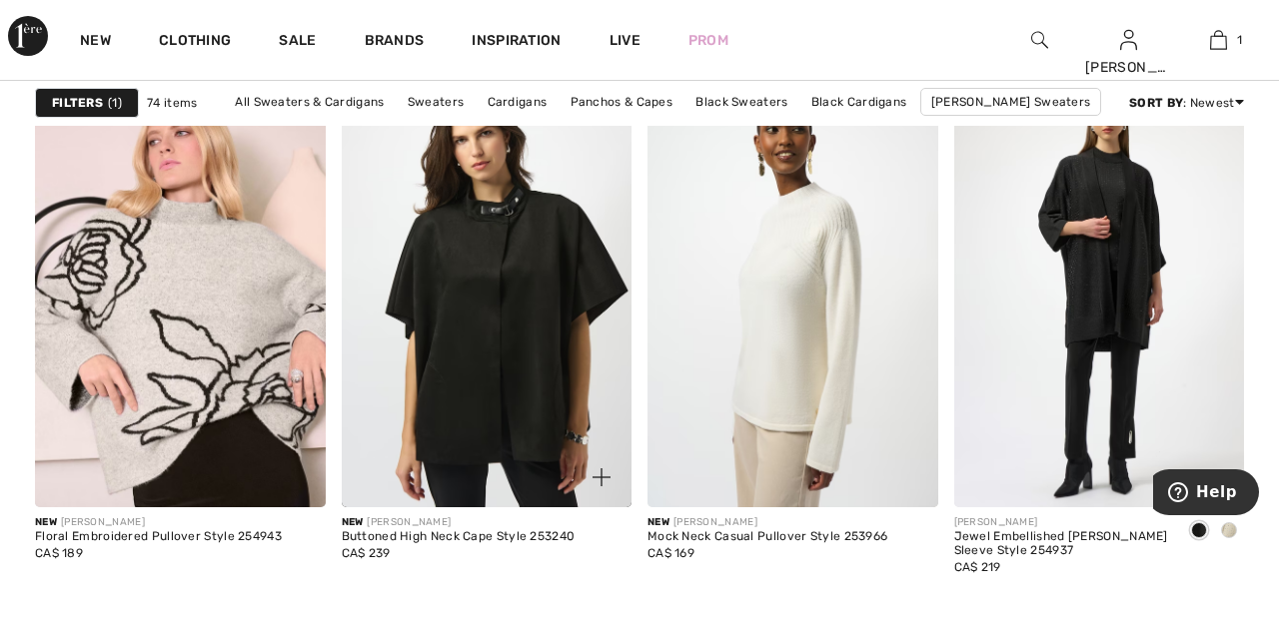
click at [512, 329] on img at bounding box center [487, 291] width 291 height 436
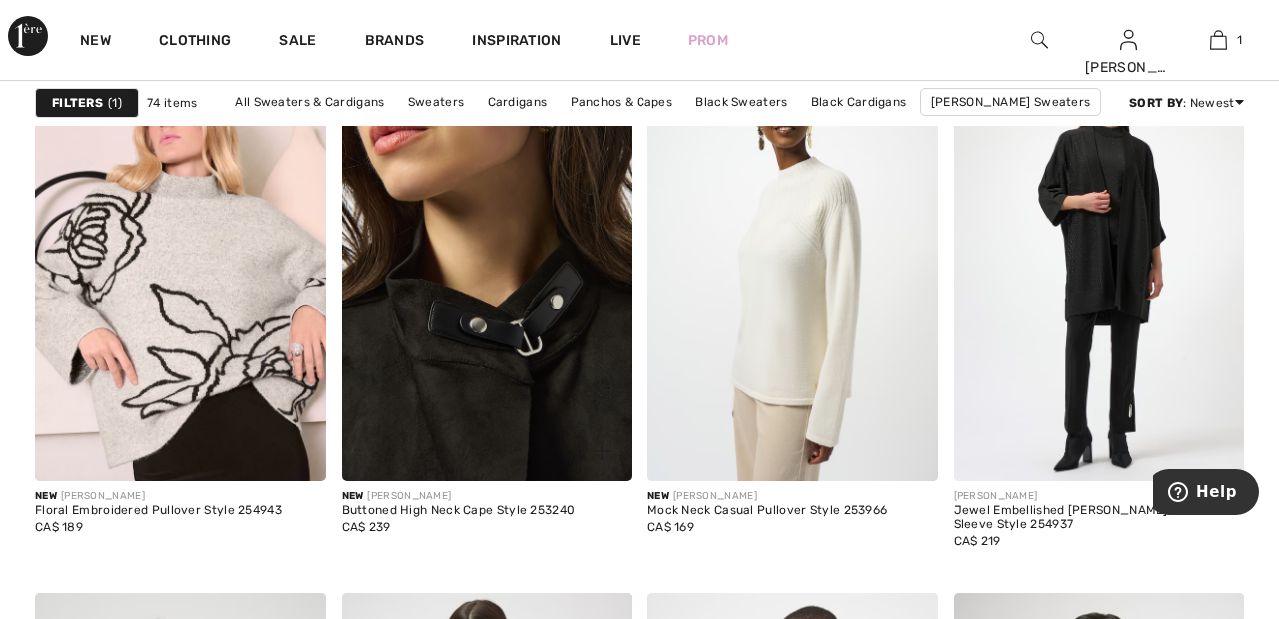
scroll to position [1401, 0]
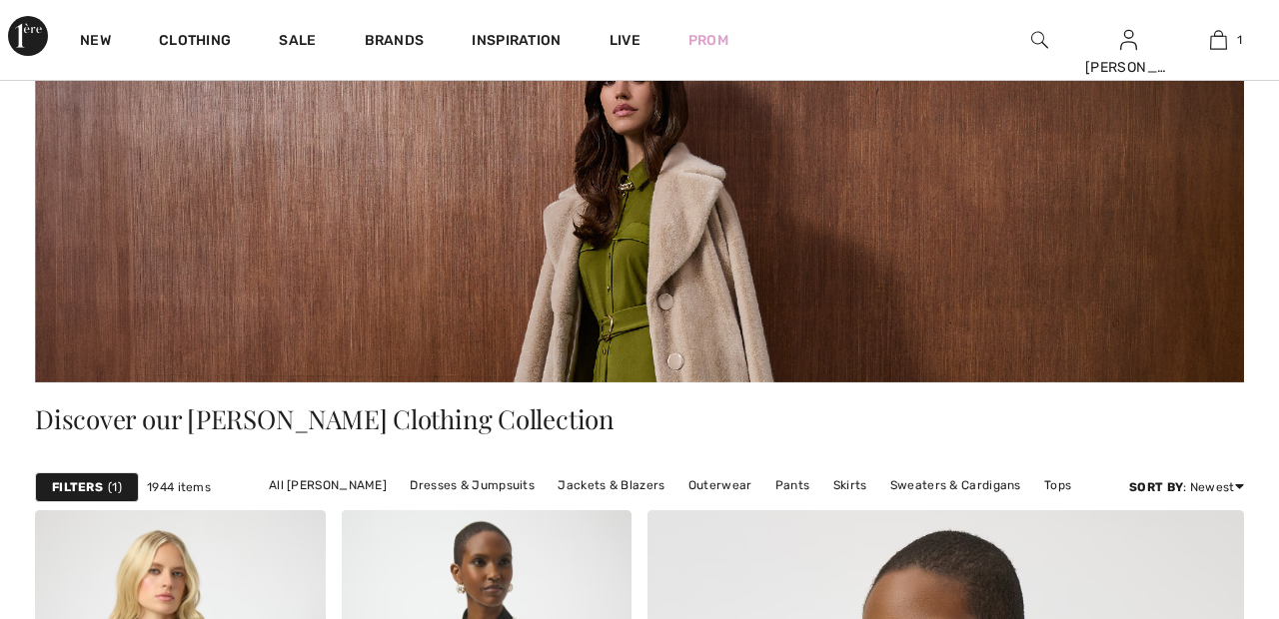
scroll to position [136, 0]
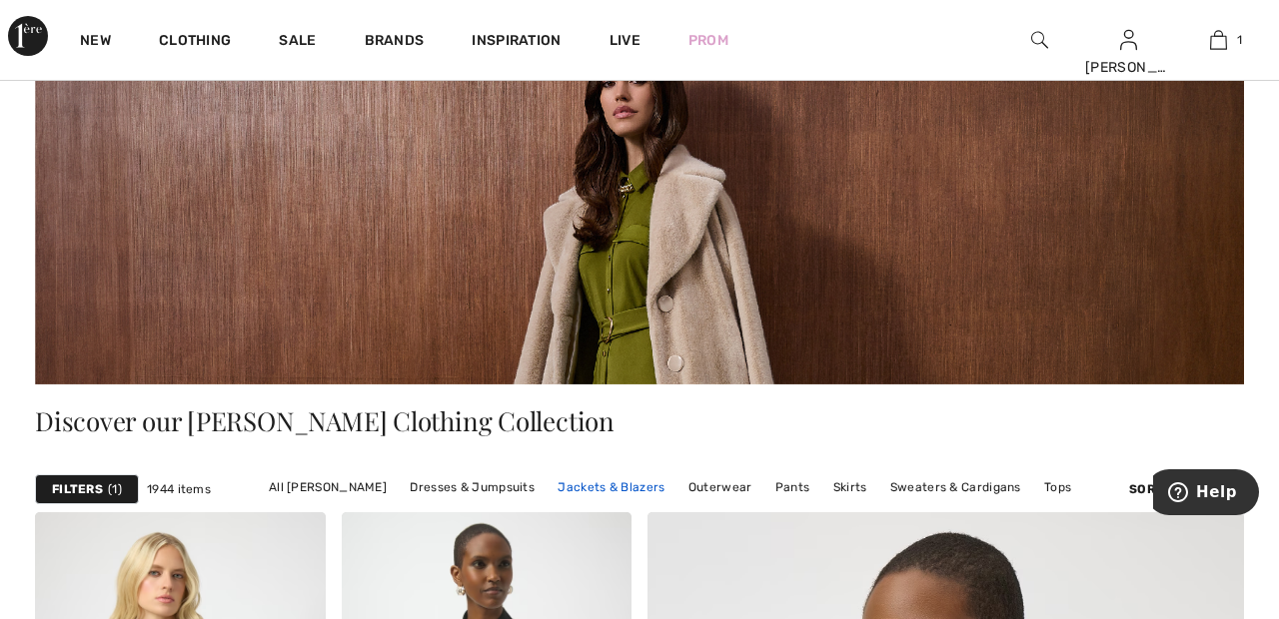
click at [603, 488] on link "Jackets & Blazers" at bounding box center [611, 488] width 127 height 26
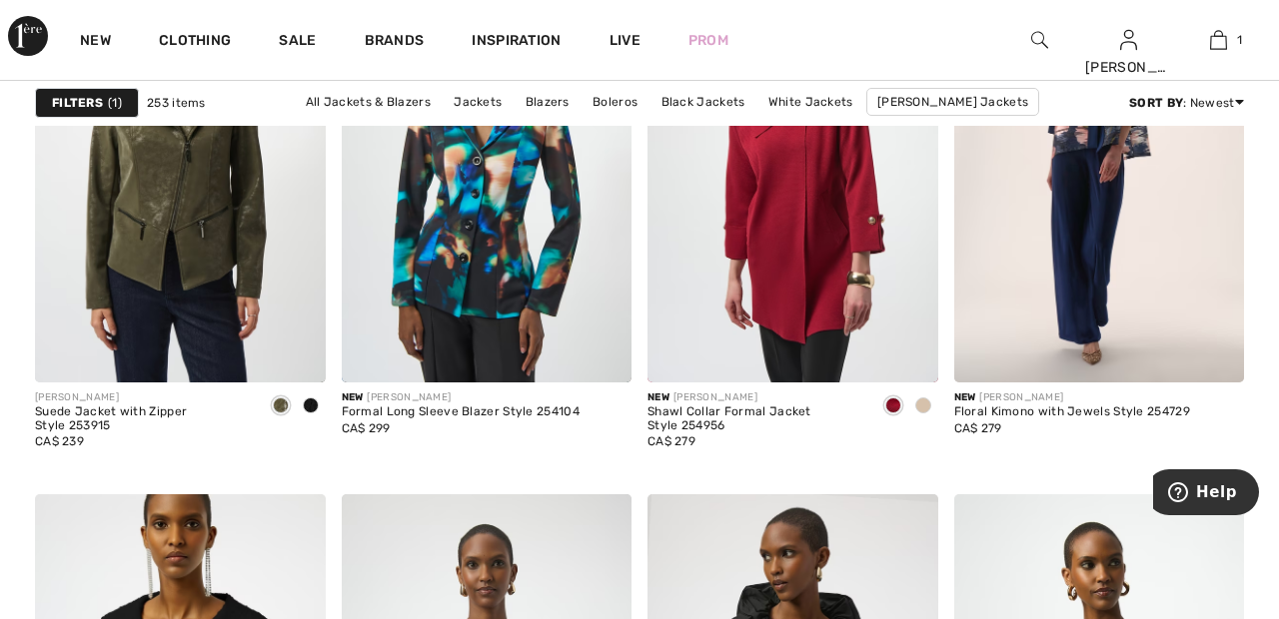
scroll to position [3293, 0]
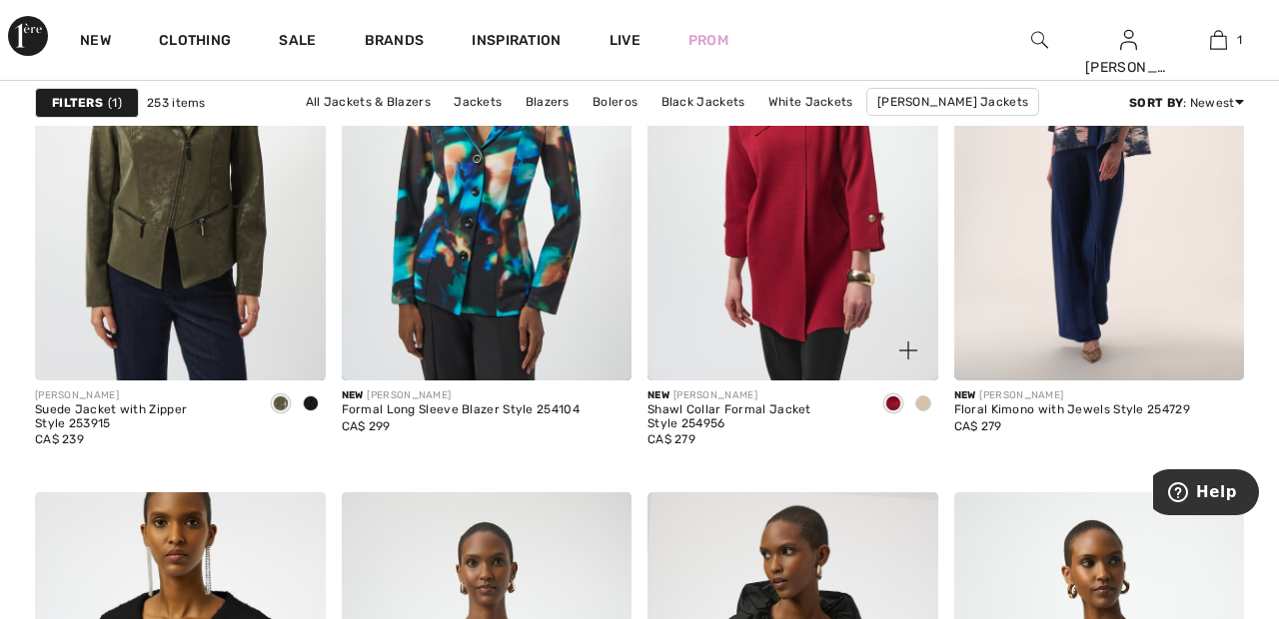
click at [926, 400] on span at bounding box center [923, 404] width 16 height 16
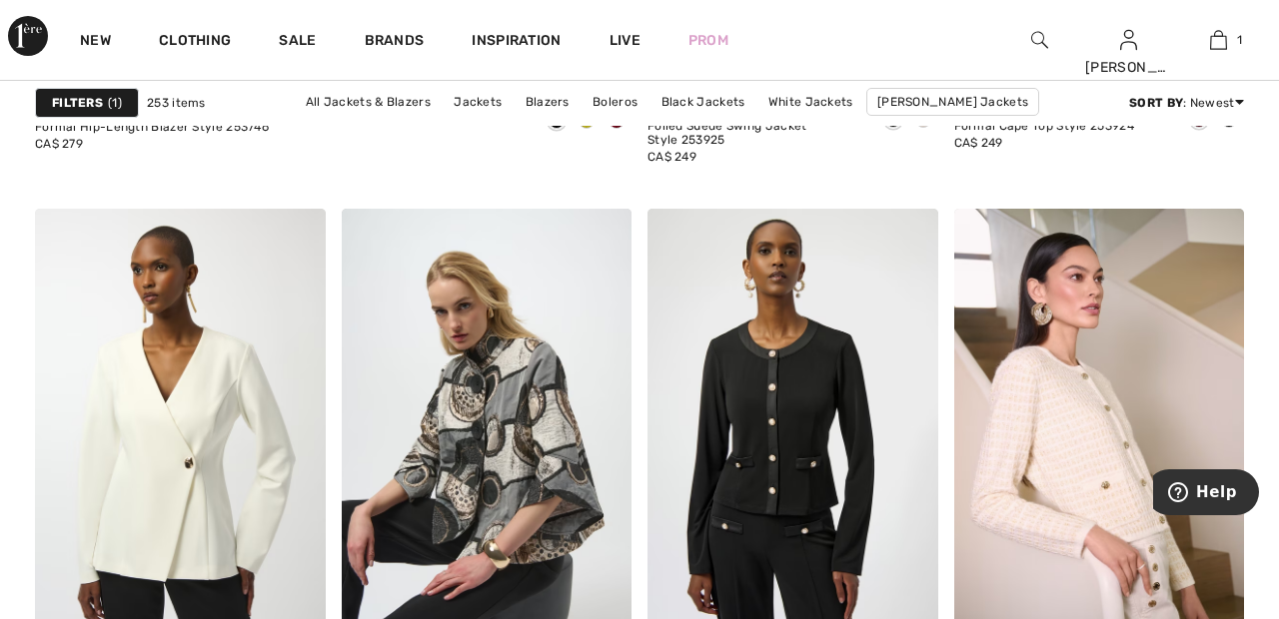
scroll to position [5437, 0]
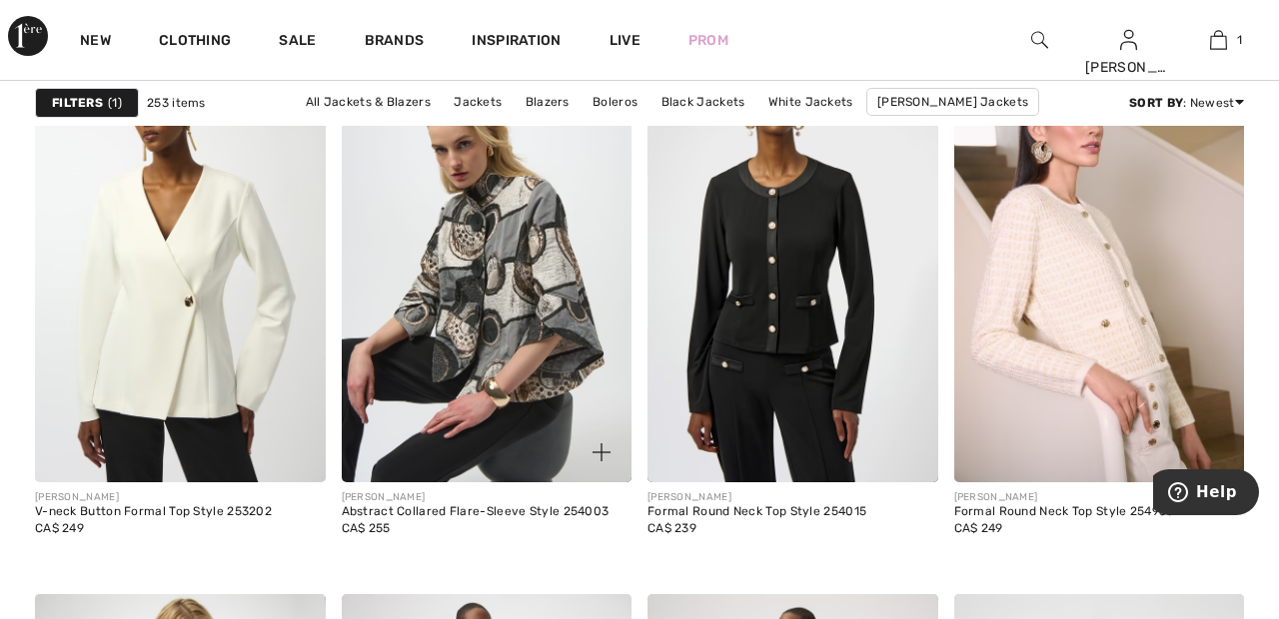
click at [548, 330] on img at bounding box center [487, 265] width 291 height 436
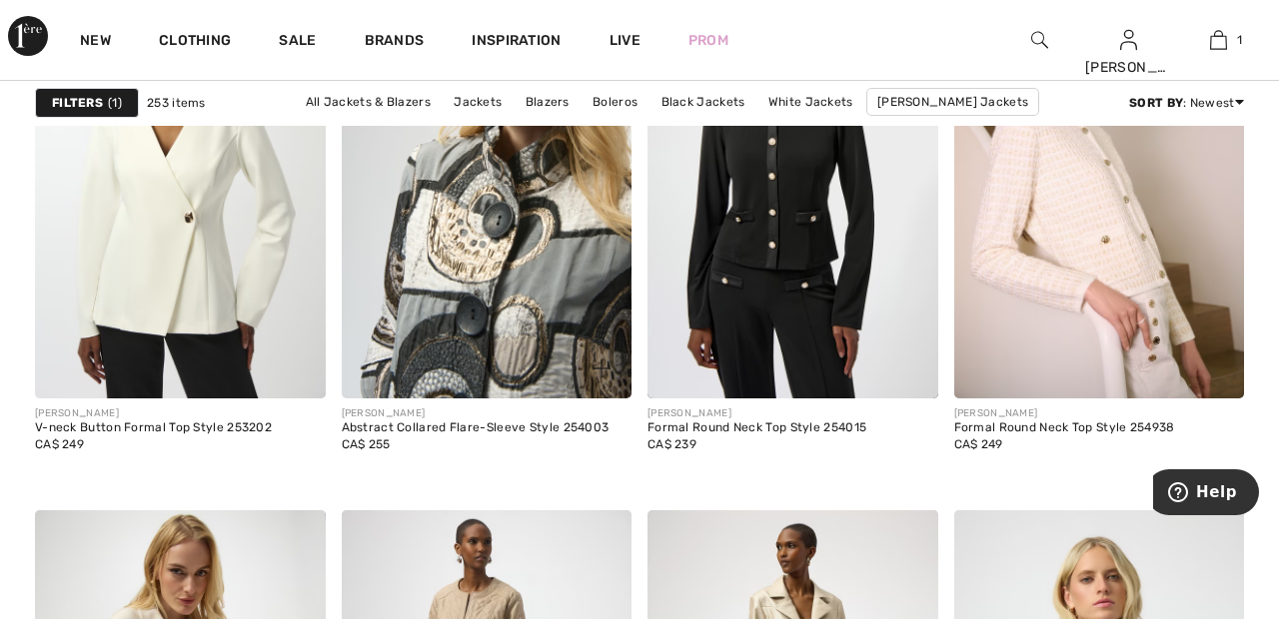
scroll to position [5683, 0]
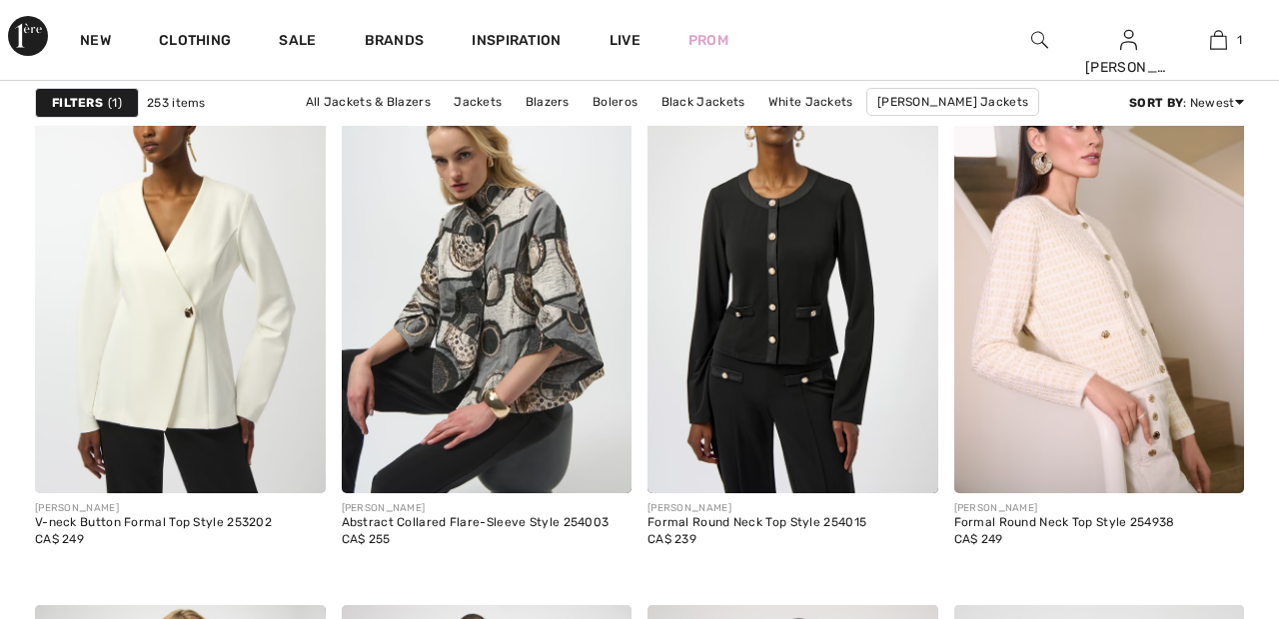
scroll to position [5586, 0]
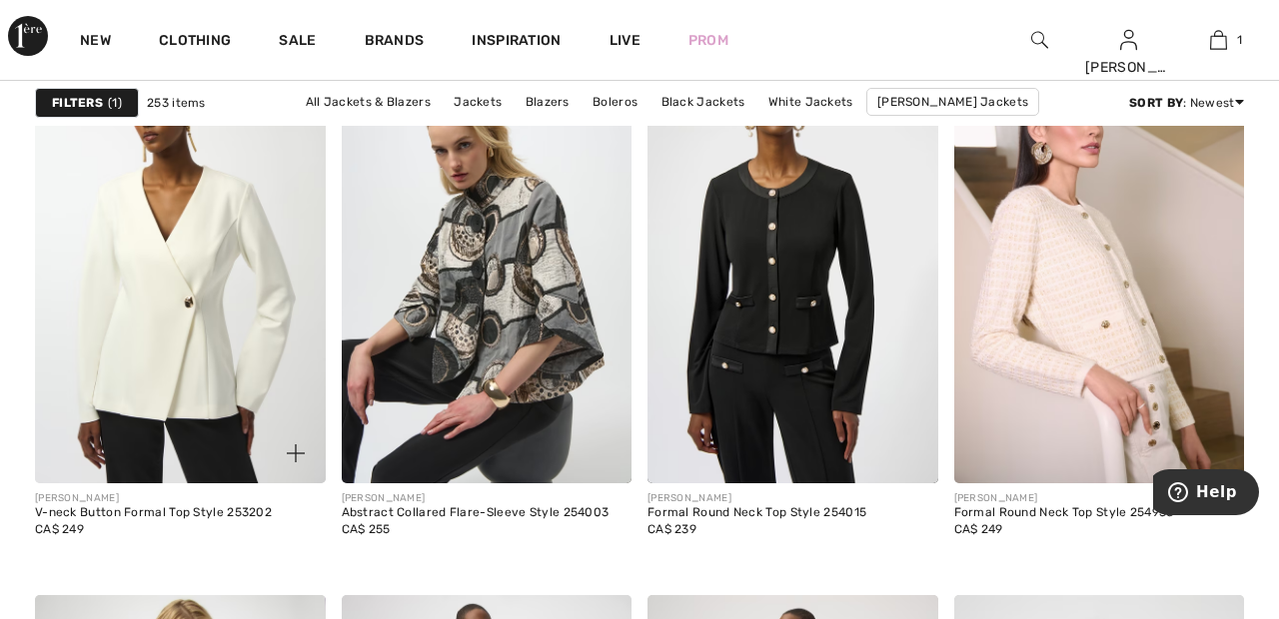
click at [195, 344] on img at bounding box center [180, 266] width 291 height 436
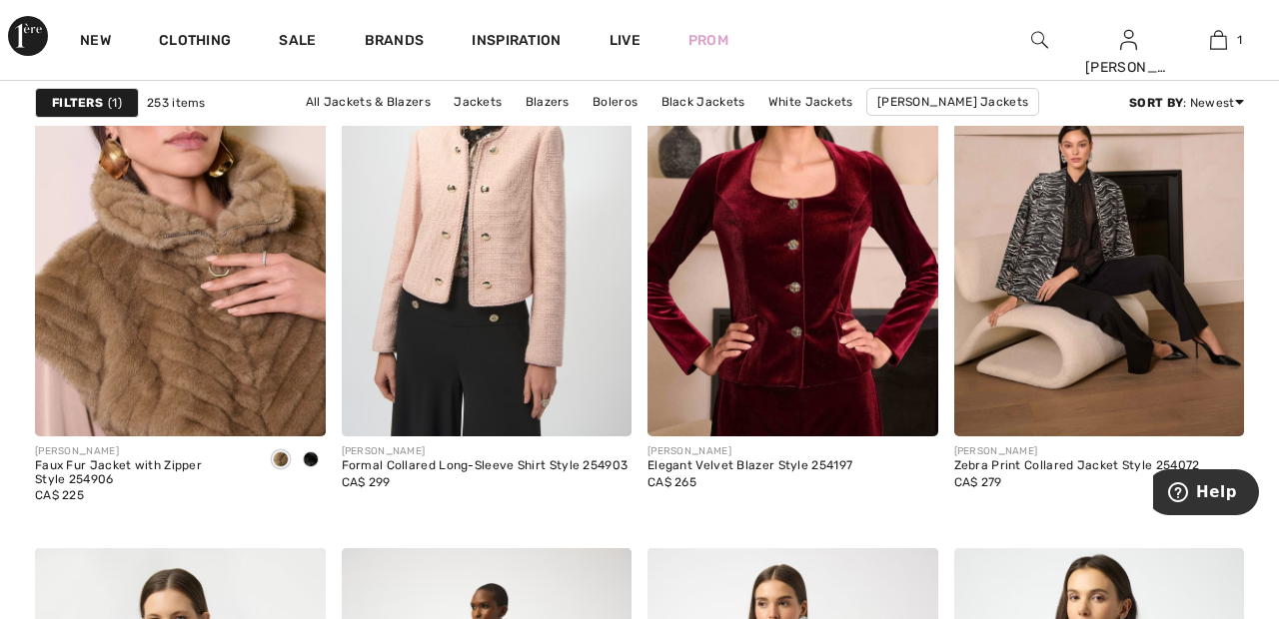
scroll to position [6937, 0]
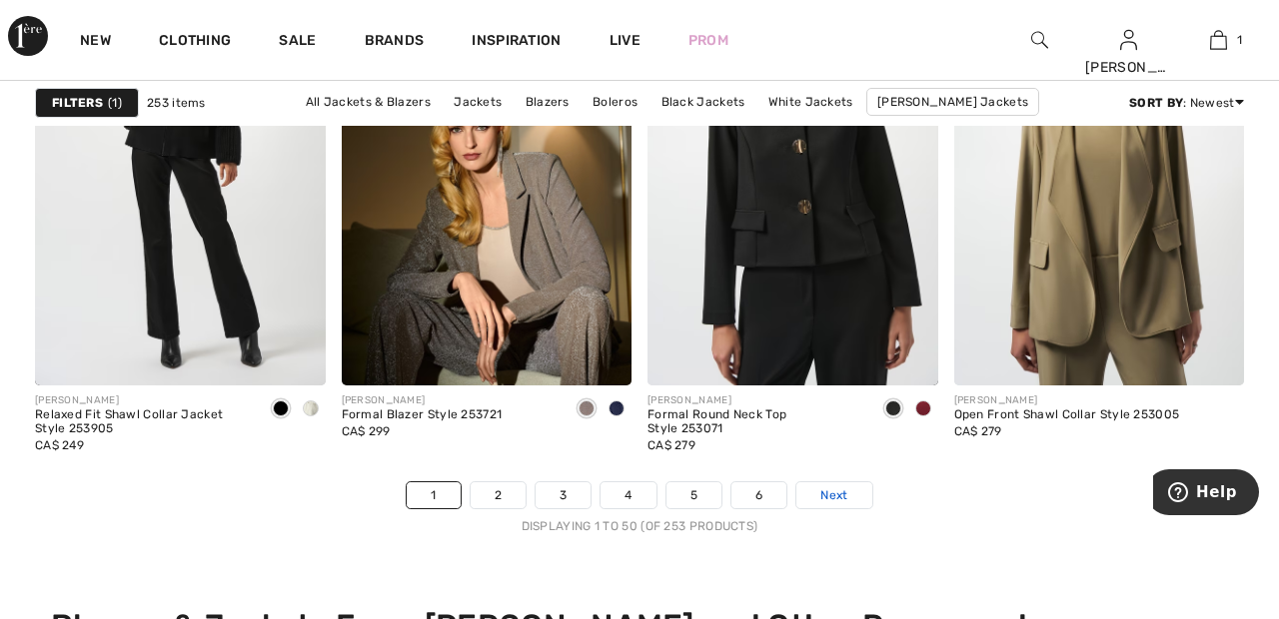
click at [854, 497] on link "Next" at bounding box center [833, 496] width 75 height 26
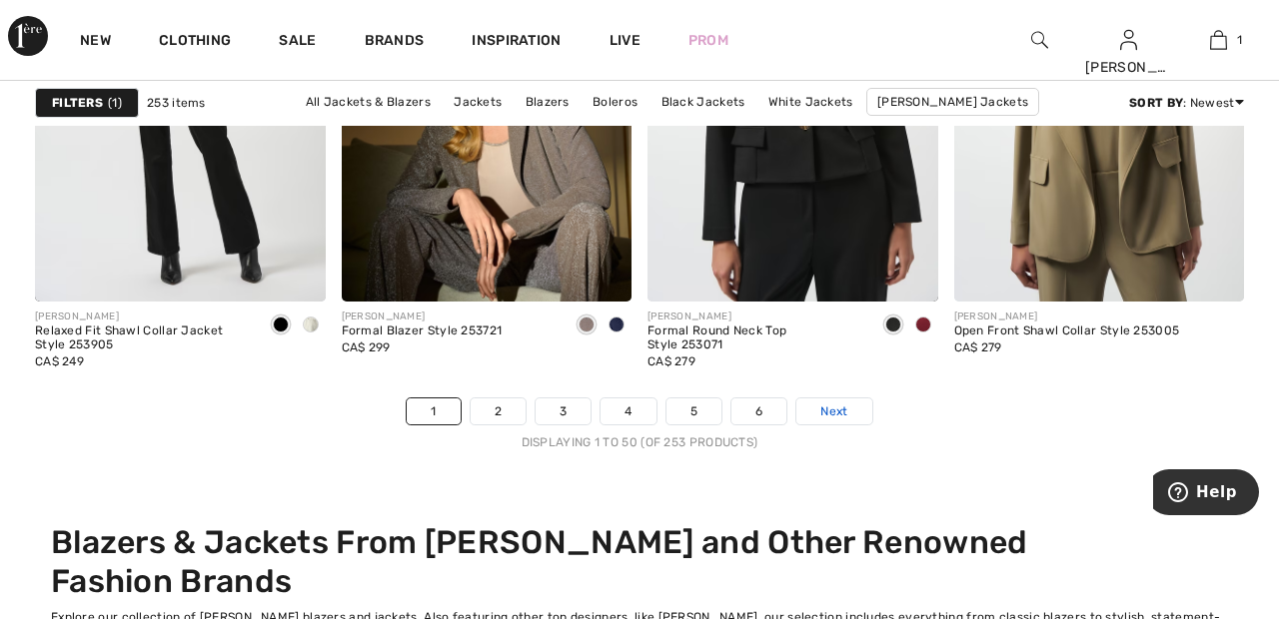
scroll to position [8176, 0]
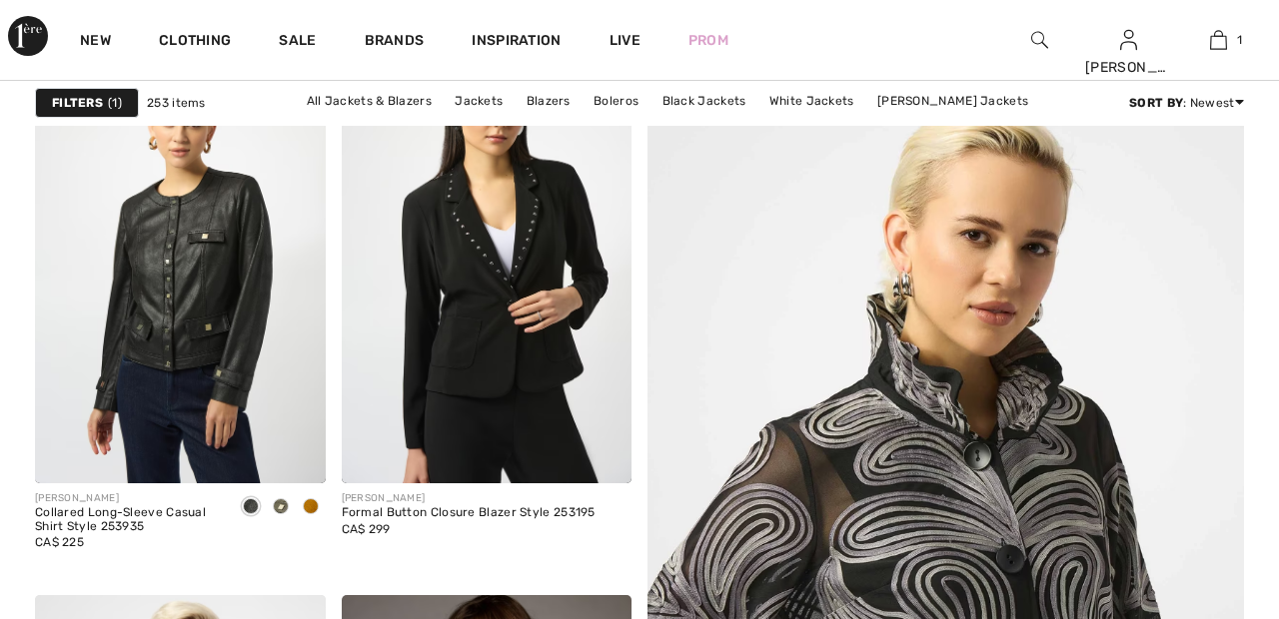
scroll to position [285, 0]
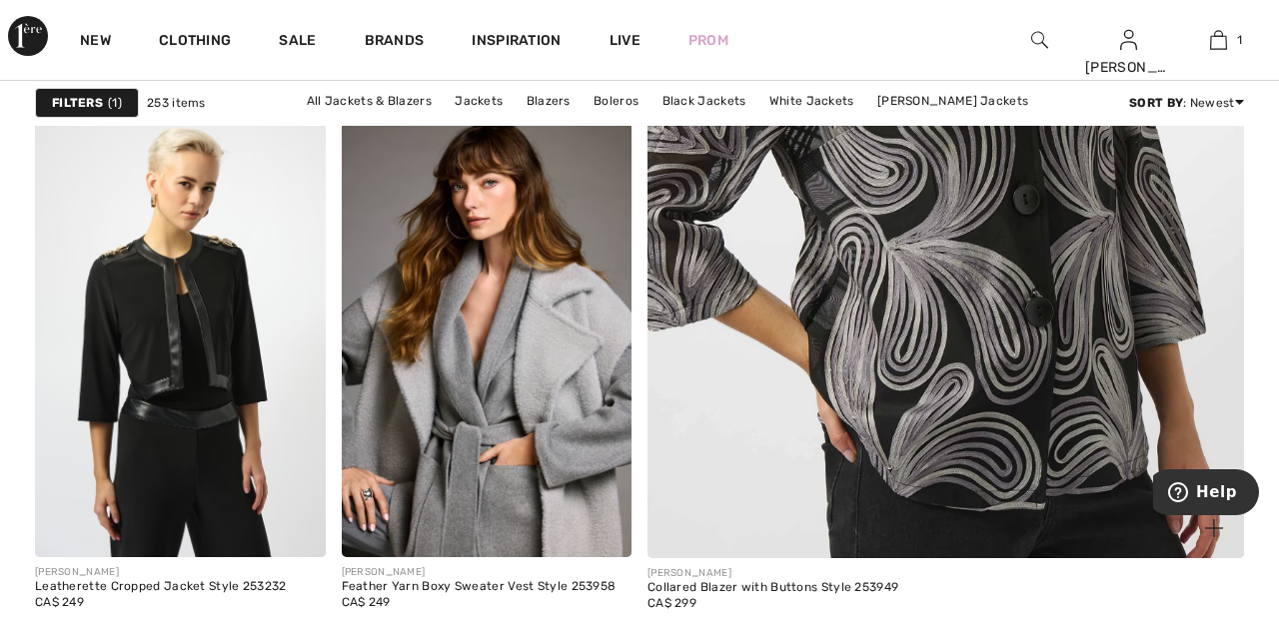
click at [1037, 351] on img at bounding box center [944, 111] width 715 height 1074
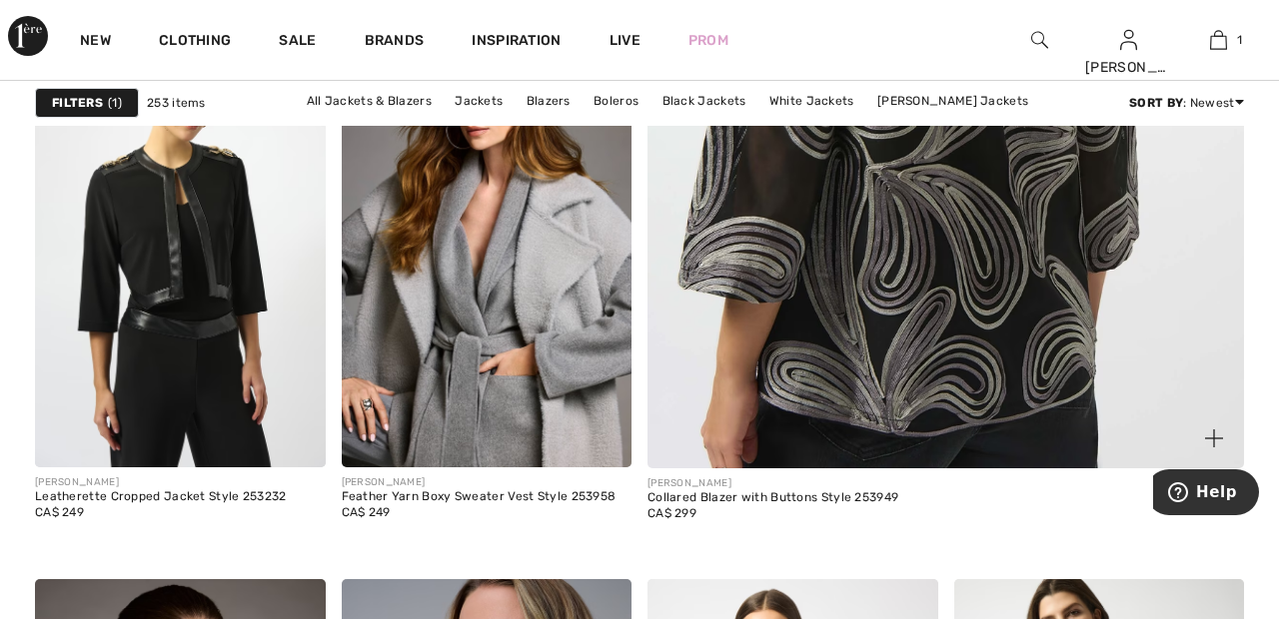
scroll to position [816, 0]
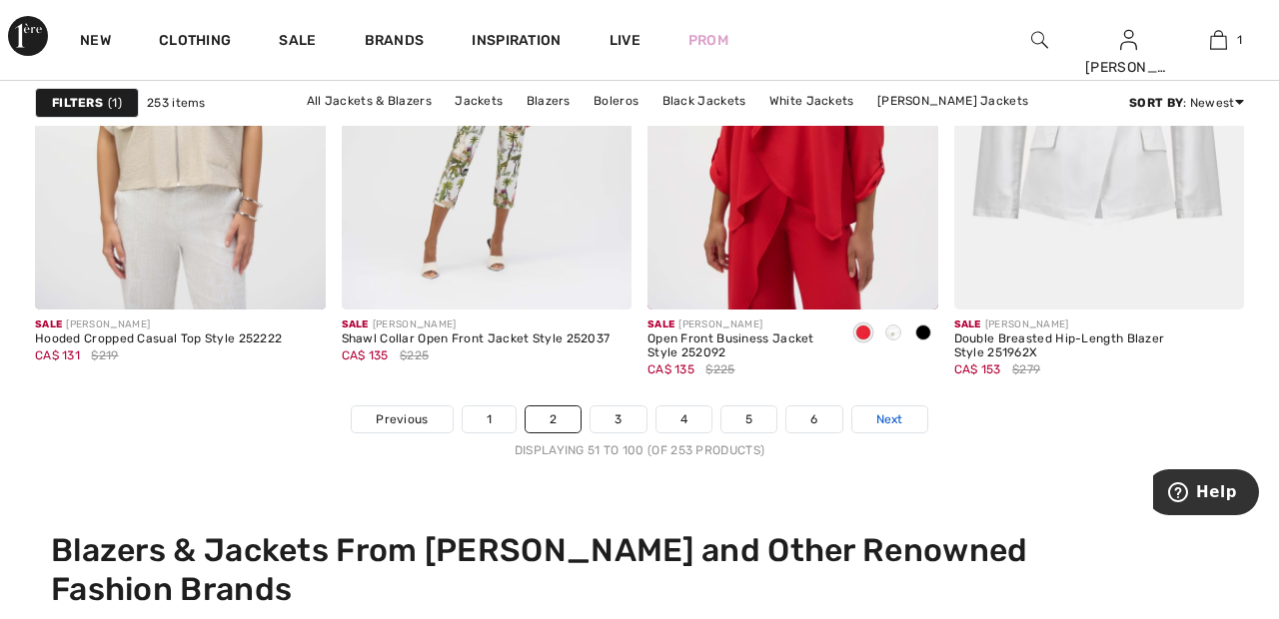
click at [909, 419] on link "Next" at bounding box center [889, 420] width 75 height 26
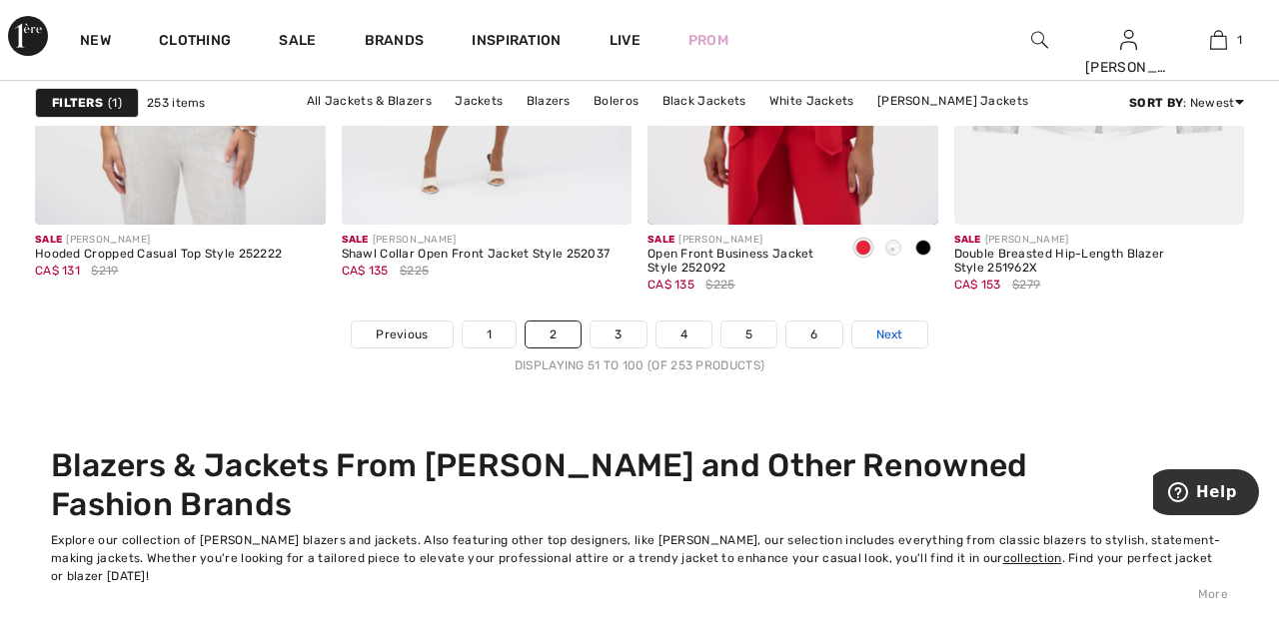
scroll to position [8252, 0]
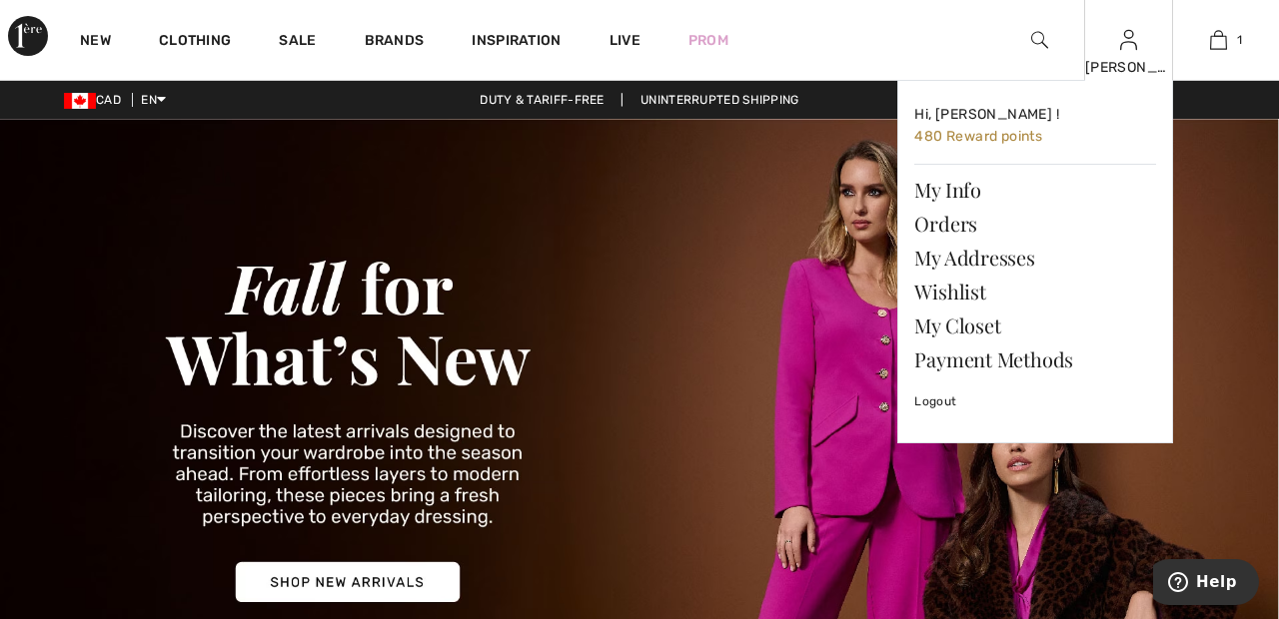
click at [1131, 47] on img at bounding box center [1128, 40] width 17 height 24
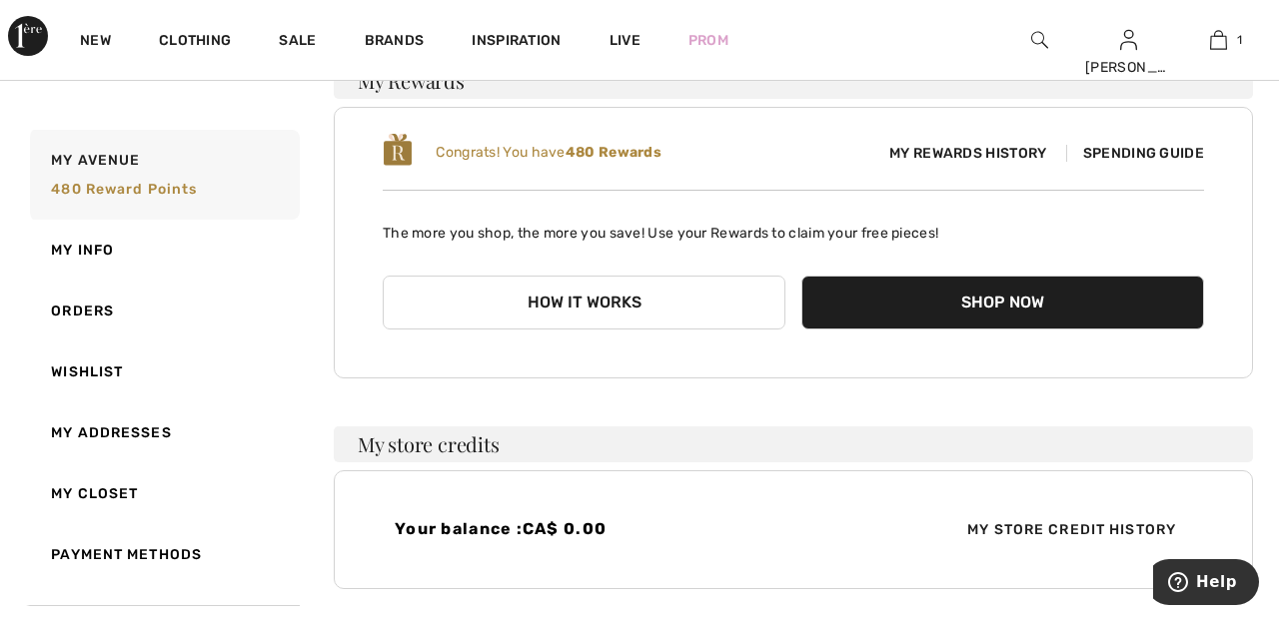
scroll to position [190, 0]
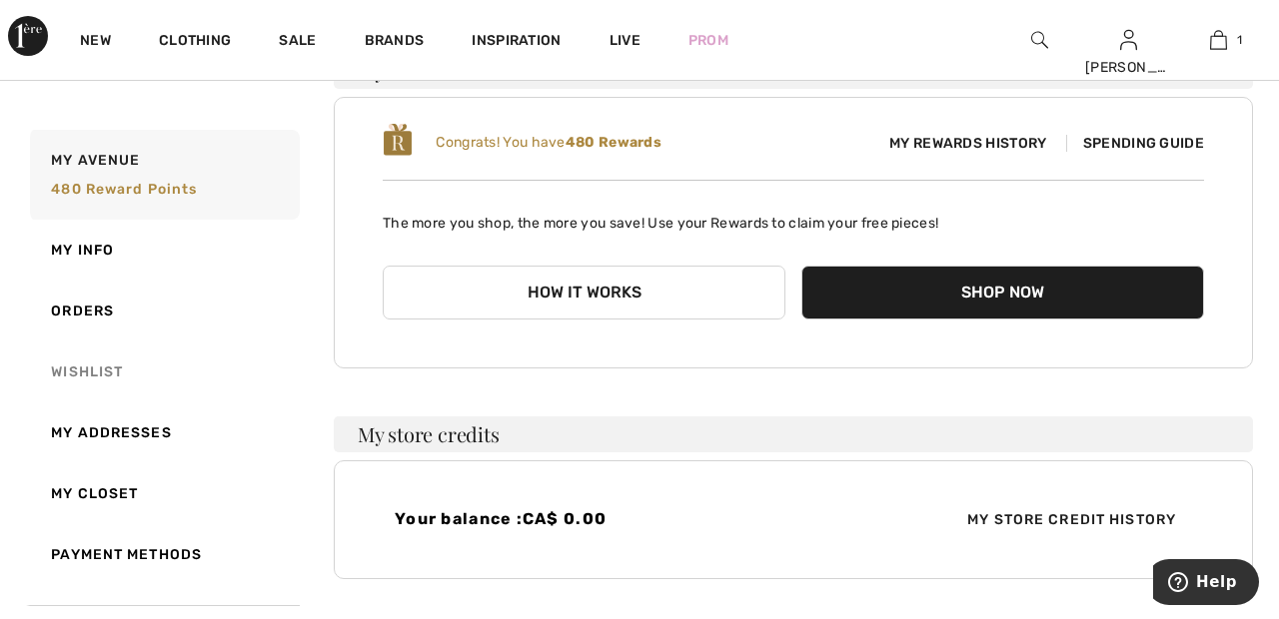
click at [102, 375] on link "Wishlist" at bounding box center [163, 372] width 274 height 61
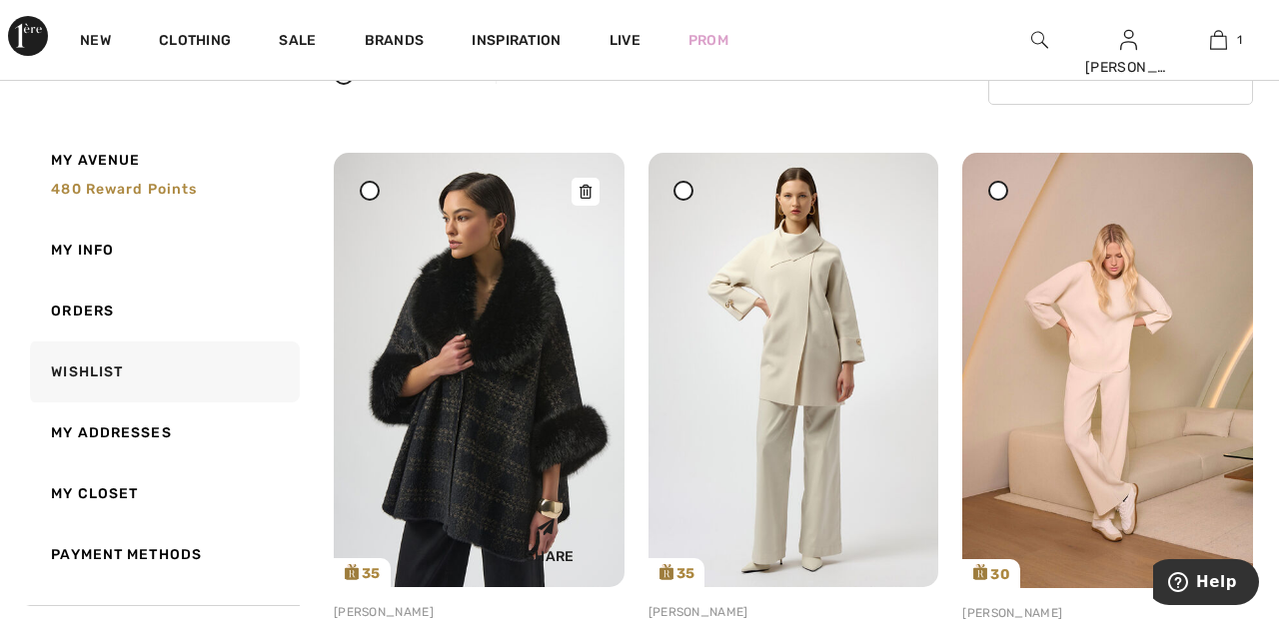
click at [354, 202] on img at bounding box center [479, 370] width 291 height 435
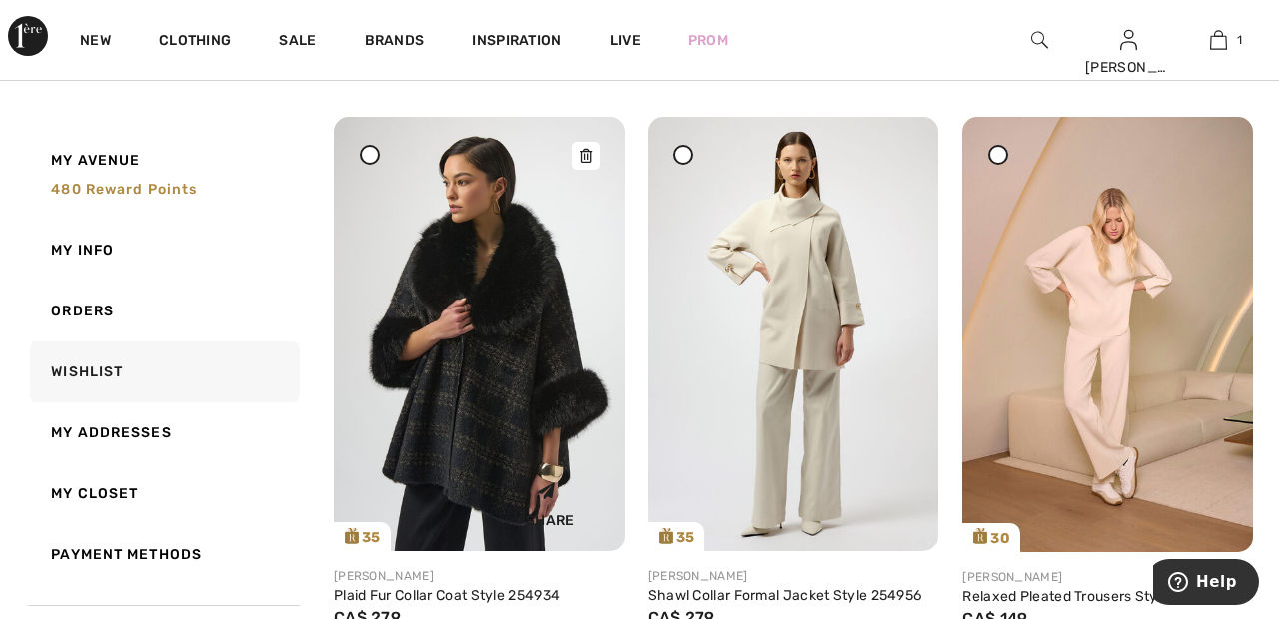
scroll to position [294, 0]
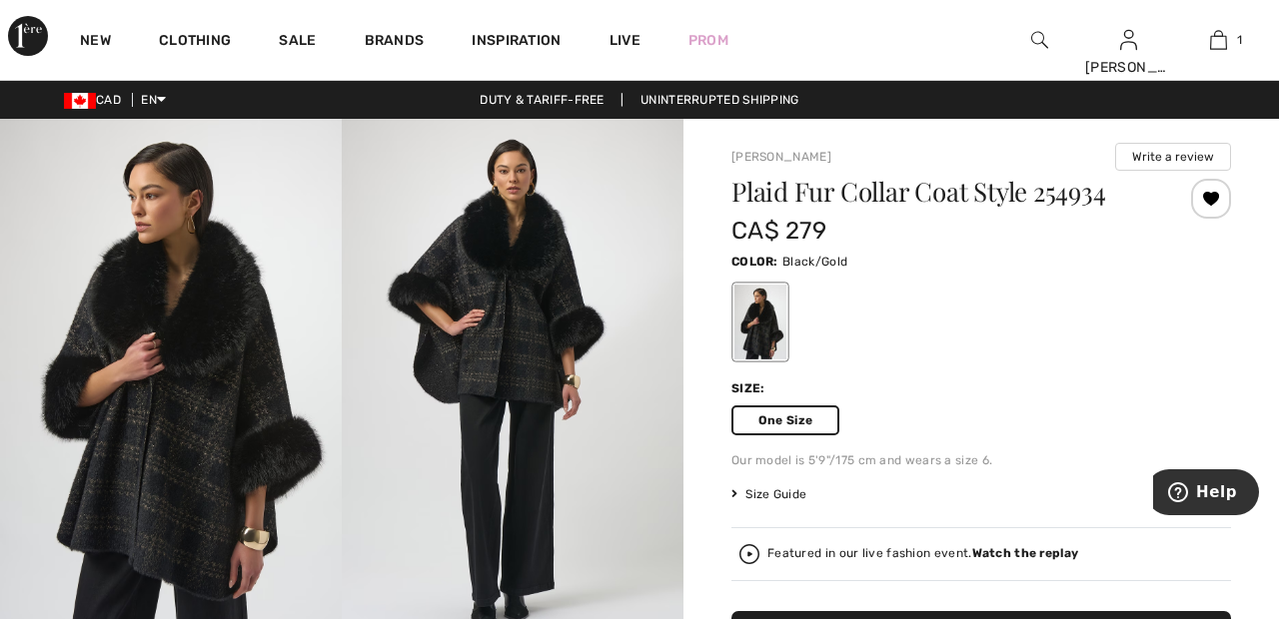
click at [1228, 200] on div at bounding box center [1211, 199] width 40 height 40
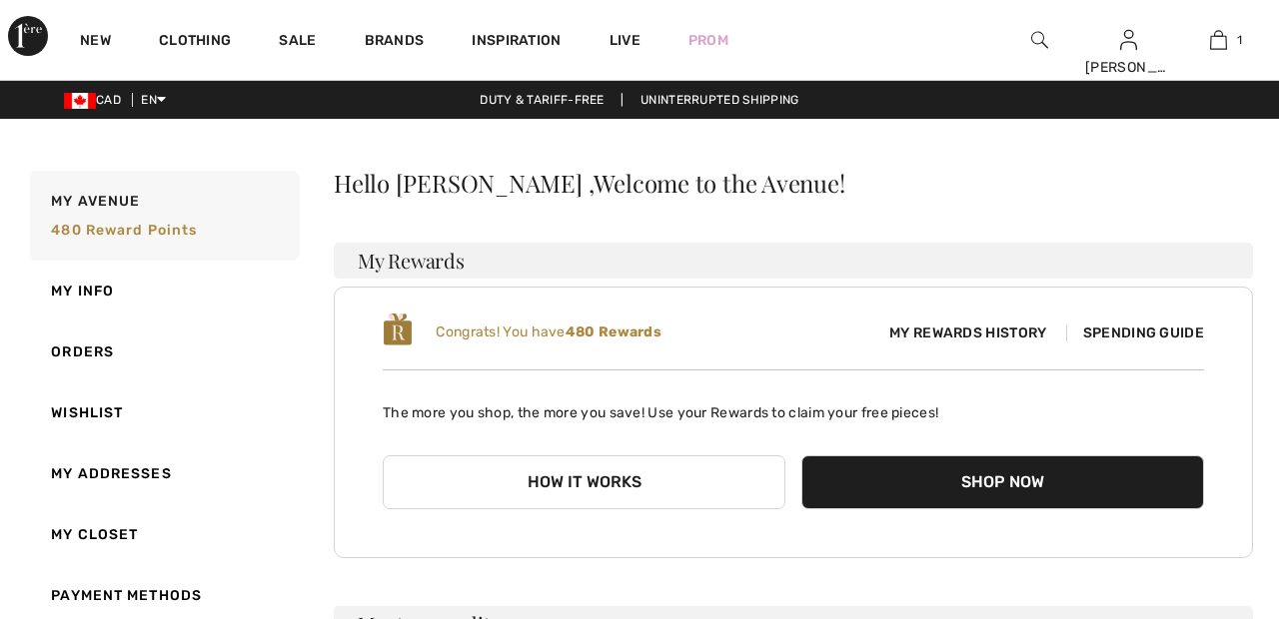
click at [892, 272] on h3 "My Rewards" at bounding box center [793, 261] width 919 height 36
click at [91, 410] on link "Wishlist" at bounding box center [163, 413] width 274 height 61
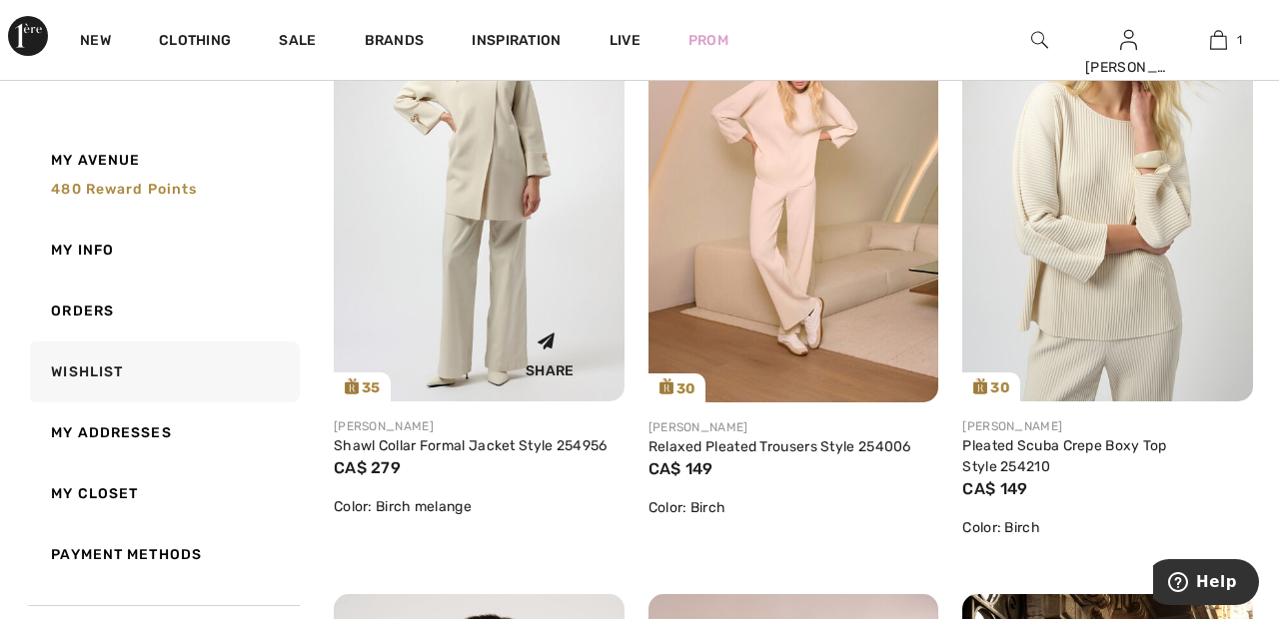
click at [481, 178] on img at bounding box center [479, 184] width 291 height 435
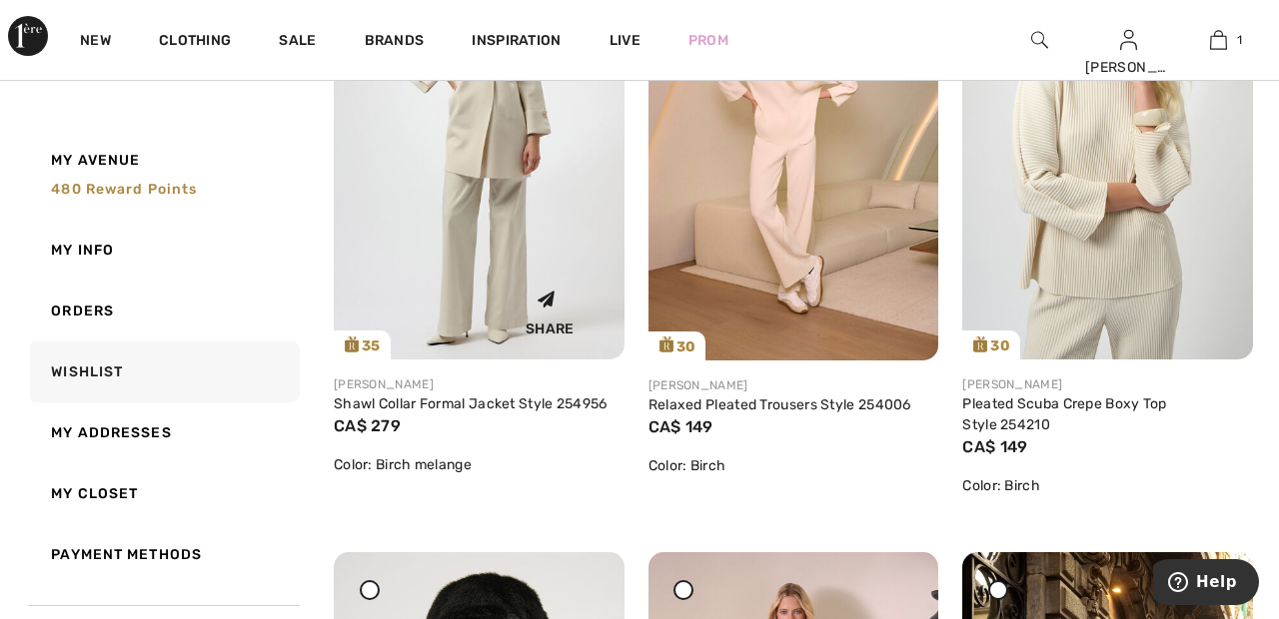
scroll to position [480, 0]
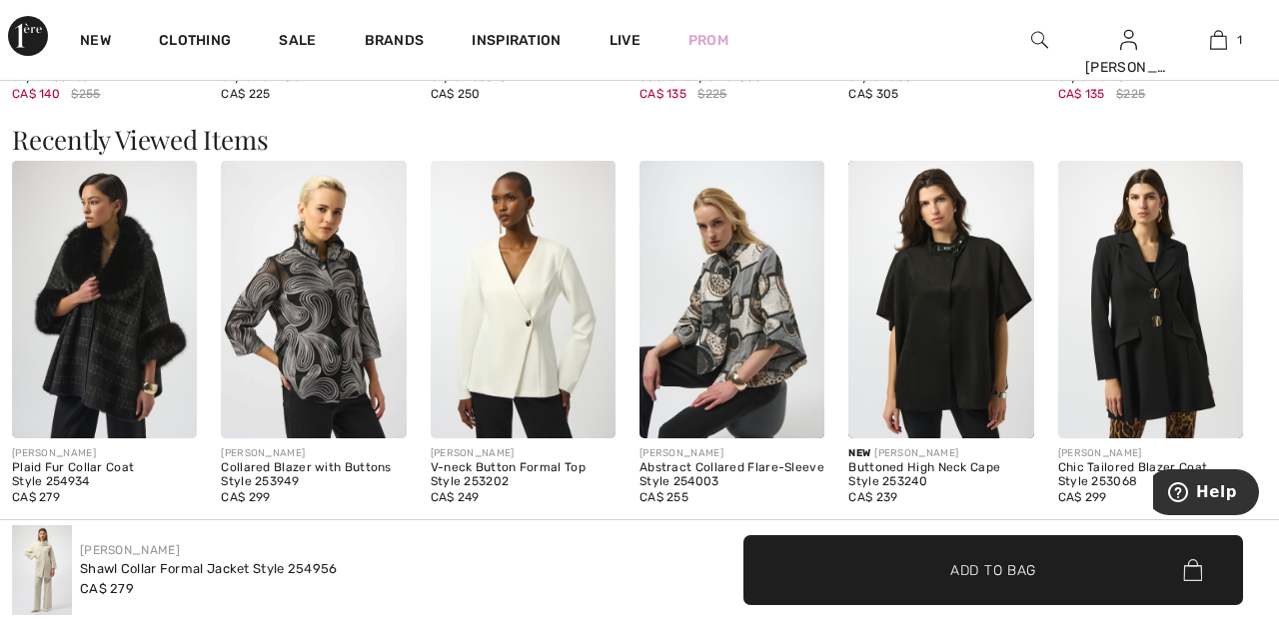
scroll to position [2039, 0]
click at [507, 316] on img at bounding box center [523, 300] width 185 height 278
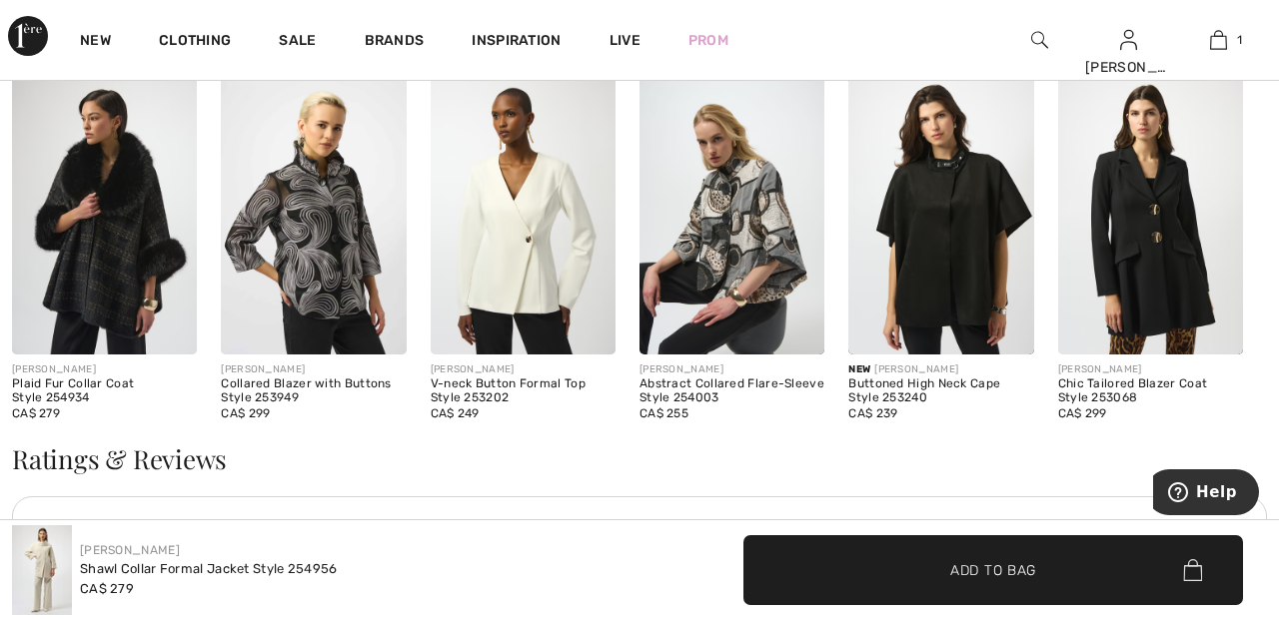
scroll to position [2135, 0]
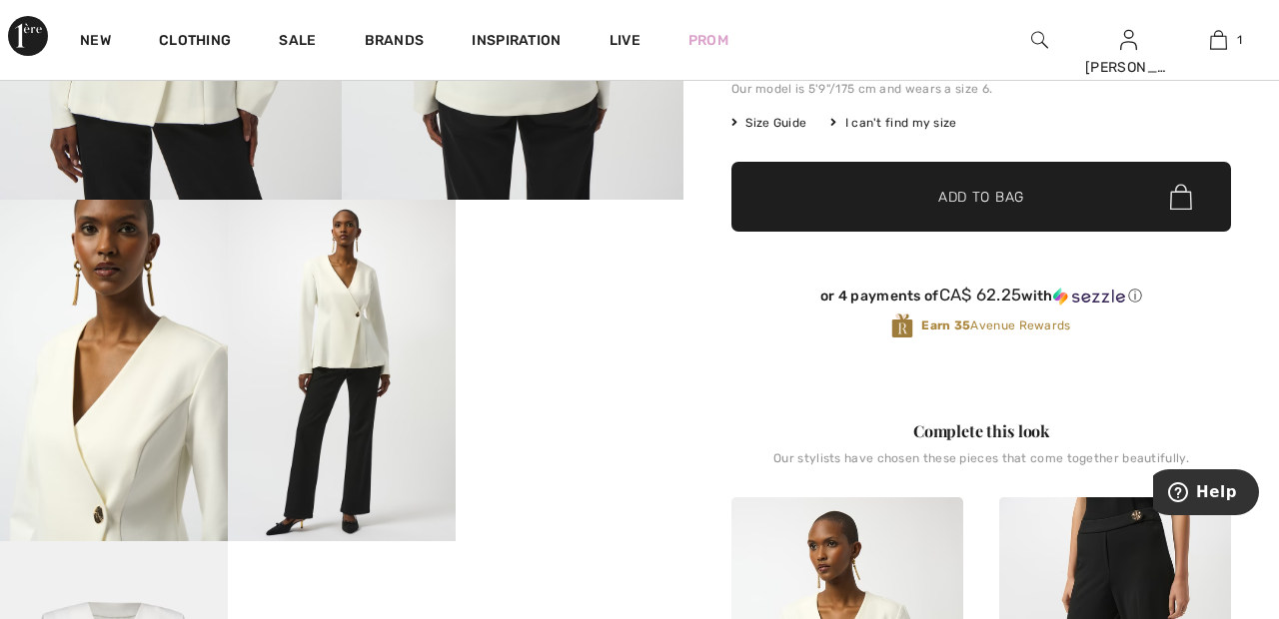
scroll to position [431, 0]
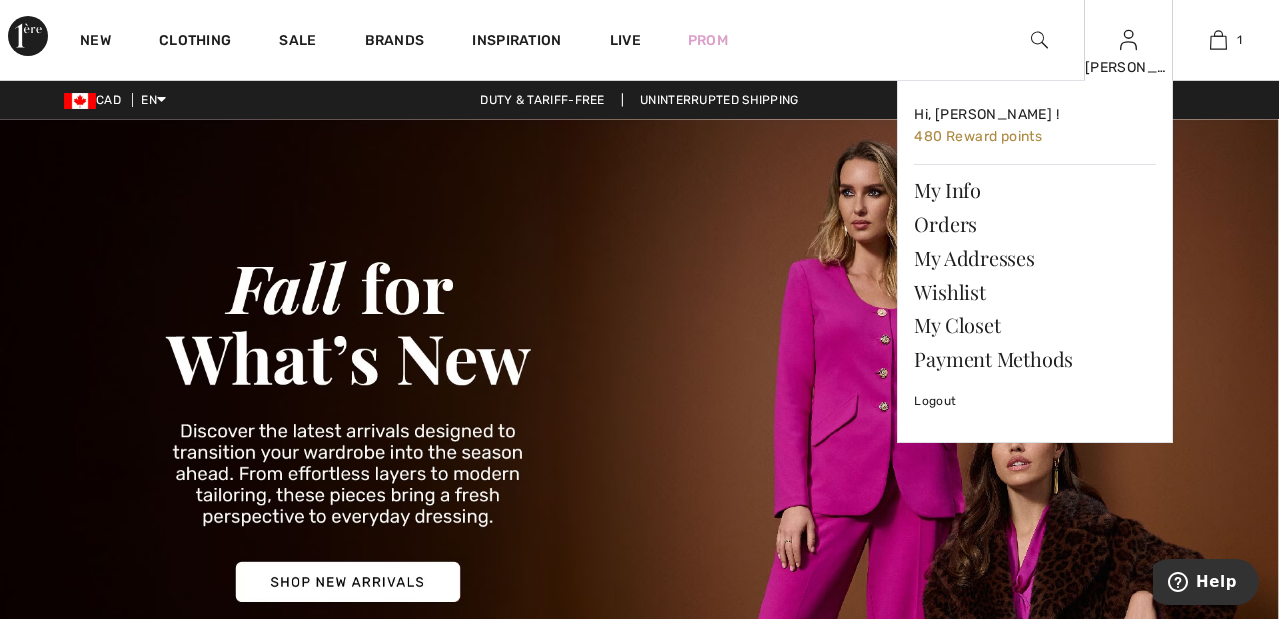
click at [1151, 64] on div "[PERSON_NAME]" at bounding box center [1129, 67] width 88 height 21
click at [973, 296] on link "Wishlist" at bounding box center [1035, 292] width 242 height 34
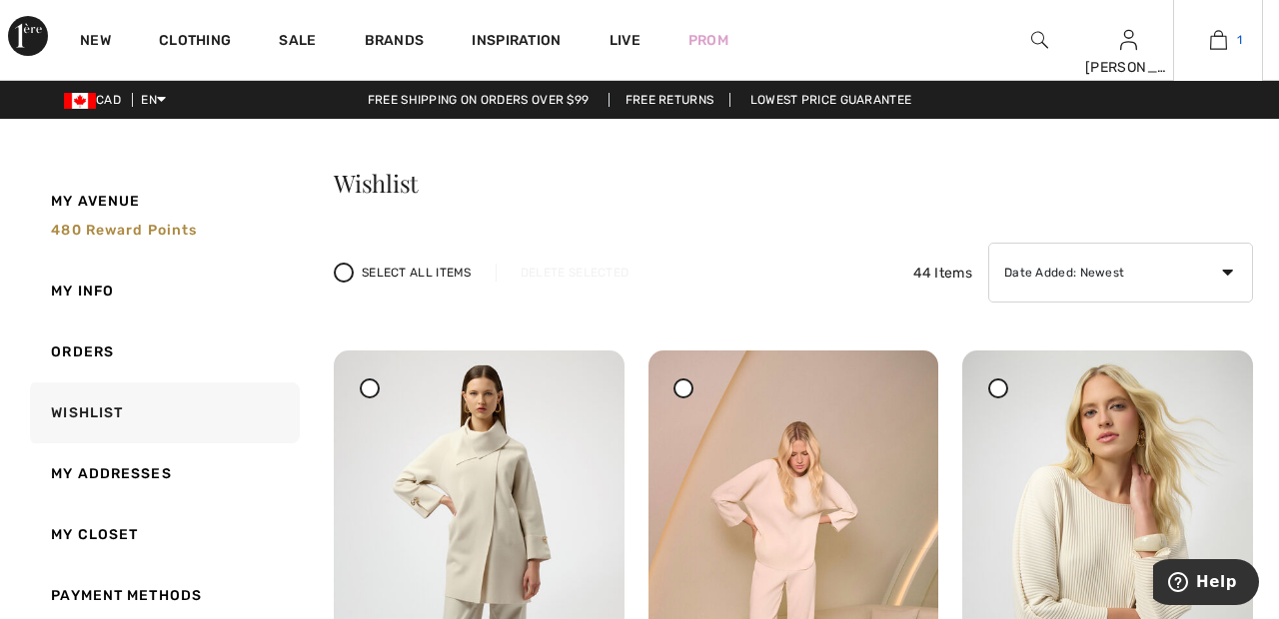
click at [1224, 37] on img at bounding box center [1218, 40] width 17 height 24
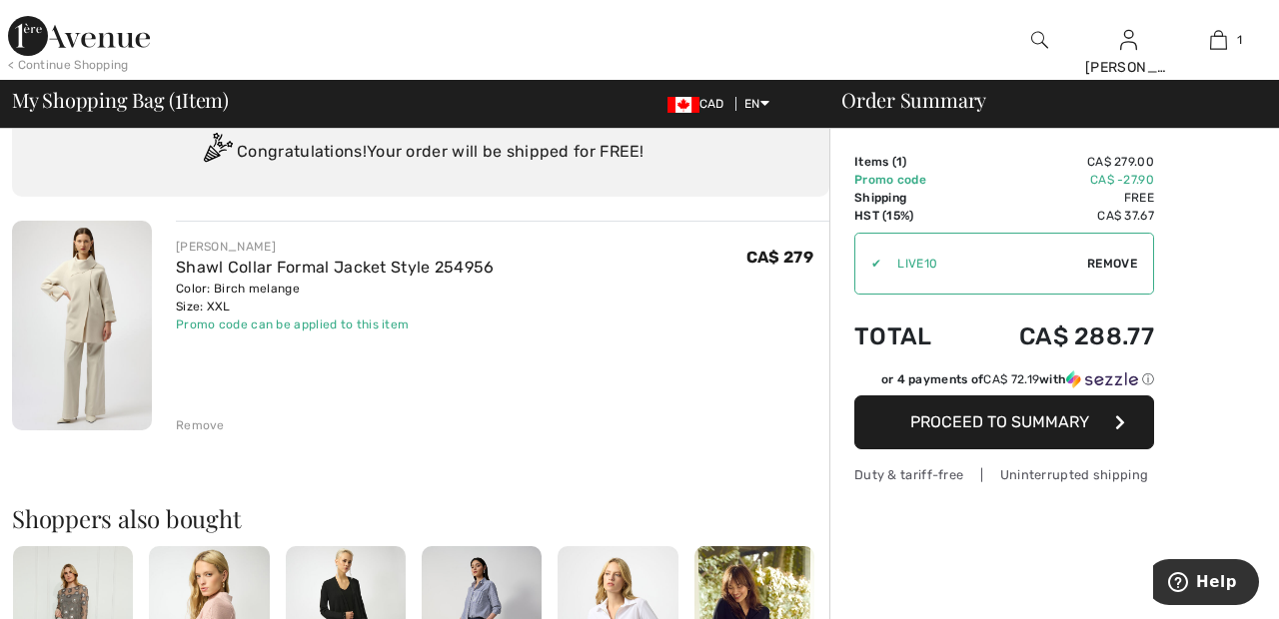
scroll to position [76, 0]
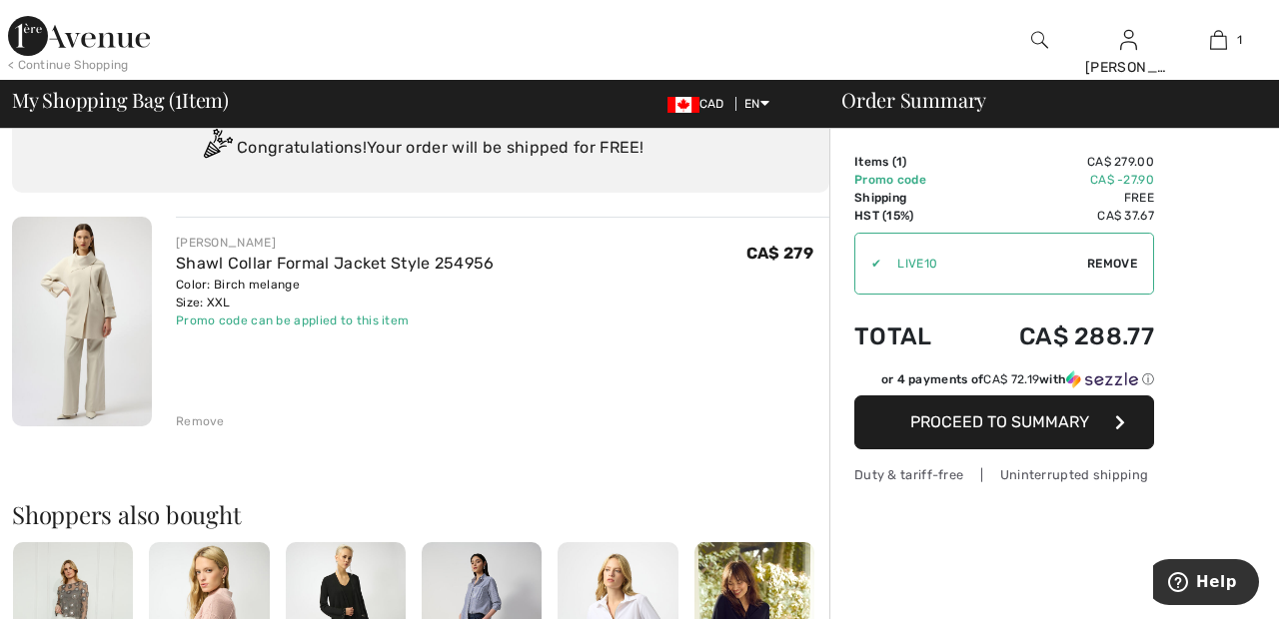
click at [1055, 423] on span "Proceed to Summary" at bounding box center [999, 422] width 179 height 19
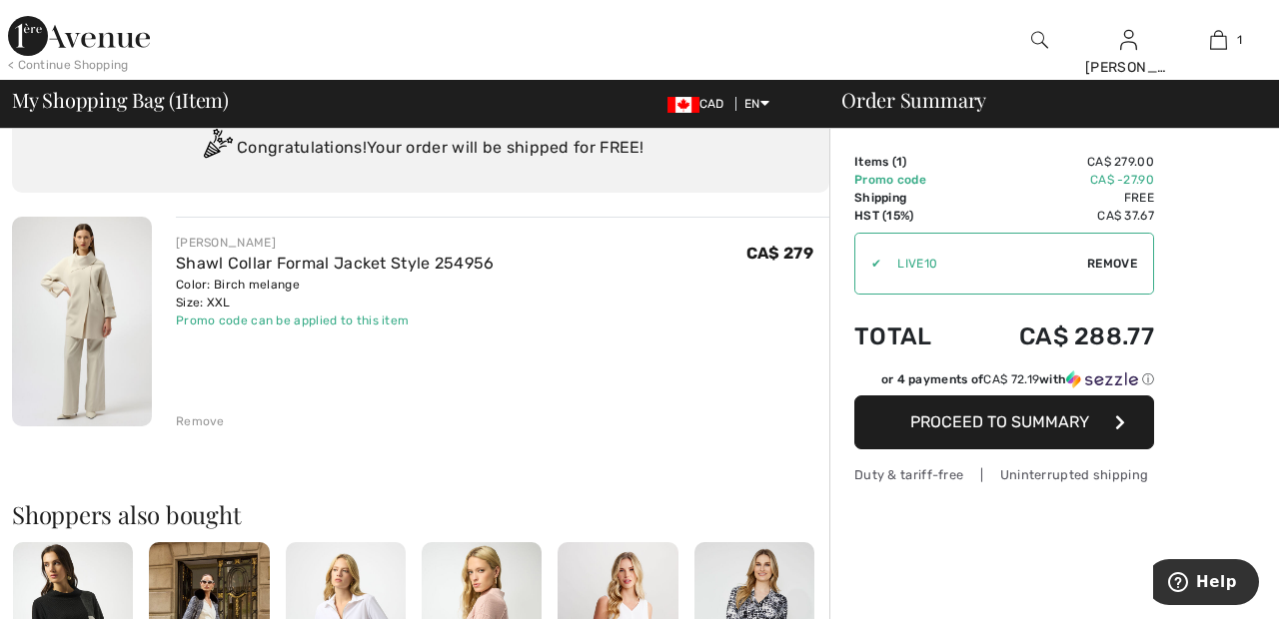
click at [1051, 423] on span "Proceed to Summary" at bounding box center [999, 422] width 179 height 19
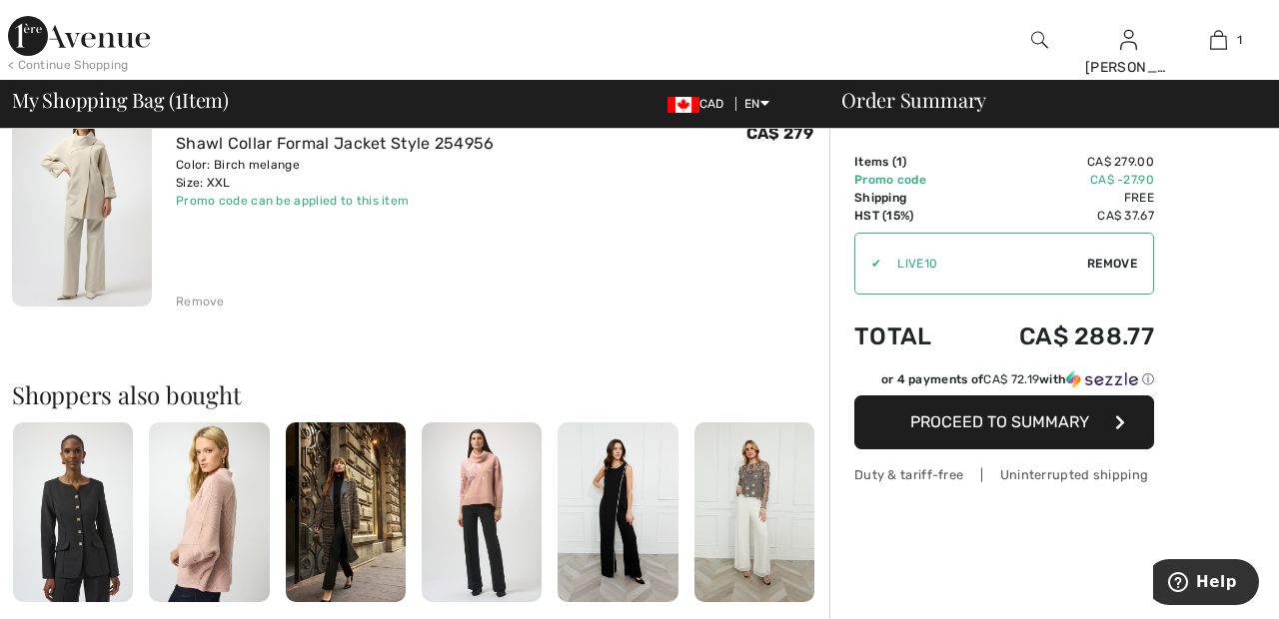
click at [1044, 429] on span "Proceed to Summary" at bounding box center [999, 422] width 179 height 19
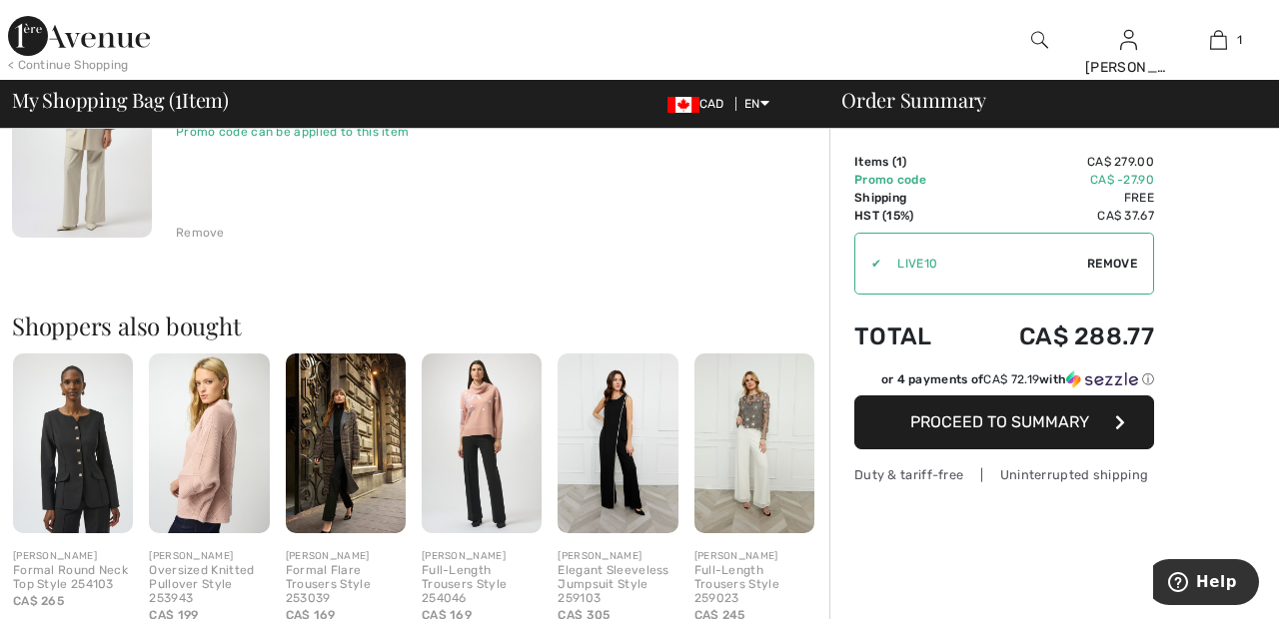
scroll to position [292, 0]
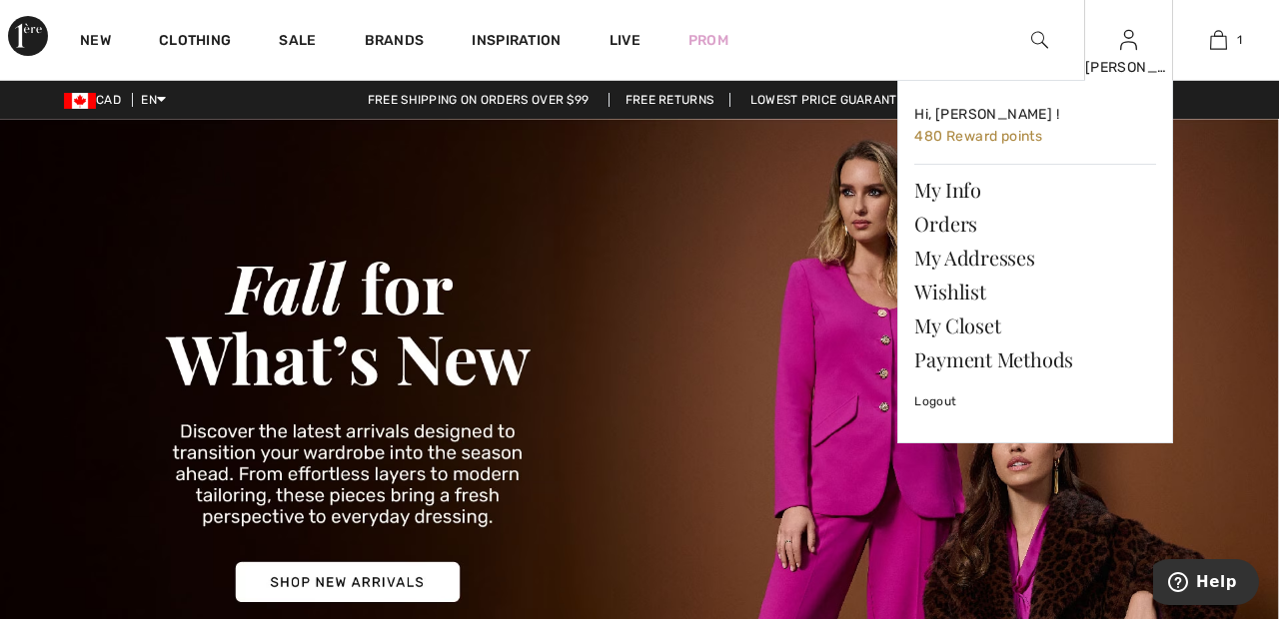
click at [1127, 48] on img at bounding box center [1128, 40] width 17 height 24
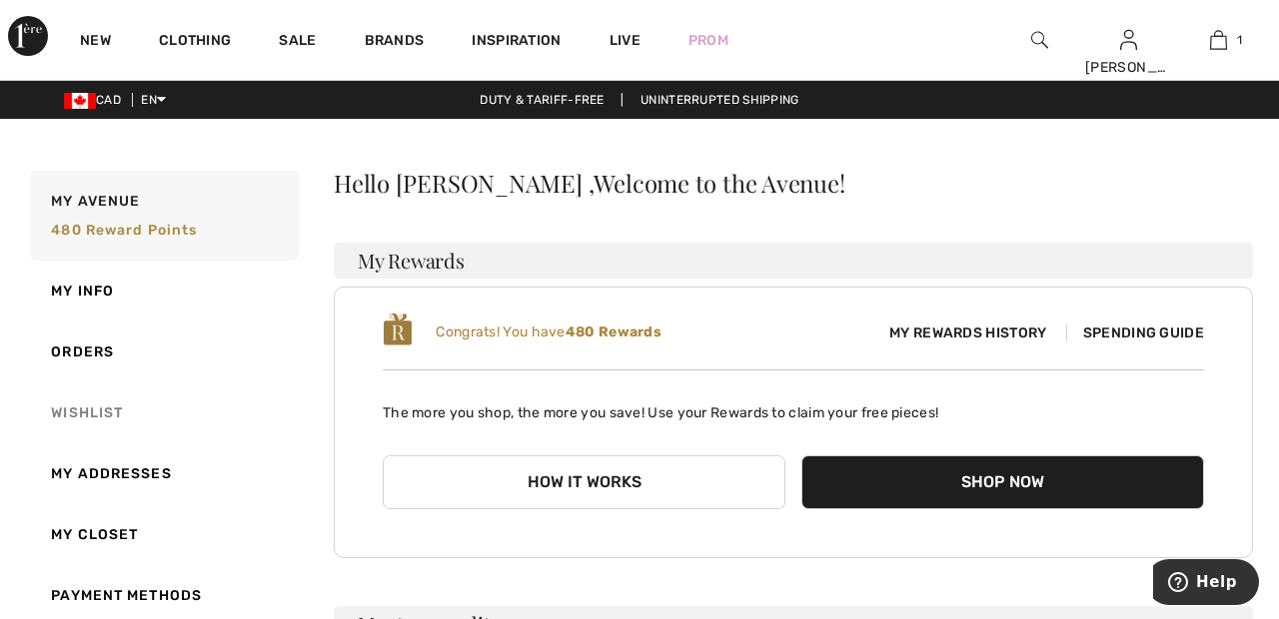
click at [113, 411] on link "Wishlist" at bounding box center [163, 413] width 274 height 61
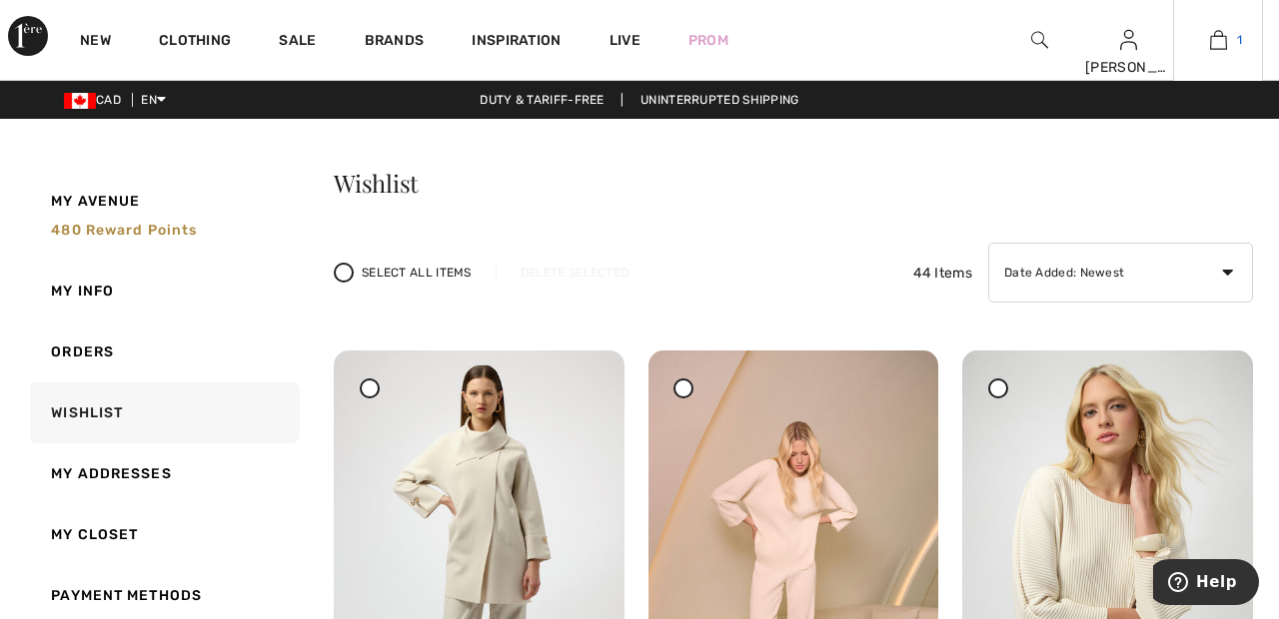
click at [1237, 41] on span "1" at bounding box center [1239, 40] width 5 height 18
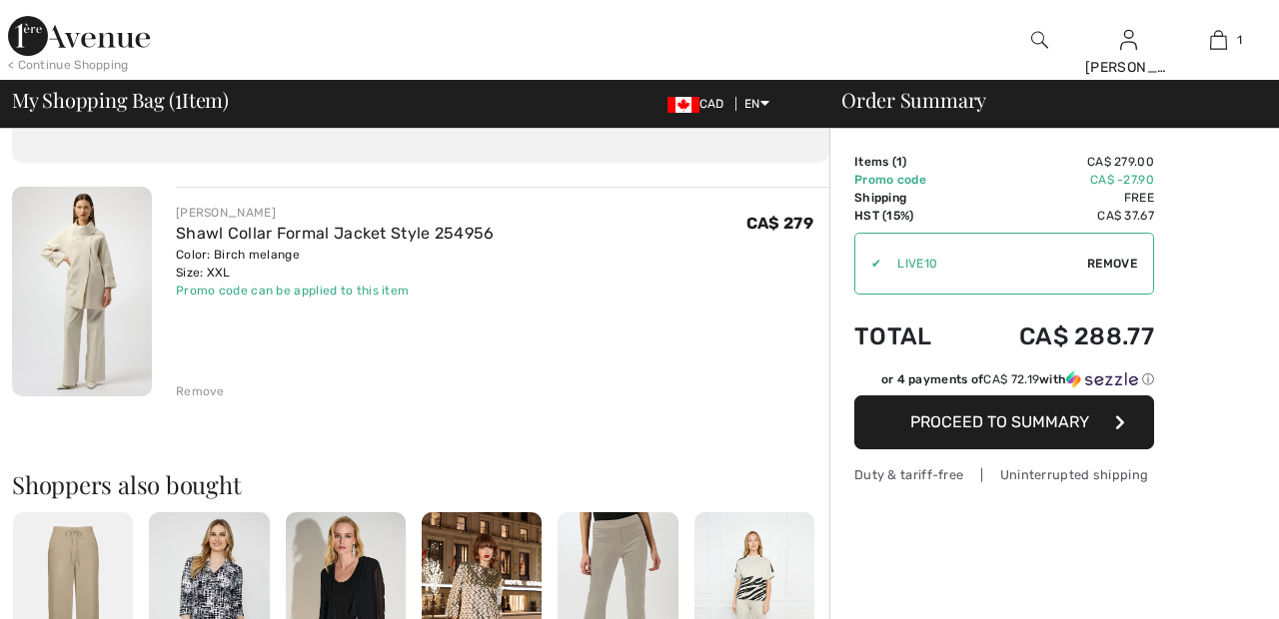
scroll to position [110, 0]
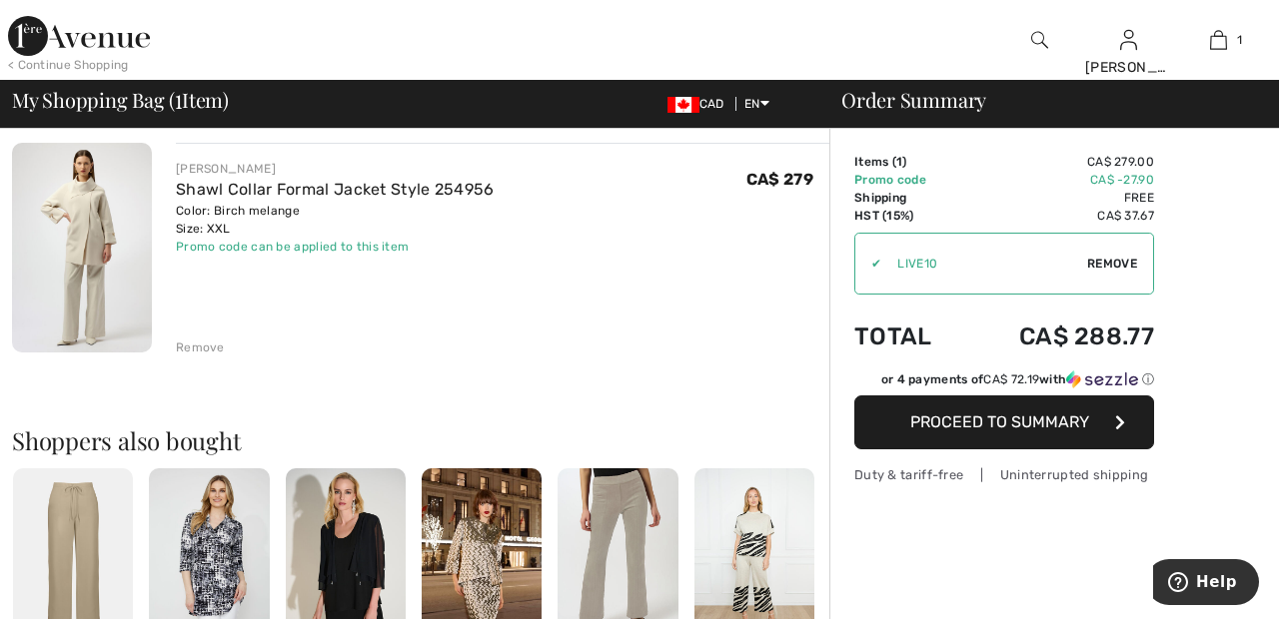
click at [1026, 421] on span "Proceed to Summary" at bounding box center [999, 422] width 179 height 19
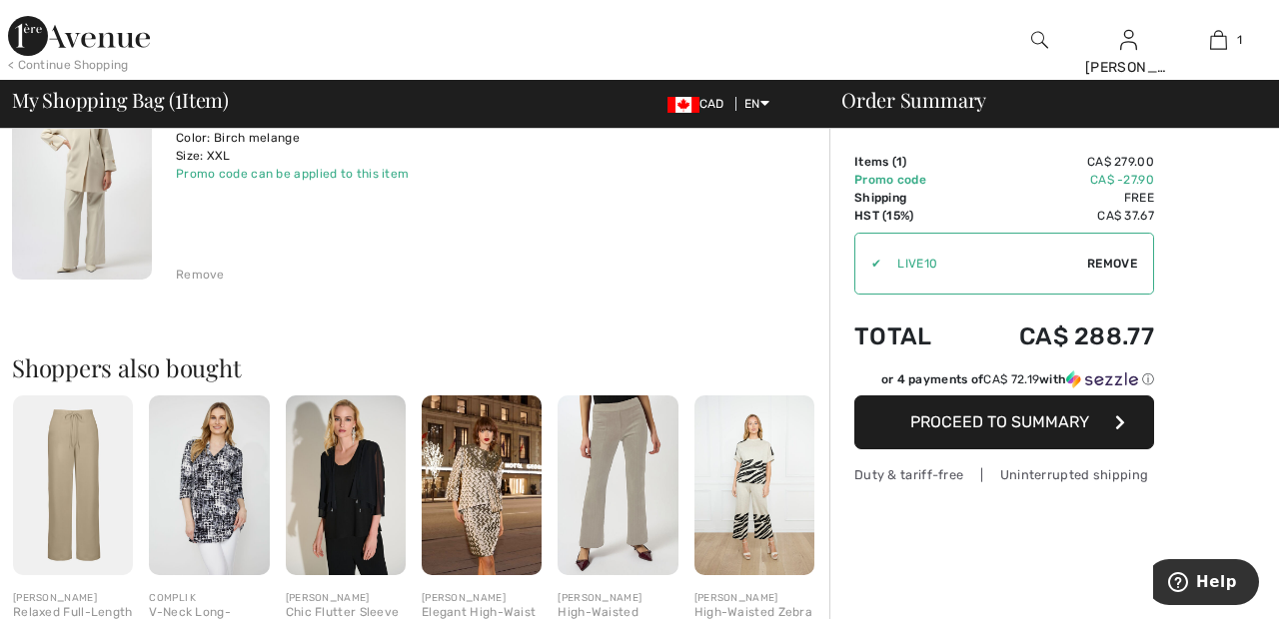
scroll to position [246, 0]
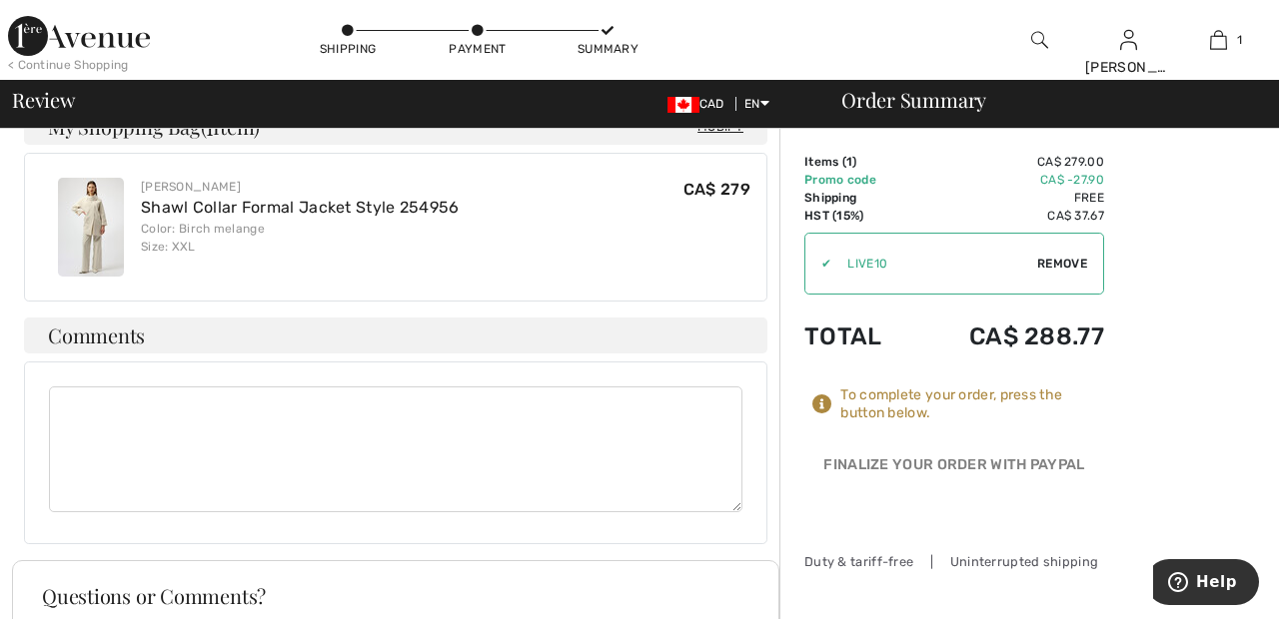
scroll to position [683, 0]
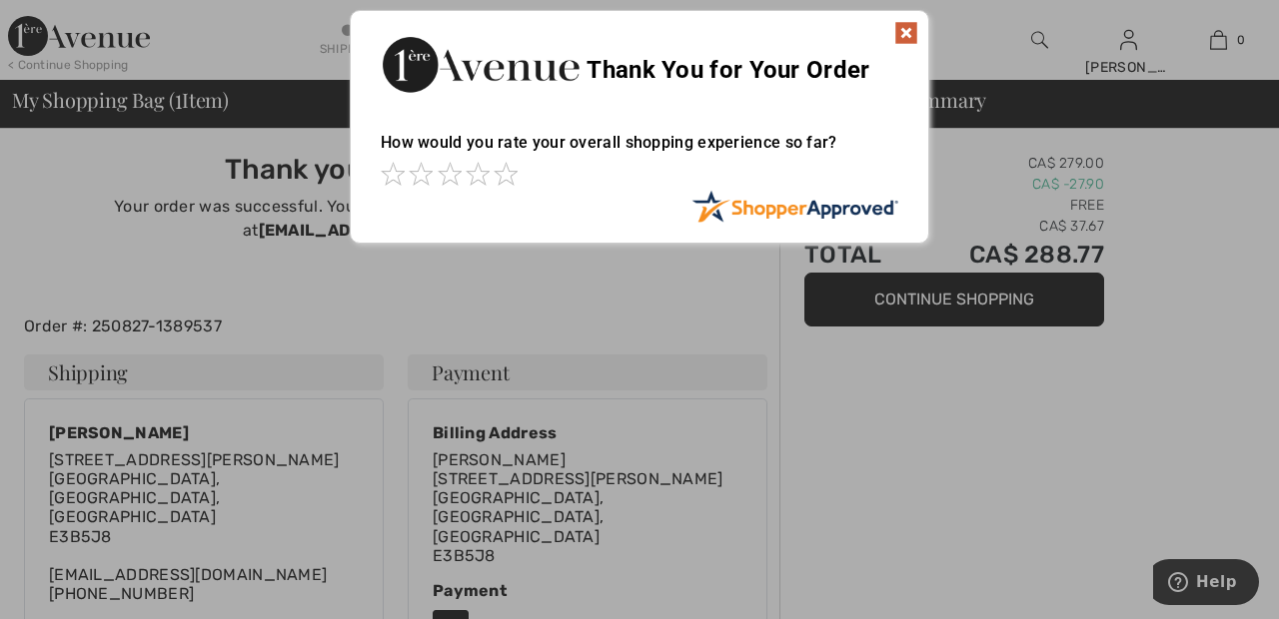
click at [904, 35] on img at bounding box center [906, 33] width 24 height 24
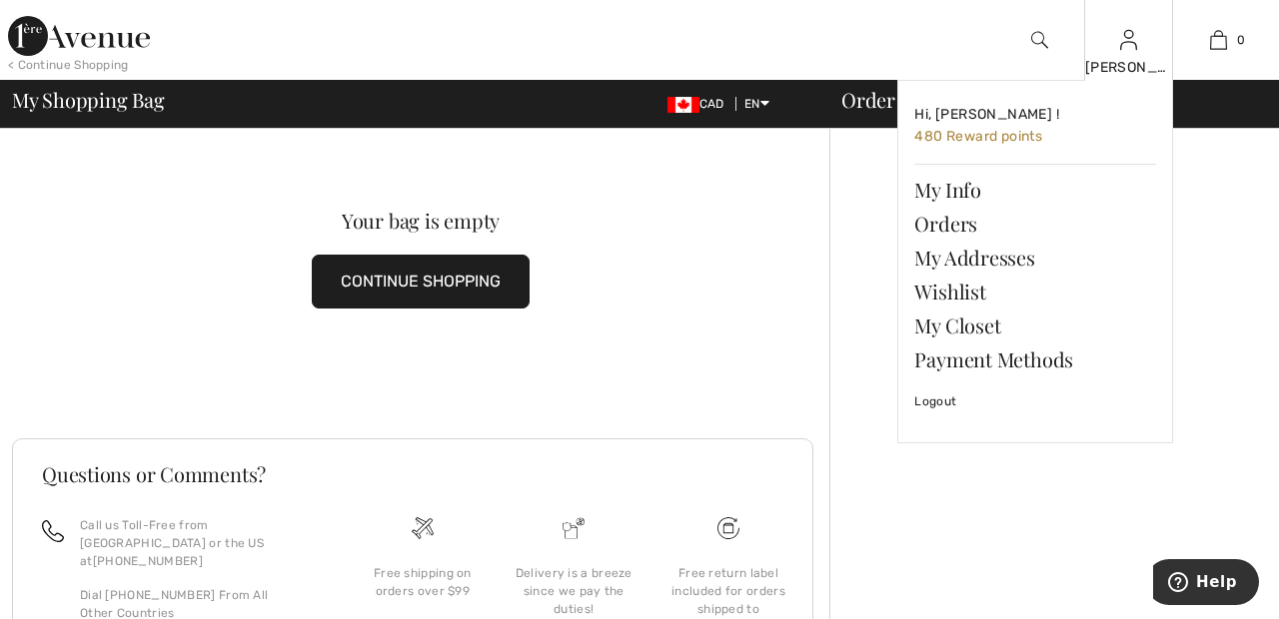
click at [1128, 47] on img at bounding box center [1128, 40] width 17 height 24
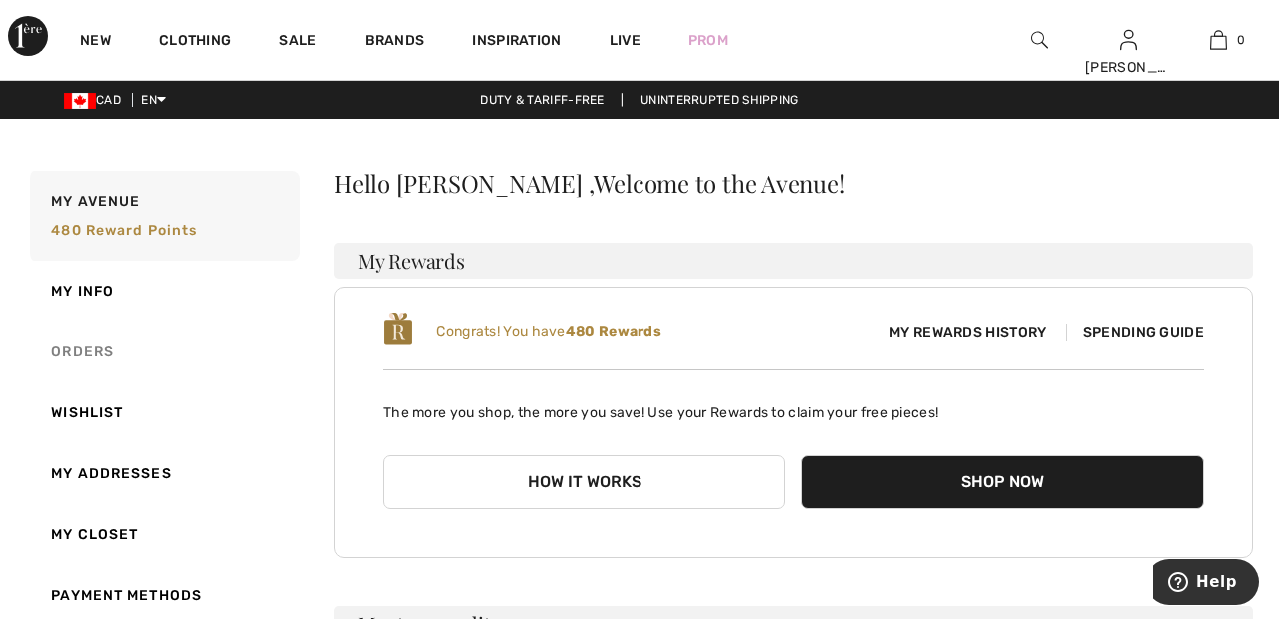
click at [100, 348] on link "Orders" at bounding box center [163, 352] width 274 height 61
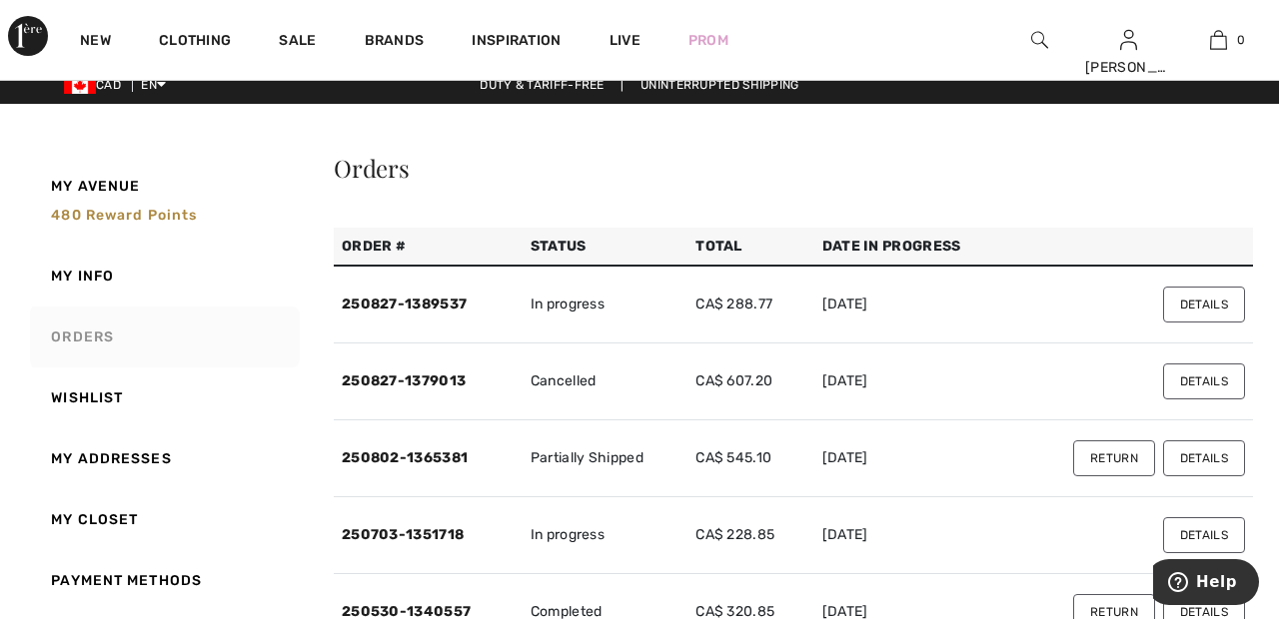
scroll to position [23, 0]
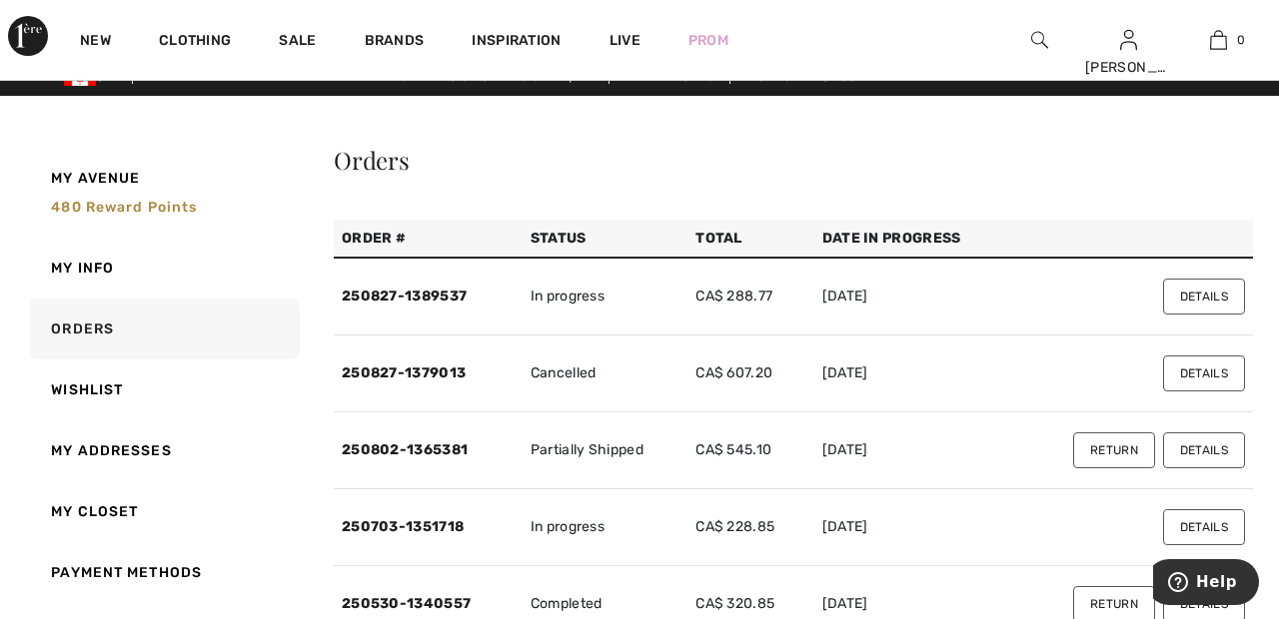
click at [1218, 282] on button "Details" at bounding box center [1204, 297] width 82 height 36
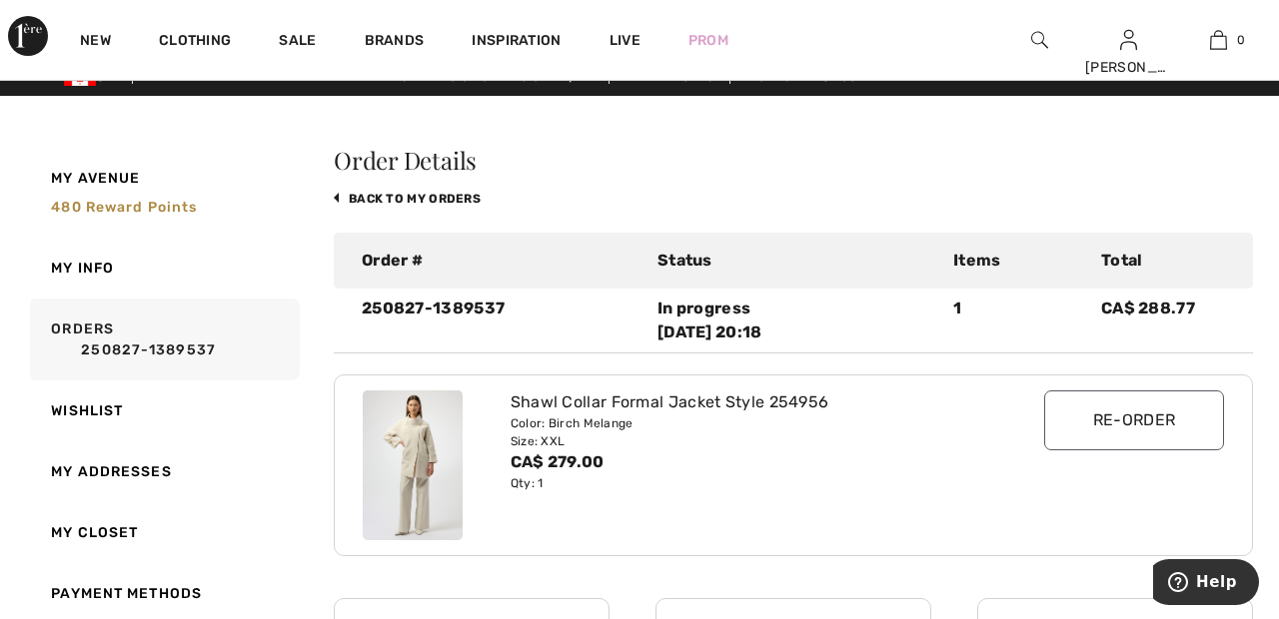
scroll to position [0, 0]
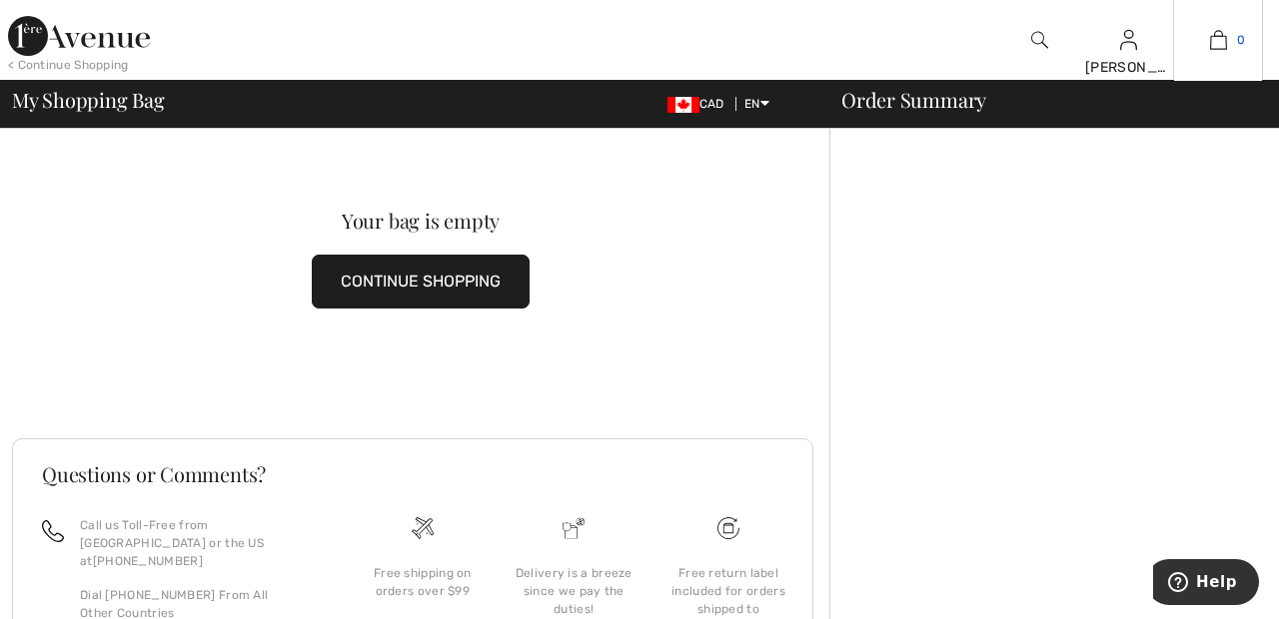
click at [1222, 49] on img at bounding box center [1218, 40] width 17 height 24
click at [1240, 41] on span "0" at bounding box center [1241, 40] width 8 height 18
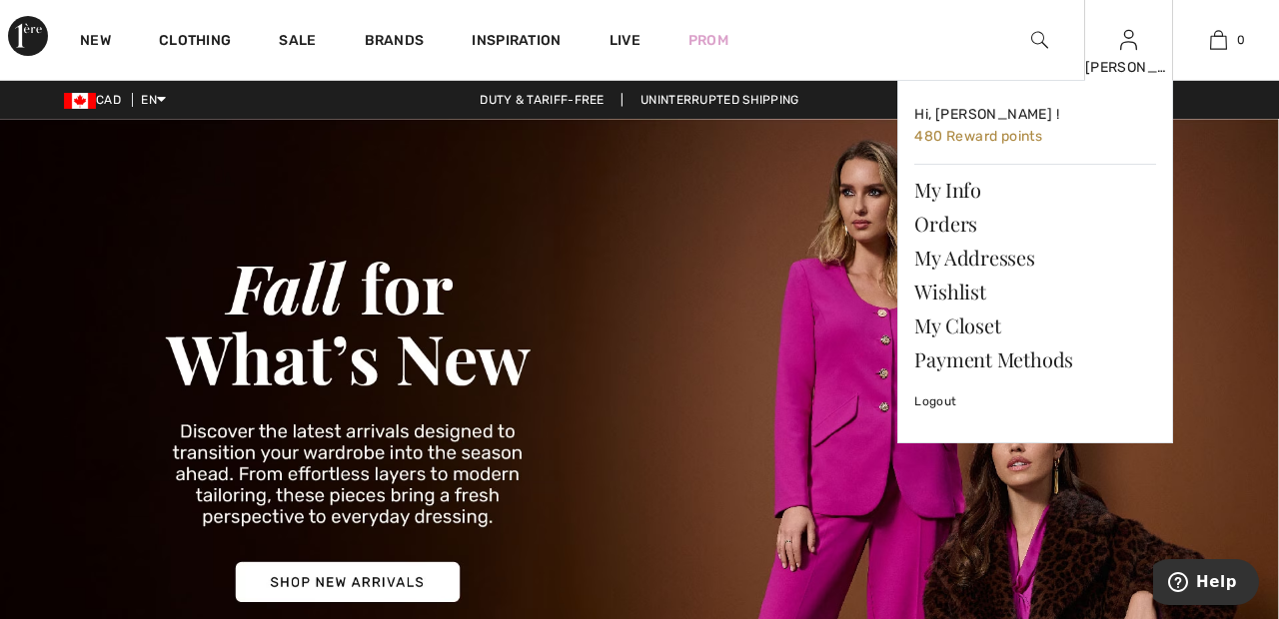
click at [1128, 47] on img at bounding box center [1128, 40] width 17 height 24
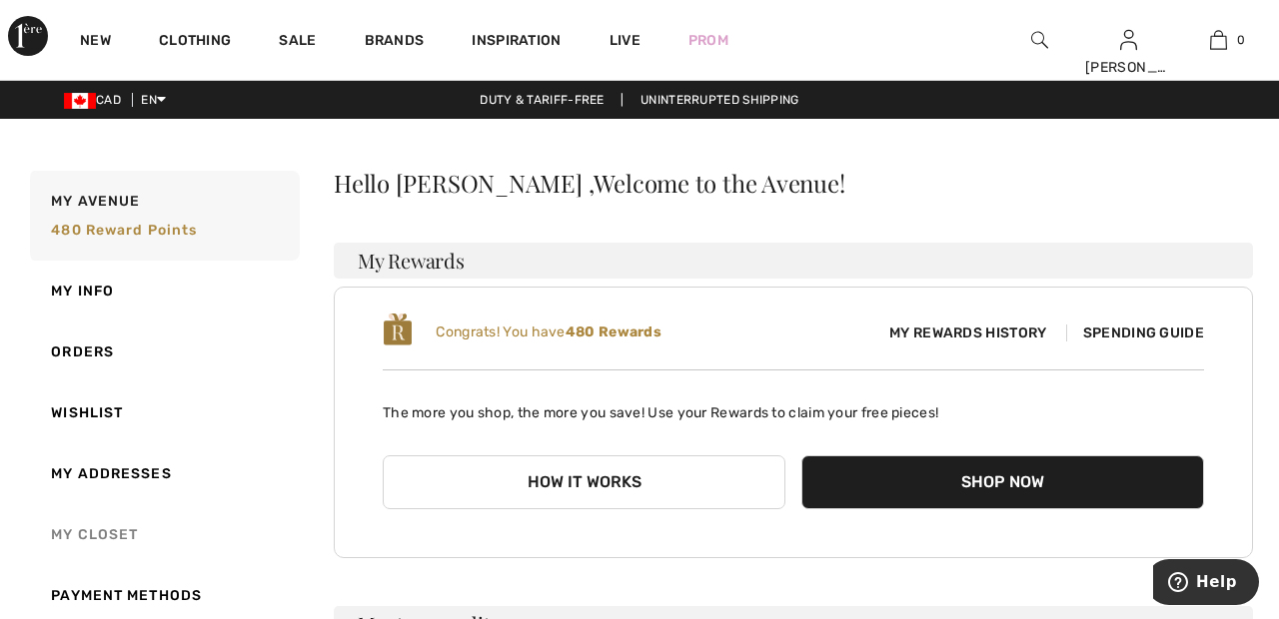
click at [124, 533] on link "My Closet" at bounding box center [163, 535] width 274 height 61
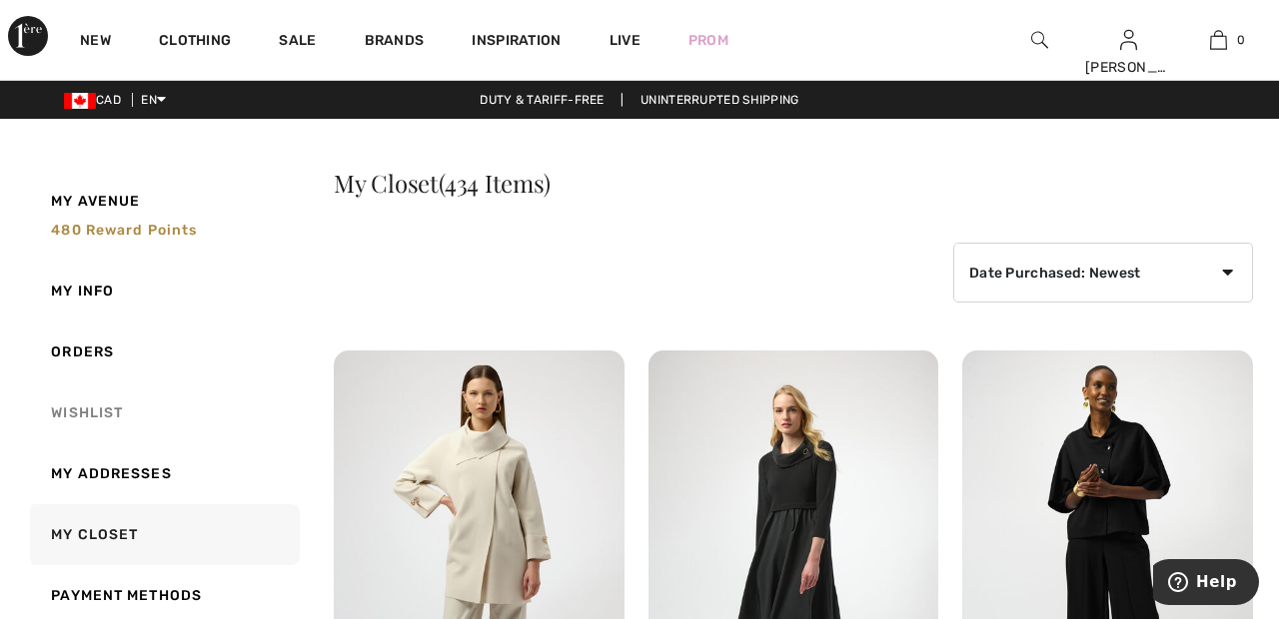
click at [100, 417] on link "Wishlist" at bounding box center [163, 413] width 274 height 61
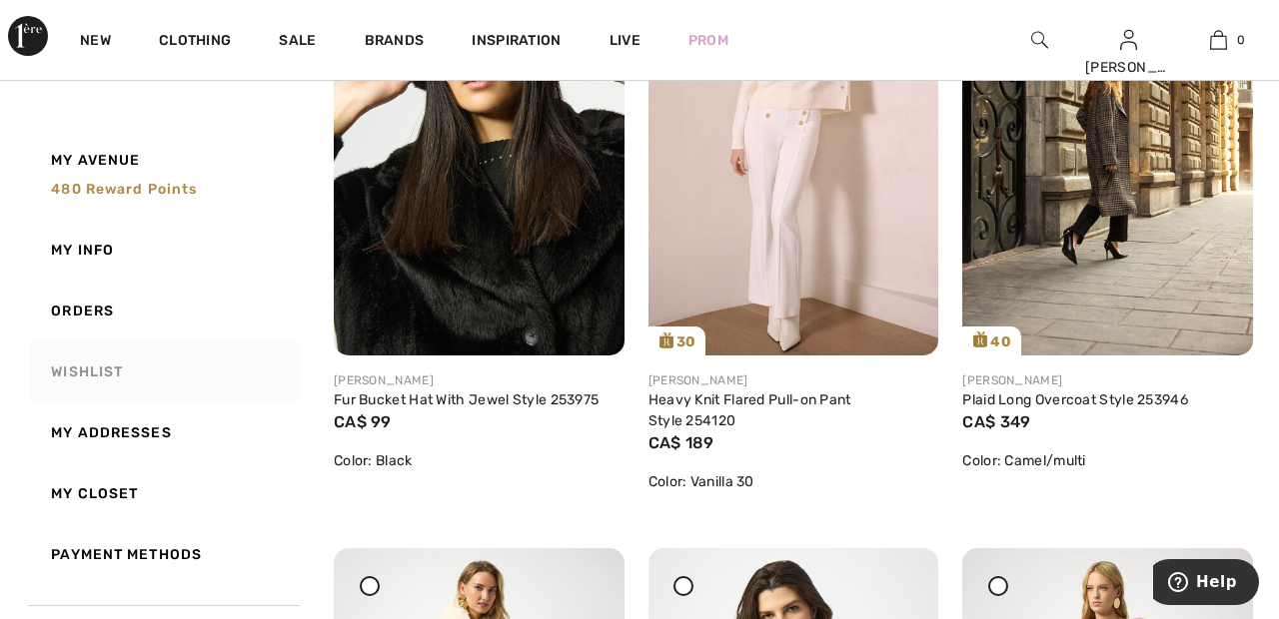
scroll to position [1061, 0]
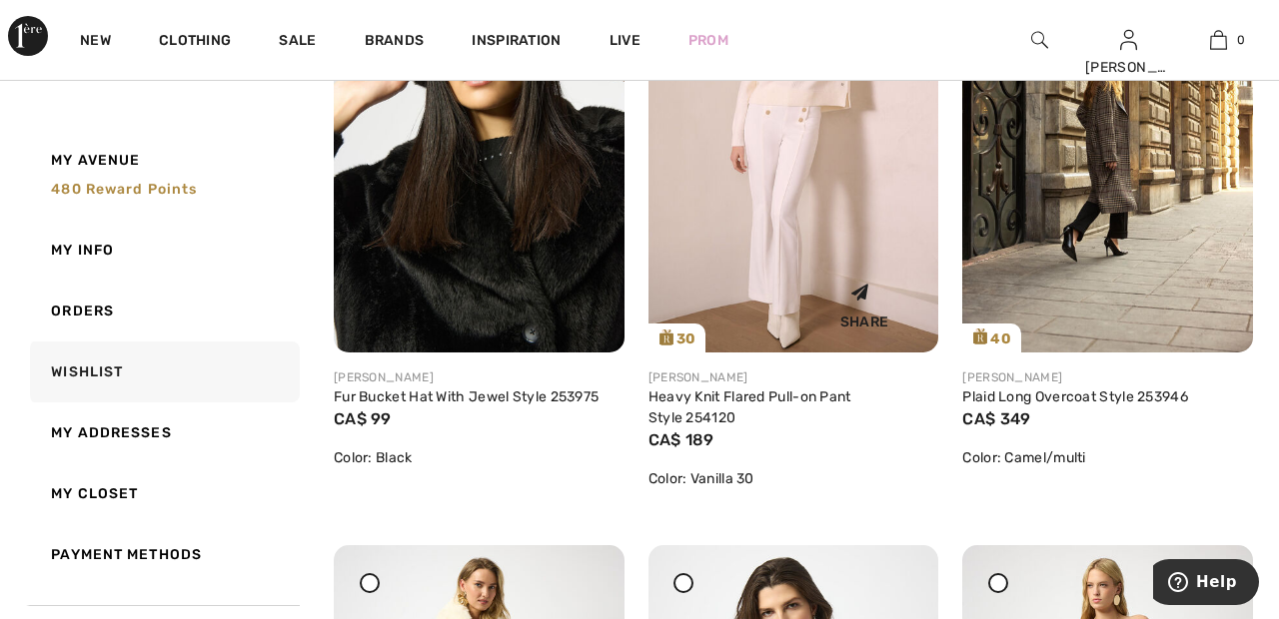
click at [820, 203] on img at bounding box center [793, 135] width 291 height 436
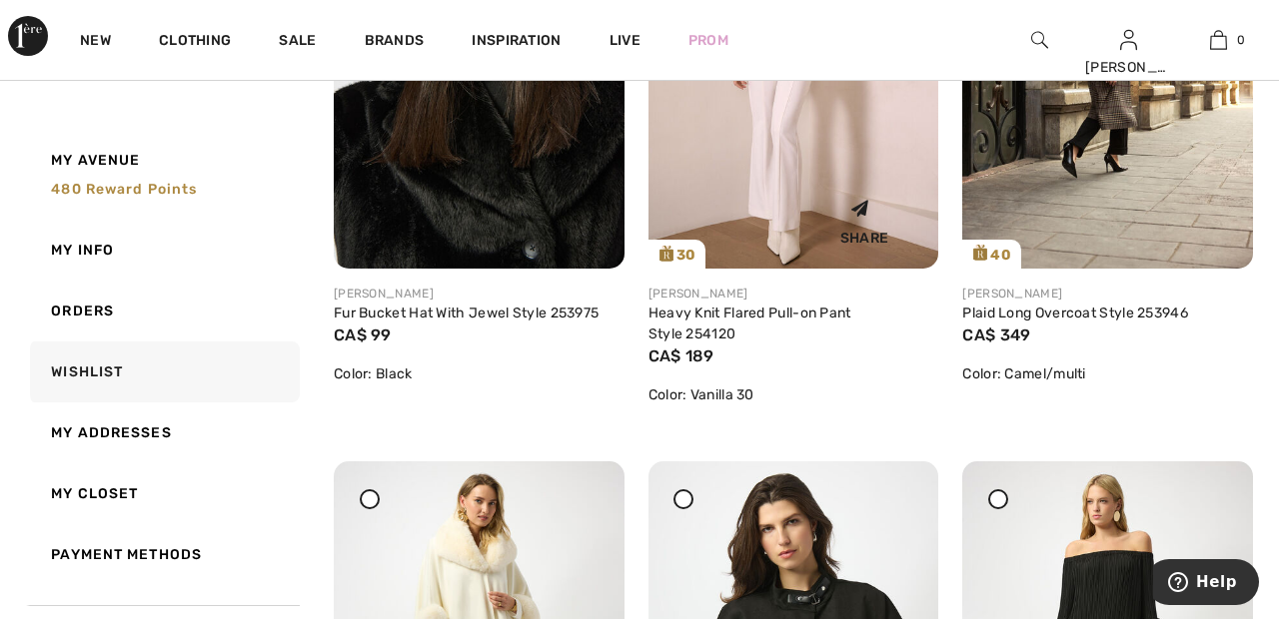
scroll to position [1157, 0]
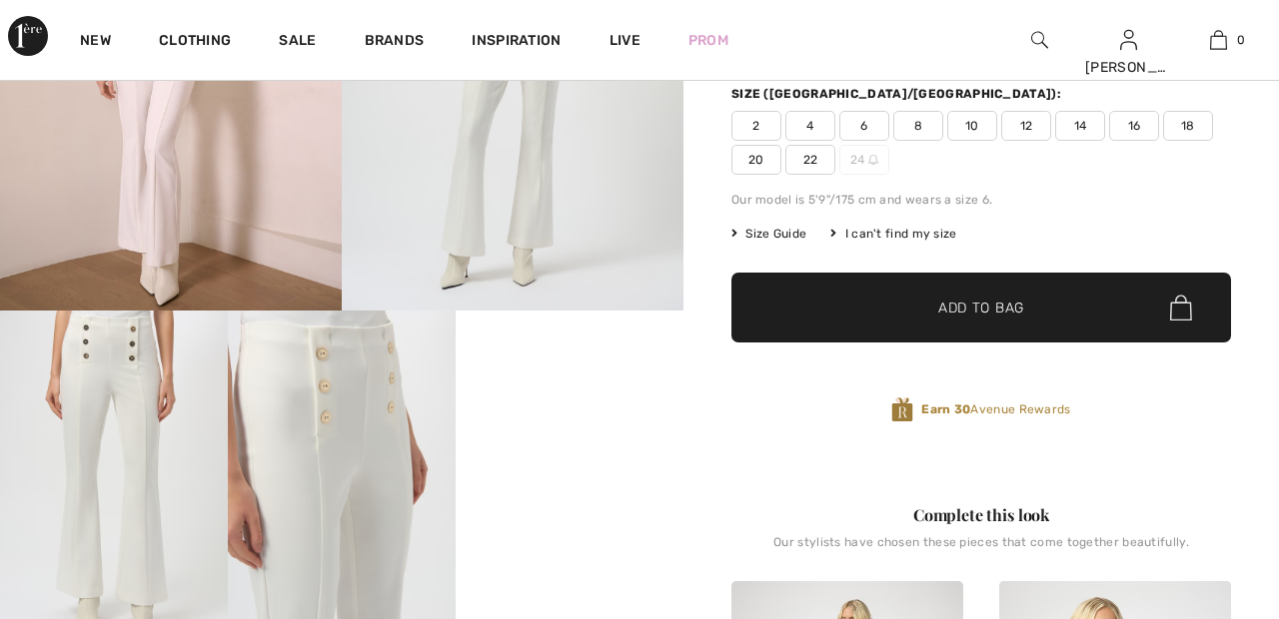
click at [810, 153] on span "22" at bounding box center [810, 160] width 50 height 30
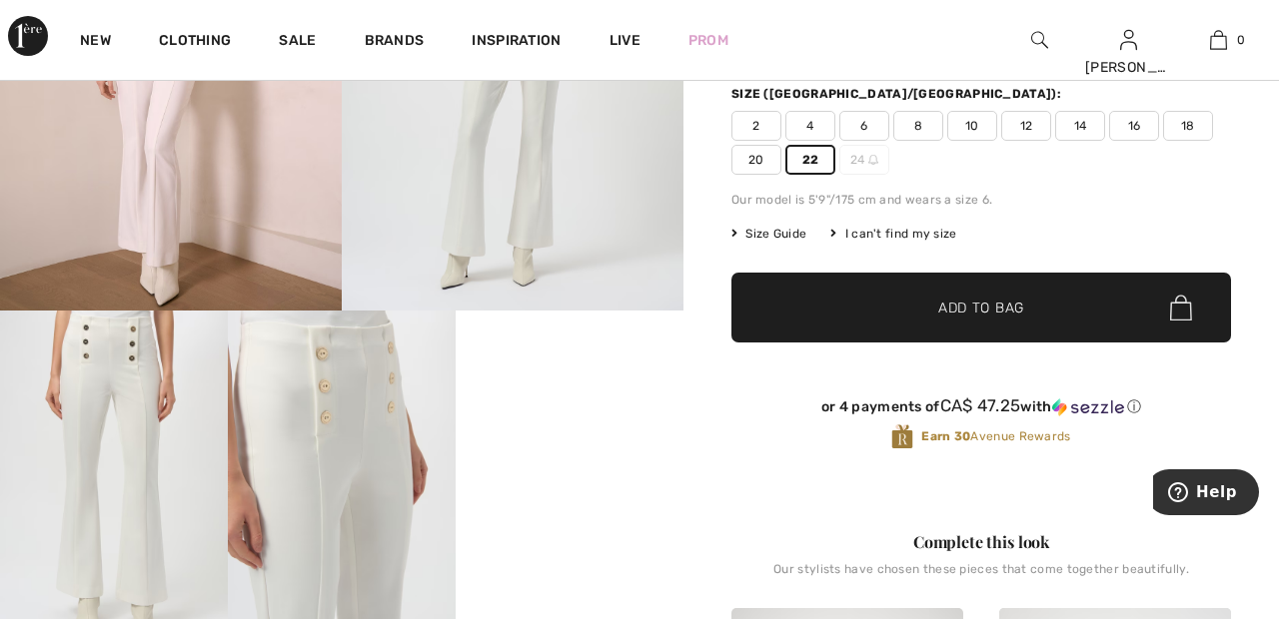
click at [965, 313] on span "Add to Bag" at bounding box center [981, 308] width 86 height 21
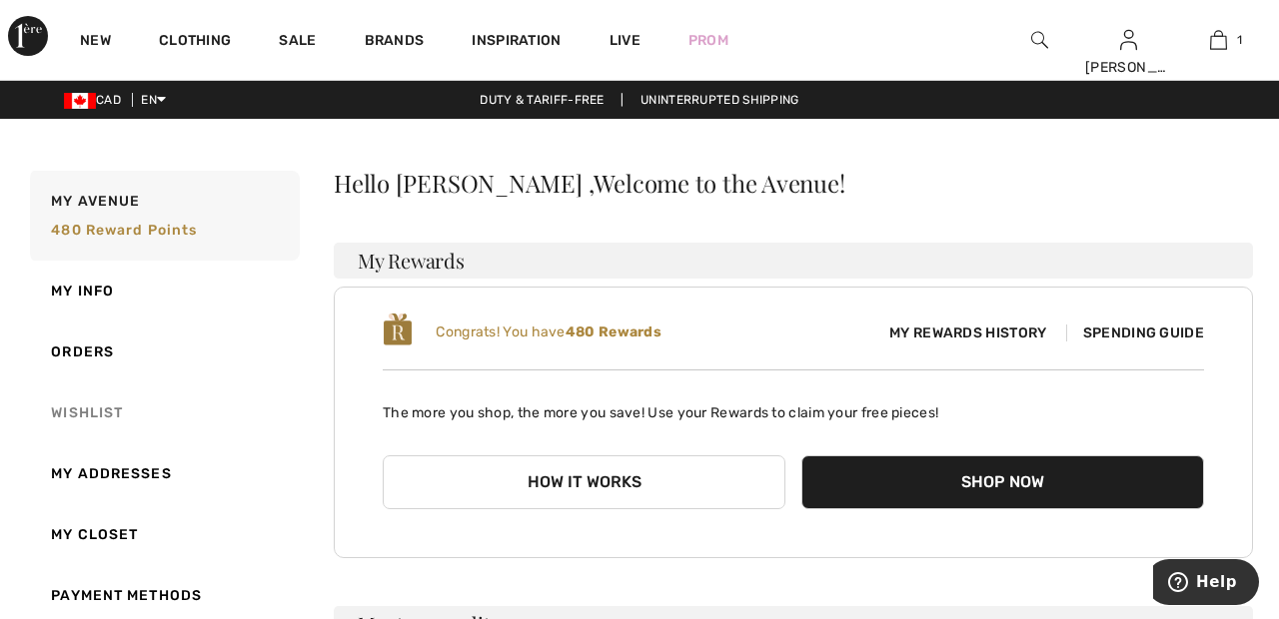
click at [104, 409] on link "Wishlist" at bounding box center [163, 413] width 274 height 61
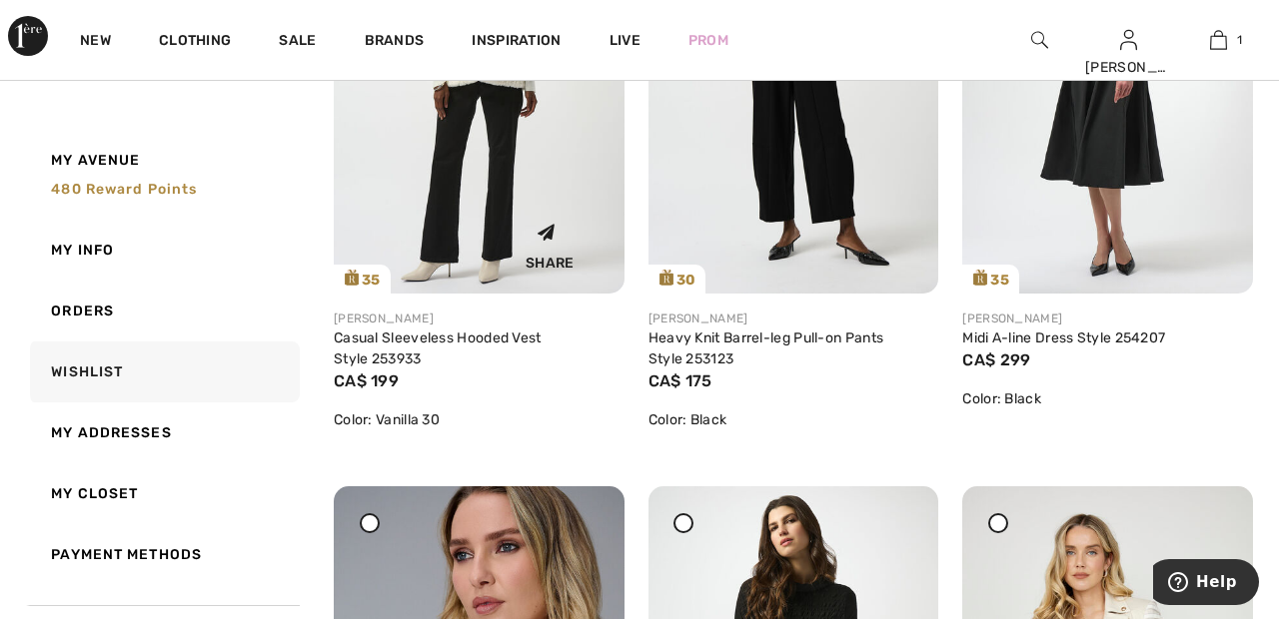
click at [514, 167] on img at bounding box center [479, 76] width 291 height 435
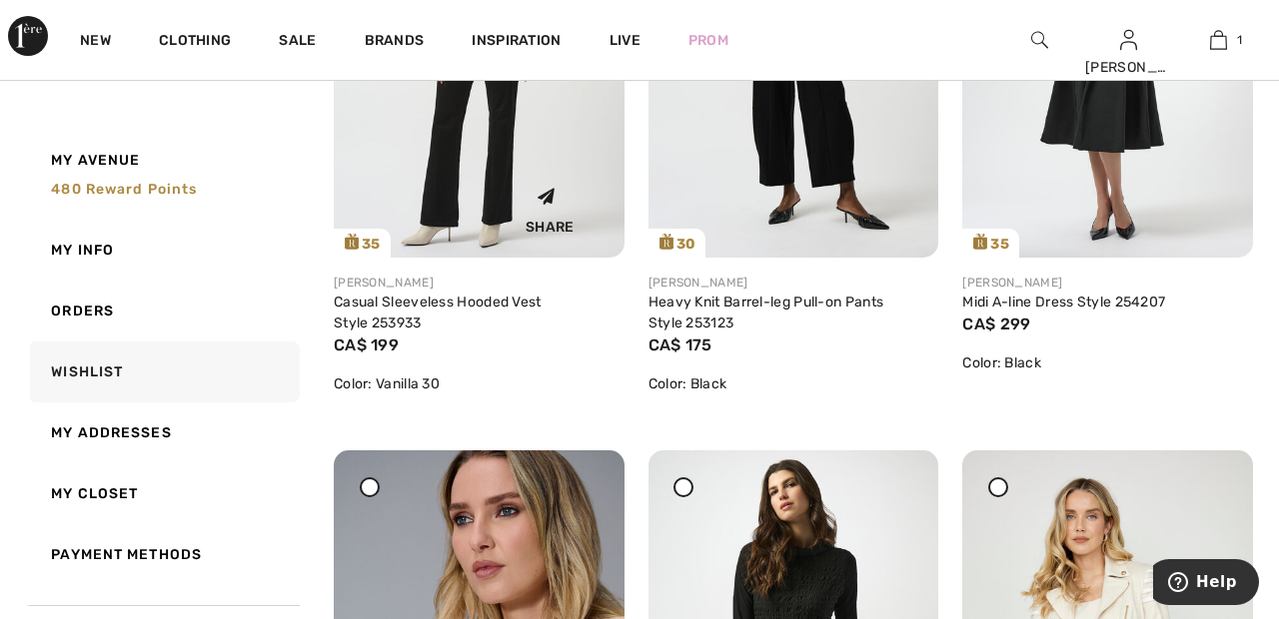
scroll to position [2451, 0]
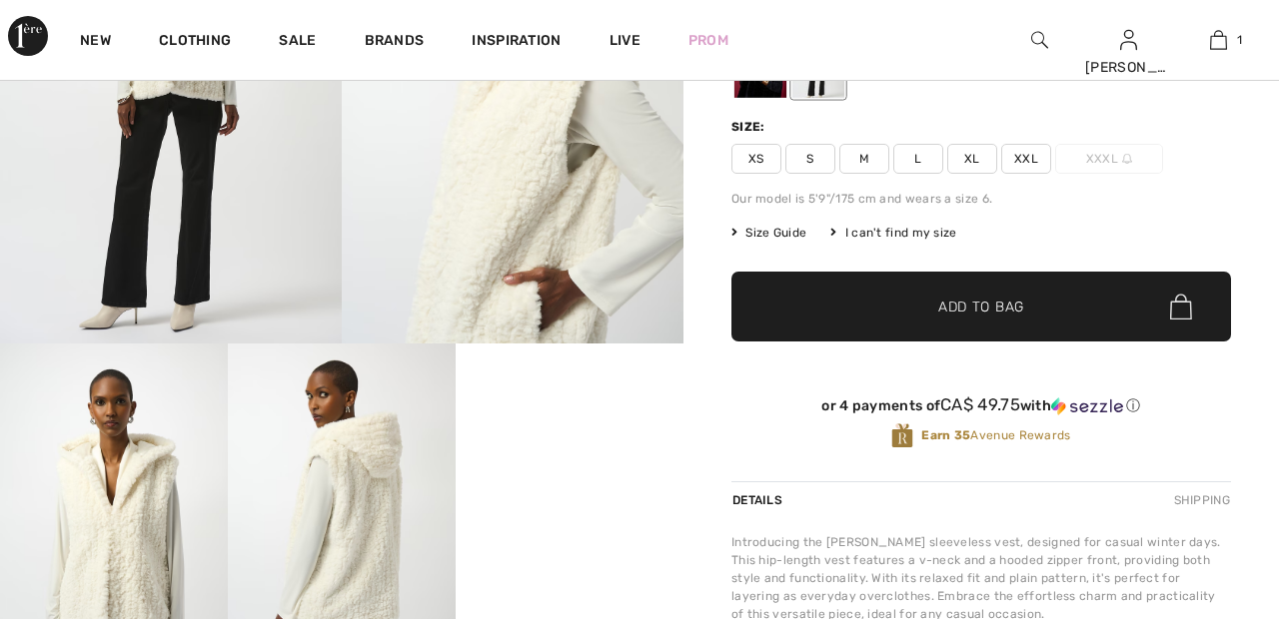
click at [1032, 160] on span "XXL" at bounding box center [1026, 159] width 50 height 30
click at [1036, 303] on span "✔ Added to Bag Add to Bag" at bounding box center [981, 307] width 500 height 70
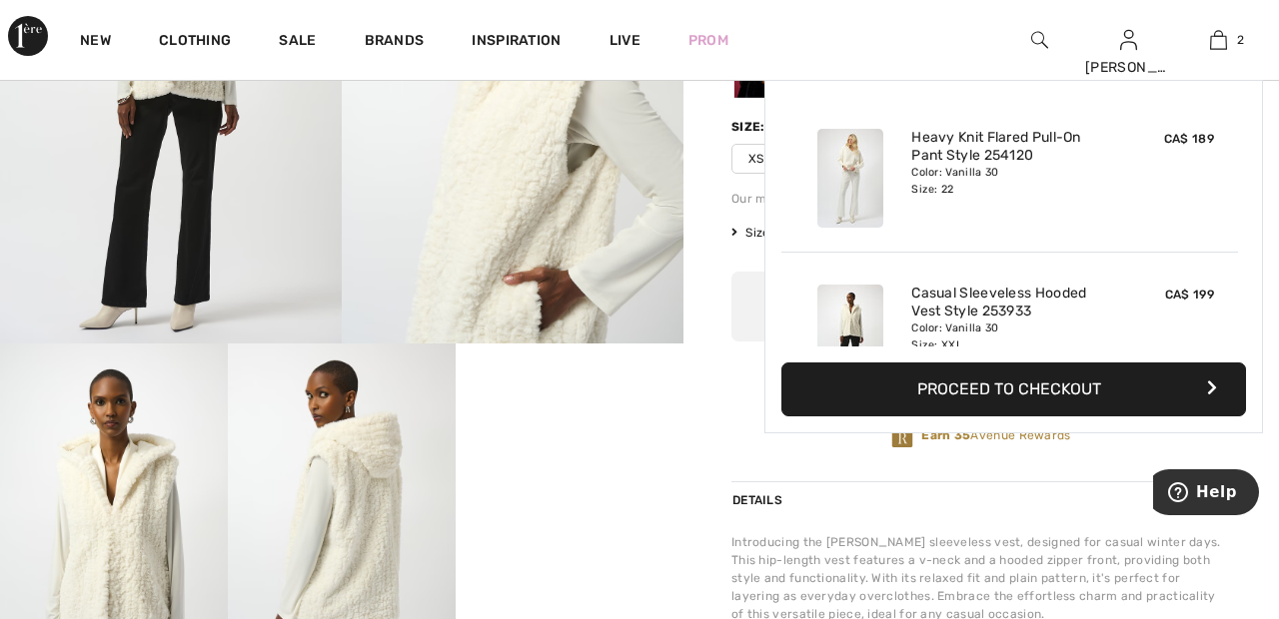
scroll to position [62, 0]
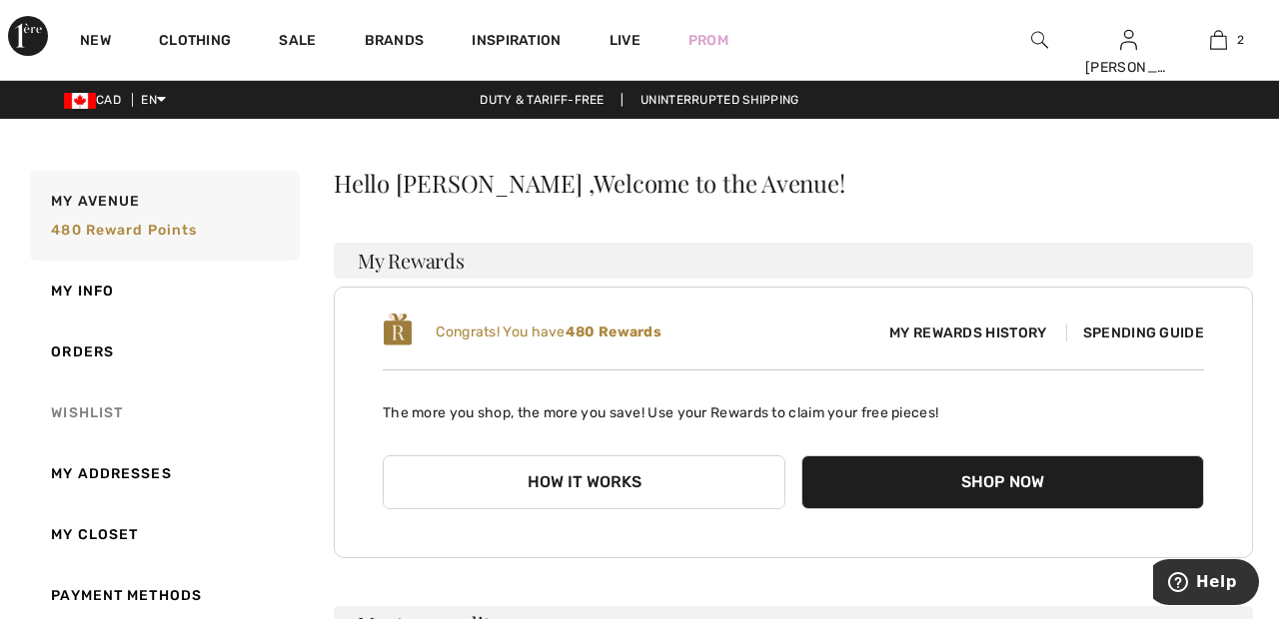
click at [122, 410] on link "Wishlist" at bounding box center [163, 413] width 274 height 61
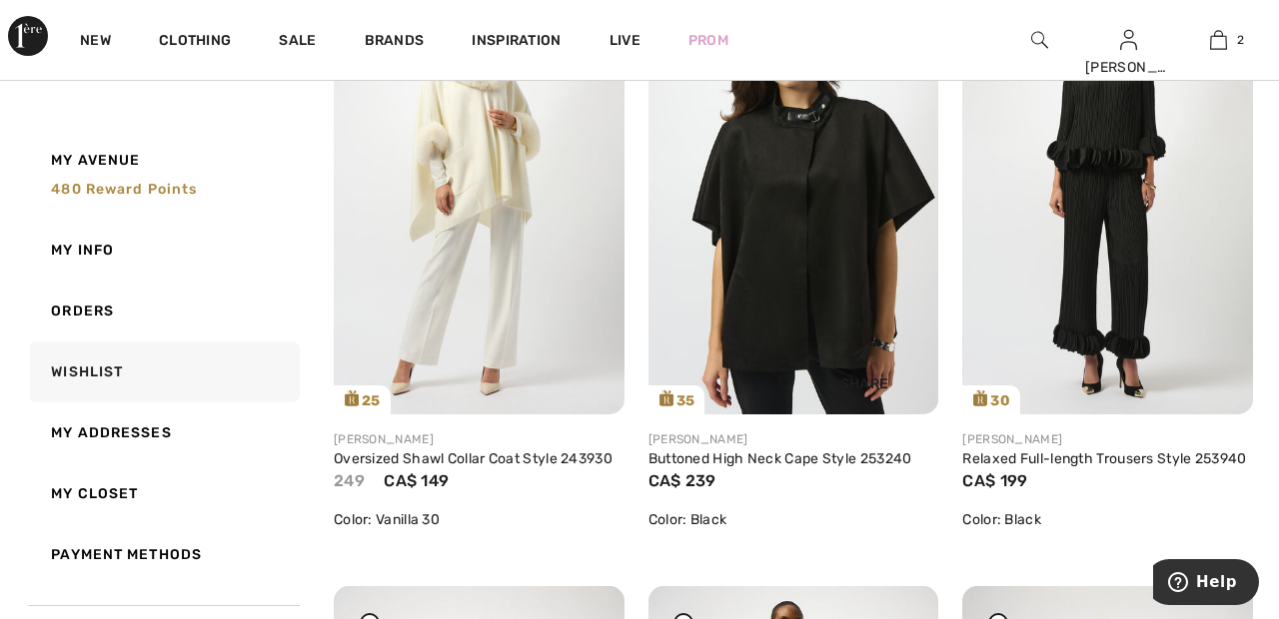
click at [823, 214] on img at bounding box center [793, 196] width 291 height 435
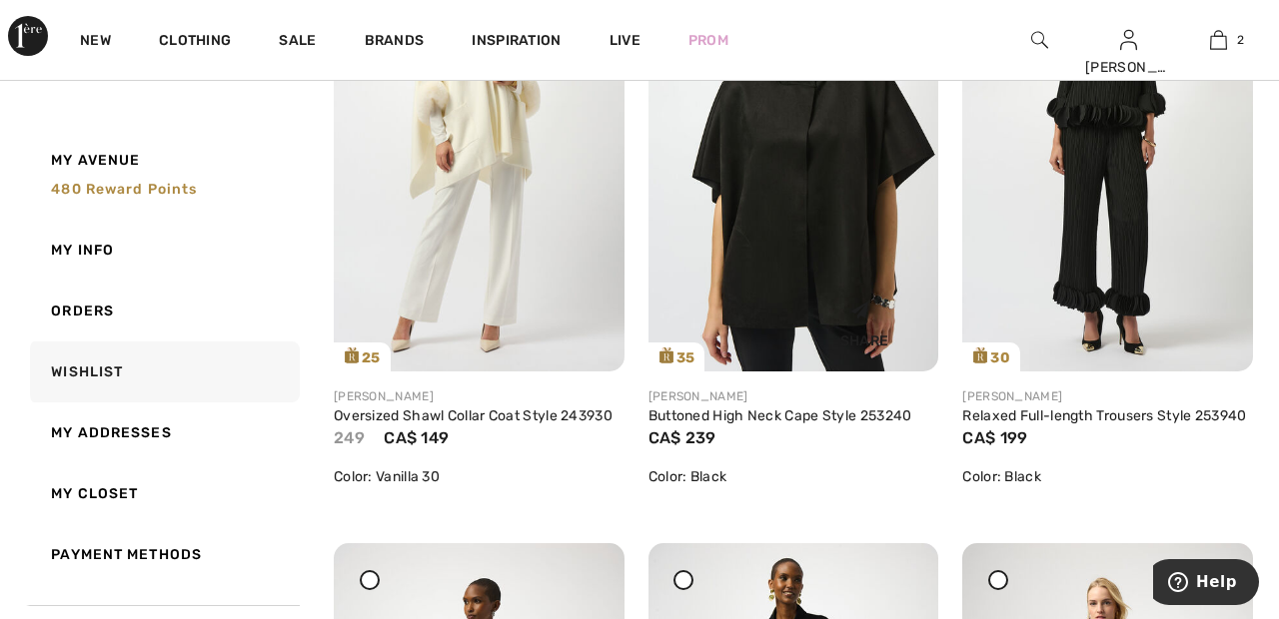
scroll to position [1723, 0]
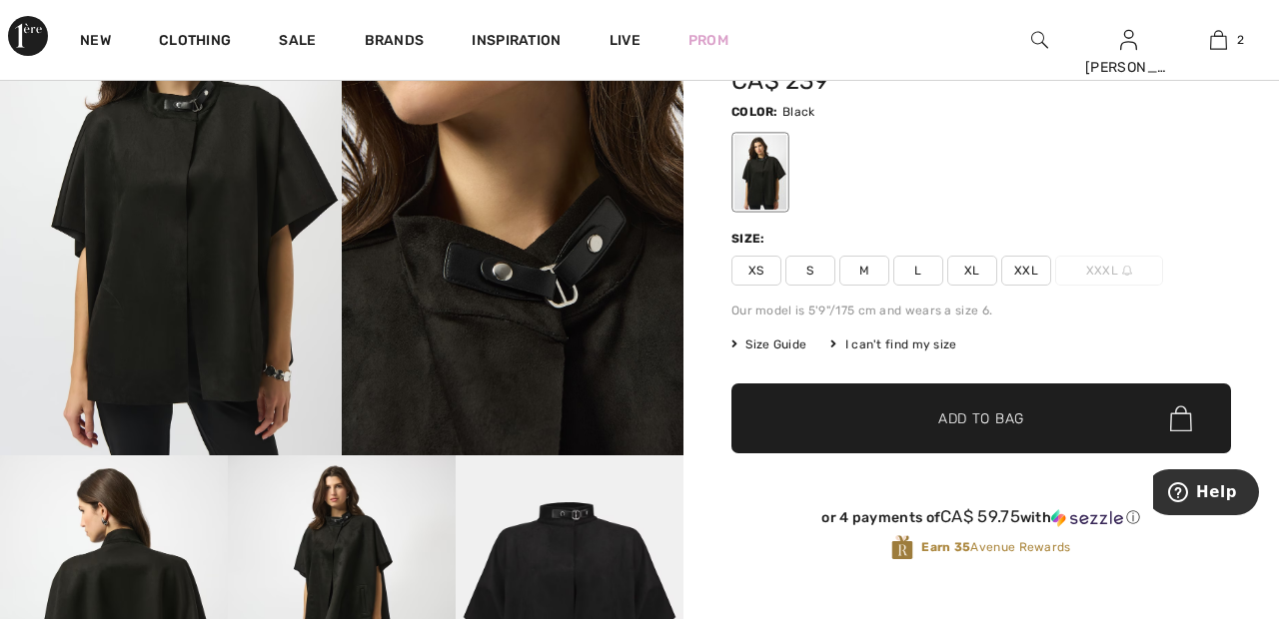
scroll to position [182, 0]
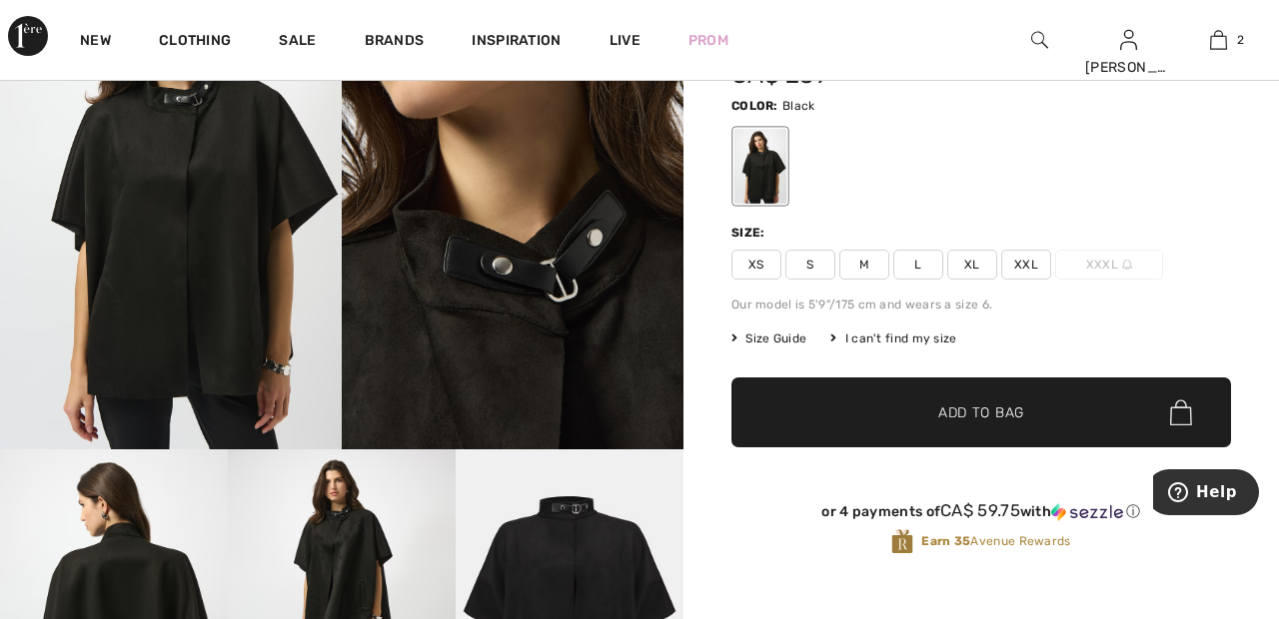
click at [1040, 261] on span "XXL" at bounding box center [1026, 265] width 50 height 30
click at [1057, 401] on span "✔ Added to Bag Add to Bag" at bounding box center [981, 413] width 500 height 70
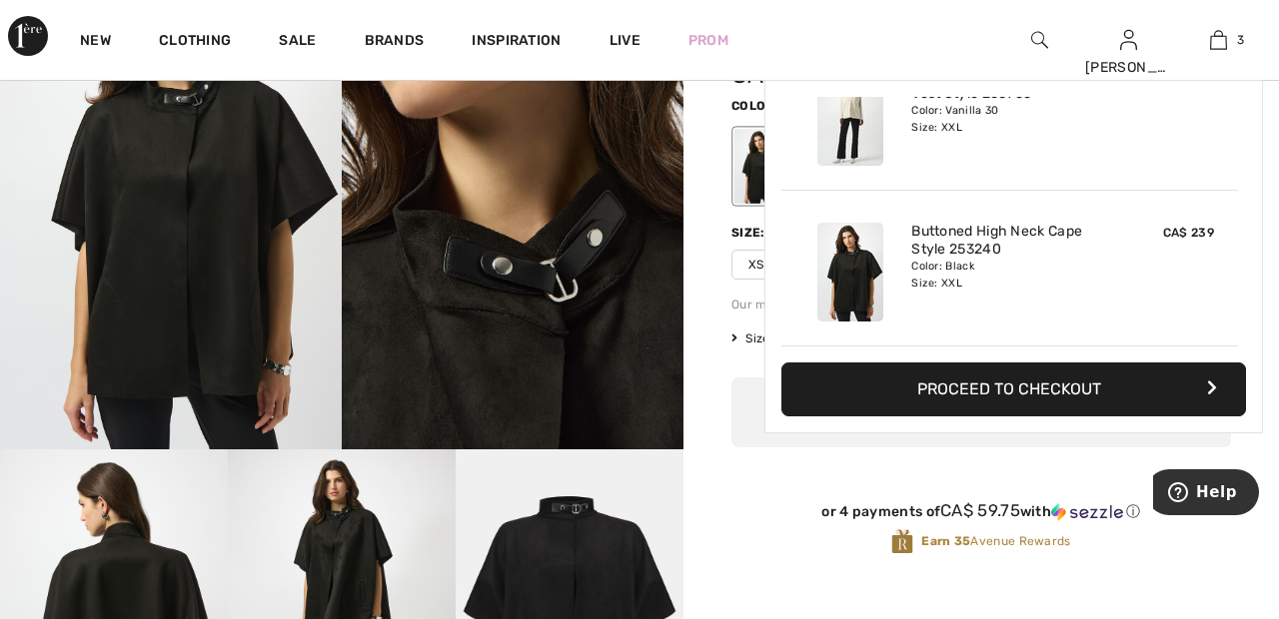
scroll to position [218, 0]
click at [1240, 40] on span "3" at bounding box center [1240, 40] width 7 height 18
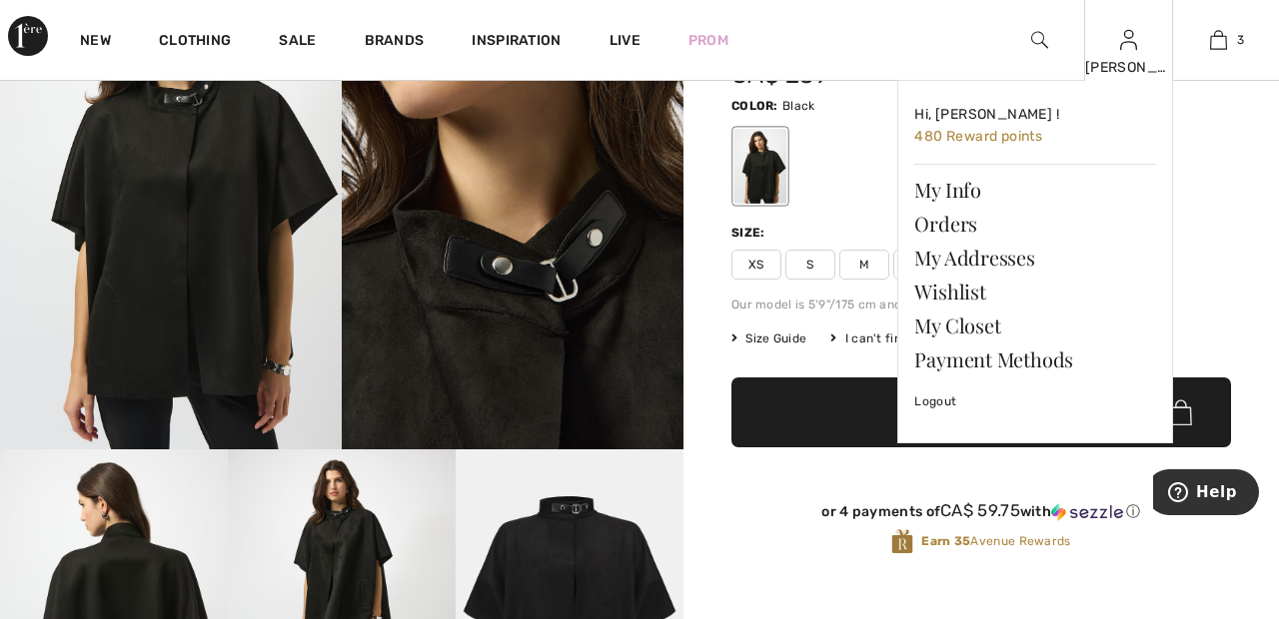
click at [1124, 52] on img at bounding box center [1128, 40] width 17 height 24
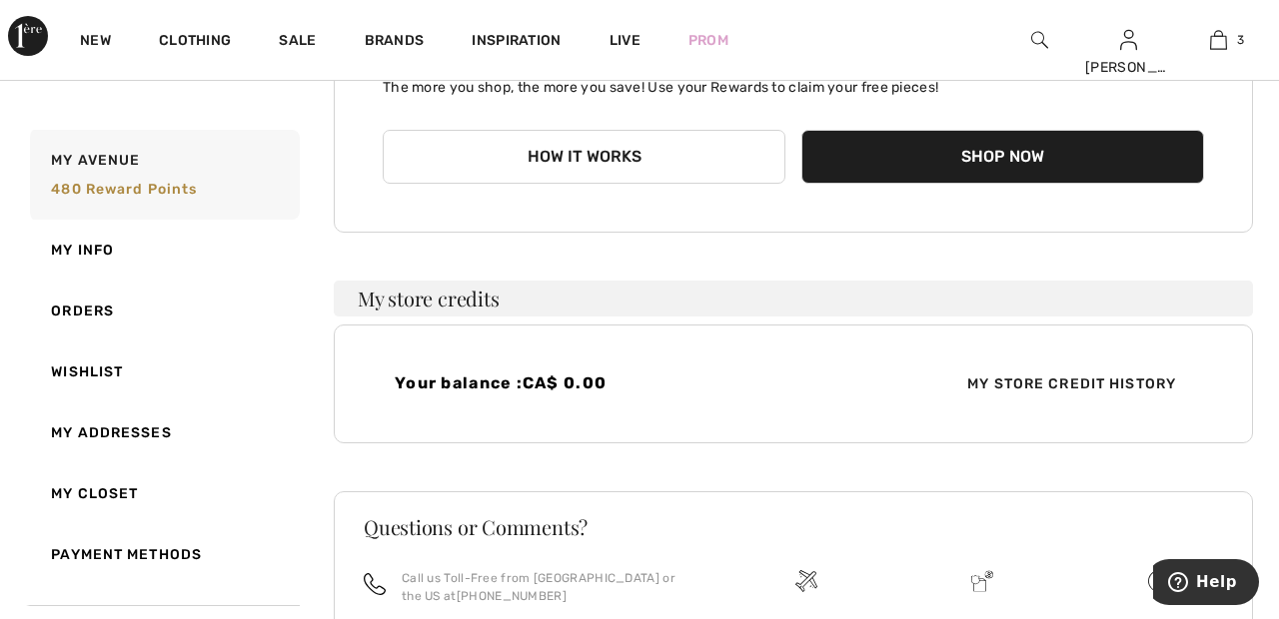
scroll to position [327, 0]
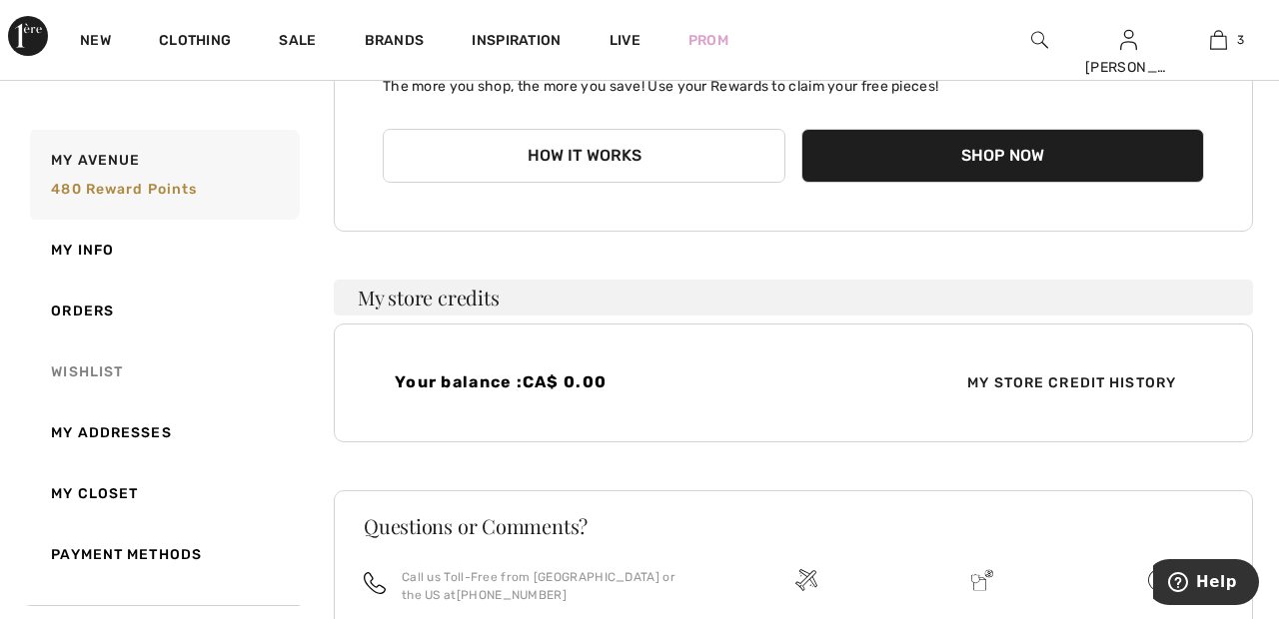
click at [120, 393] on link "Wishlist" at bounding box center [163, 372] width 274 height 61
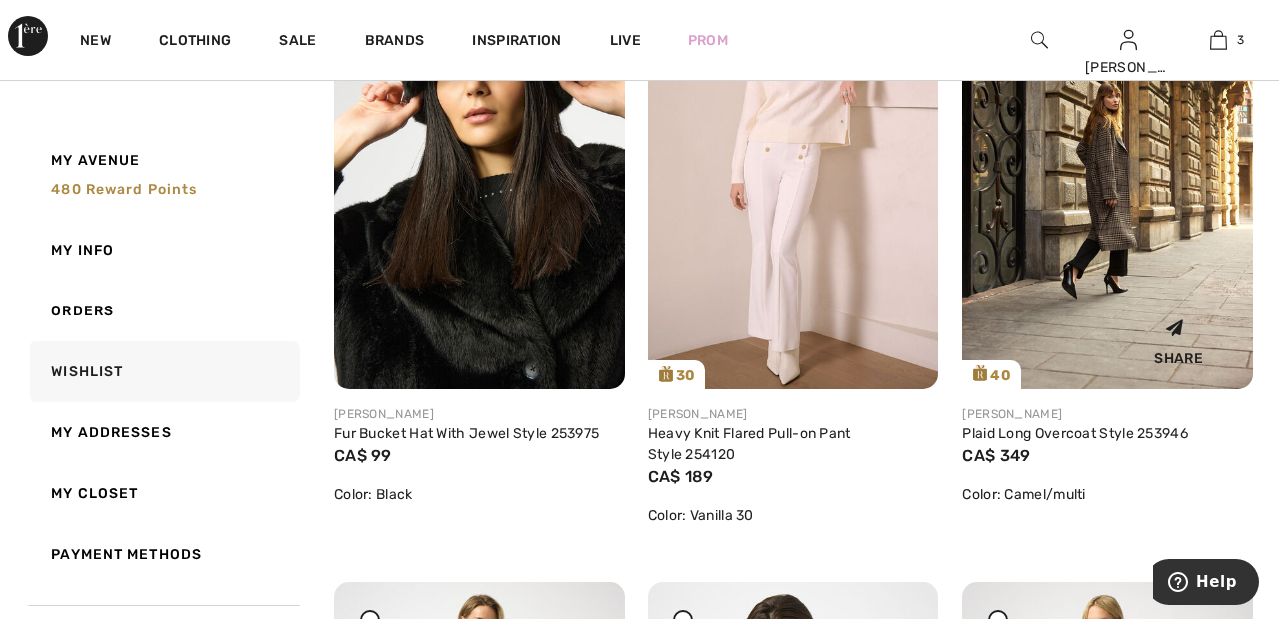
click at [1103, 199] on img at bounding box center [1107, 171] width 291 height 435
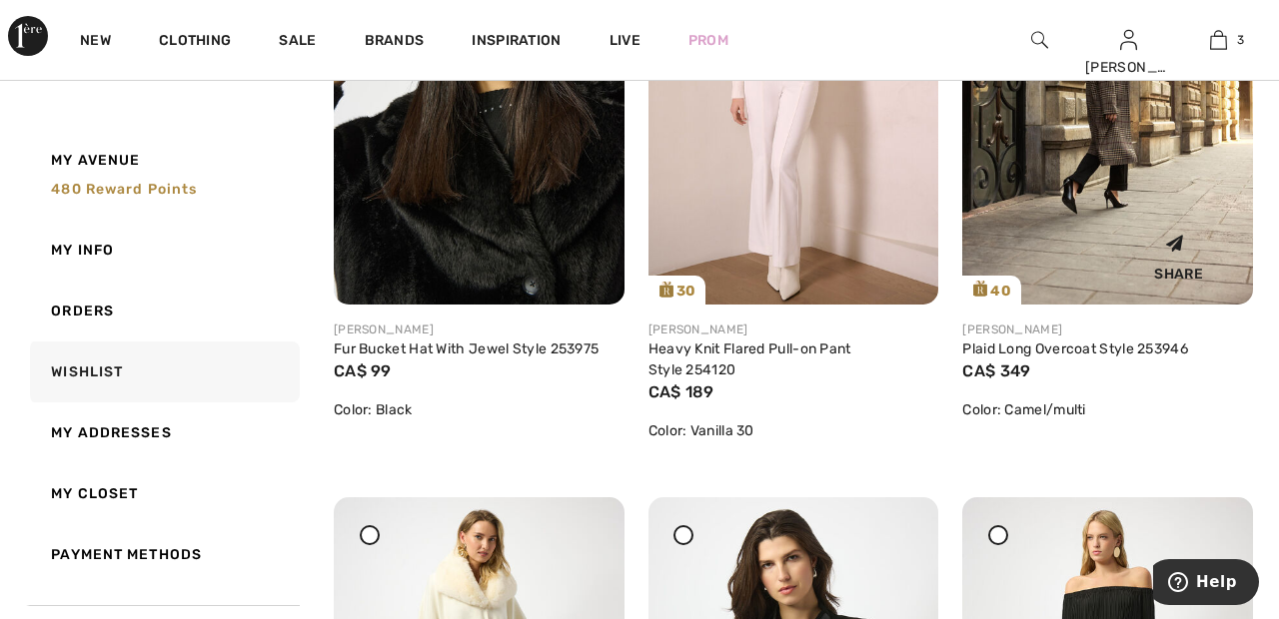
scroll to position [1120, 0]
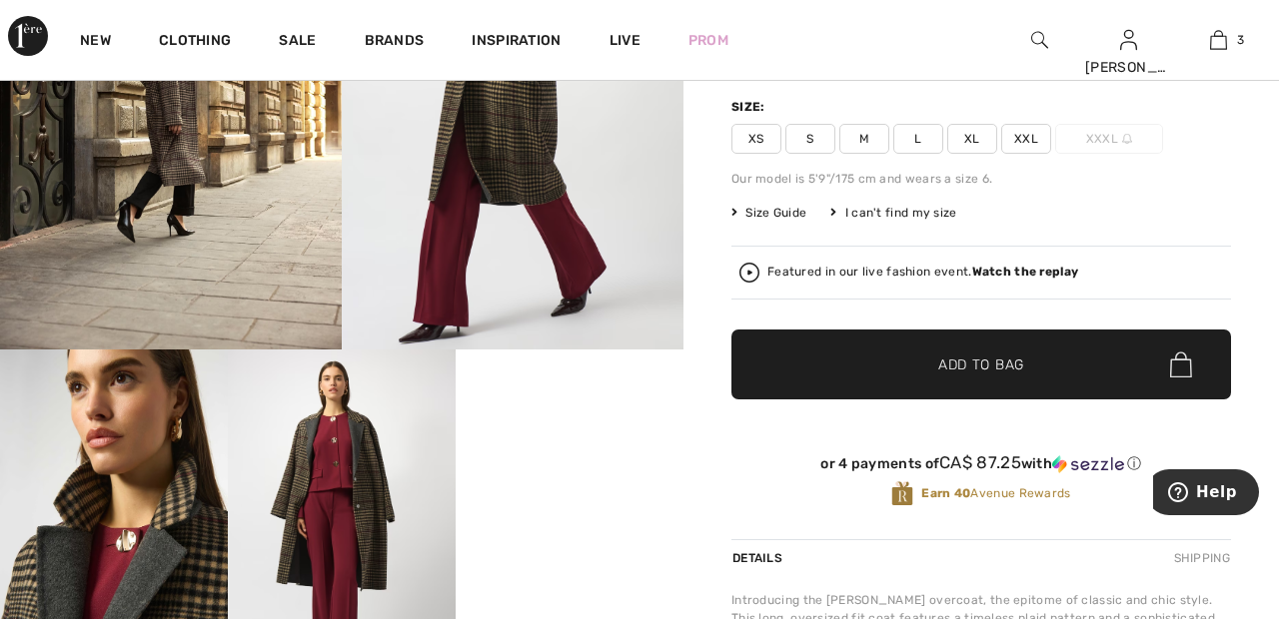
click at [1030, 131] on span "XXL" at bounding box center [1026, 139] width 50 height 30
click at [1044, 367] on span "✔ Added to Bag Add to Bag" at bounding box center [981, 365] width 500 height 70
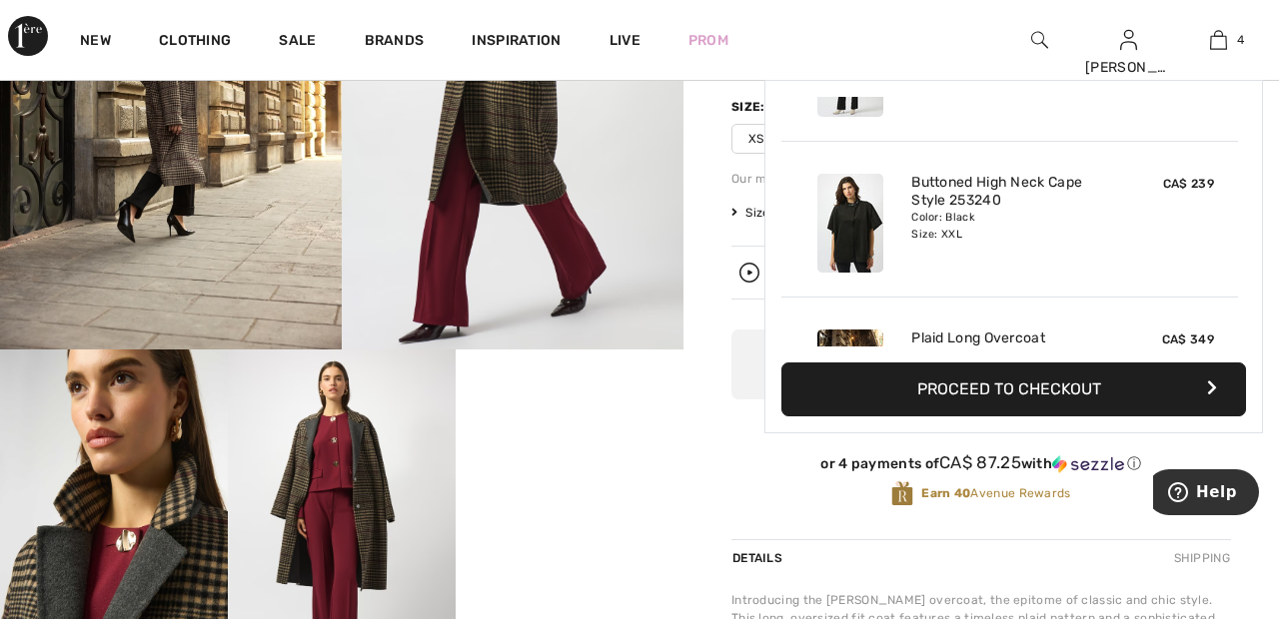
scroll to position [374, 0]
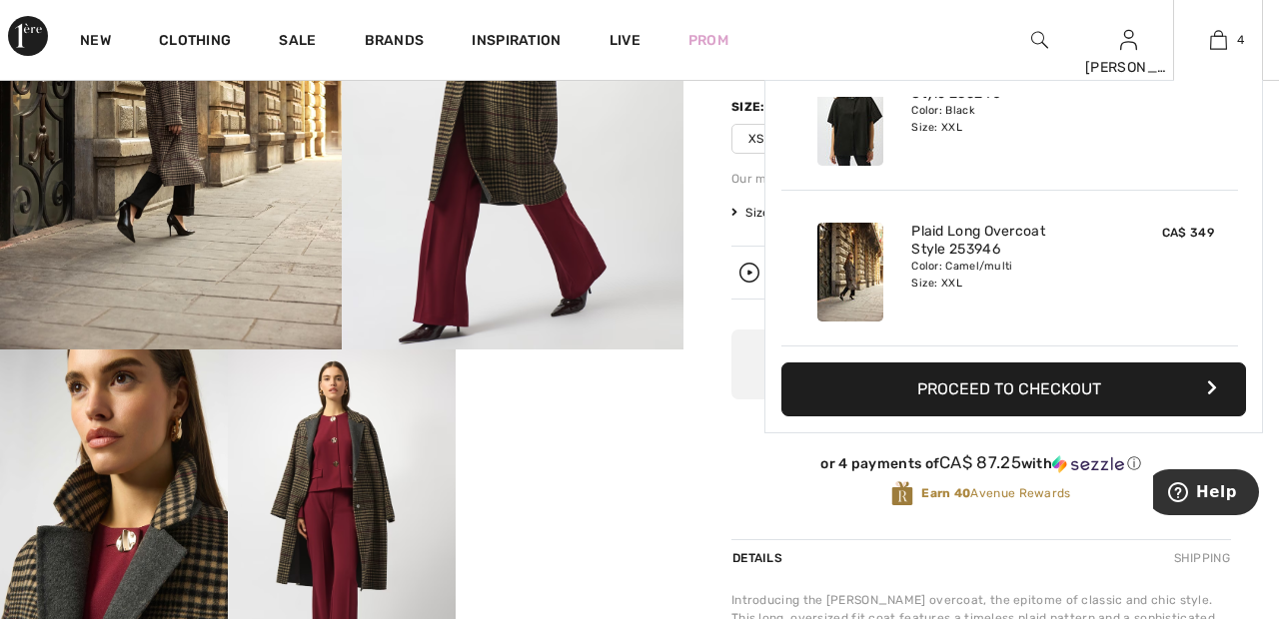
click at [1258, 11] on div "4 Added to Bag Joseph Ribkoff Heavy Knit Flared Pull-on Pant Style 254120 CA$ 1…" at bounding box center [1218, 40] width 90 height 80
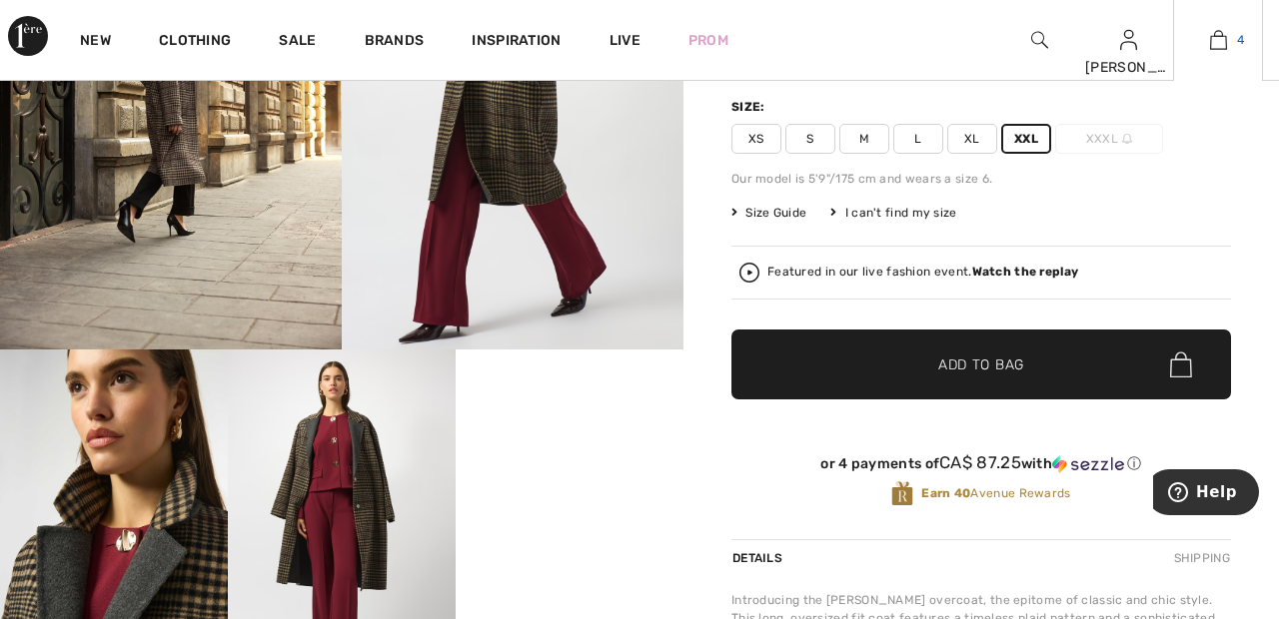
click at [1218, 46] on img at bounding box center [1218, 40] width 17 height 24
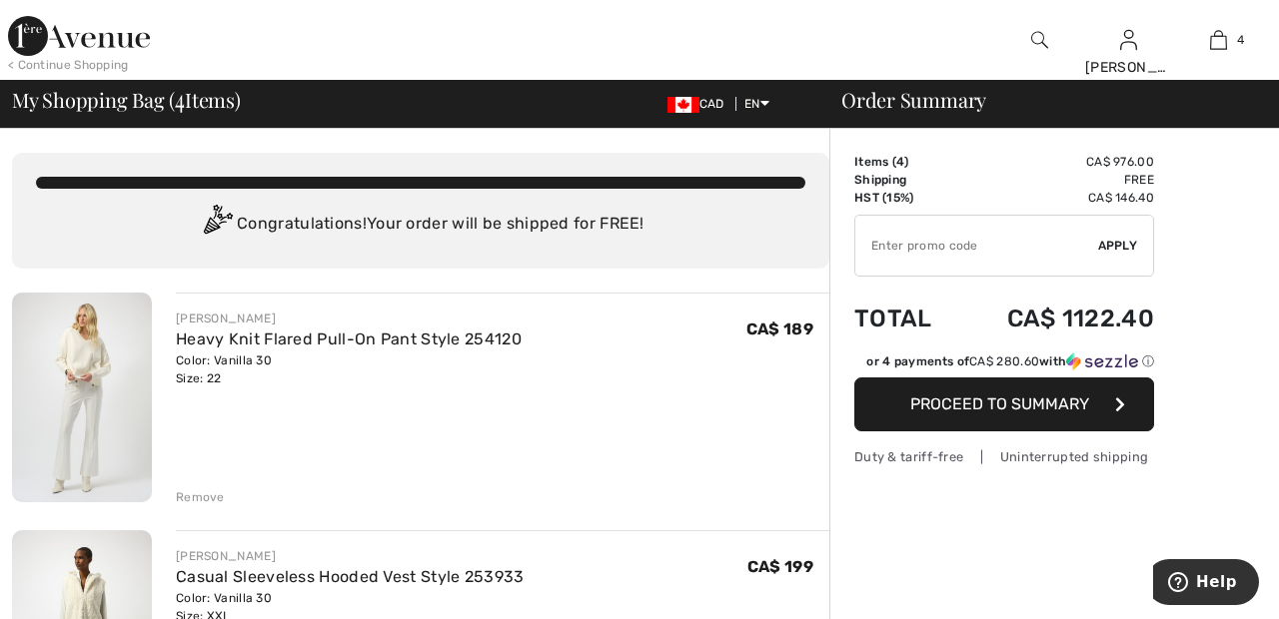
click at [1274, 114] on div "My Shopping Bag ( 4 Items) CAD EN English Français Order Summary" at bounding box center [639, 104] width 1279 height 48
